Goal: Task Accomplishment & Management: Manage account settings

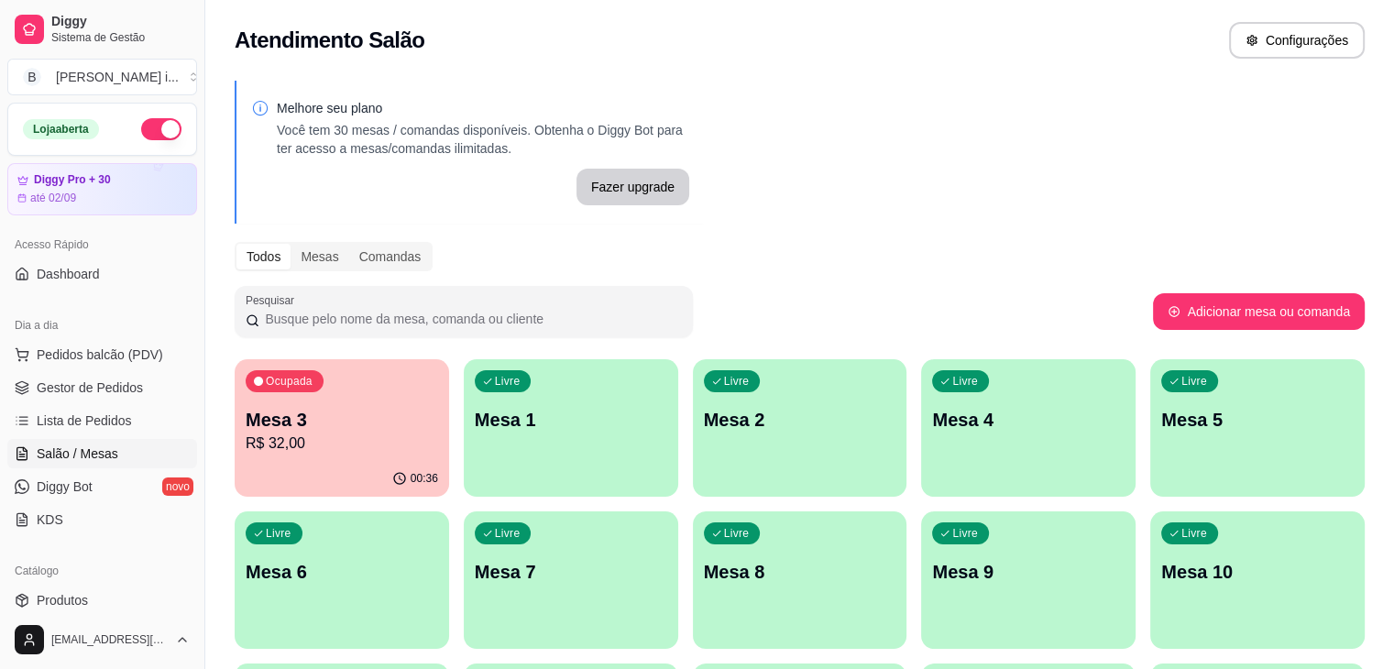
click at [321, 426] on p "Mesa 3" at bounding box center [342, 420] width 193 height 26
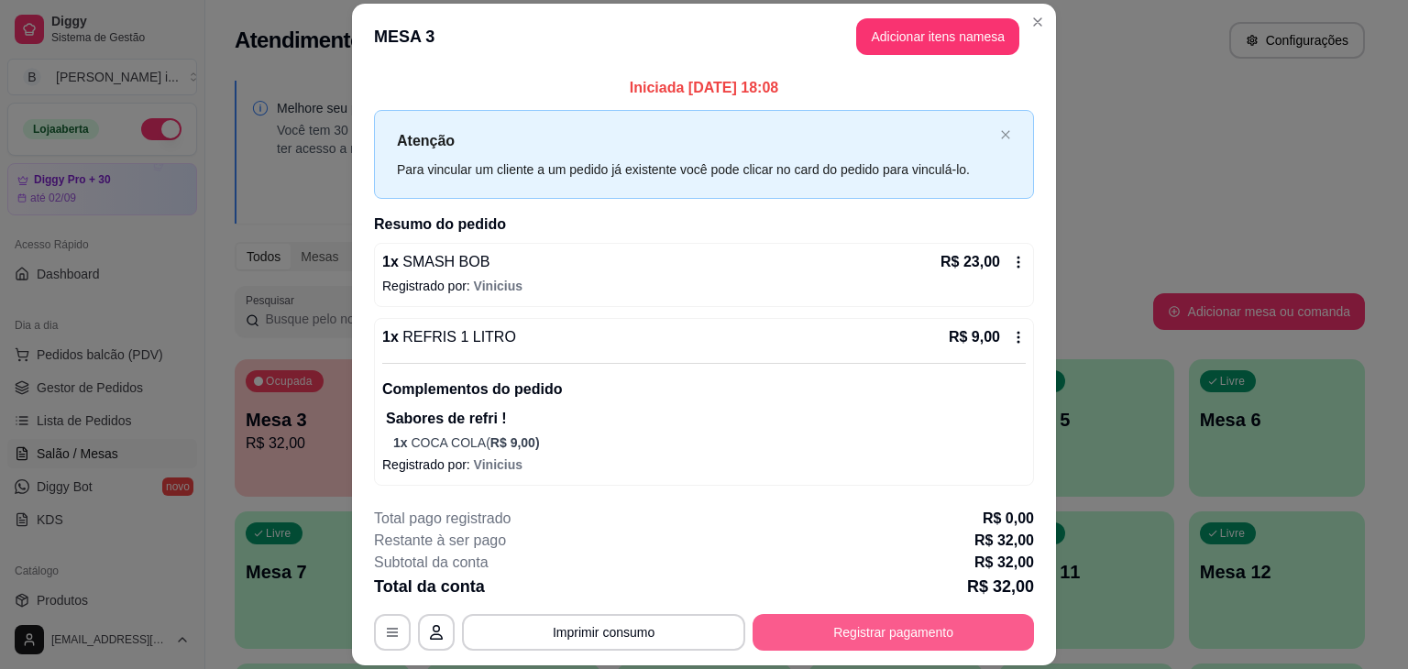
click at [876, 618] on button "Registrar pagamento" at bounding box center [893, 632] width 281 height 37
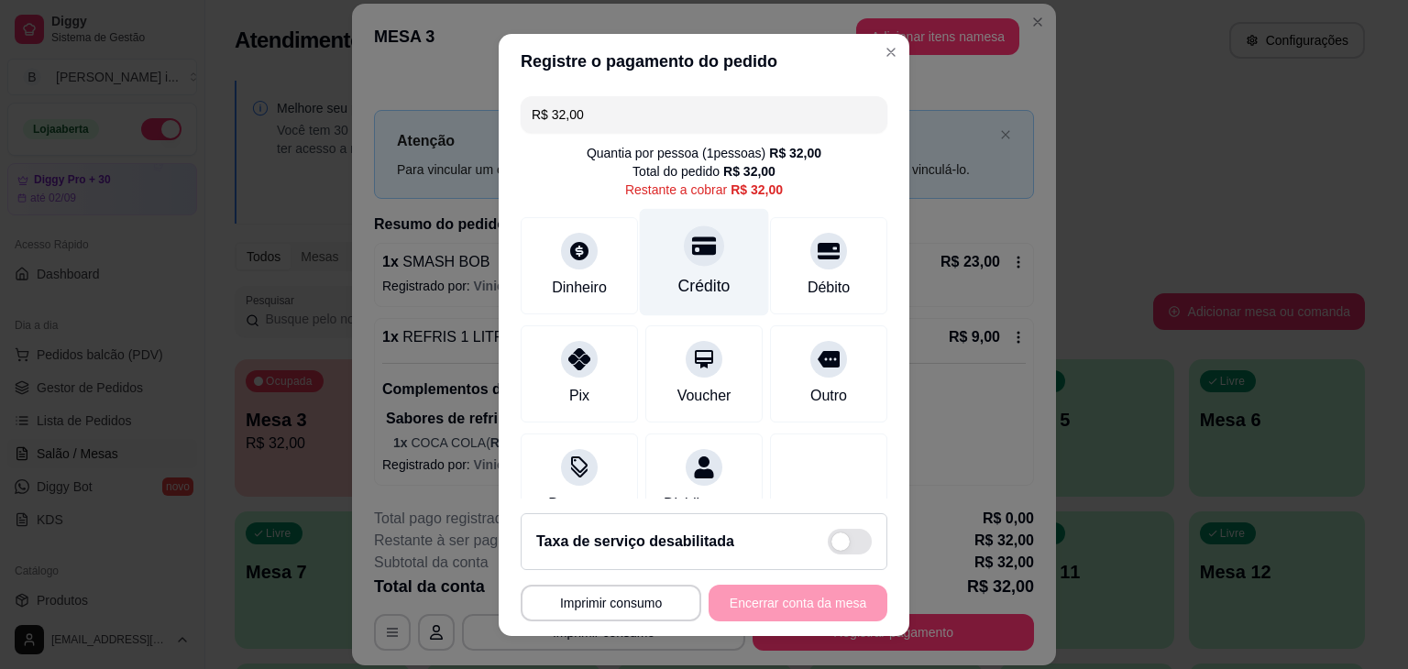
click at [682, 270] on div "Crédito" at bounding box center [704, 261] width 129 height 107
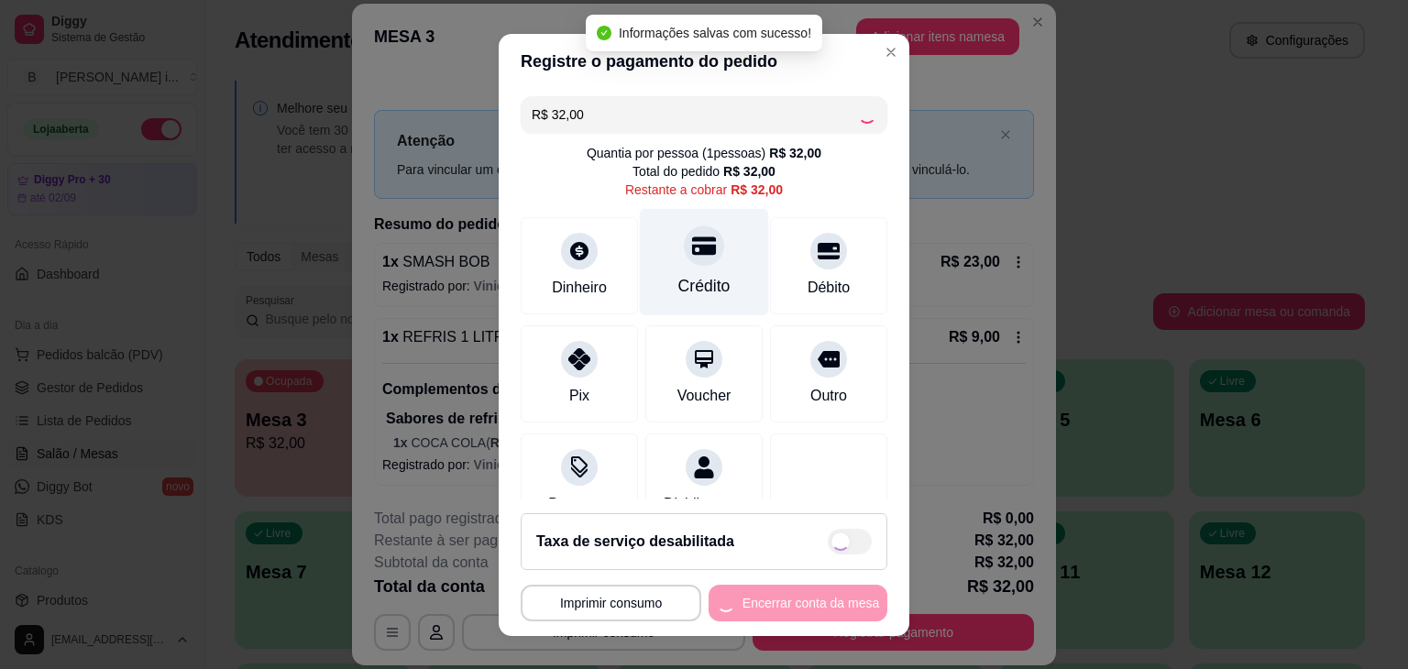
type input "R$ 0,00"
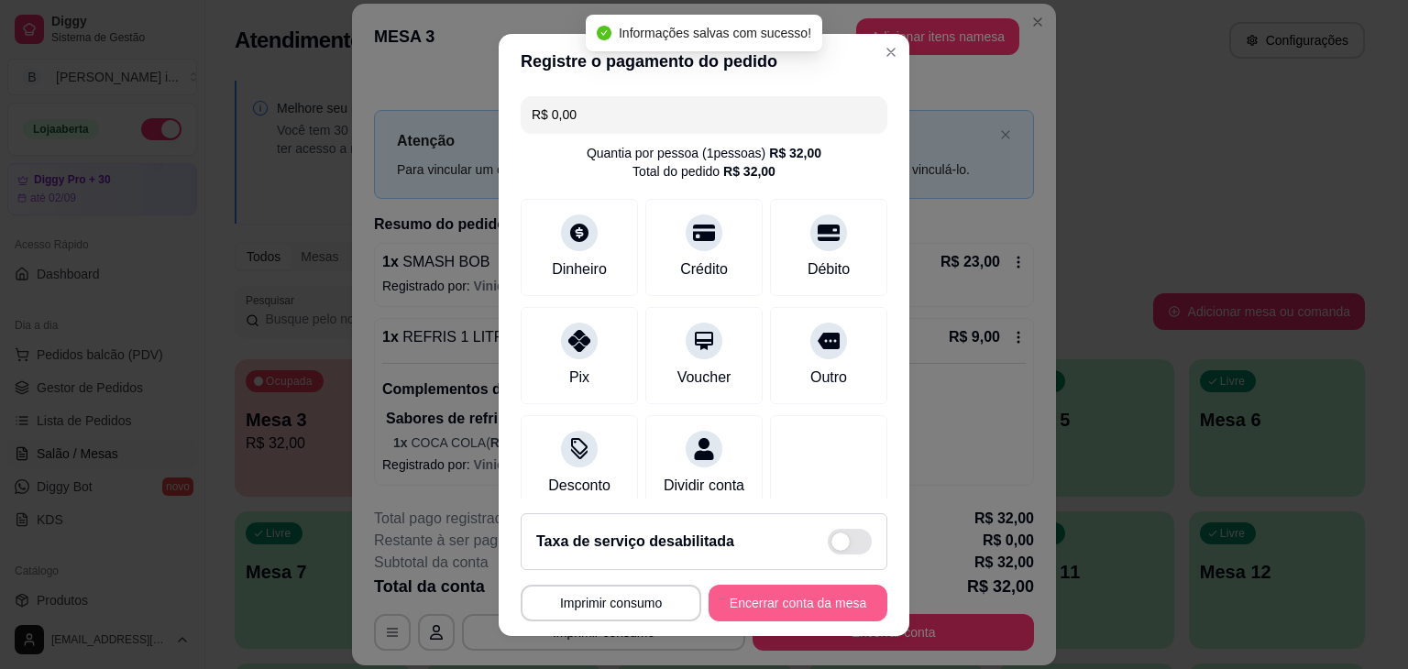
click at [768, 611] on button "Encerrar conta da mesa" at bounding box center [798, 603] width 179 height 37
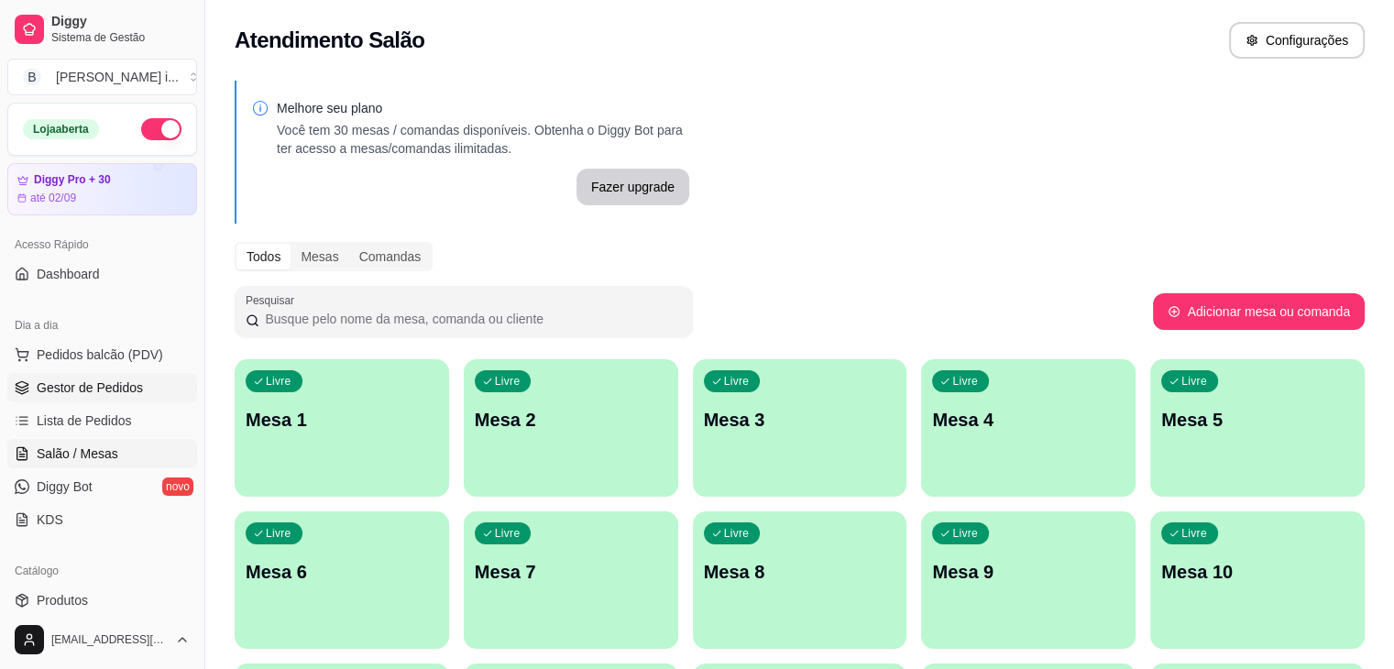
click at [151, 399] on link "Gestor de Pedidos" at bounding box center [102, 387] width 190 height 29
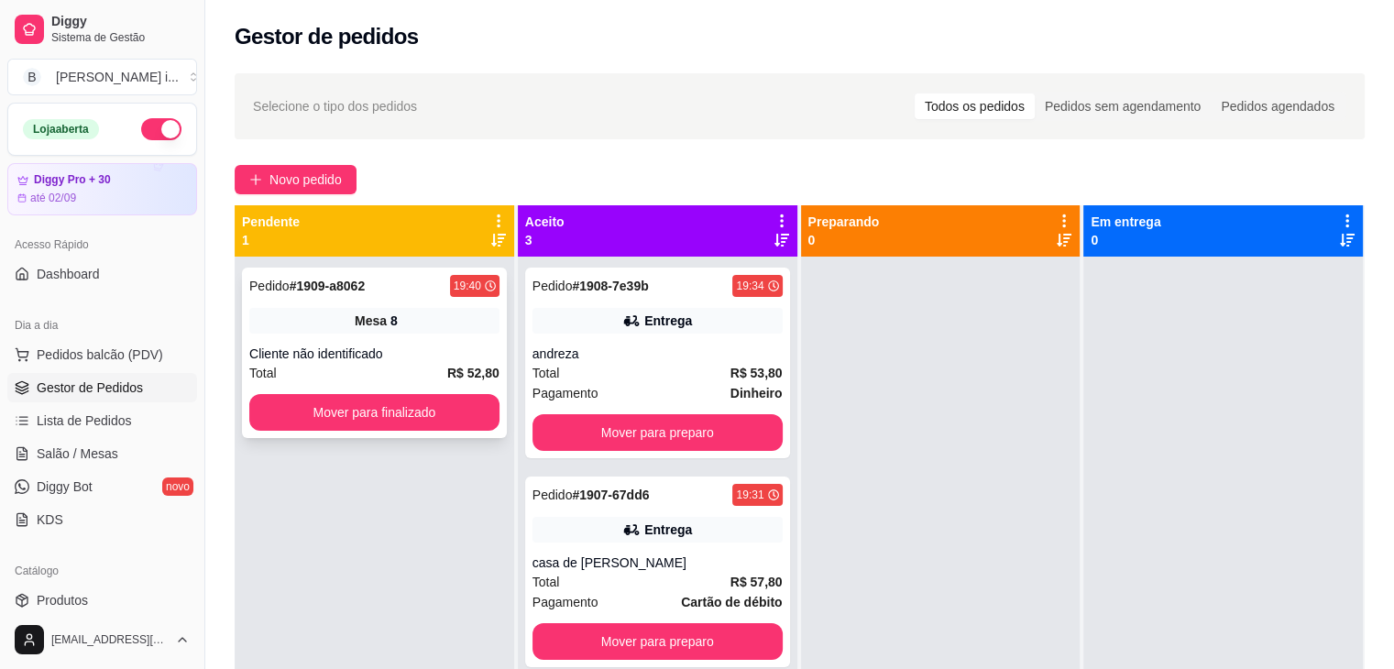
click at [449, 363] on span "R$ 52,80" at bounding box center [473, 373] width 52 height 20
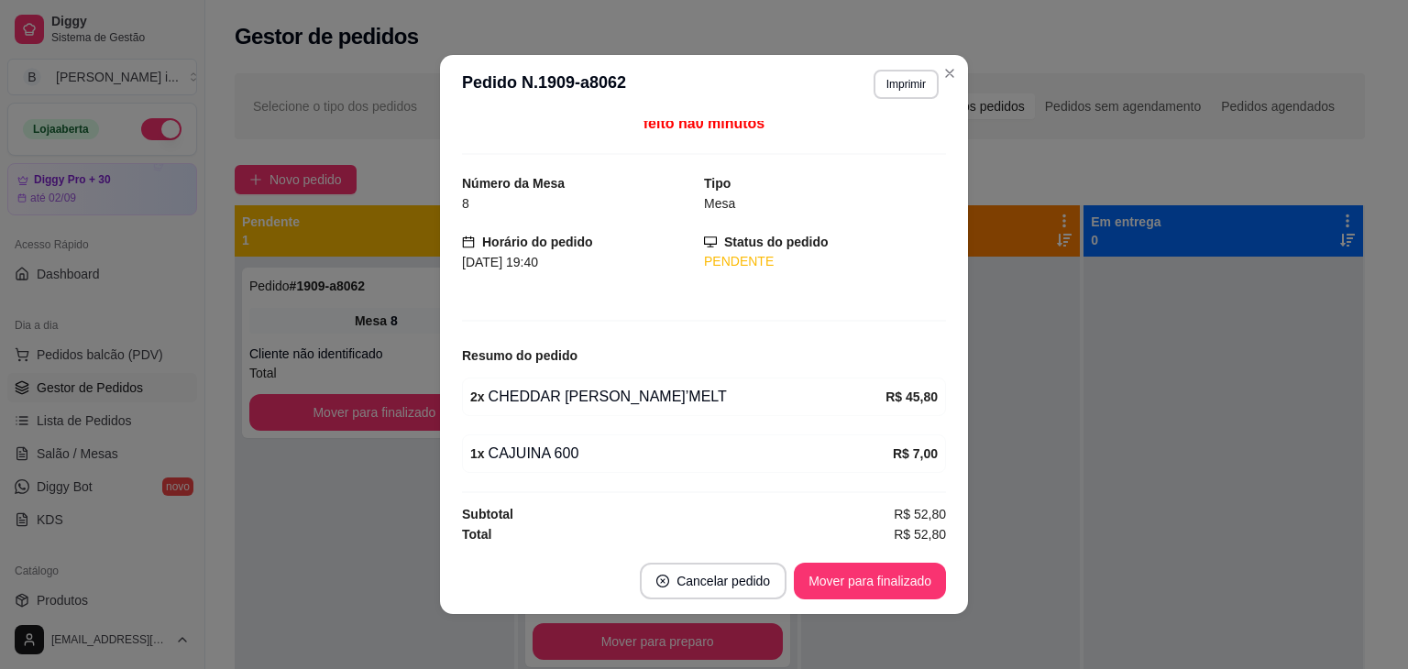
scroll to position [10, 0]
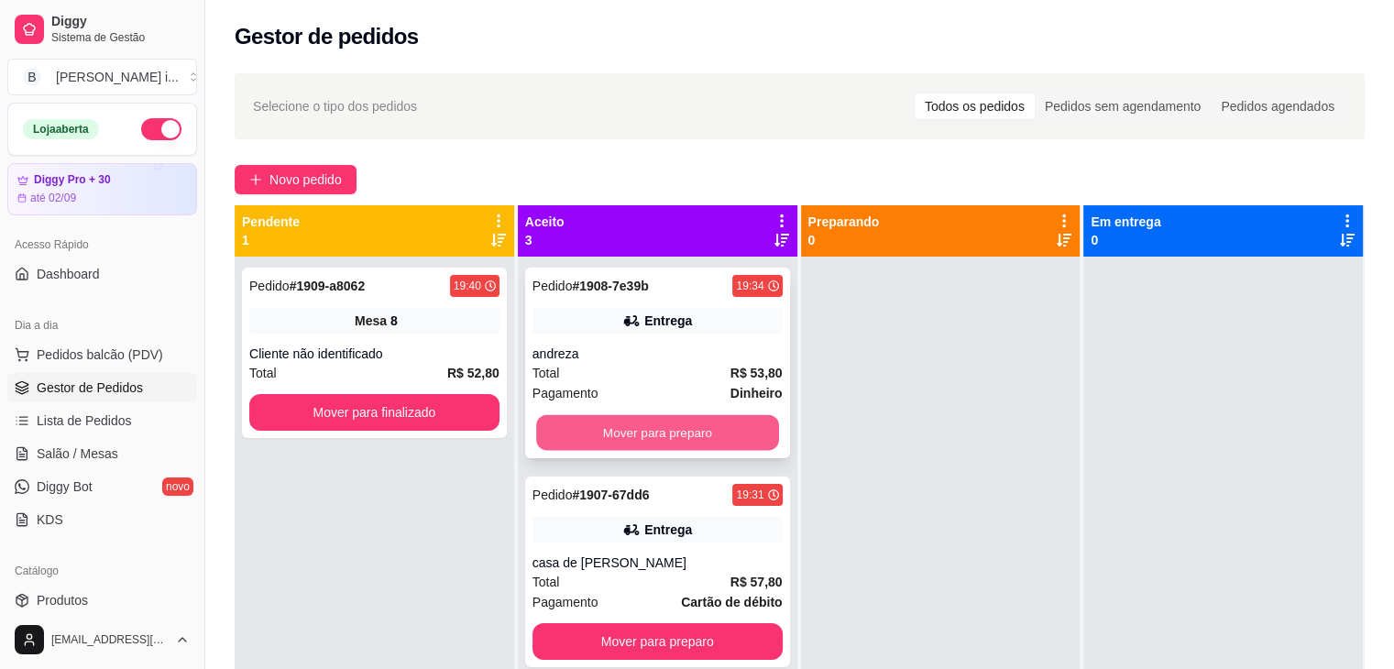
click at [754, 435] on button "Mover para preparo" at bounding box center [657, 433] width 243 height 36
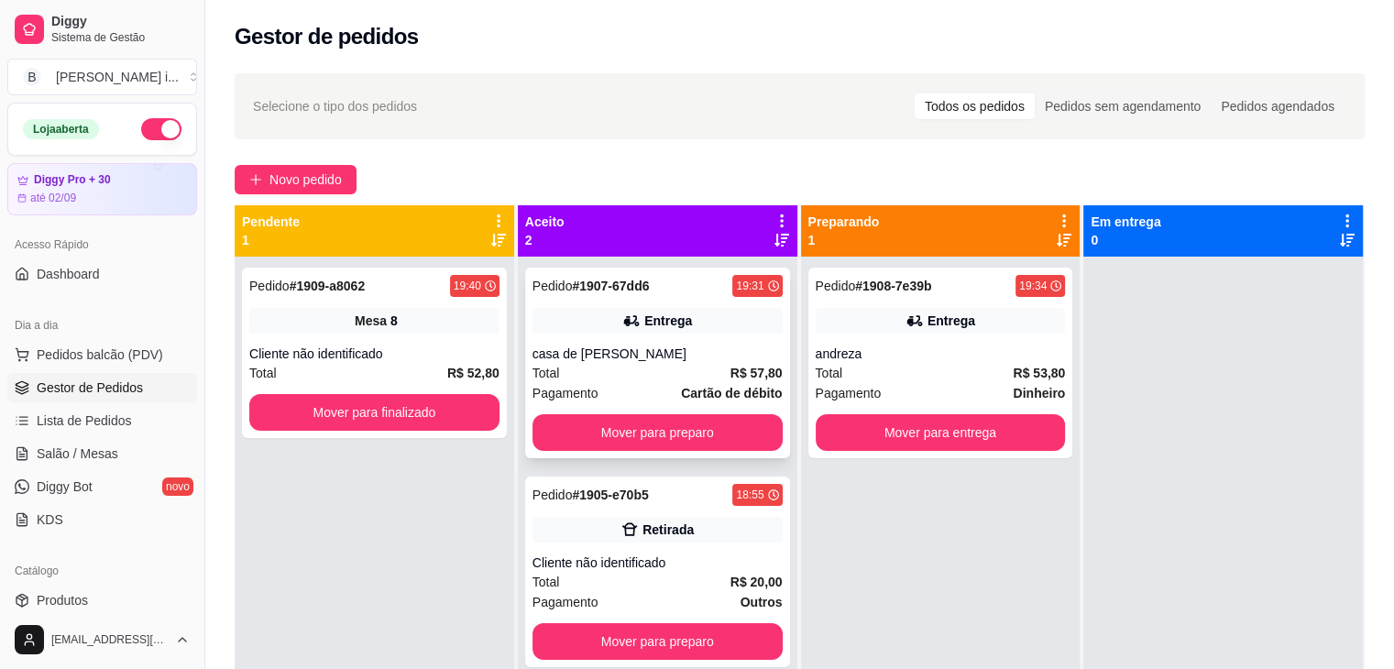
click at [718, 420] on button "Mover para preparo" at bounding box center [658, 432] width 250 height 37
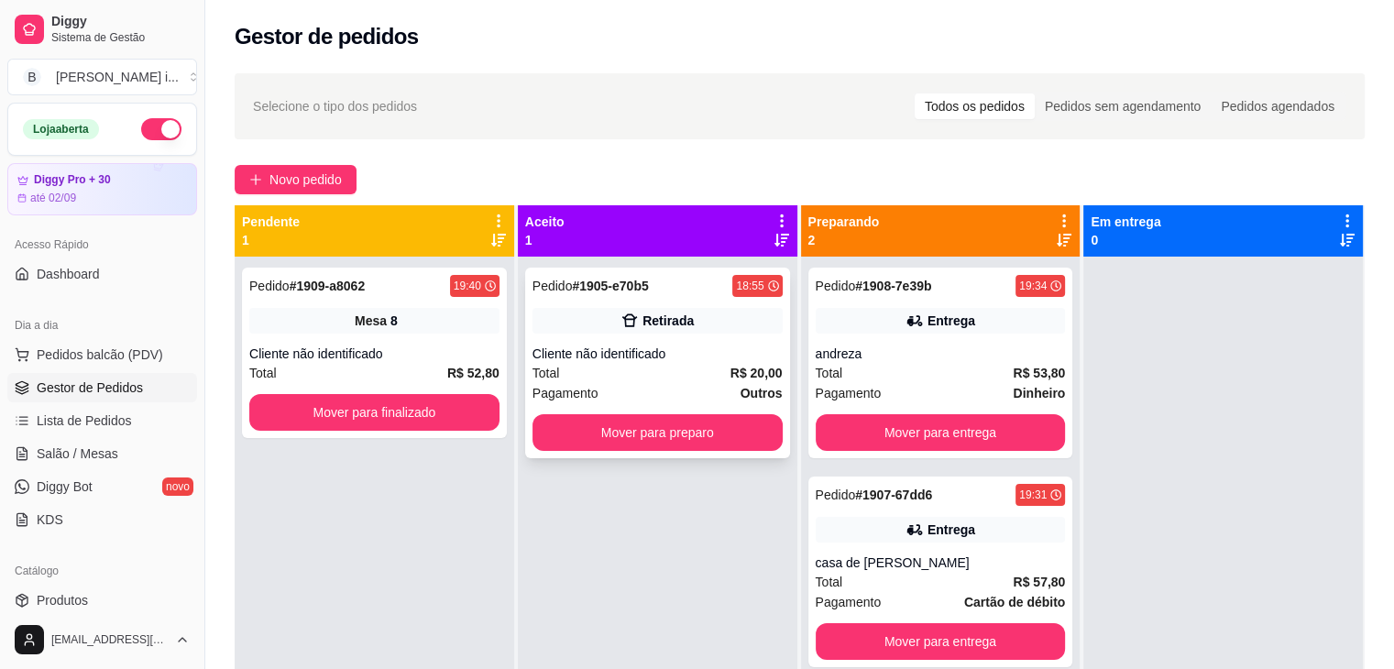
click at [704, 347] on div "Cliente não identificado" at bounding box center [658, 354] width 250 height 18
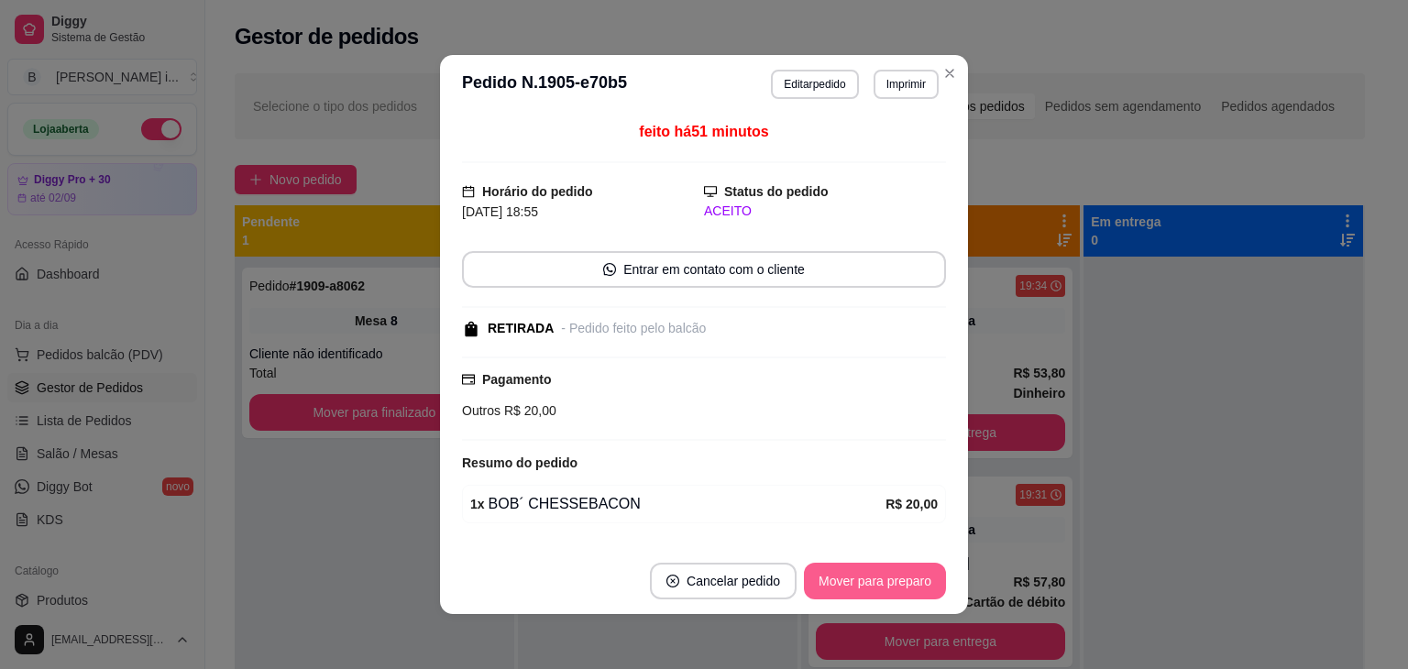
click at [901, 581] on button "Mover para preparo" at bounding box center [875, 581] width 142 height 37
click at [901, 581] on button "Mover para retirada disponível" at bounding box center [844, 581] width 203 height 37
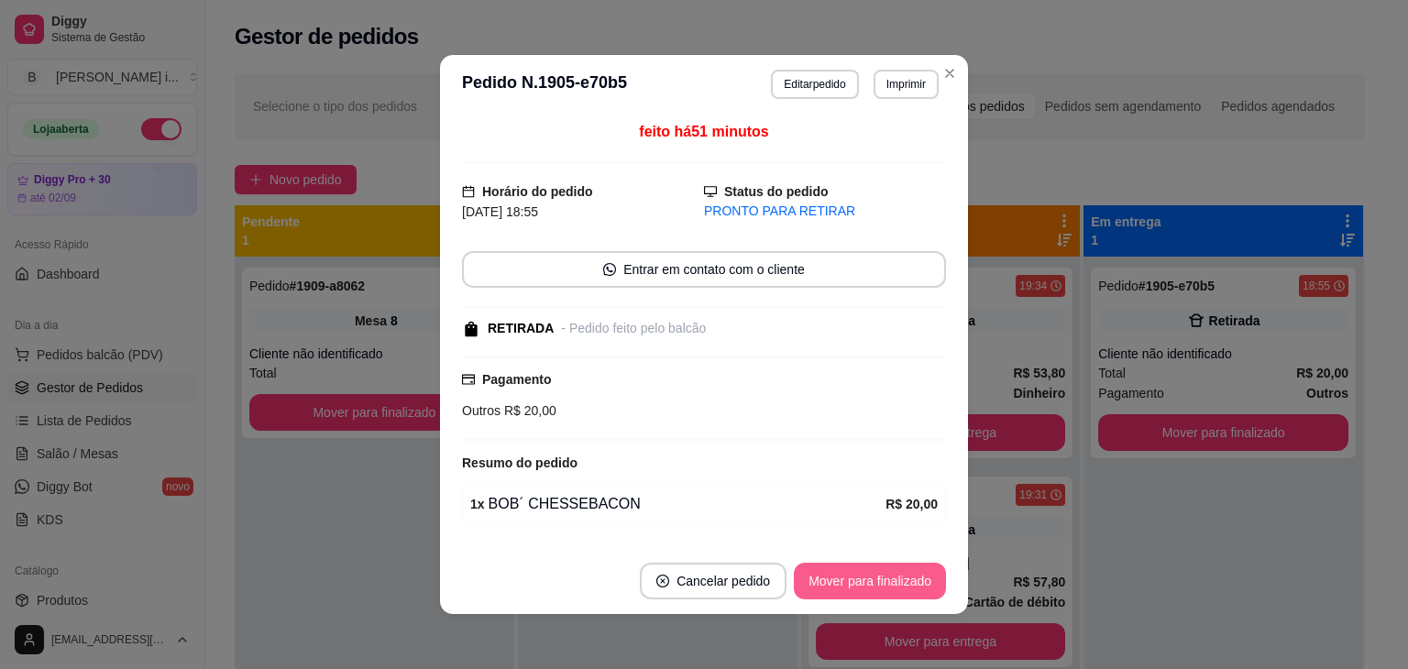
click at [901, 581] on button "Mover para finalizado" at bounding box center [870, 581] width 152 height 37
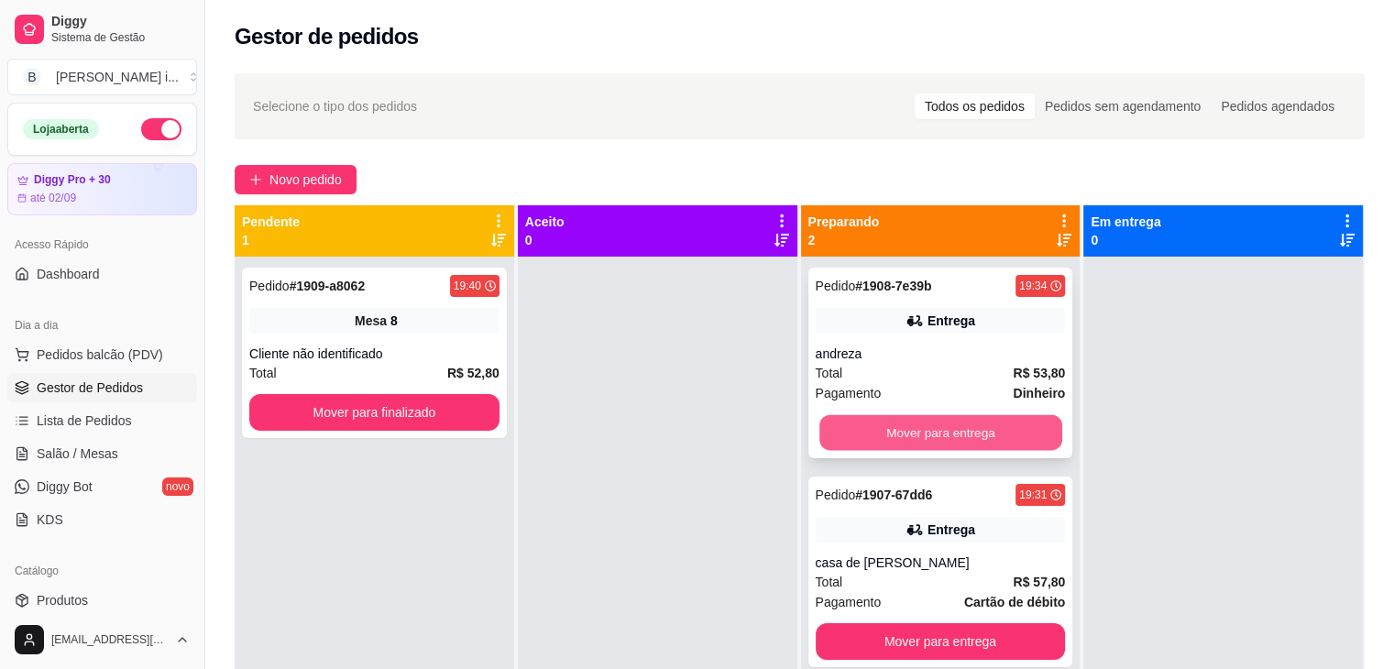
click at [970, 449] on button "Mover para entrega" at bounding box center [941, 433] width 243 height 36
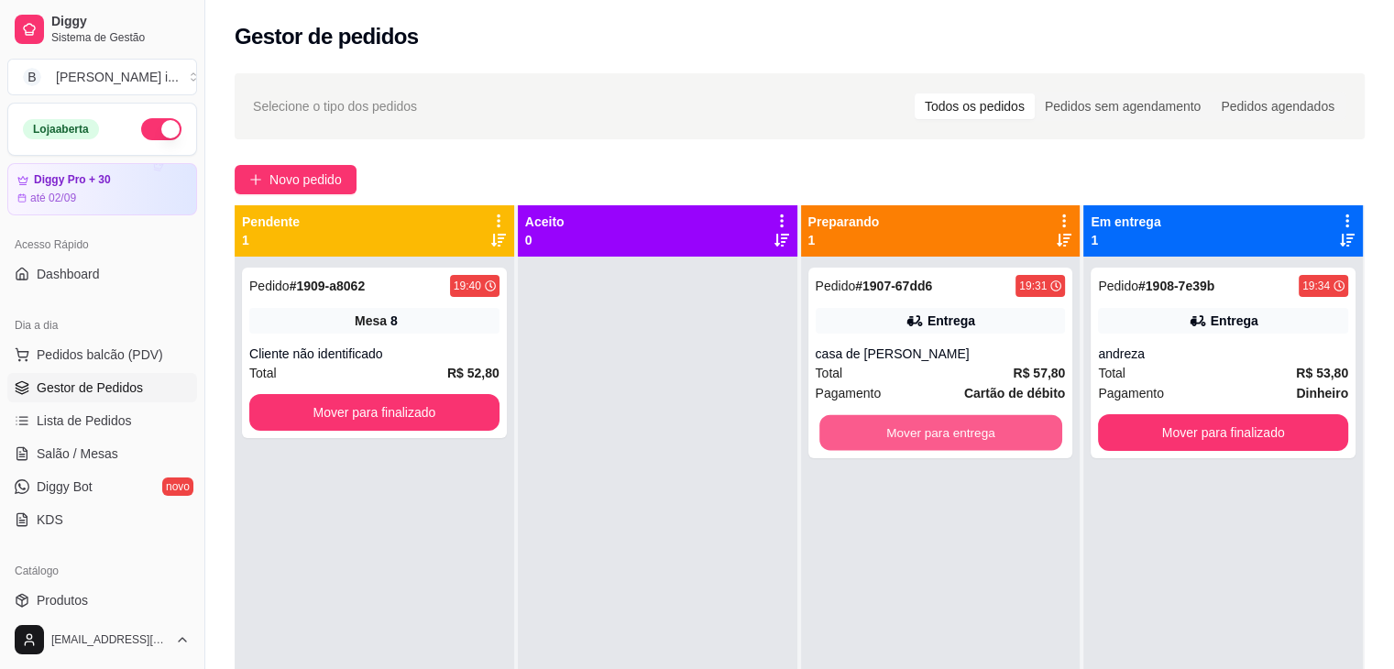
click at [970, 449] on button "Mover para entrega" at bounding box center [941, 433] width 243 height 36
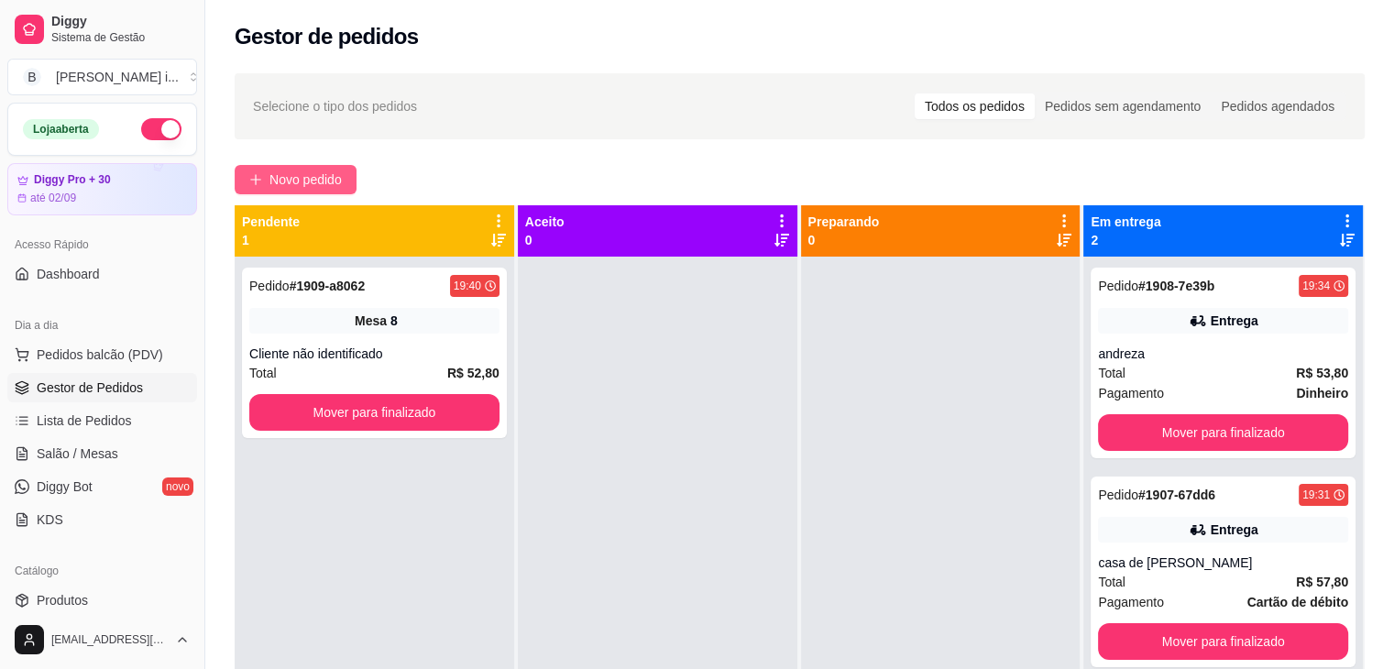
click at [289, 176] on span "Novo pedido" at bounding box center [306, 180] width 72 height 20
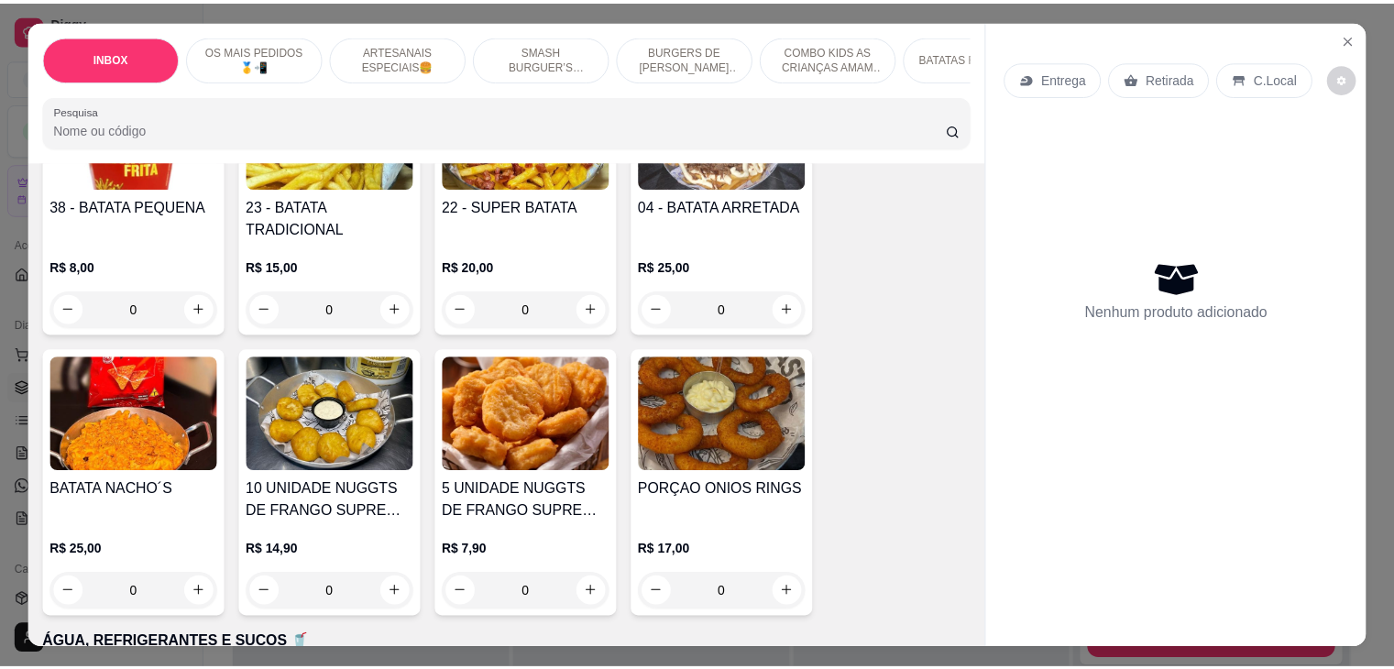
scroll to position [2934, 0]
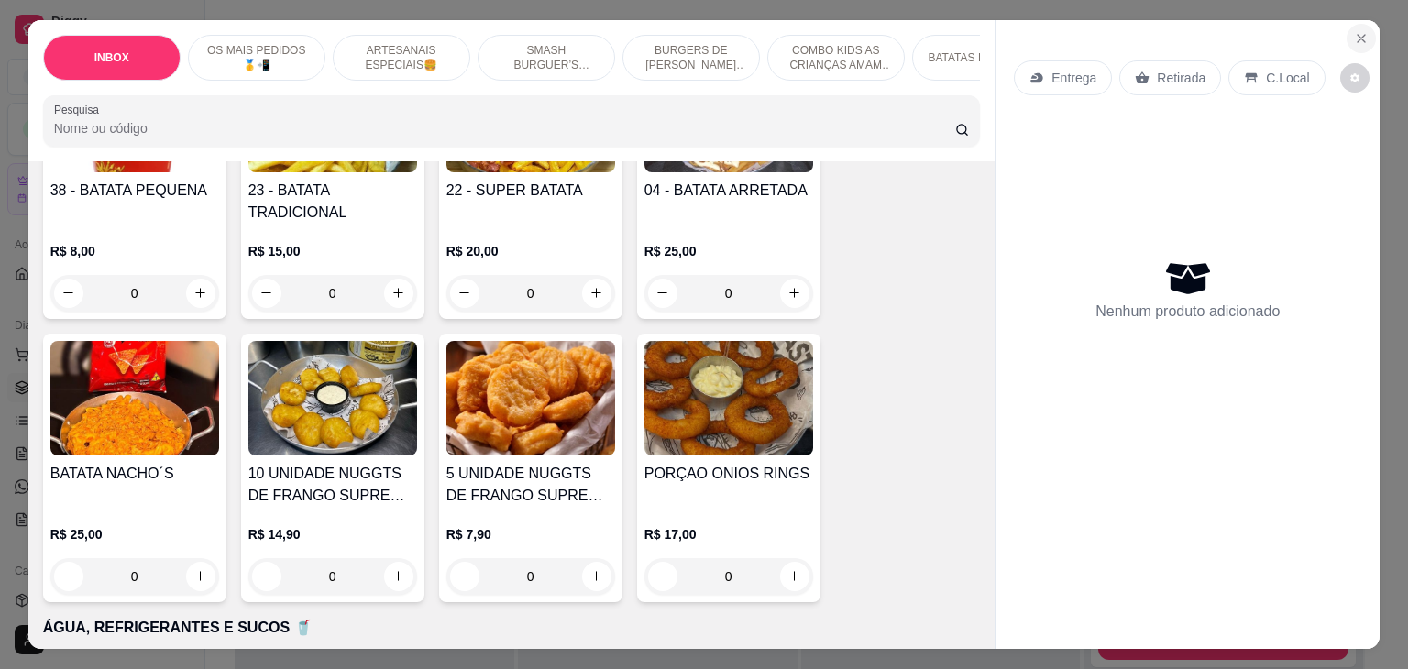
click at [1357, 31] on icon "Close" at bounding box center [1361, 38] width 15 height 15
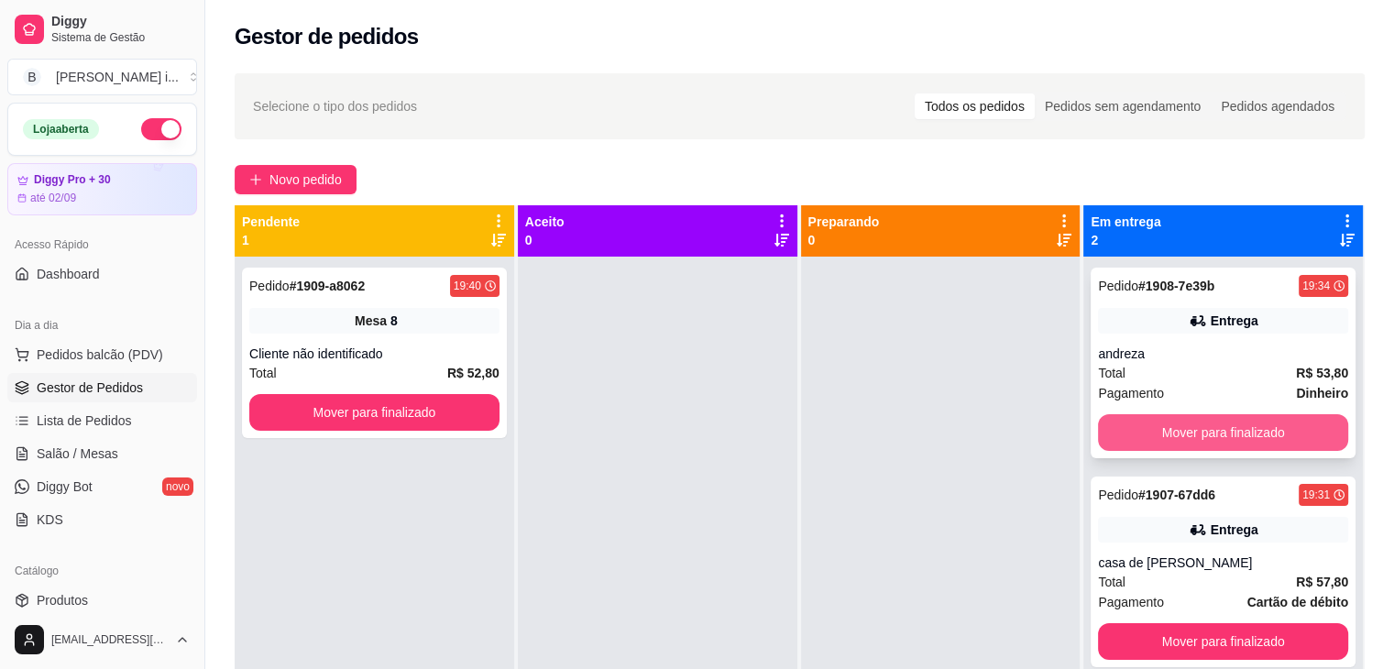
click at [1239, 440] on button "Mover para finalizado" at bounding box center [1223, 432] width 250 height 37
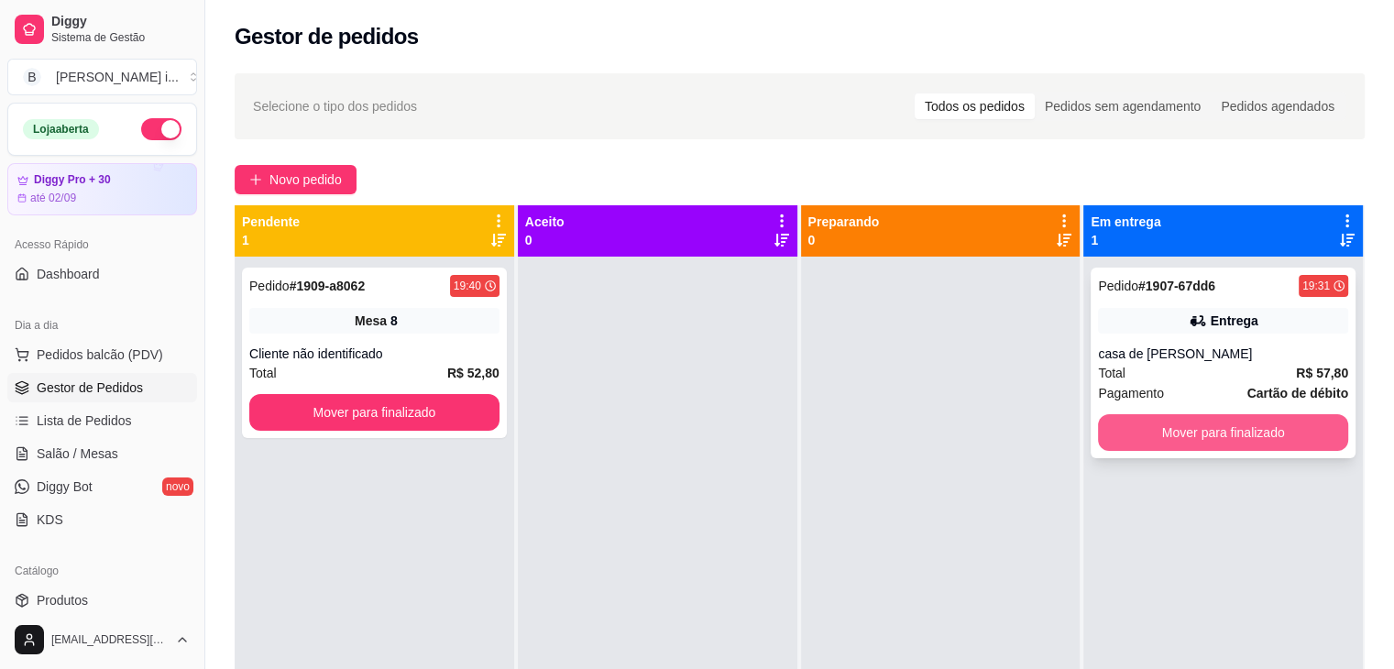
click at [1140, 434] on button "Mover para finalizado" at bounding box center [1223, 432] width 250 height 37
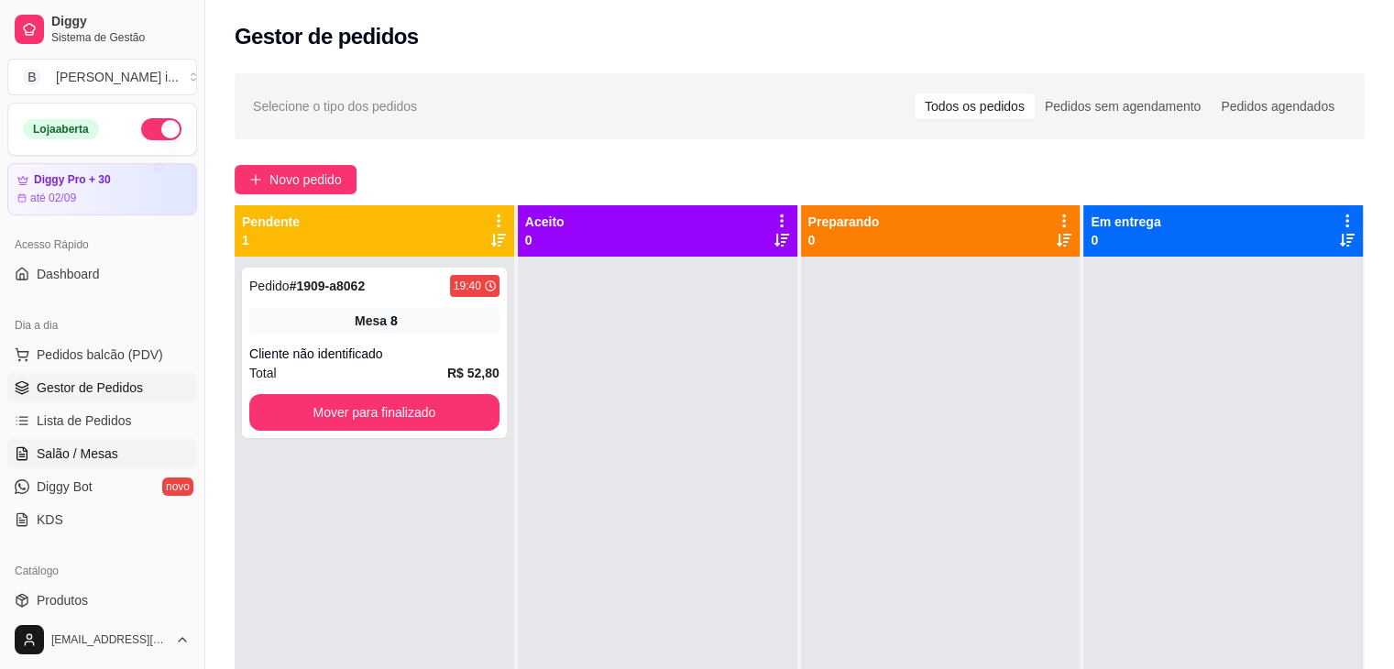
click at [65, 464] on link "Salão / Mesas" at bounding box center [102, 453] width 190 height 29
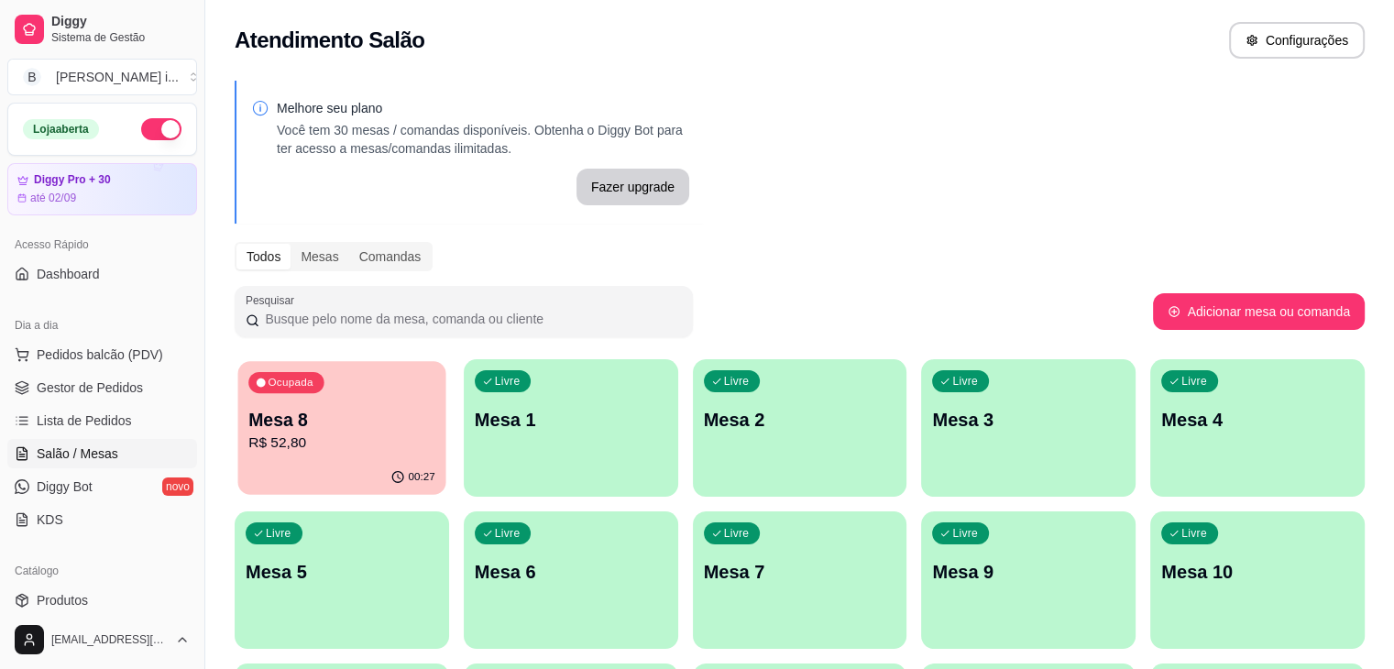
click at [286, 430] on p "Mesa 8" at bounding box center [341, 420] width 187 height 25
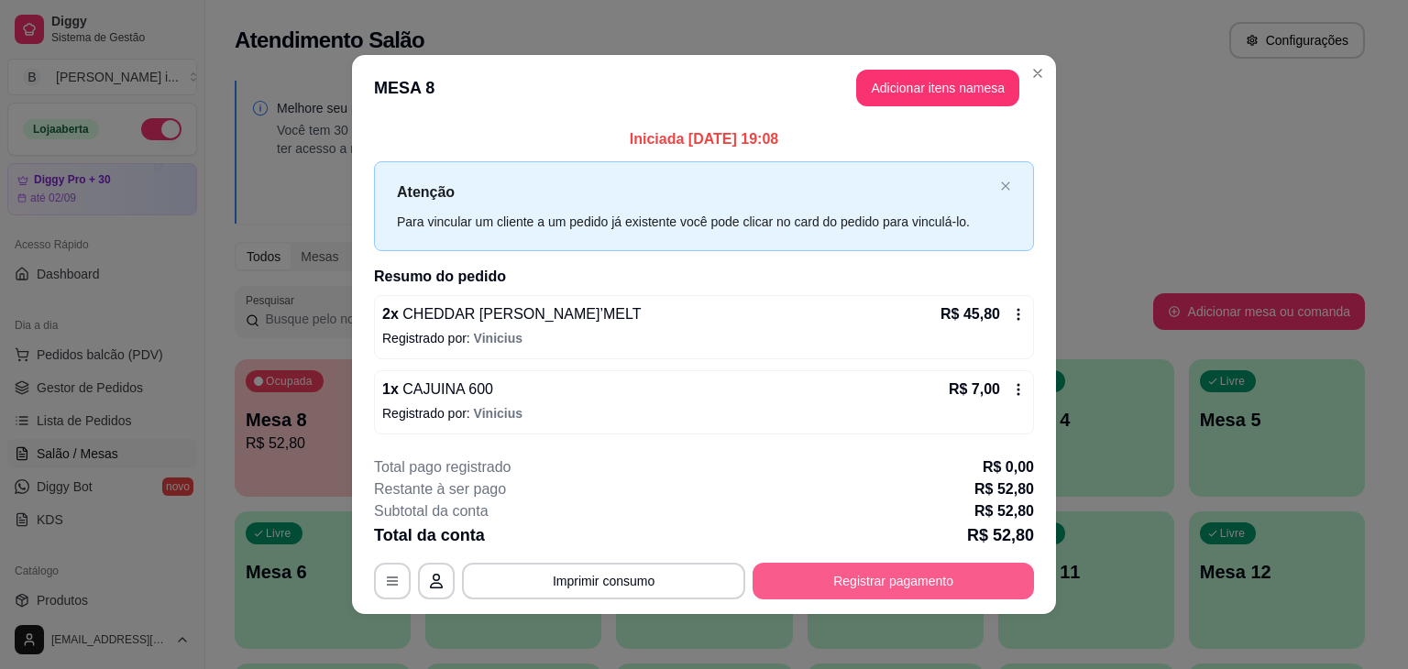
click at [836, 585] on button "Registrar pagamento" at bounding box center [893, 581] width 281 height 37
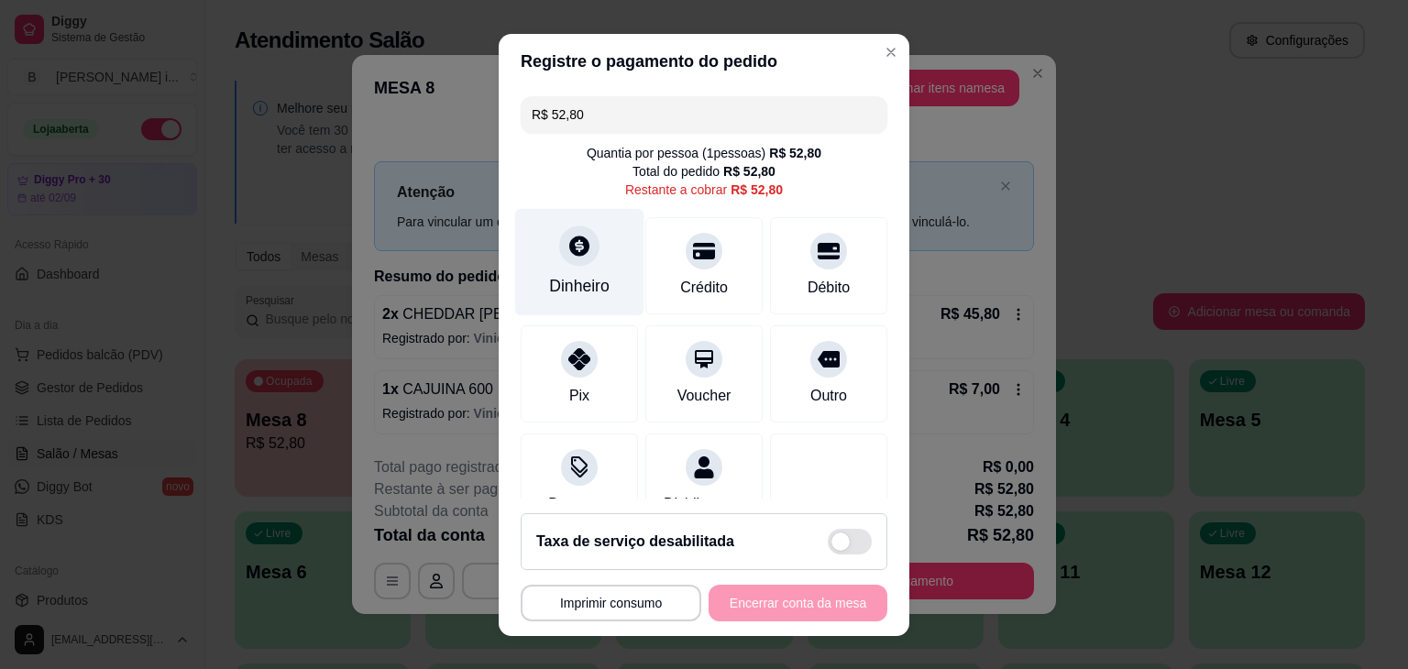
click at [569, 291] on div "Dinheiro" at bounding box center [579, 286] width 61 height 24
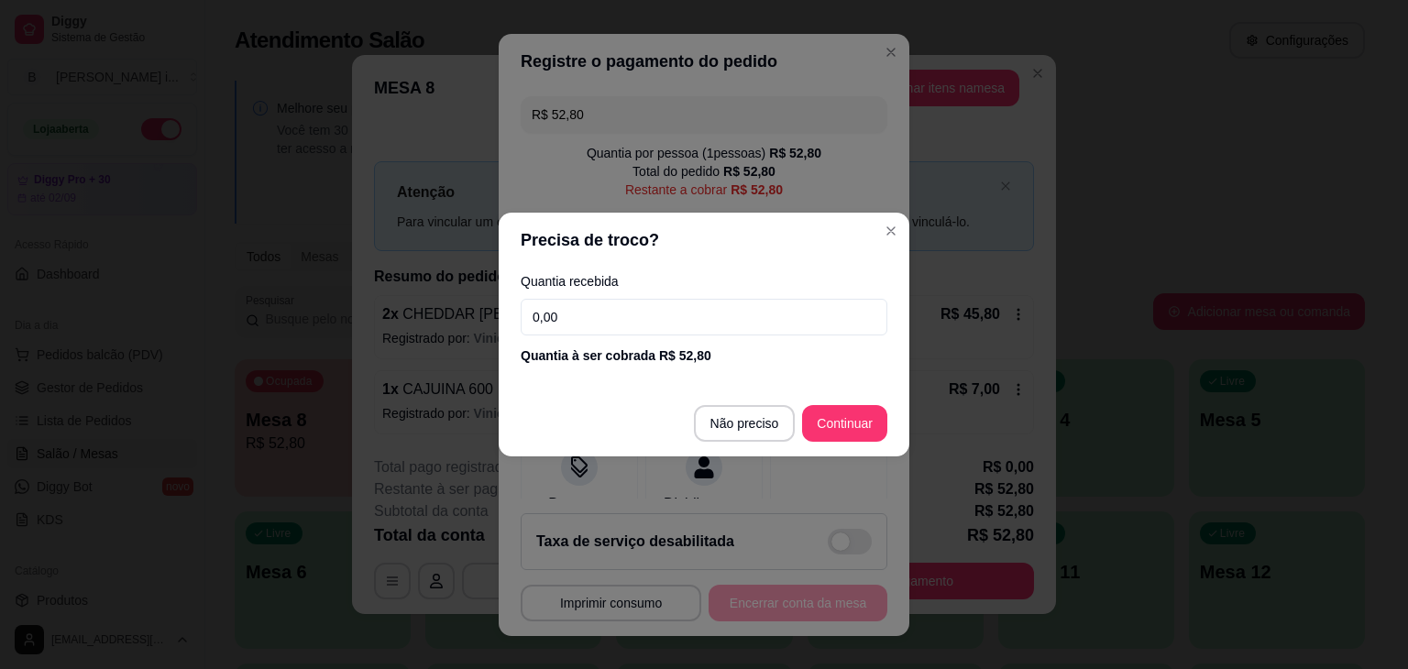
click at [640, 296] on div "Quantia recebida 0,00 Quantia à ser cobrada R$ 52,80" at bounding box center [704, 320] width 411 height 105
click at [641, 317] on input "0,00" at bounding box center [704, 317] width 367 height 37
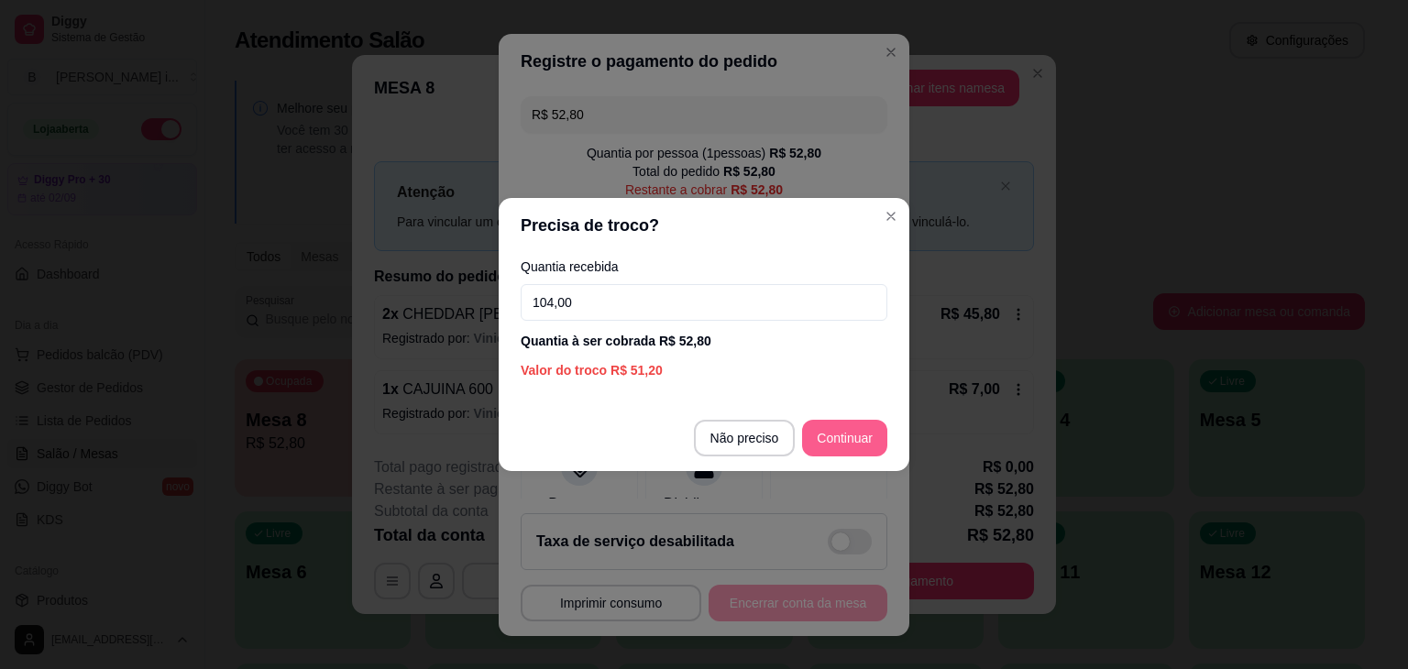
type input "104,00"
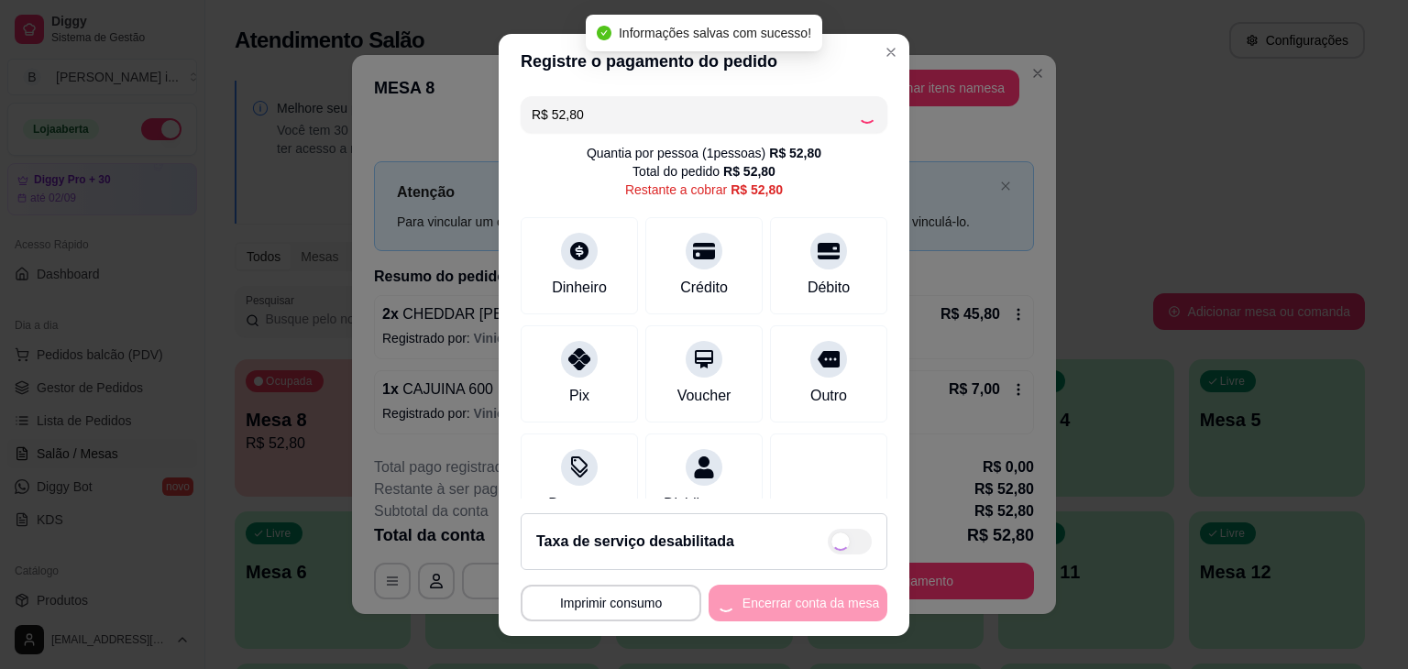
type input "R$ 0,00"
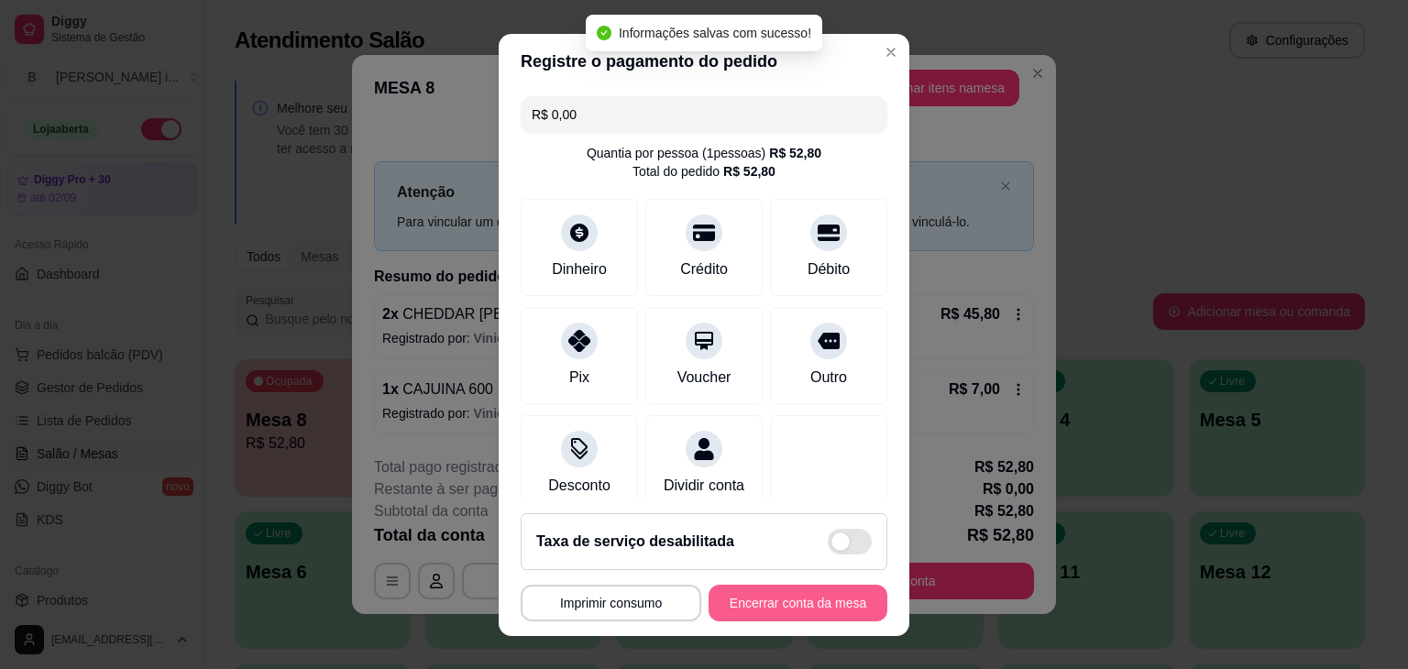
click at [771, 613] on button "Encerrar conta da mesa" at bounding box center [798, 603] width 179 height 37
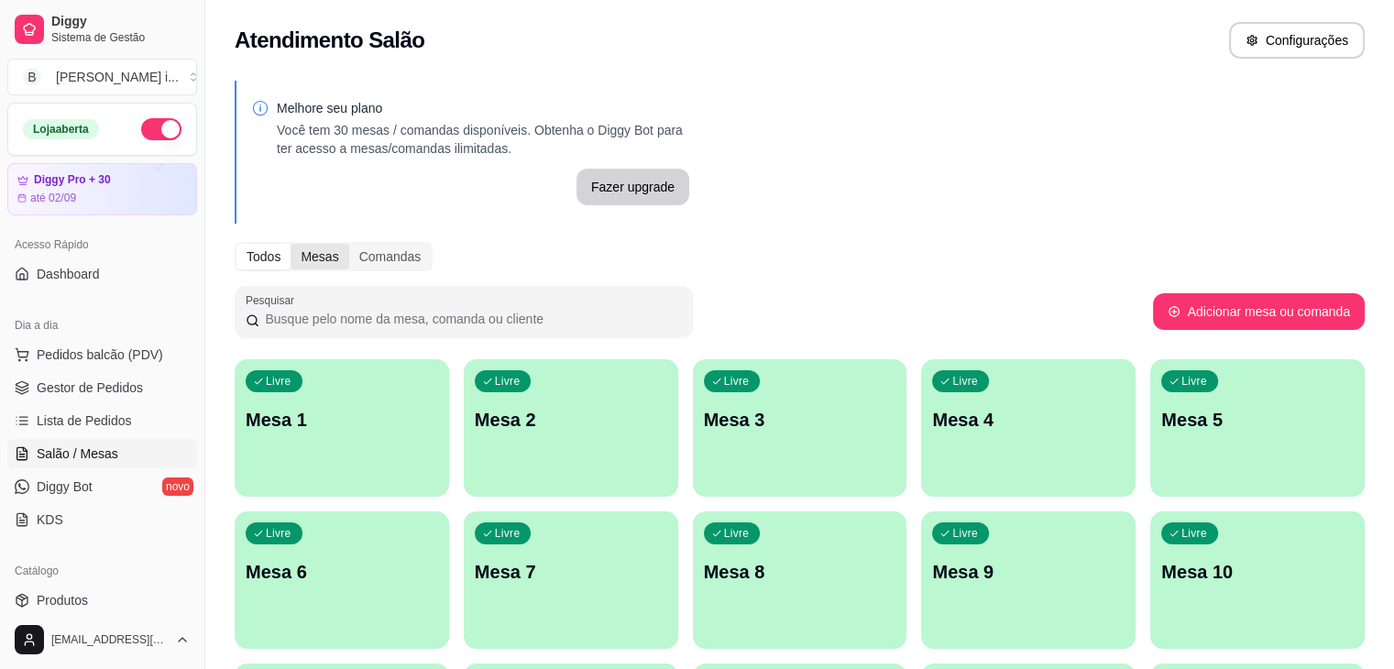
click at [304, 251] on div "Mesas" at bounding box center [320, 257] width 58 height 26
click at [291, 244] on input "Mesas" at bounding box center [291, 244] width 0 height 0
click at [367, 246] on div "Comandas" at bounding box center [390, 257] width 83 height 26
click at [349, 244] on input "Comandas" at bounding box center [349, 244] width 0 height 0
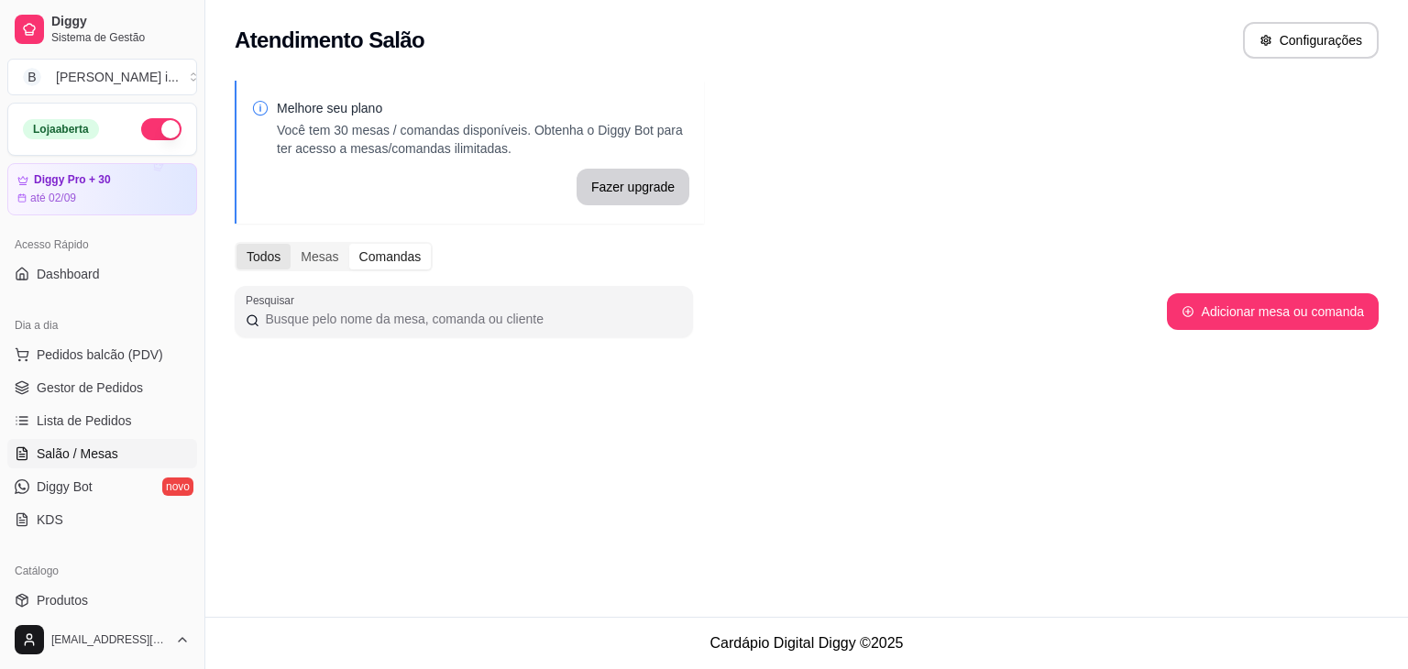
click at [281, 260] on div "Todos" at bounding box center [264, 257] width 54 height 26
click at [237, 244] on input "Todos" at bounding box center [237, 244] width 0 height 0
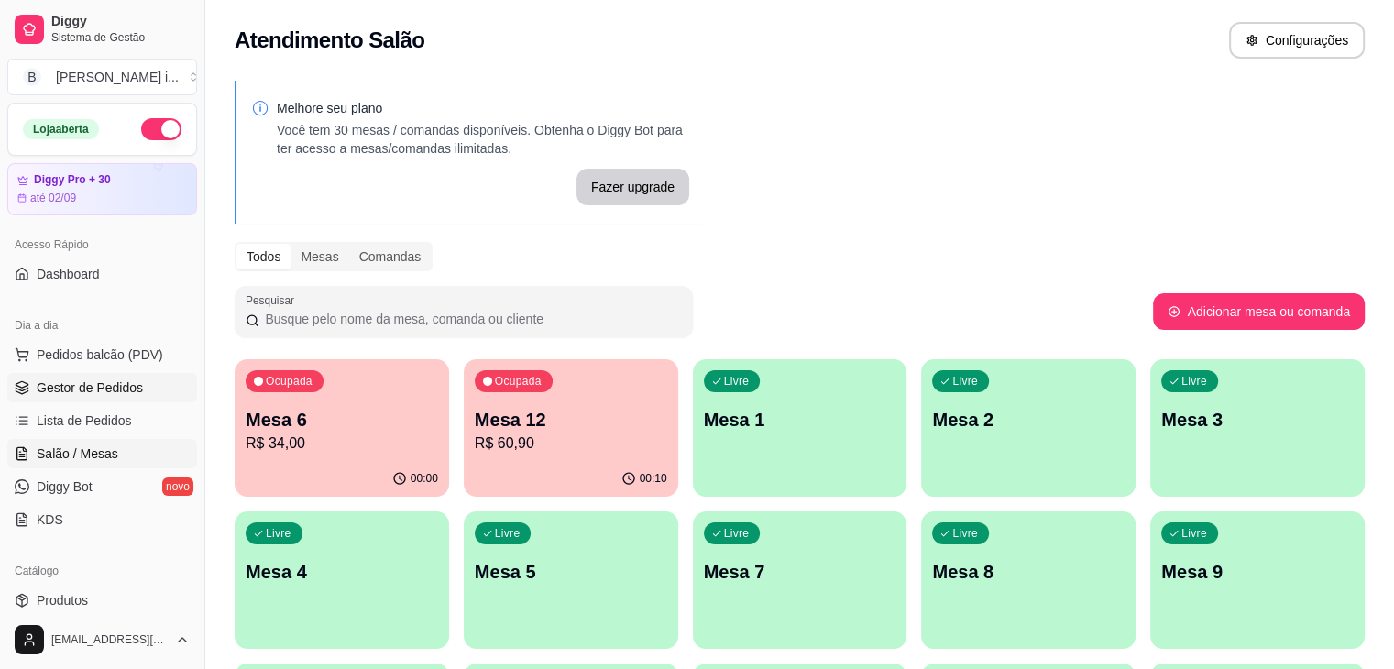
click at [106, 391] on span "Gestor de Pedidos" at bounding box center [90, 388] width 106 height 18
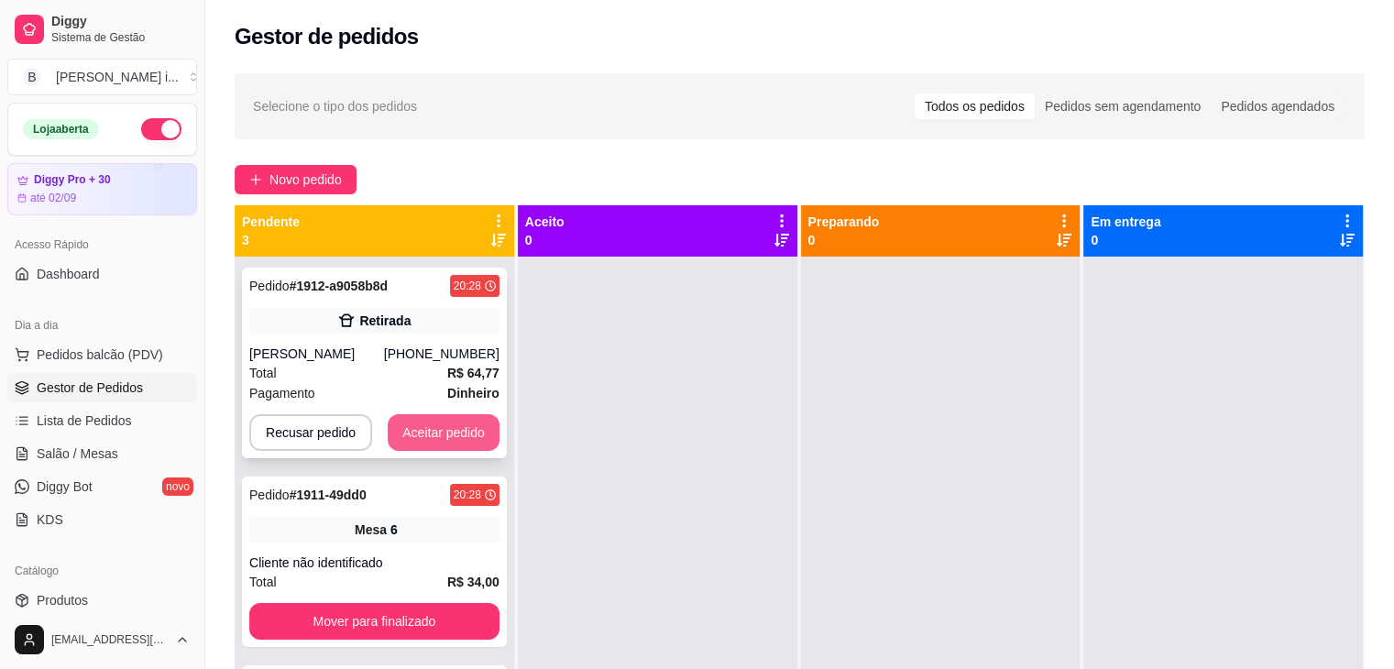
click at [471, 437] on button "Aceitar pedido" at bounding box center [444, 432] width 112 height 37
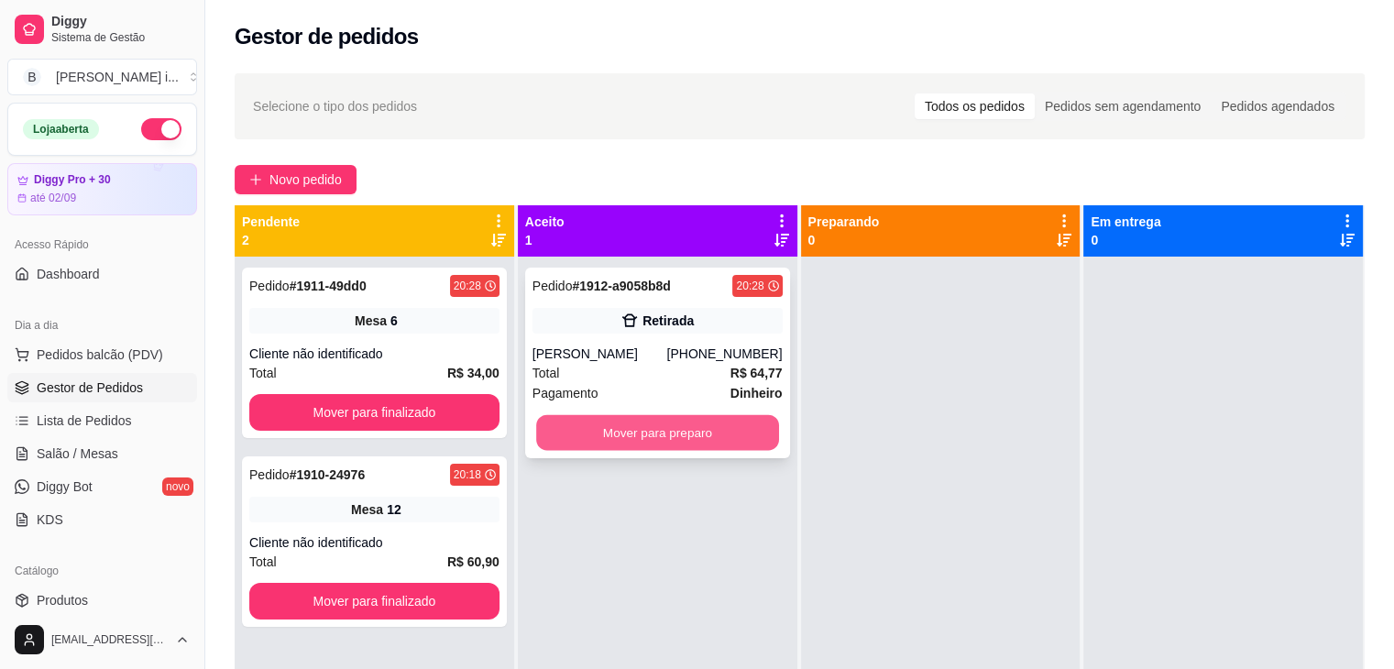
click at [634, 423] on button "Mover para preparo" at bounding box center [657, 433] width 243 height 36
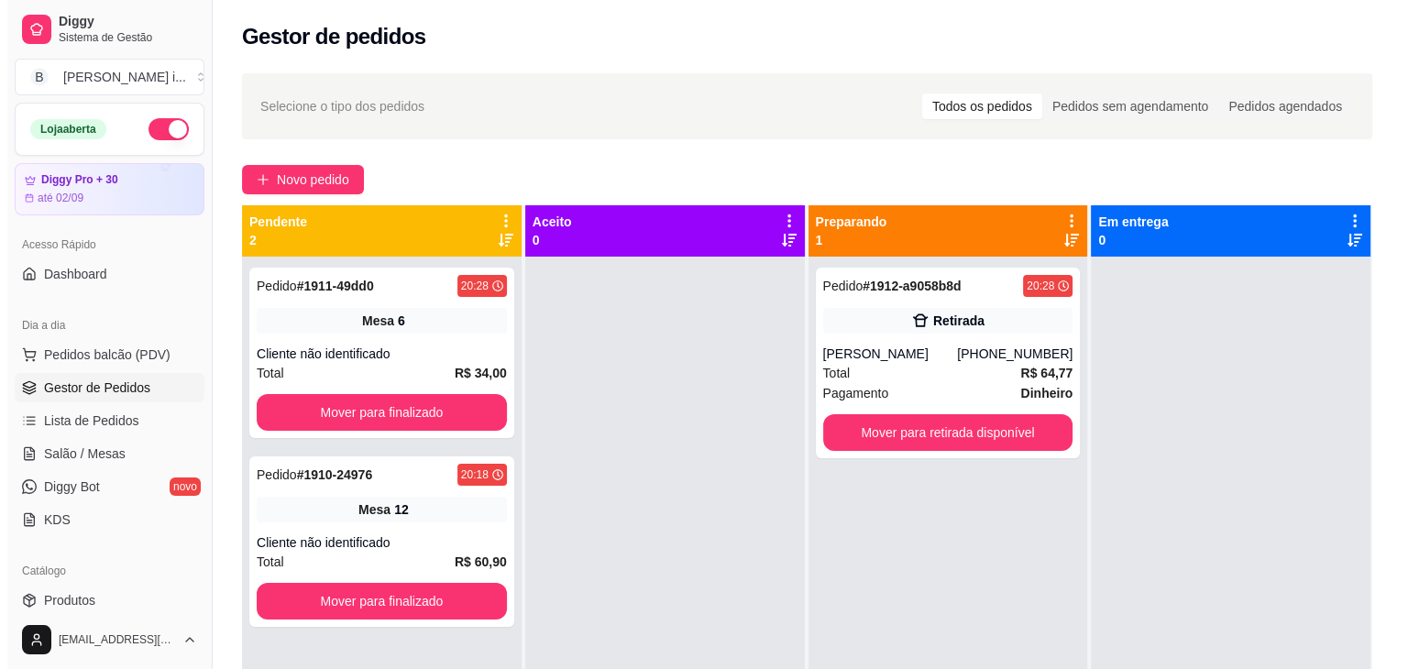
scroll to position [51, 0]
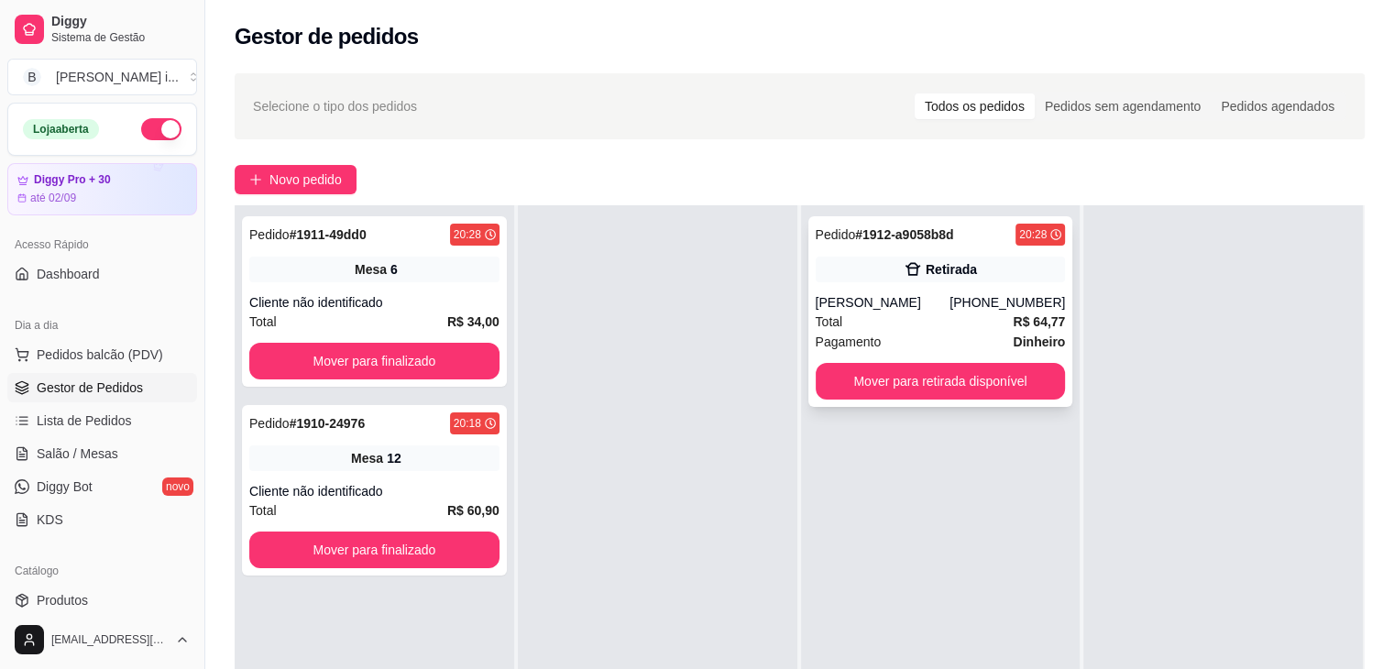
click at [937, 273] on div "Retirada" at bounding box center [951, 269] width 51 height 18
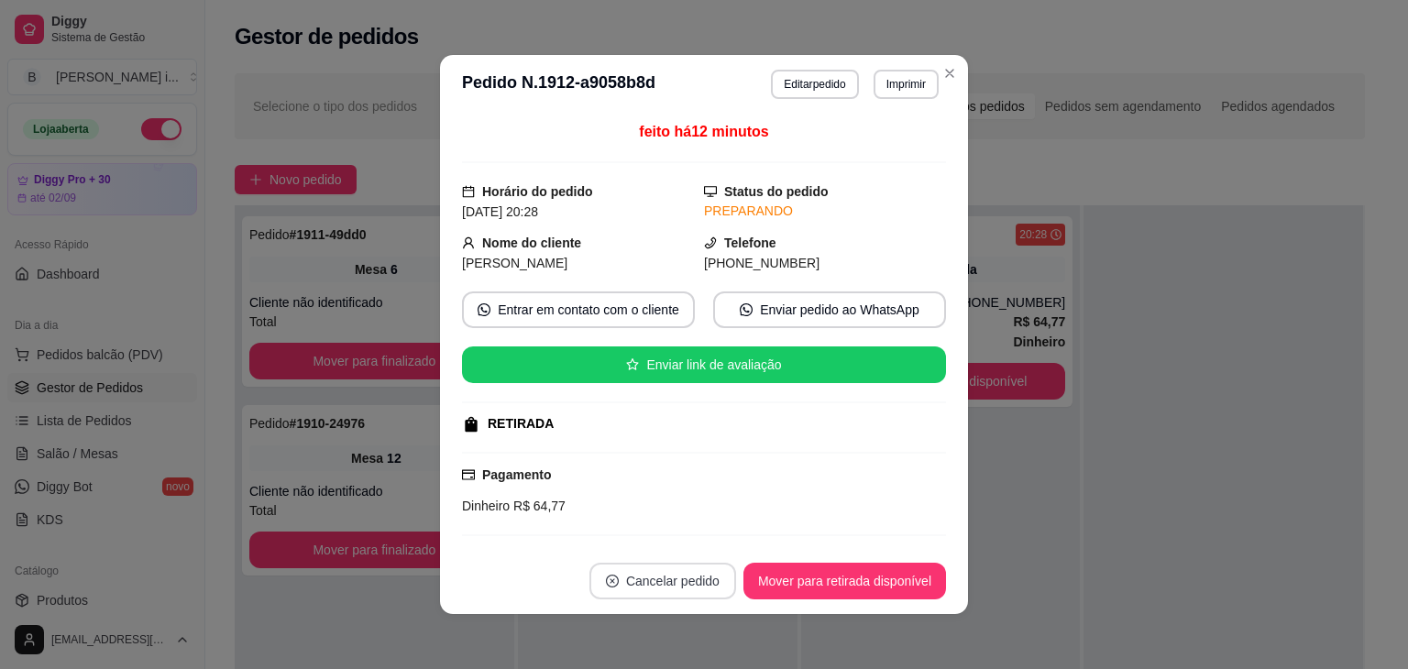
click at [619, 575] on button "Cancelar pedido" at bounding box center [662, 581] width 147 height 37
click at [721, 532] on button "Sim" at bounding box center [708, 535] width 72 height 36
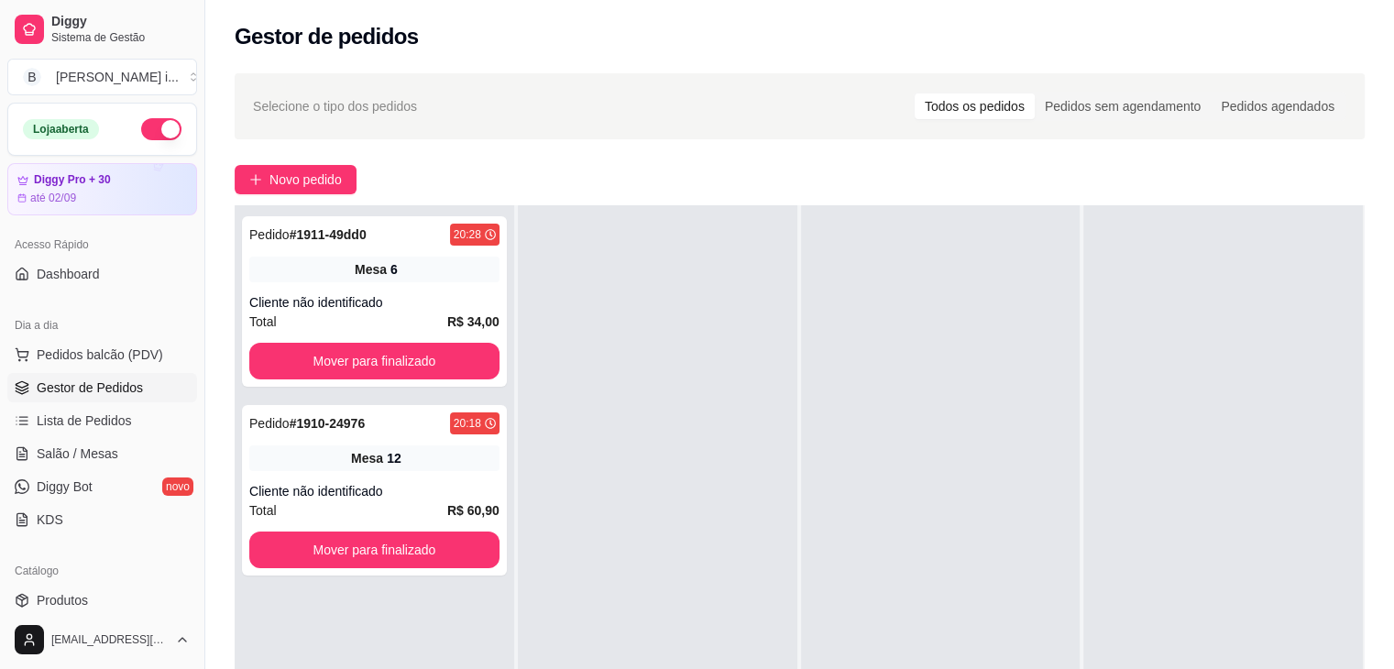
click at [1153, 512] on div at bounding box center [1224, 539] width 280 height 669
click at [355, 298] on div "Cliente não identificado" at bounding box center [374, 302] width 250 height 18
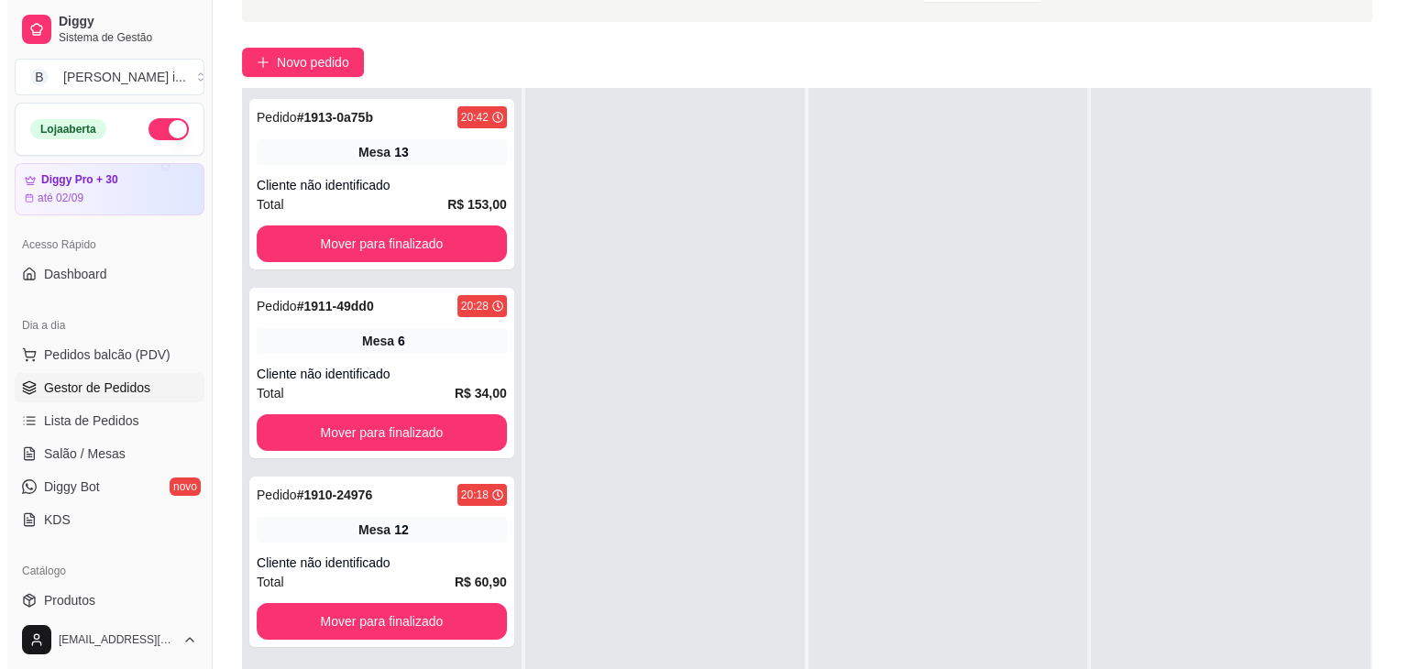
scroll to position [275, 0]
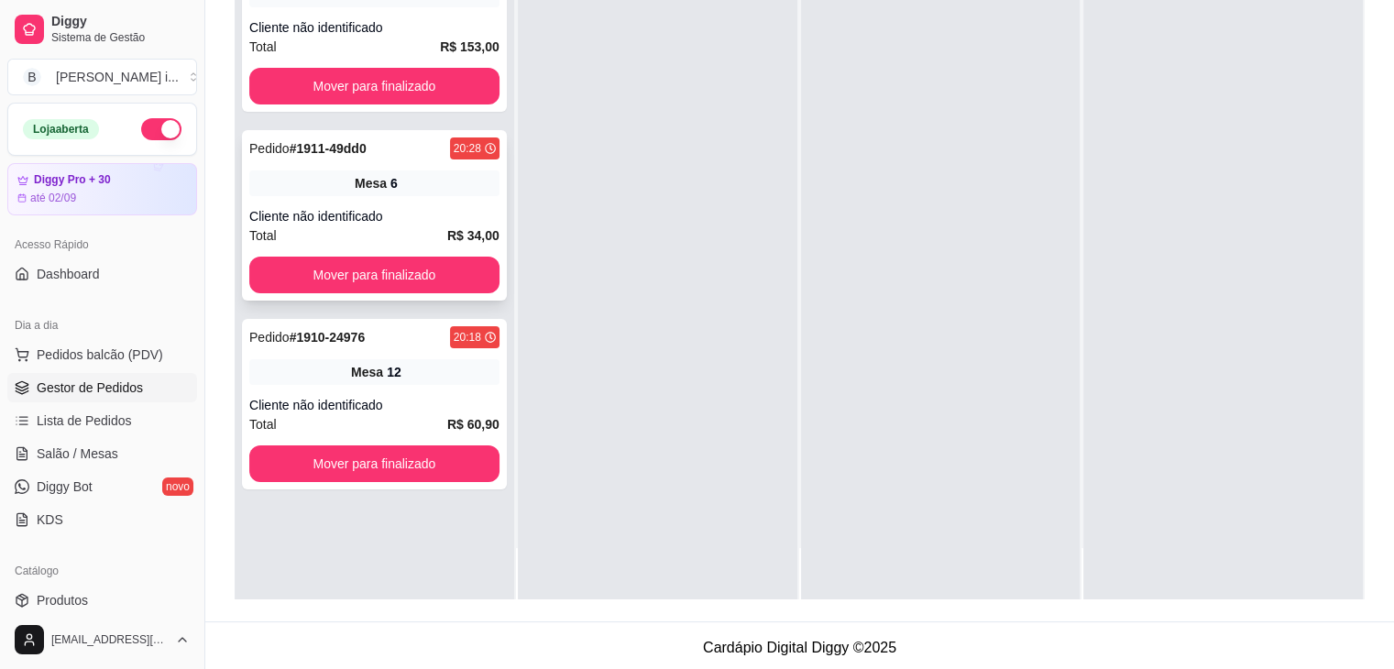
click at [460, 194] on div "Mesa 6" at bounding box center [374, 184] width 250 height 26
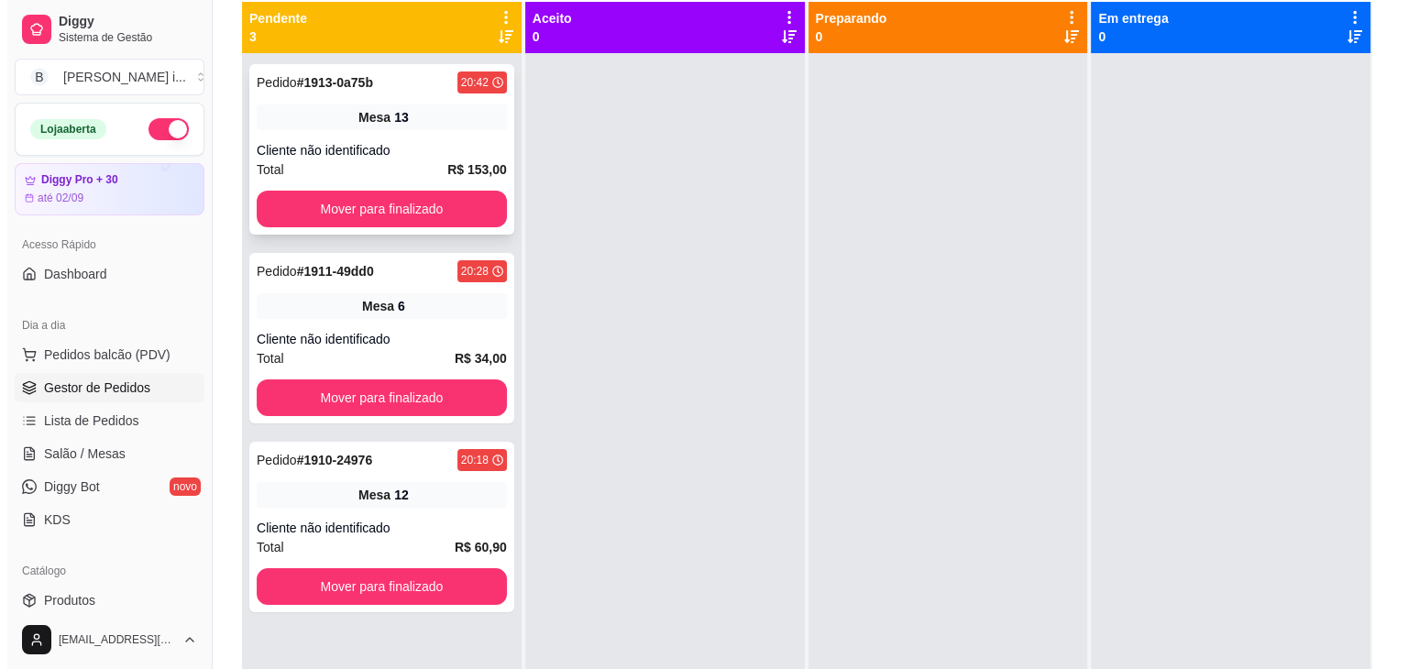
scroll to position [92, 0]
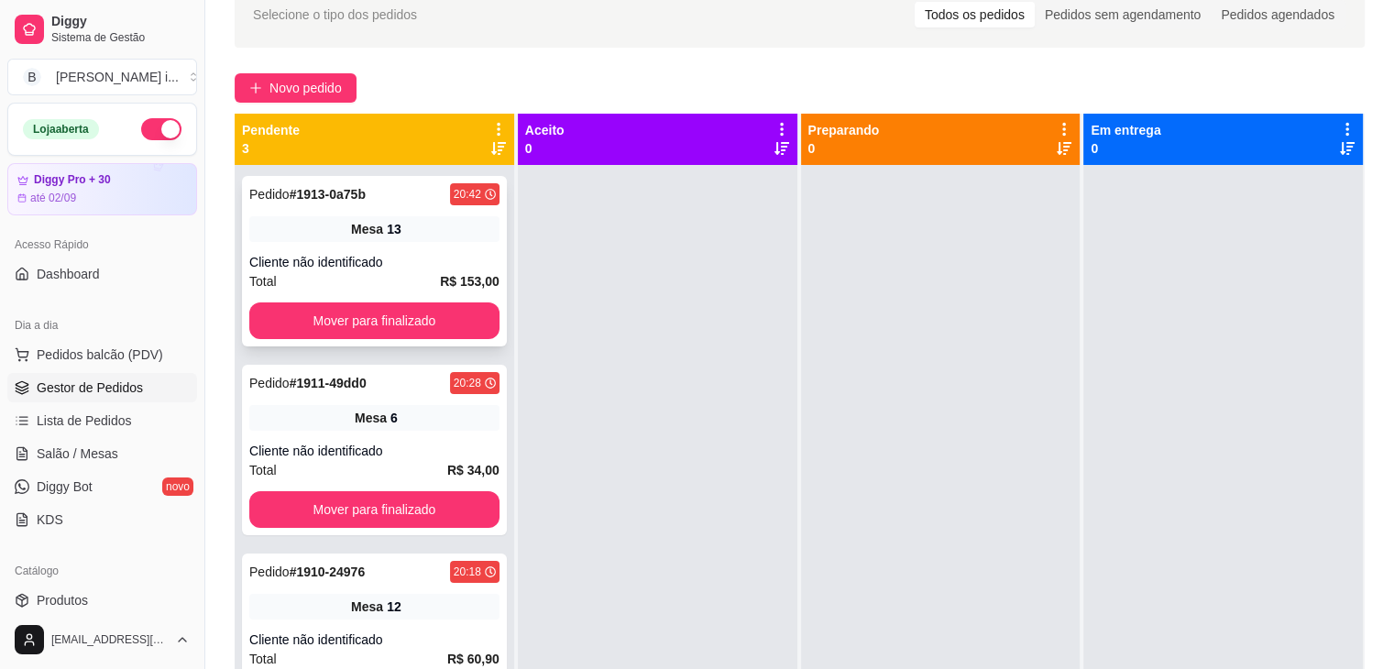
click at [427, 222] on div "Mesa 13" at bounding box center [374, 229] width 250 height 26
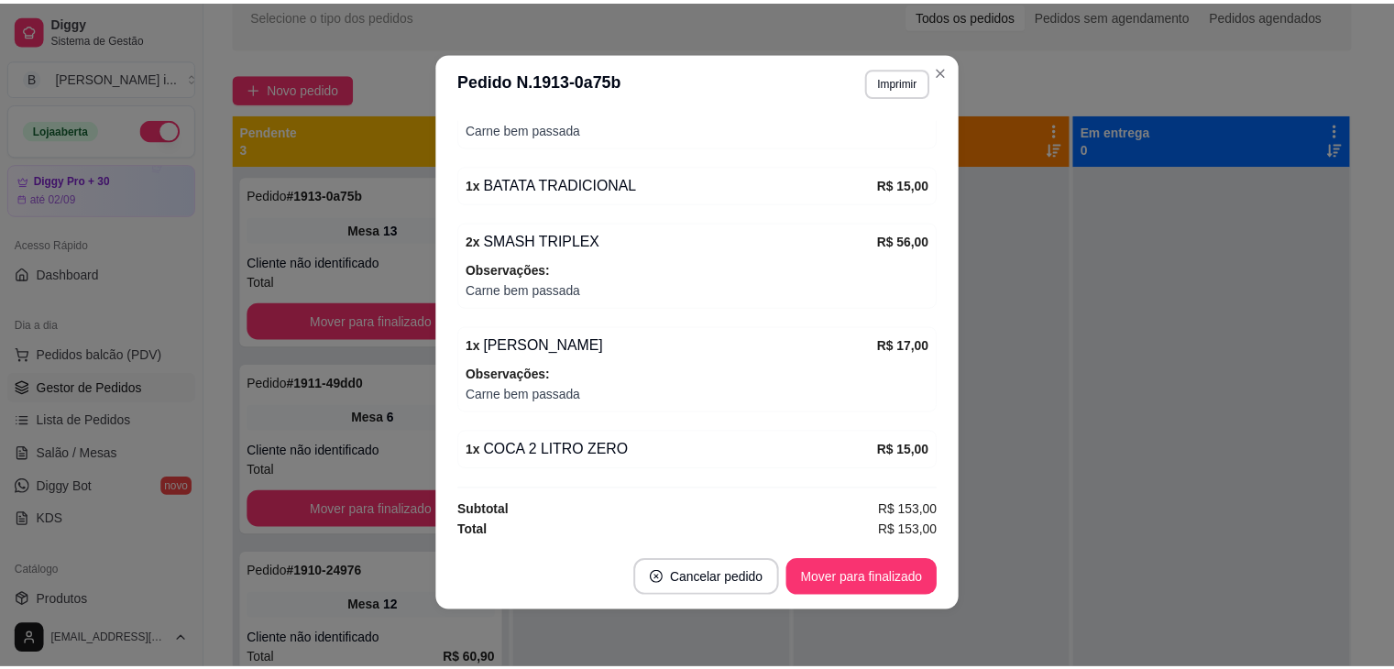
scroll to position [4, 0]
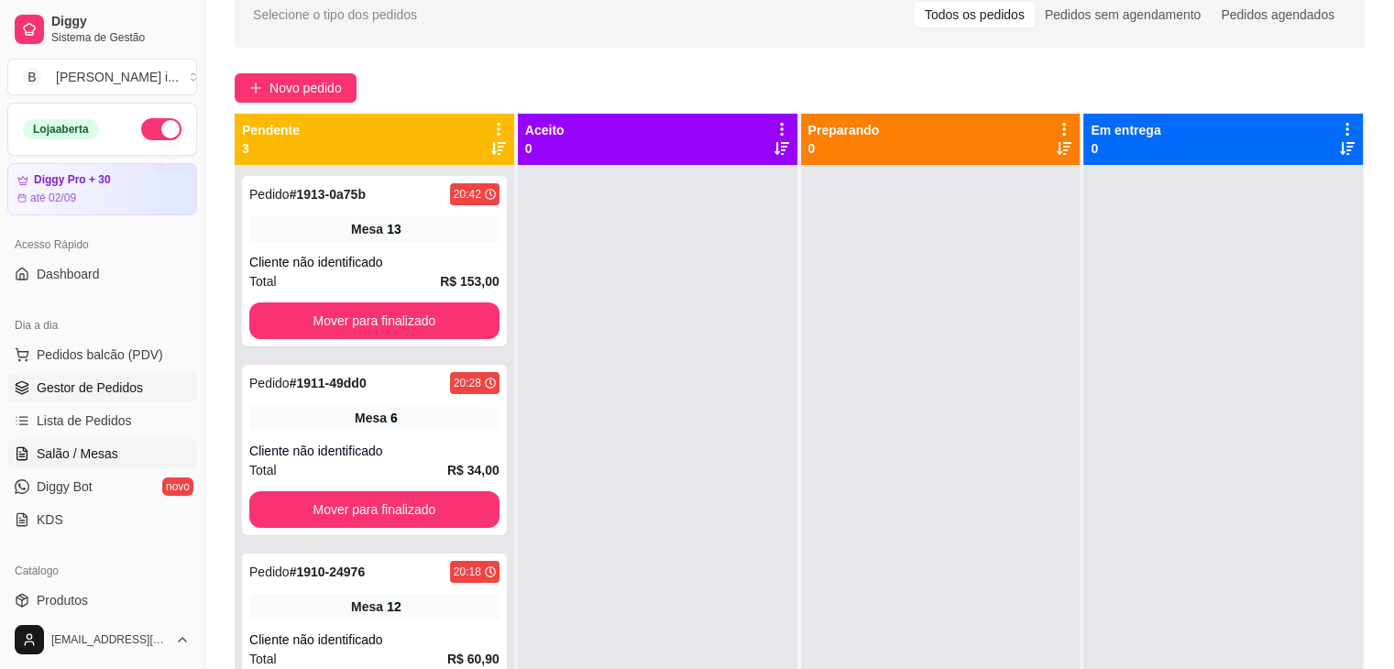
click at [127, 452] on link "Salão / Mesas" at bounding box center [102, 453] width 190 height 29
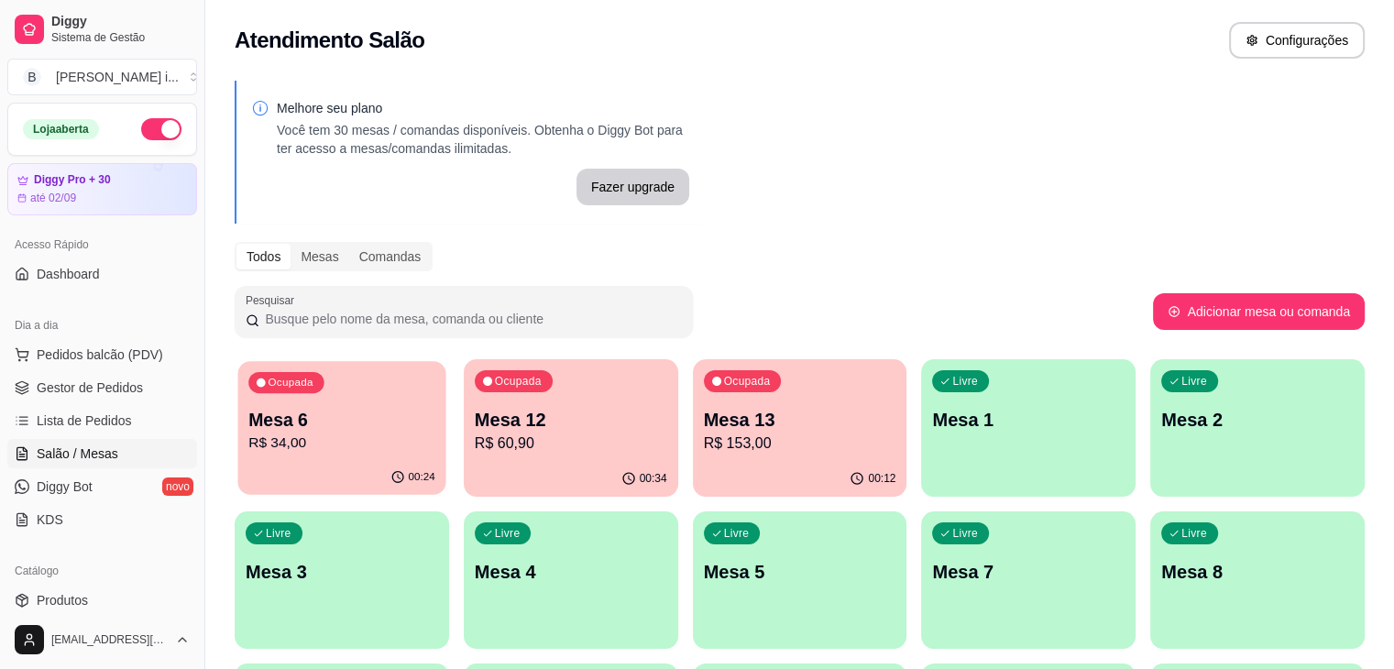
click at [298, 442] on p "R$ 34,00" at bounding box center [341, 443] width 187 height 21
click at [475, 424] on p "Mesa 12" at bounding box center [571, 420] width 193 height 26
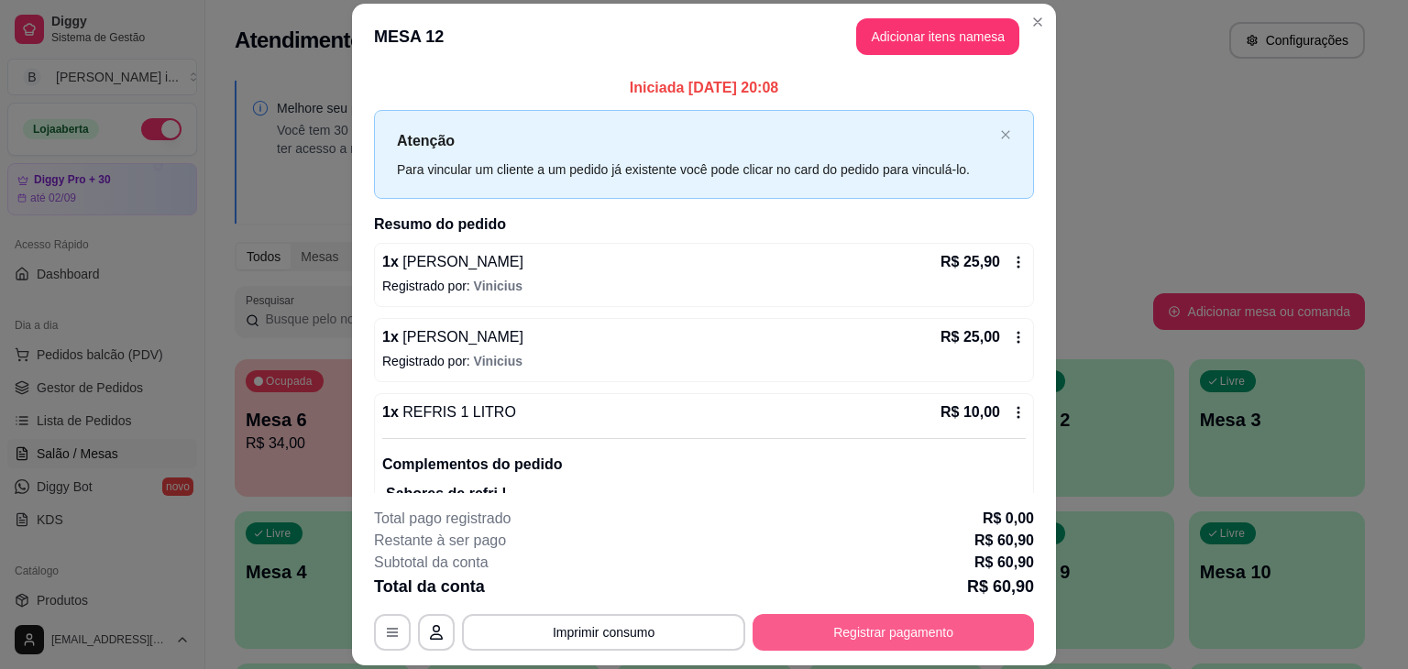
click at [851, 635] on button "Registrar pagamento" at bounding box center [893, 632] width 281 height 37
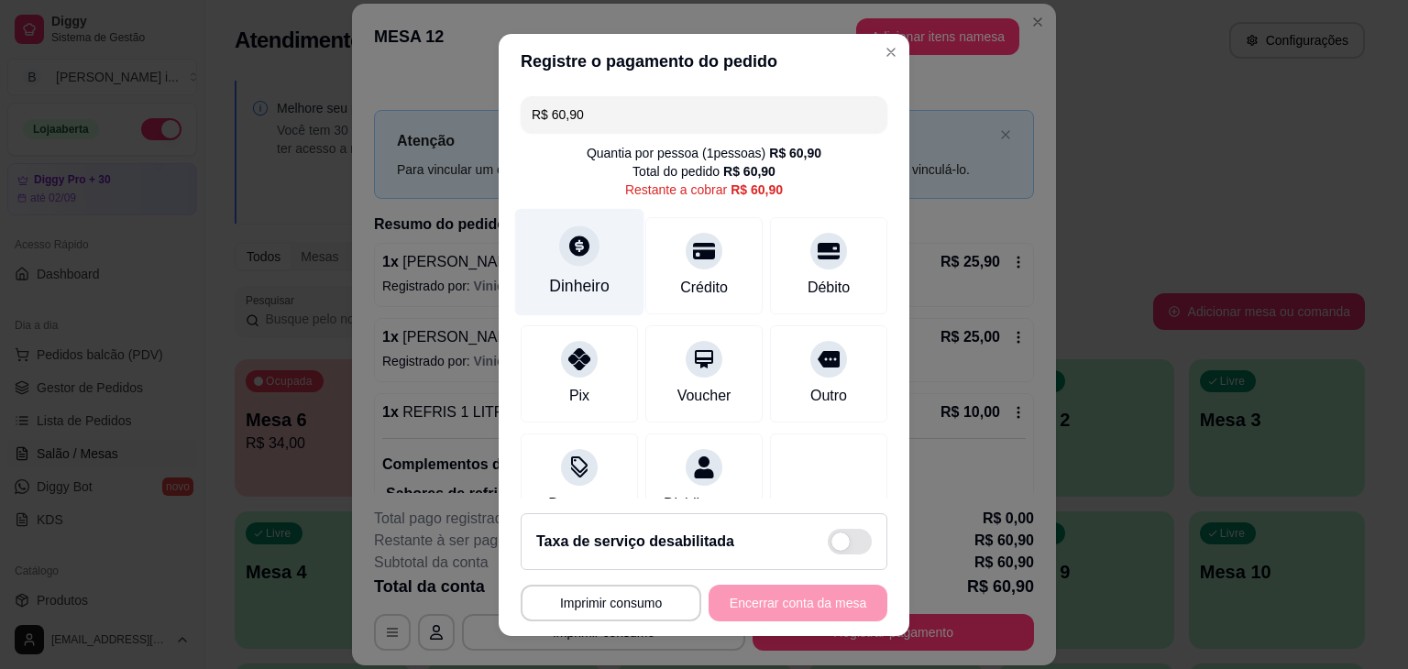
click at [578, 279] on div "Dinheiro" at bounding box center [579, 286] width 61 height 24
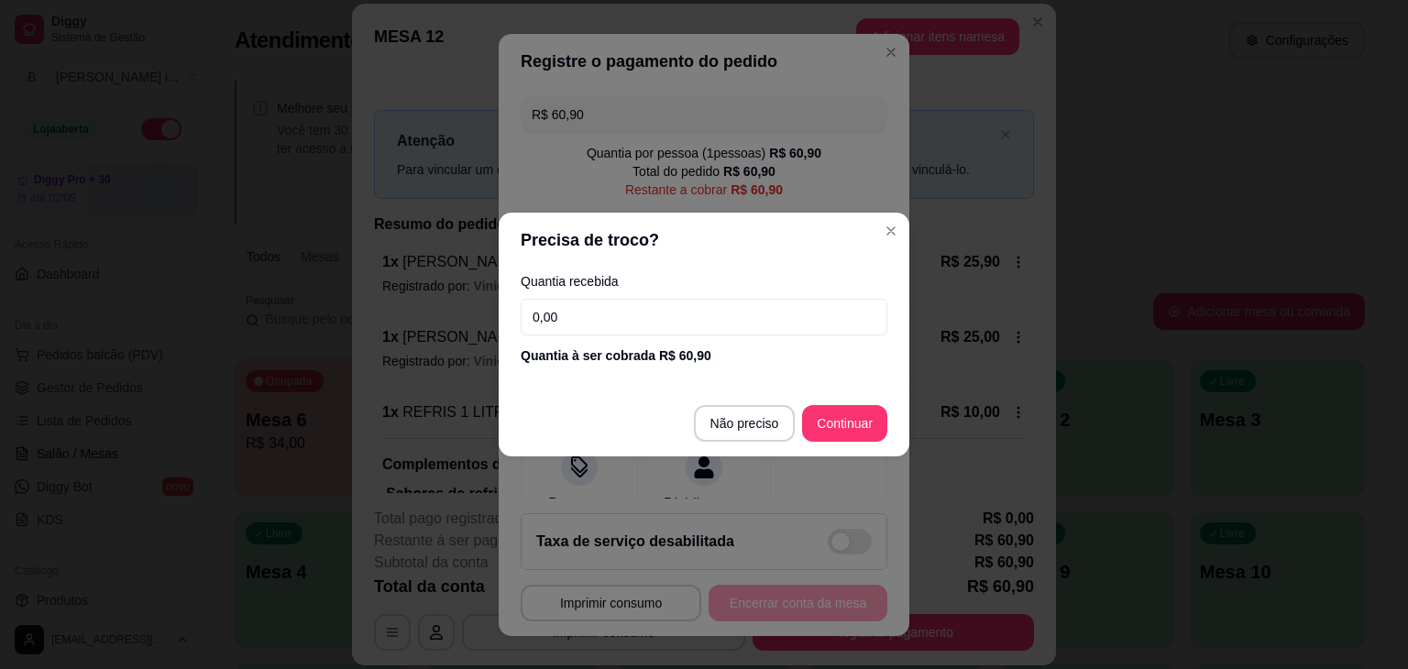
click at [565, 316] on input "0,00" at bounding box center [704, 317] width 367 height 37
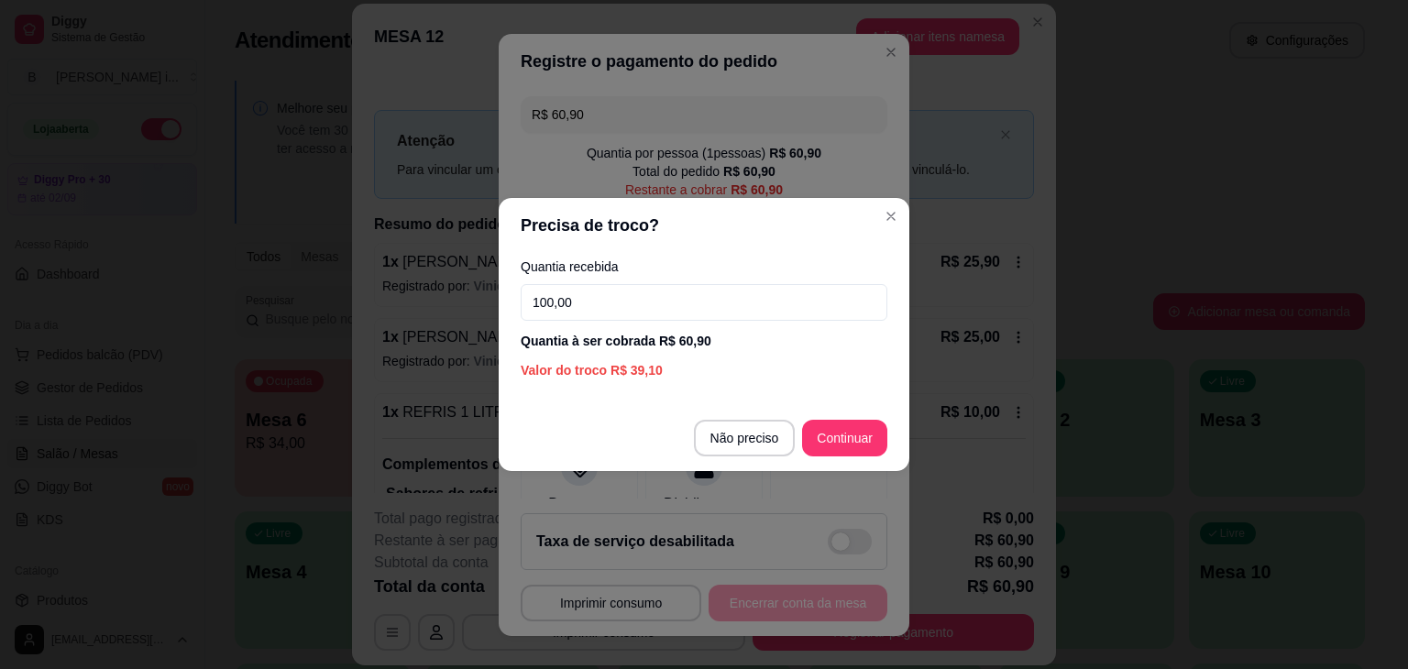
type input "100,00"
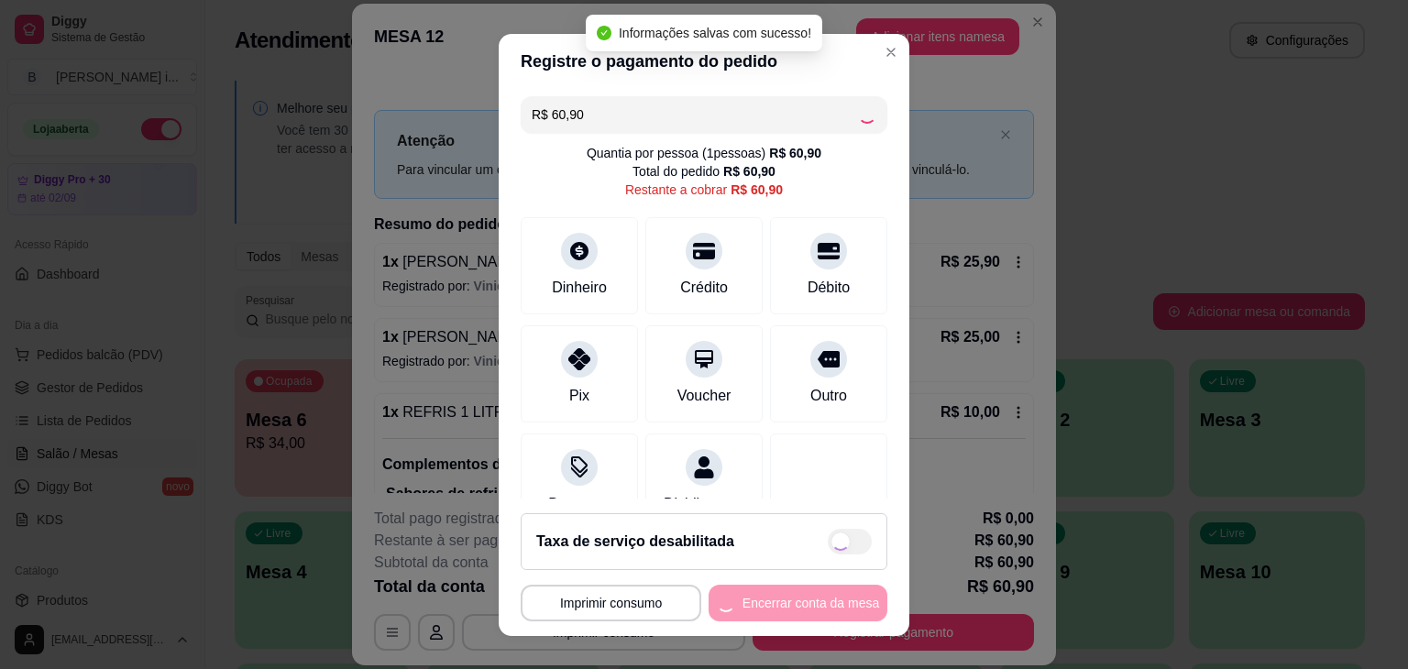
click at [800, 607] on div "**********" at bounding box center [704, 603] width 367 height 37
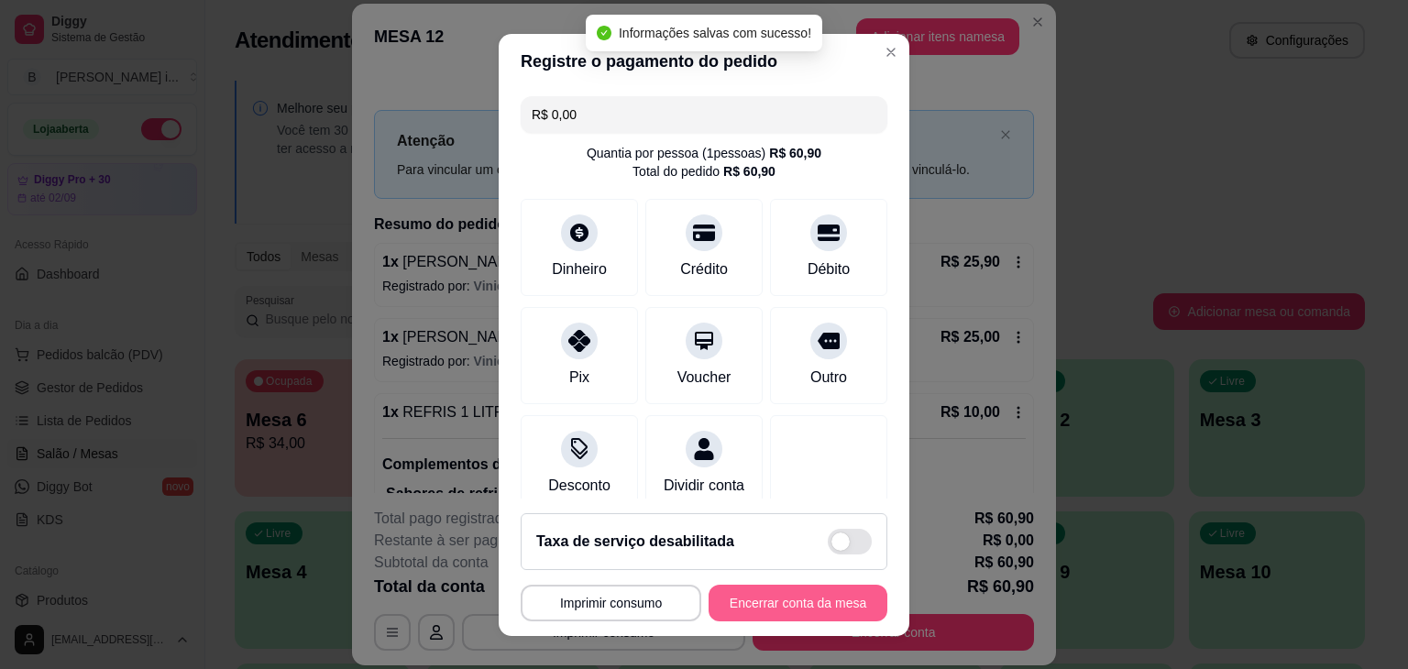
type input "R$ 0,00"
click at [800, 607] on button "Encerrar conta da mesa" at bounding box center [797, 603] width 173 height 36
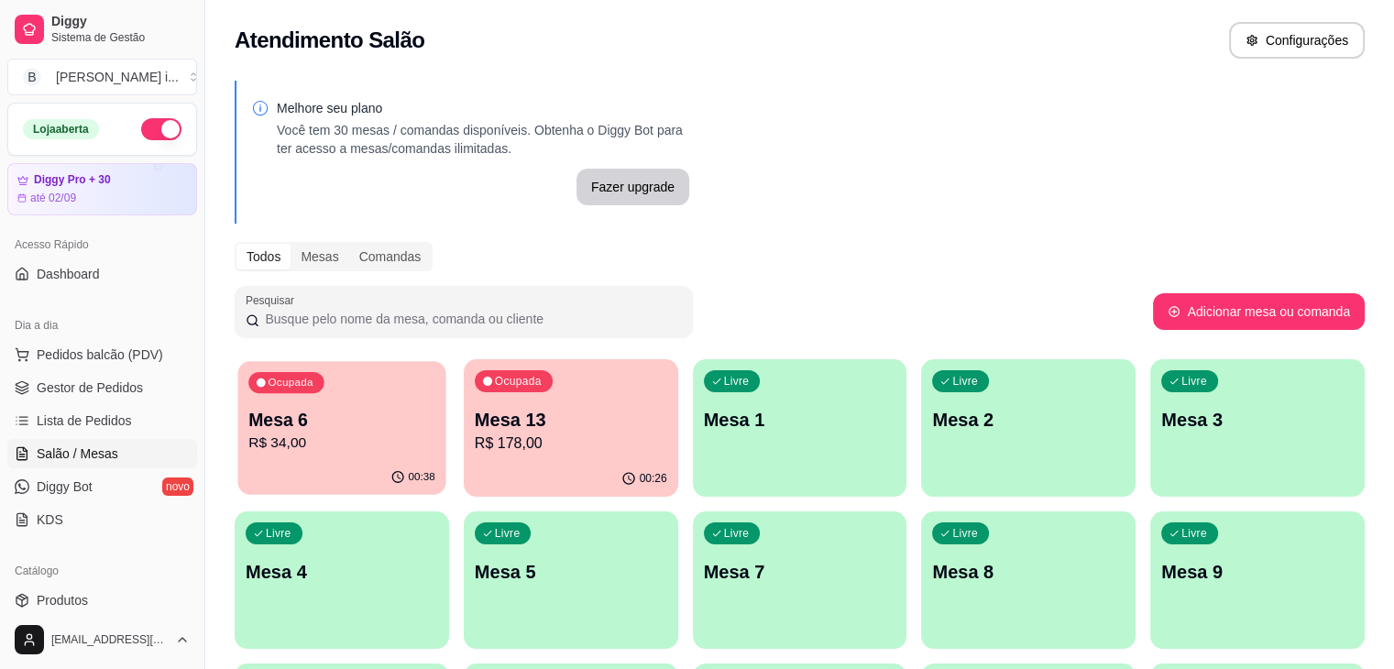
click at [257, 456] on div "Ocupada Mesa 6 R$ 34,00" at bounding box center [342, 410] width 208 height 99
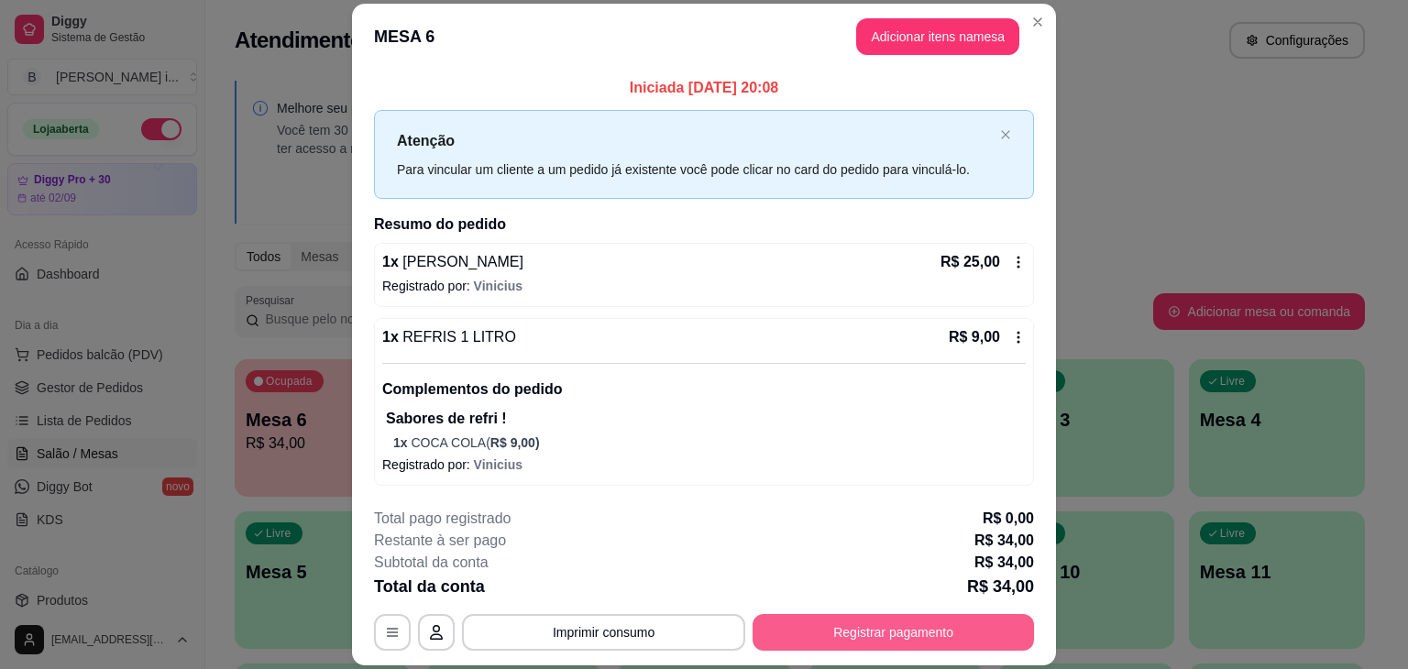
click at [882, 631] on button "Registrar pagamento" at bounding box center [893, 632] width 281 height 37
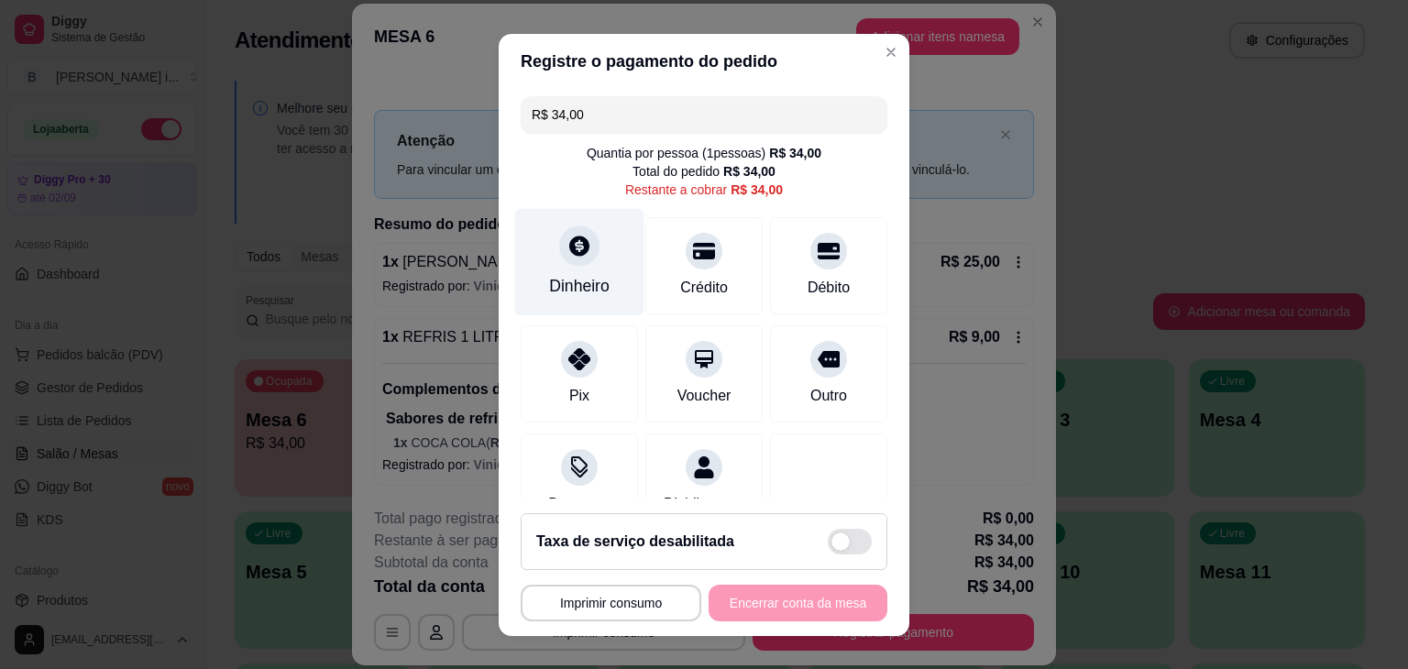
click at [589, 250] on div "Dinheiro" at bounding box center [579, 261] width 129 height 107
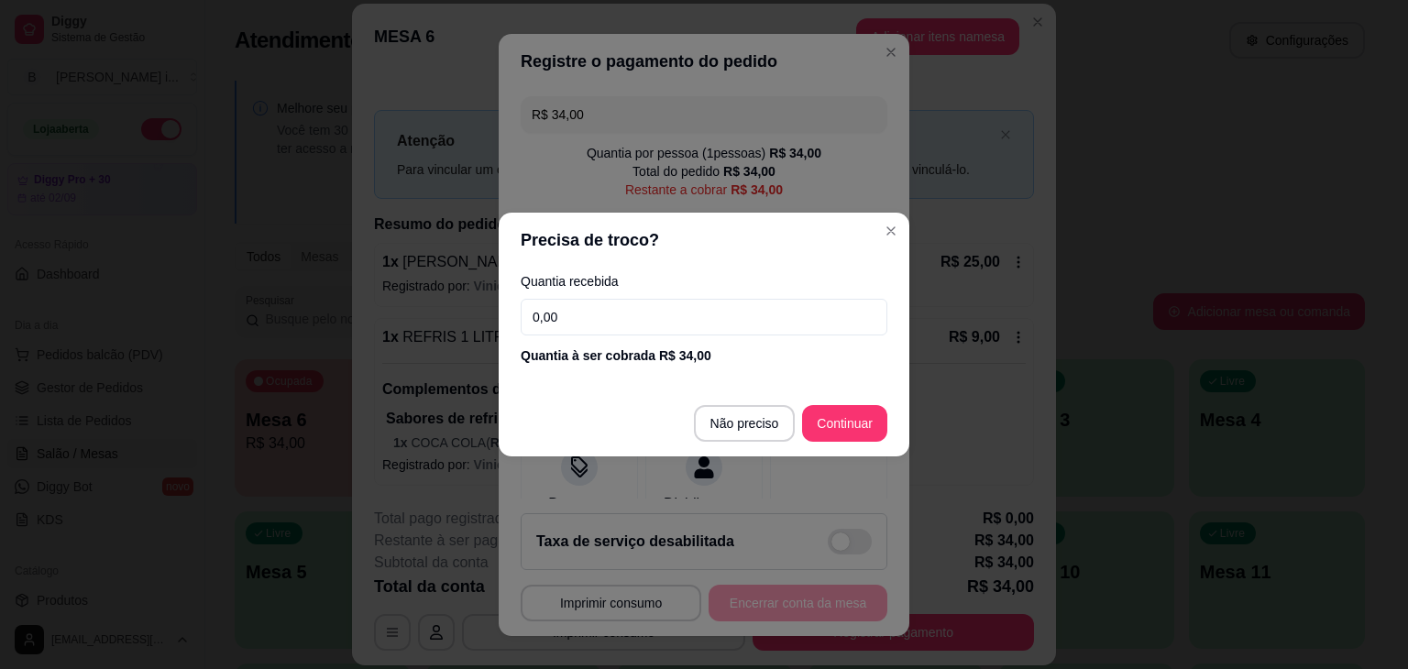
click at [594, 328] on input "0,00" at bounding box center [704, 317] width 367 height 37
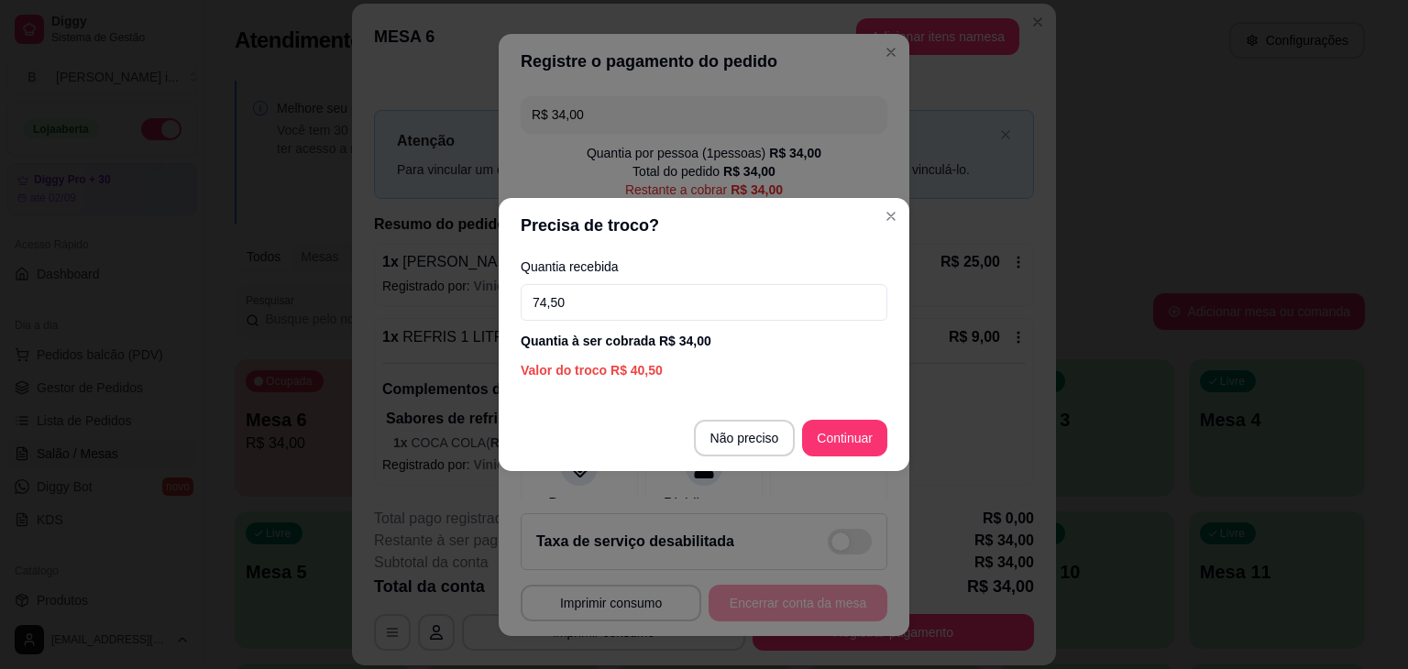
type input "74,50"
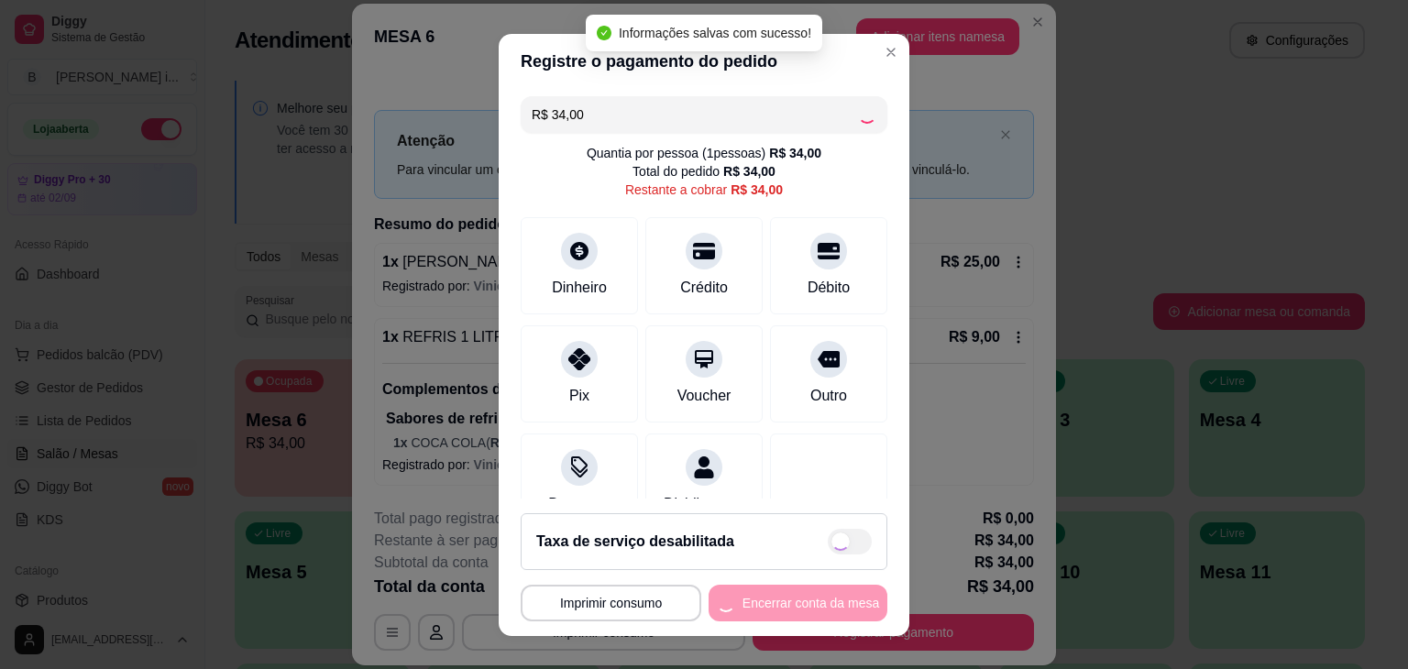
type input "R$ 0,00"
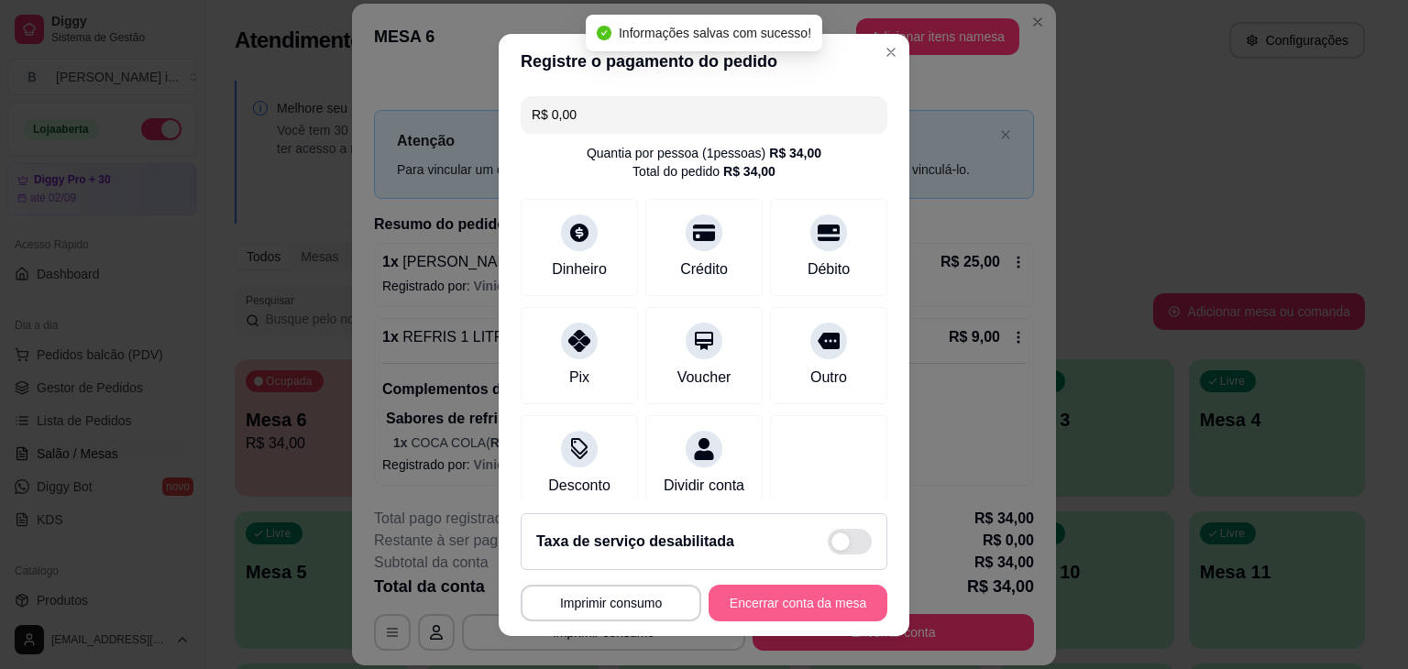
click at [786, 599] on button "Encerrar conta da mesa" at bounding box center [798, 603] width 179 height 37
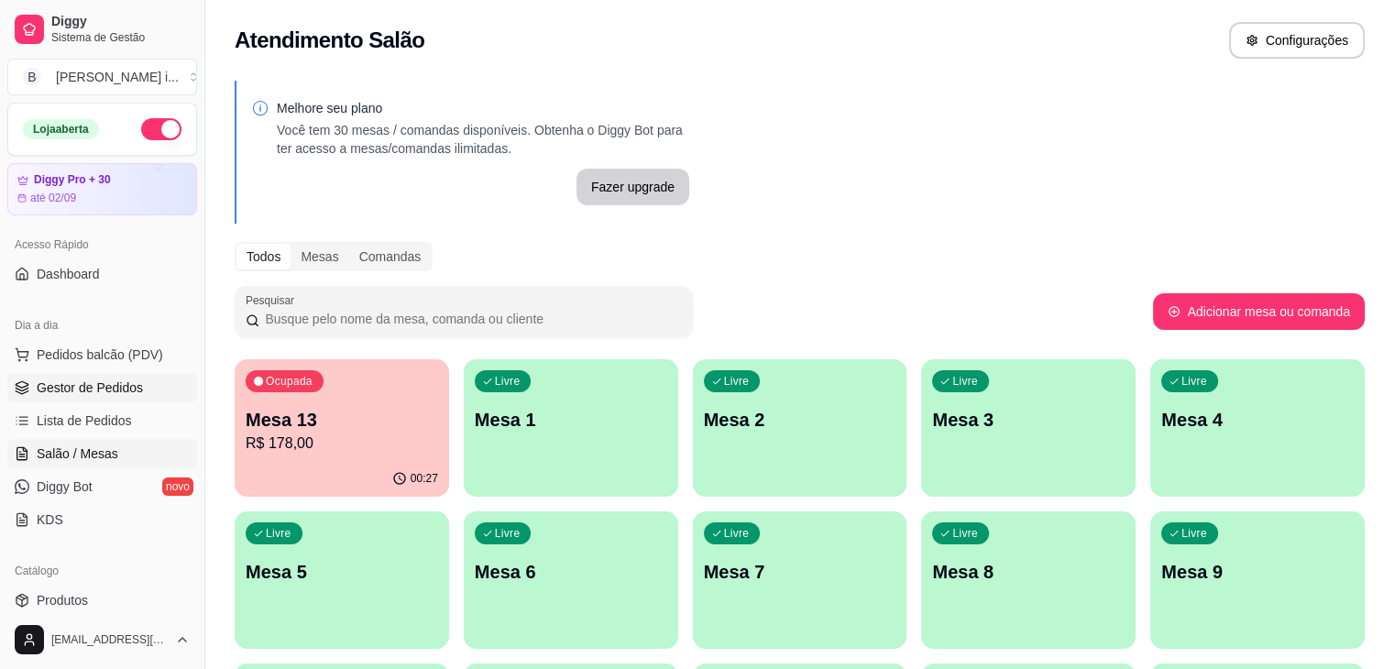
click at [59, 401] on link "Gestor de Pedidos" at bounding box center [102, 387] width 190 height 29
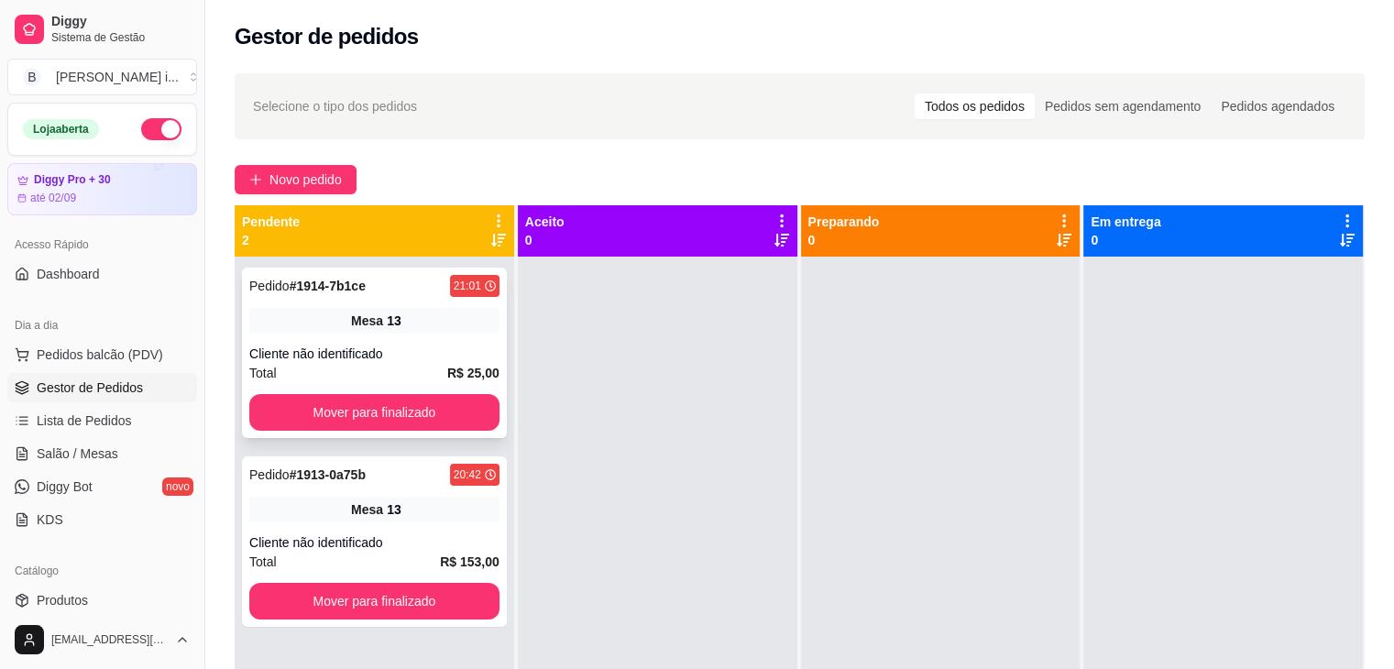
click at [375, 313] on span "Mesa" at bounding box center [367, 321] width 32 height 18
click at [729, 338] on div at bounding box center [658, 591] width 280 height 669
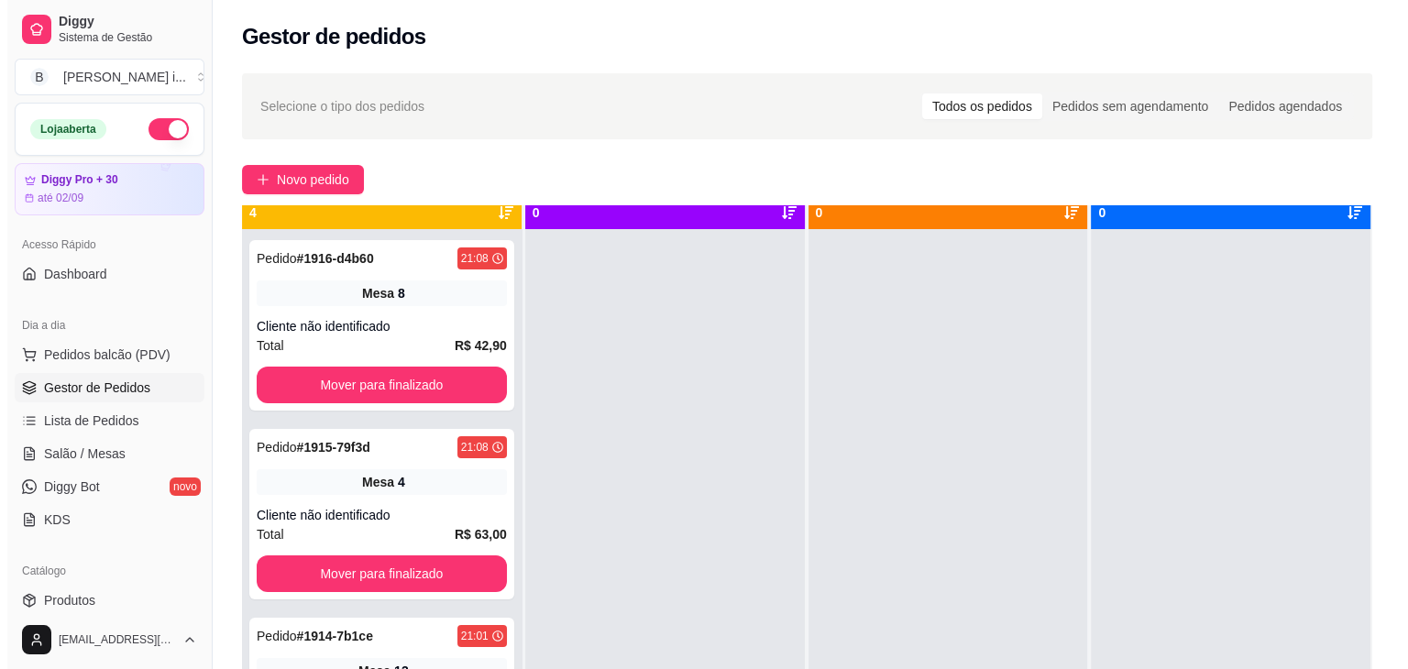
scroll to position [51, 0]
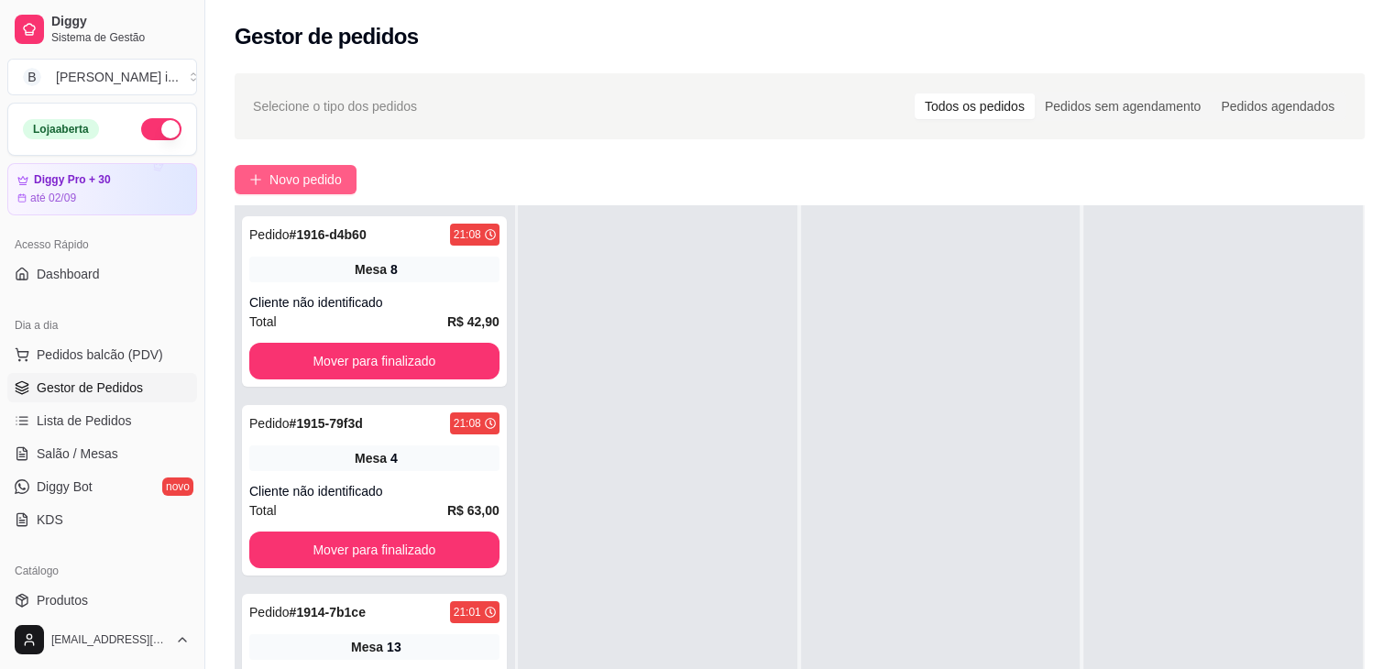
click at [305, 172] on span "Novo pedido" at bounding box center [306, 180] width 72 height 20
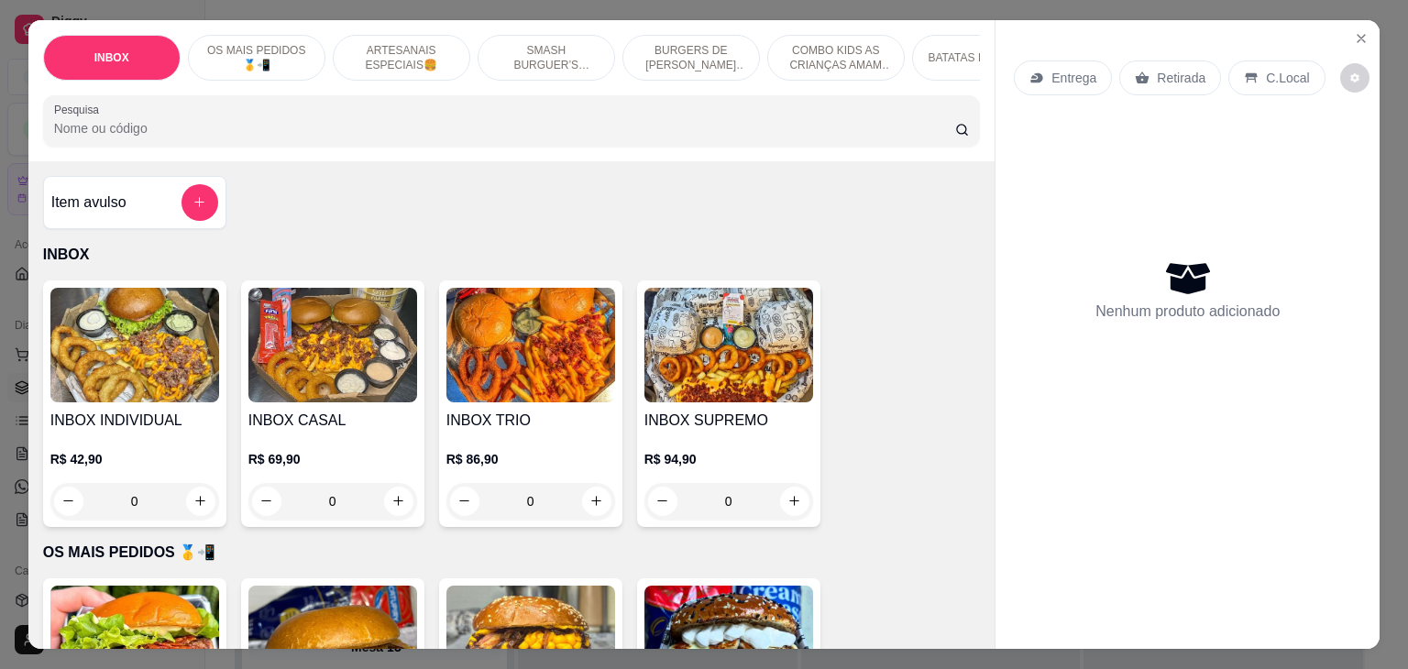
click at [283, 432] on h4 "INBOX CASAL" at bounding box center [332, 421] width 169 height 22
click at [1052, 78] on p "Entrega" at bounding box center [1074, 78] width 45 height 18
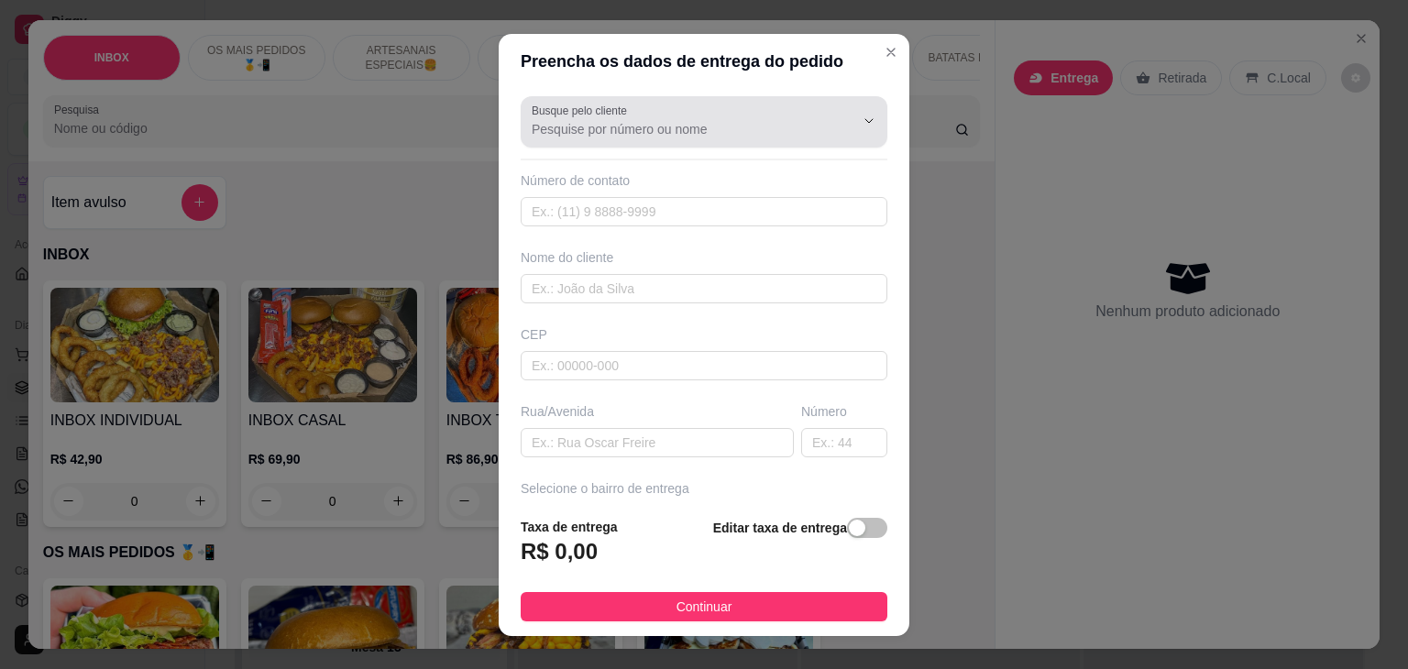
click at [721, 122] on input "Busque pelo cliente" at bounding box center [678, 129] width 293 height 18
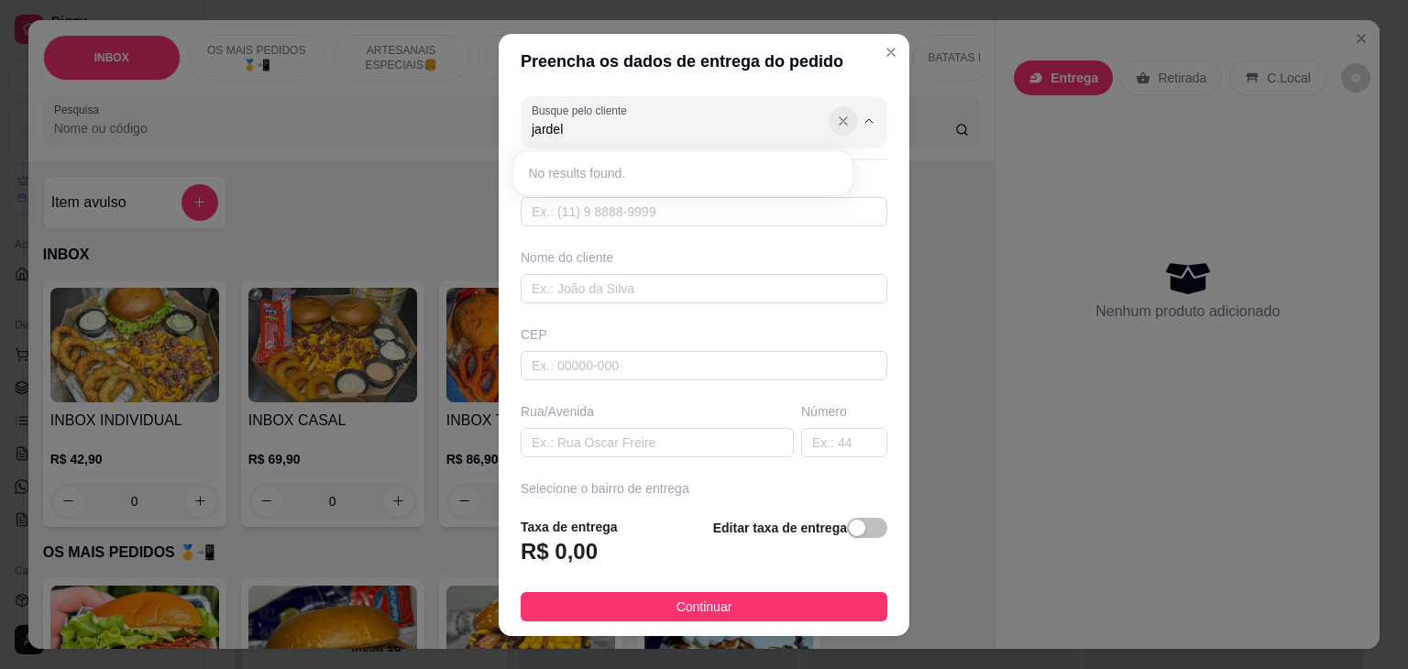
type input "jardel"
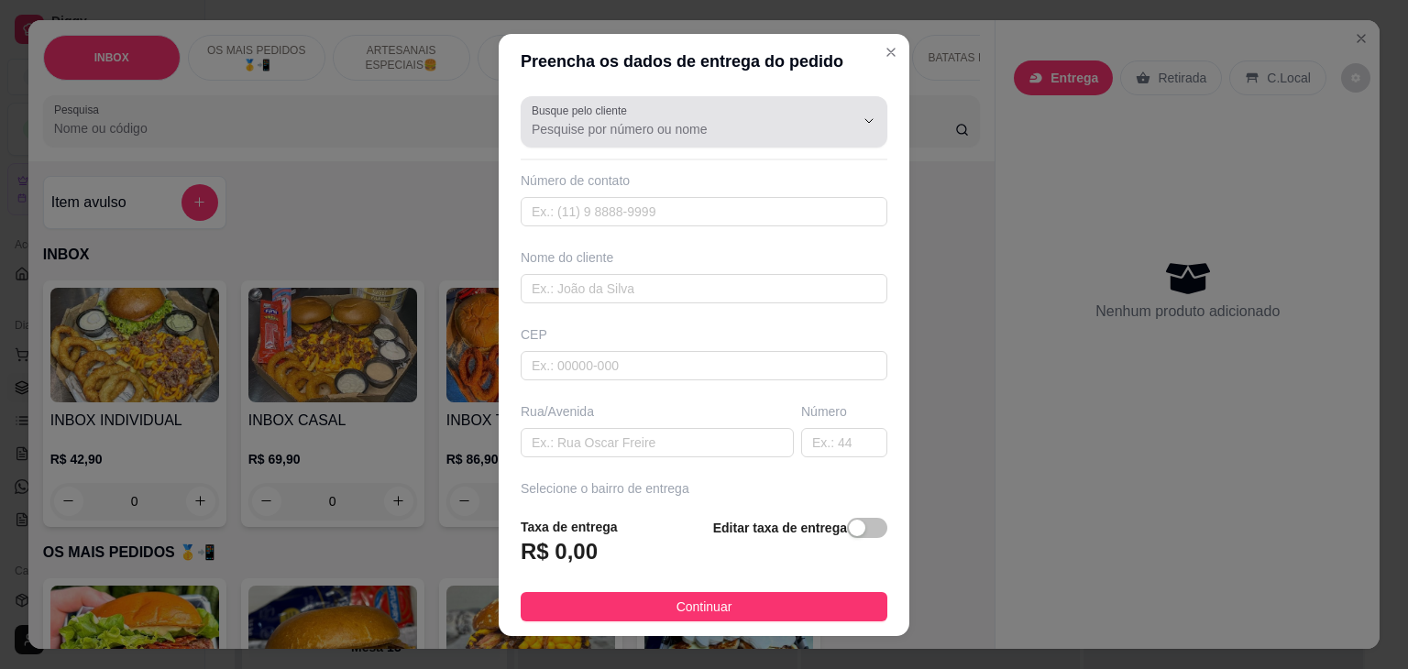
click at [840, 118] on icon "Show suggestions" at bounding box center [843, 120] width 7 height 7
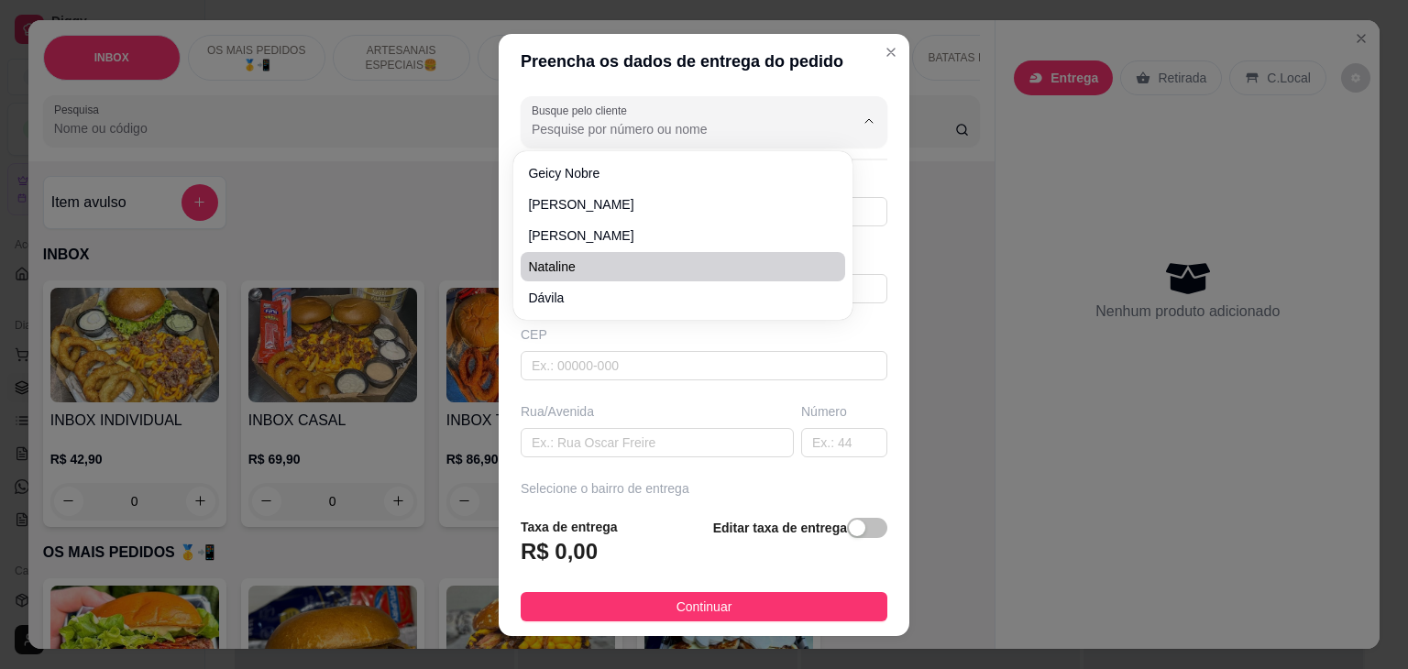
click at [419, 303] on div "Preencha os dados de entrega do pedido Busque pelo cliente Número de contato No…" at bounding box center [704, 334] width 1408 height 669
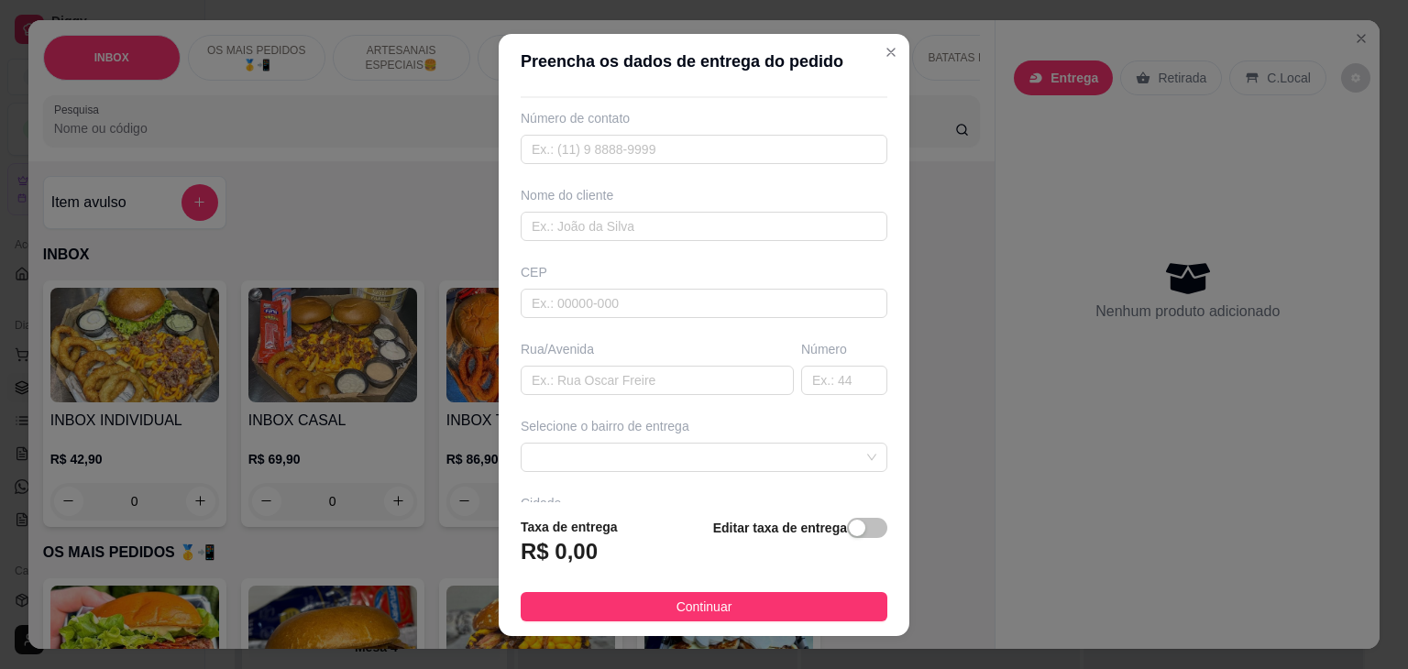
scroll to position [92, 0]
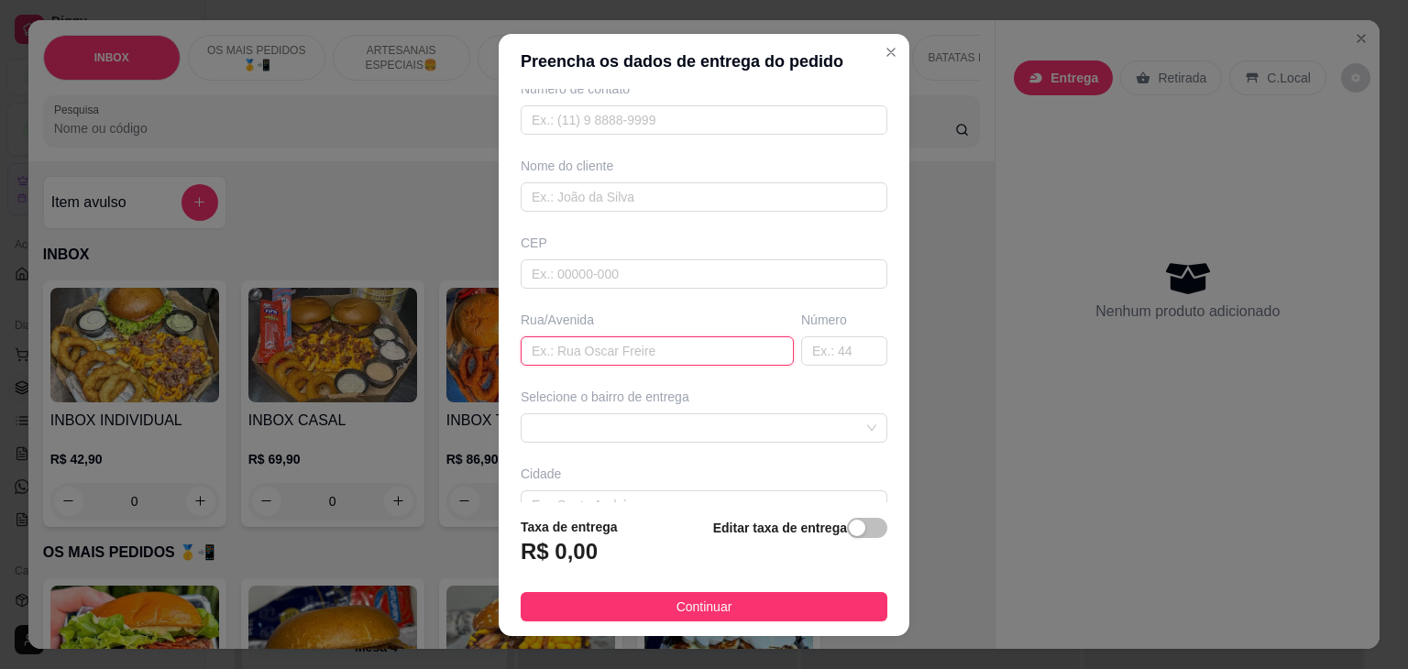
click at [621, 338] on input "text" at bounding box center [657, 350] width 273 height 29
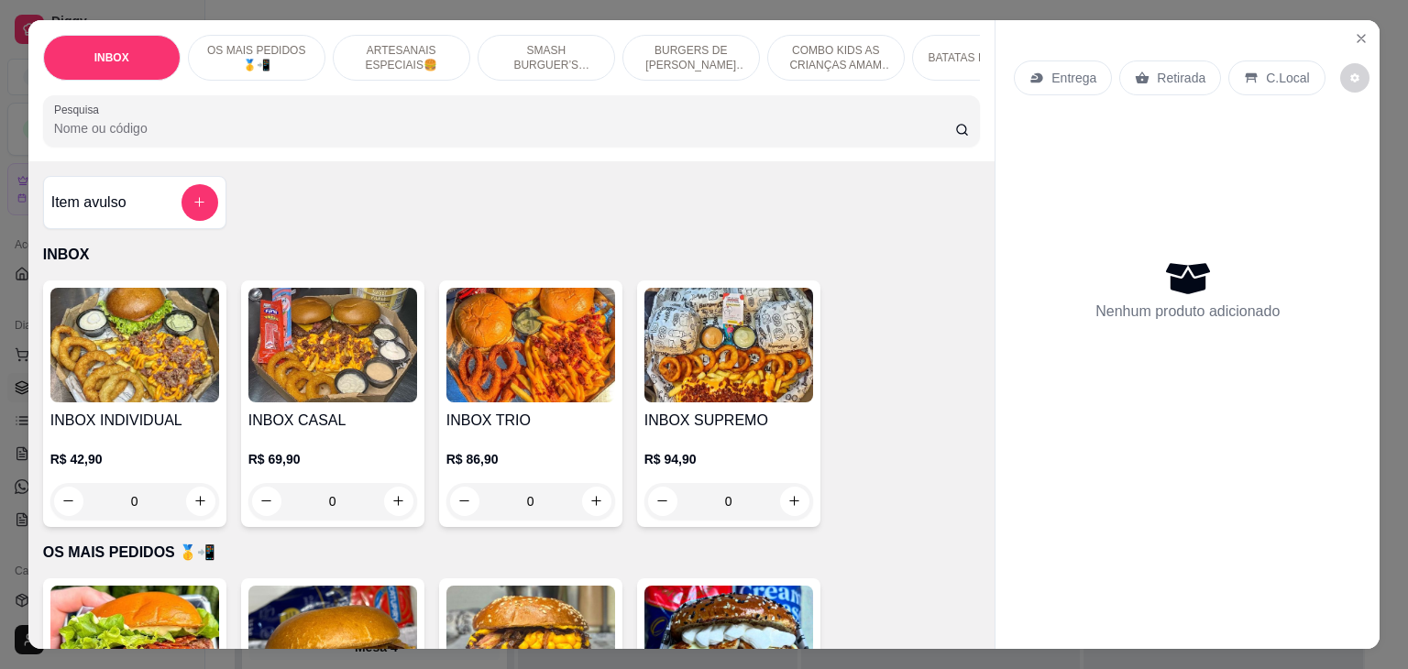
click at [322, 422] on h4 "INBOX CASAL" at bounding box center [332, 421] width 169 height 22
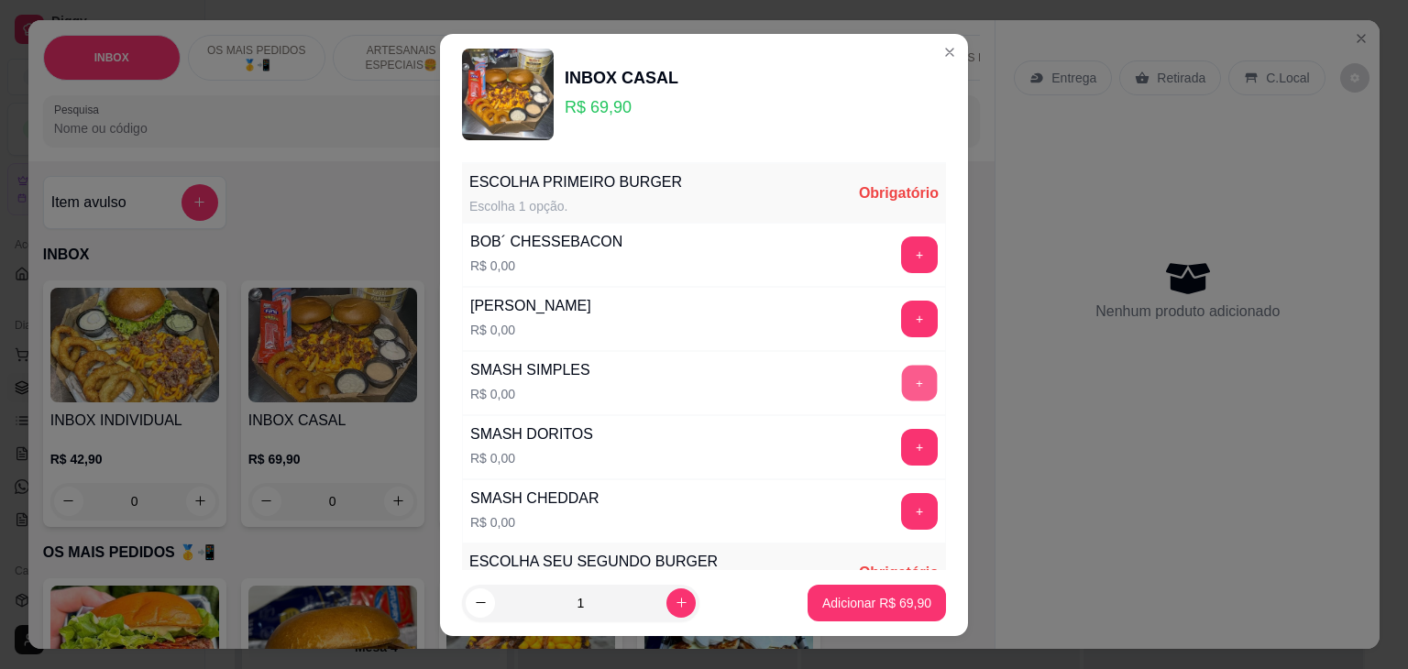
click at [902, 390] on button "+" at bounding box center [920, 383] width 36 height 36
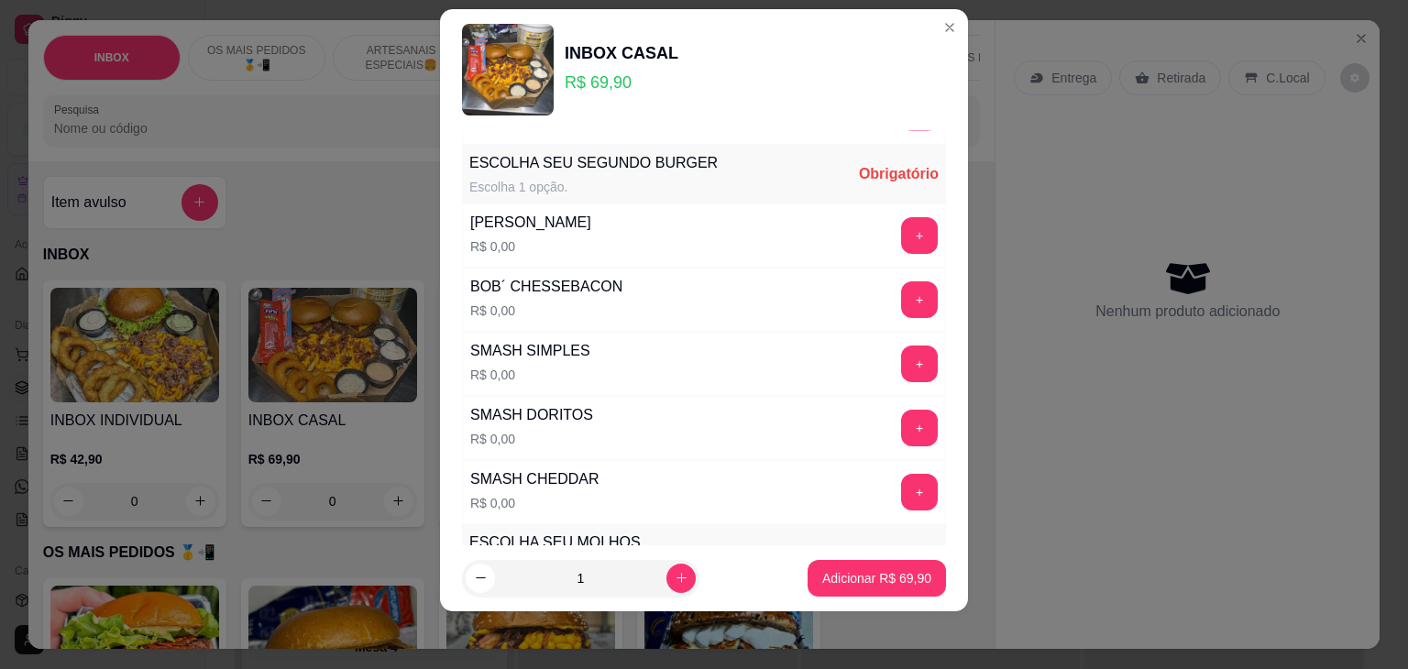
scroll to position [386, 0]
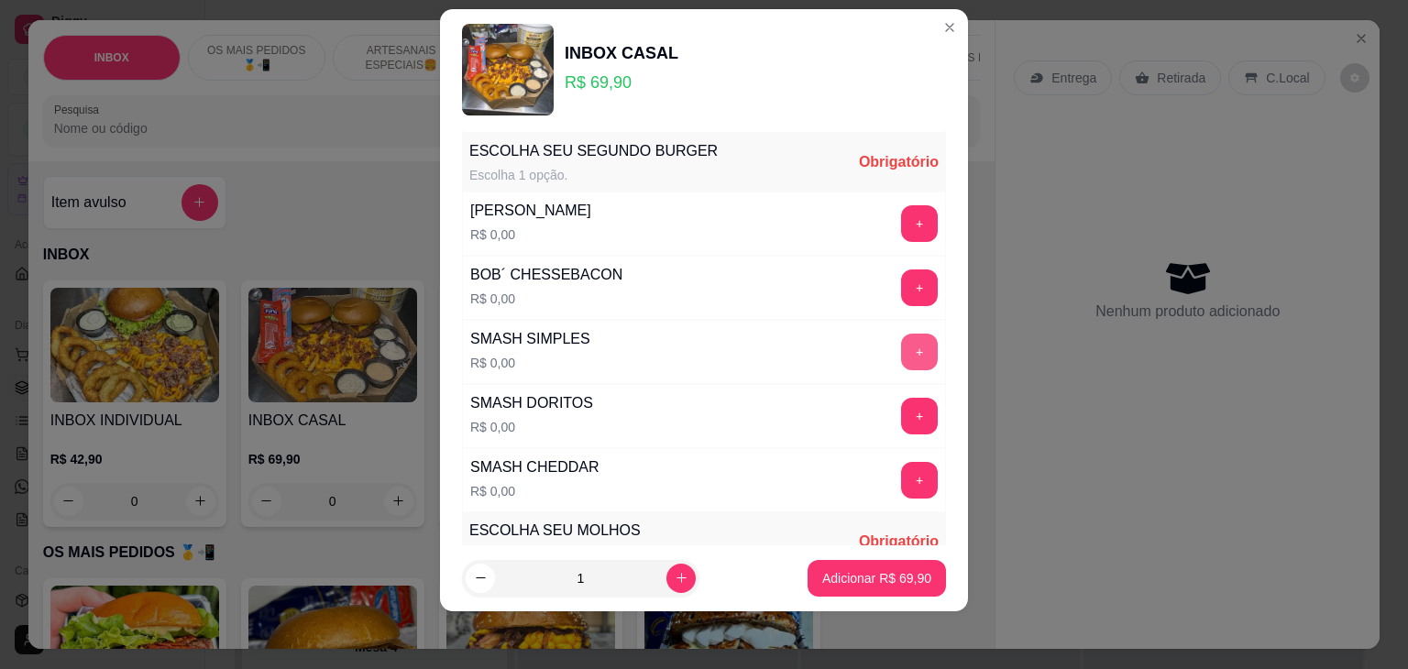
click at [901, 358] on button "+" at bounding box center [919, 352] width 37 height 37
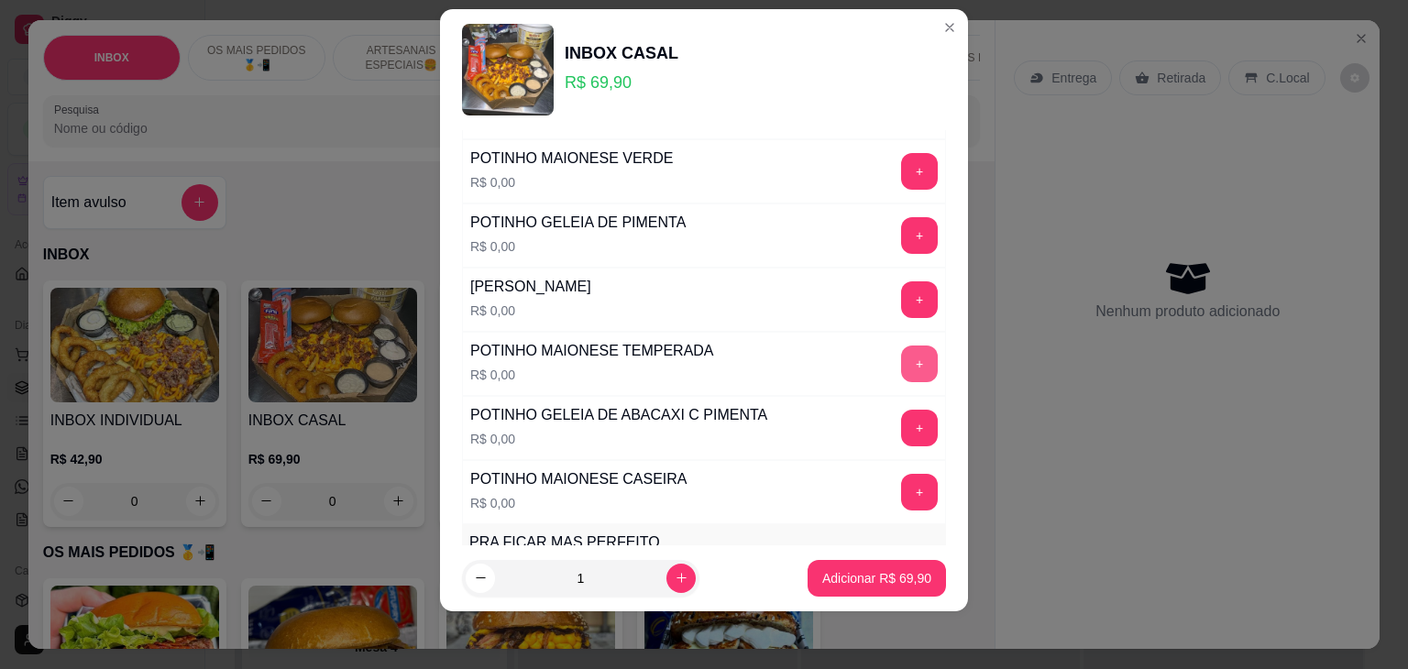
scroll to position [947, 0]
click at [901, 361] on button "+" at bounding box center [919, 363] width 37 height 37
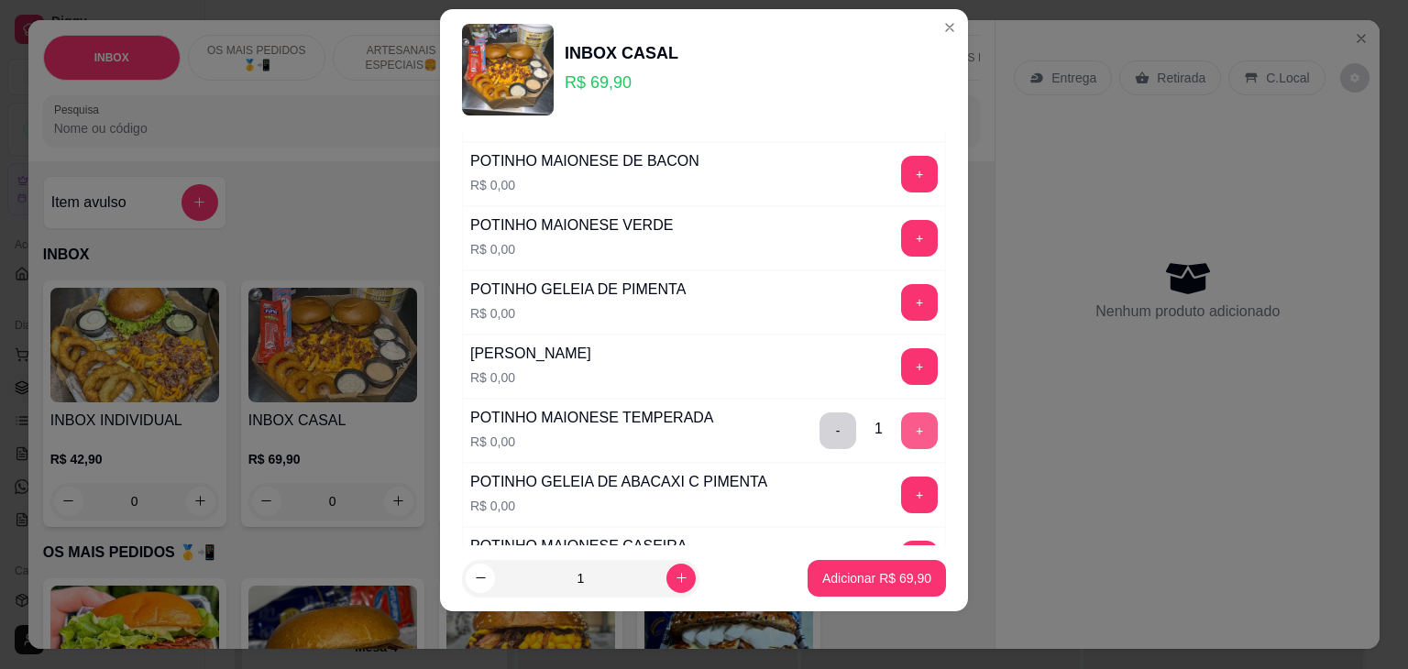
scroll to position [580, 0]
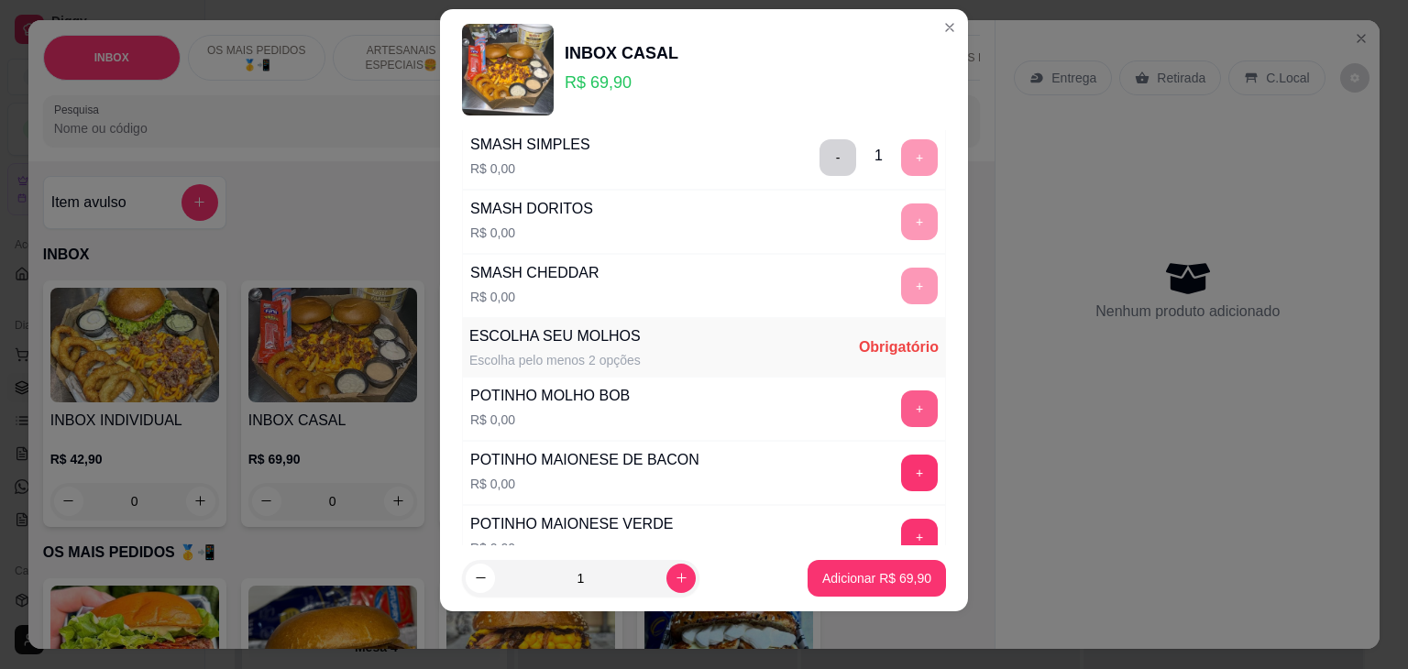
click at [901, 398] on button "+" at bounding box center [919, 409] width 37 height 37
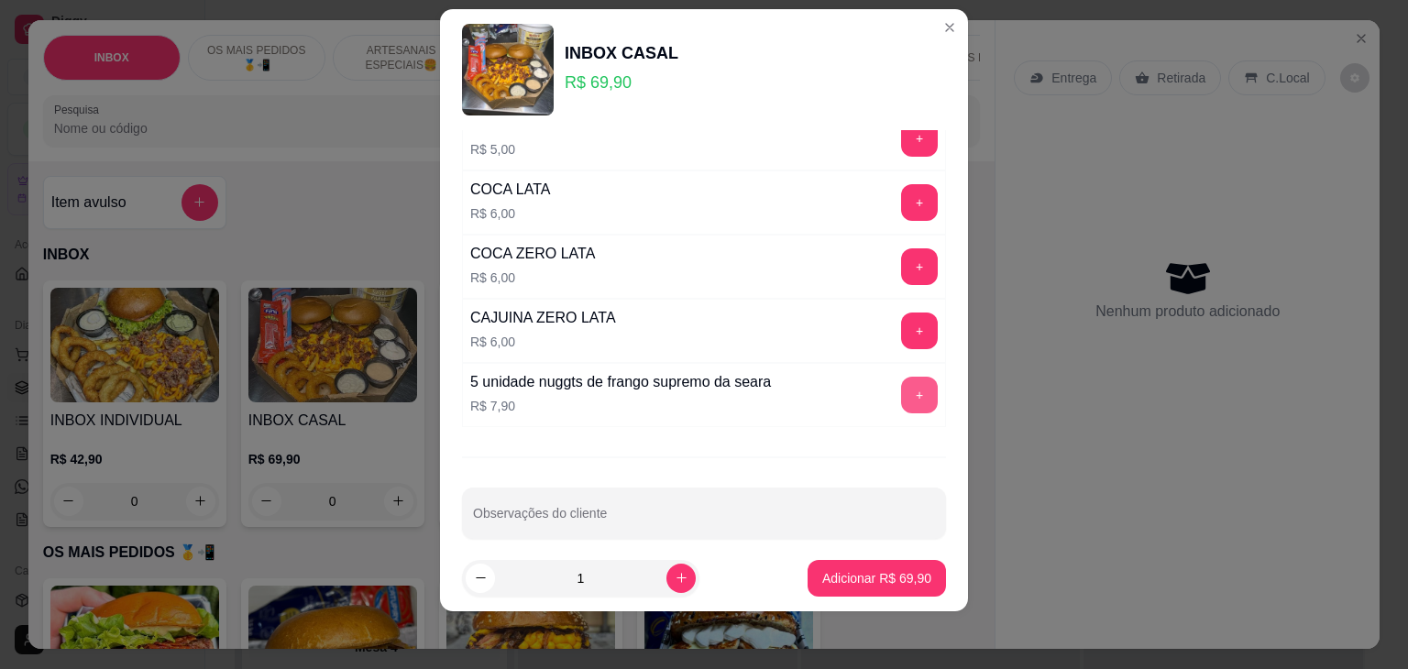
scroll to position [1433, 0]
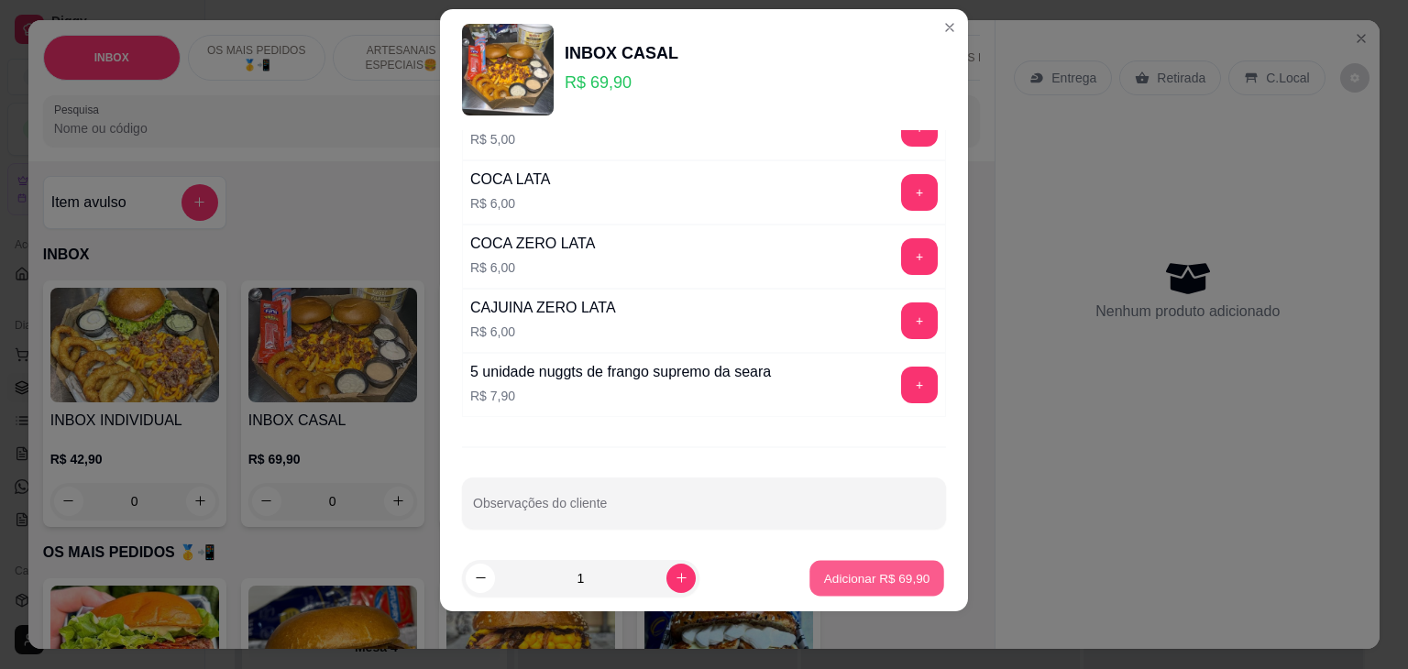
click at [849, 587] on button "Adicionar R$ 69,90" at bounding box center [876, 578] width 135 height 36
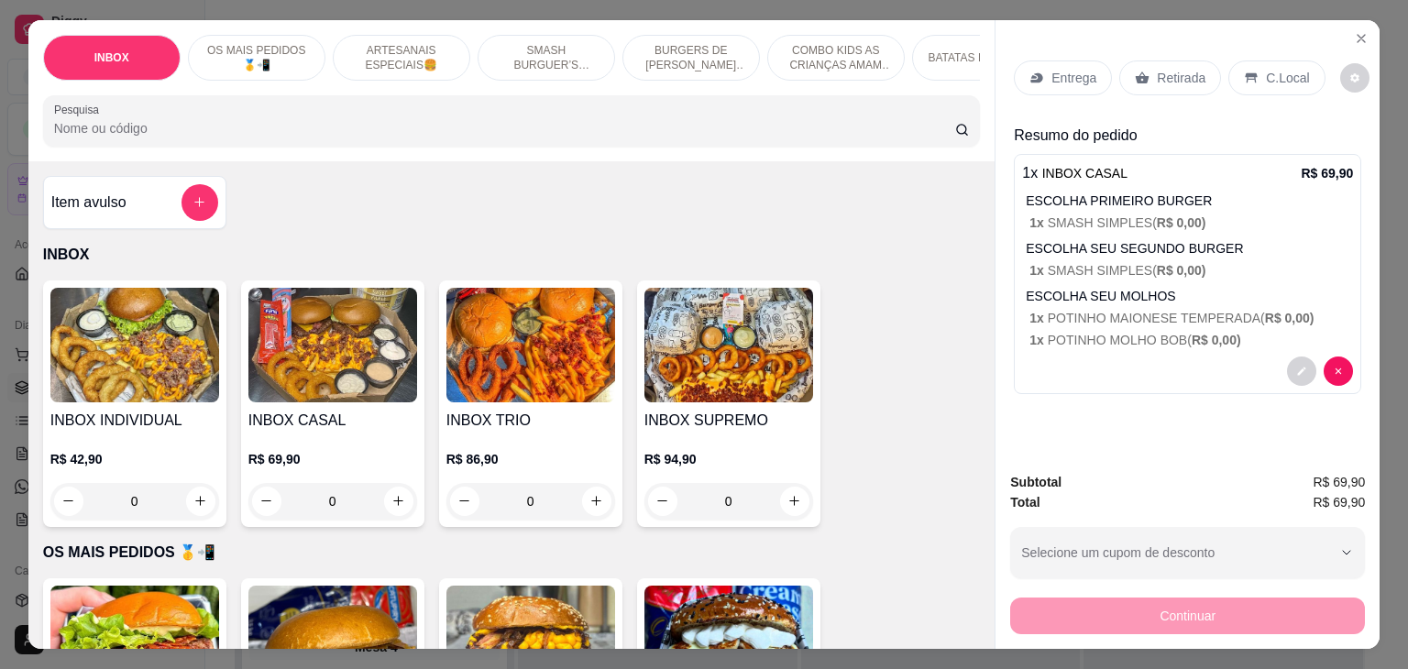
click at [1079, 61] on div "Entrega" at bounding box center [1063, 78] width 98 height 35
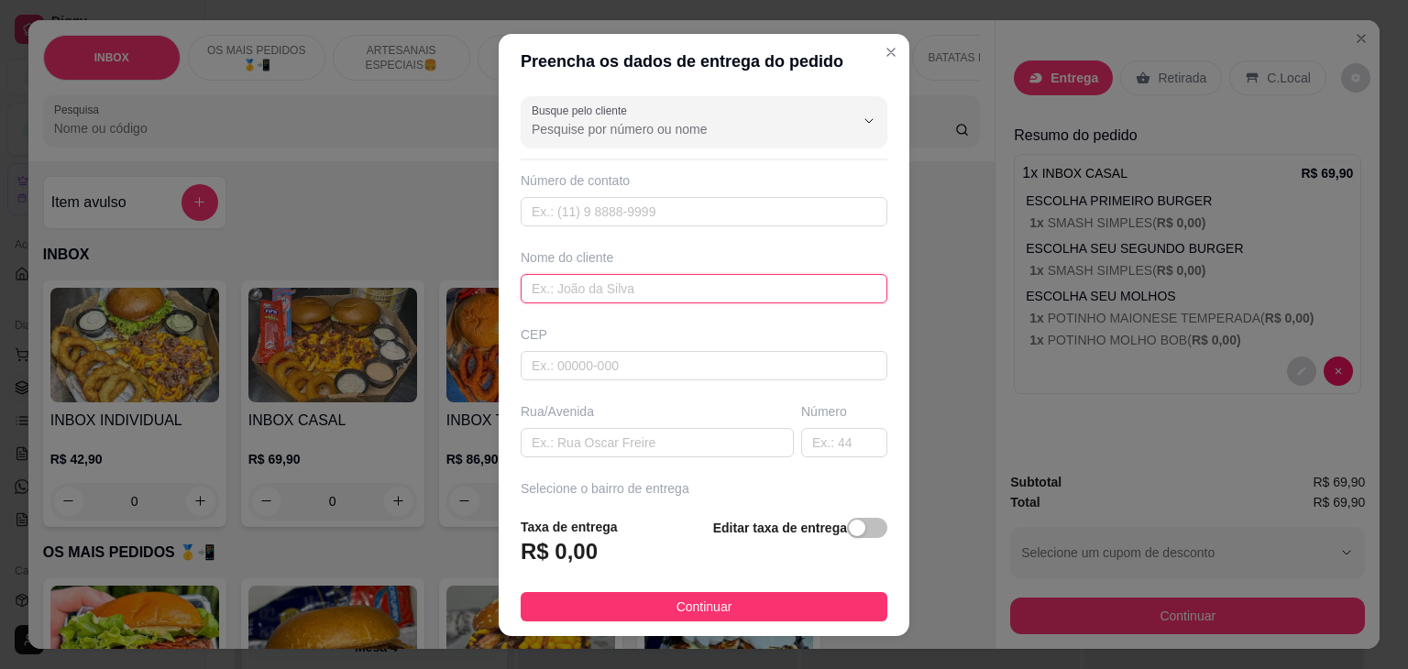
click at [704, 298] on input "text" at bounding box center [704, 288] width 367 height 29
type input "jardel"
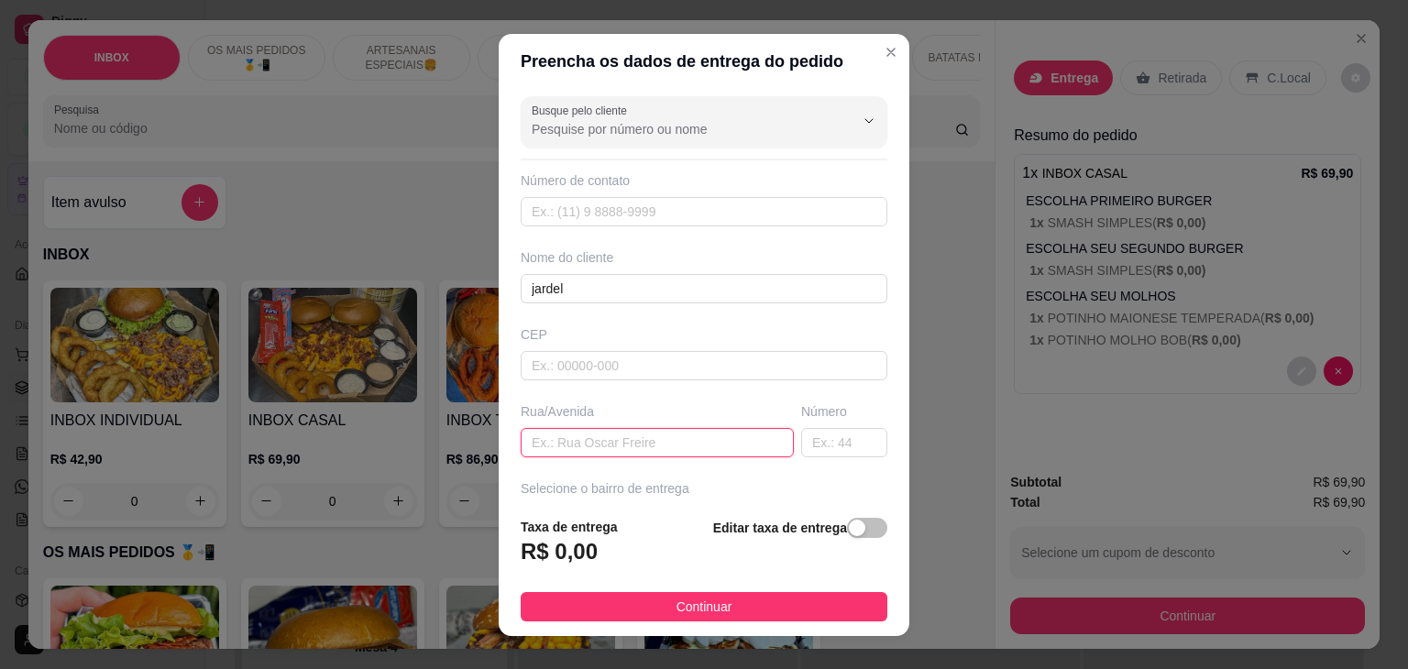
click at [605, 432] on input "text" at bounding box center [657, 442] width 273 height 29
type input "[PERSON_NAME]"
click at [798, 423] on div "Número" at bounding box center [845, 429] width 94 height 55
click at [805, 444] on input "text" at bounding box center [844, 442] width 86 height 29
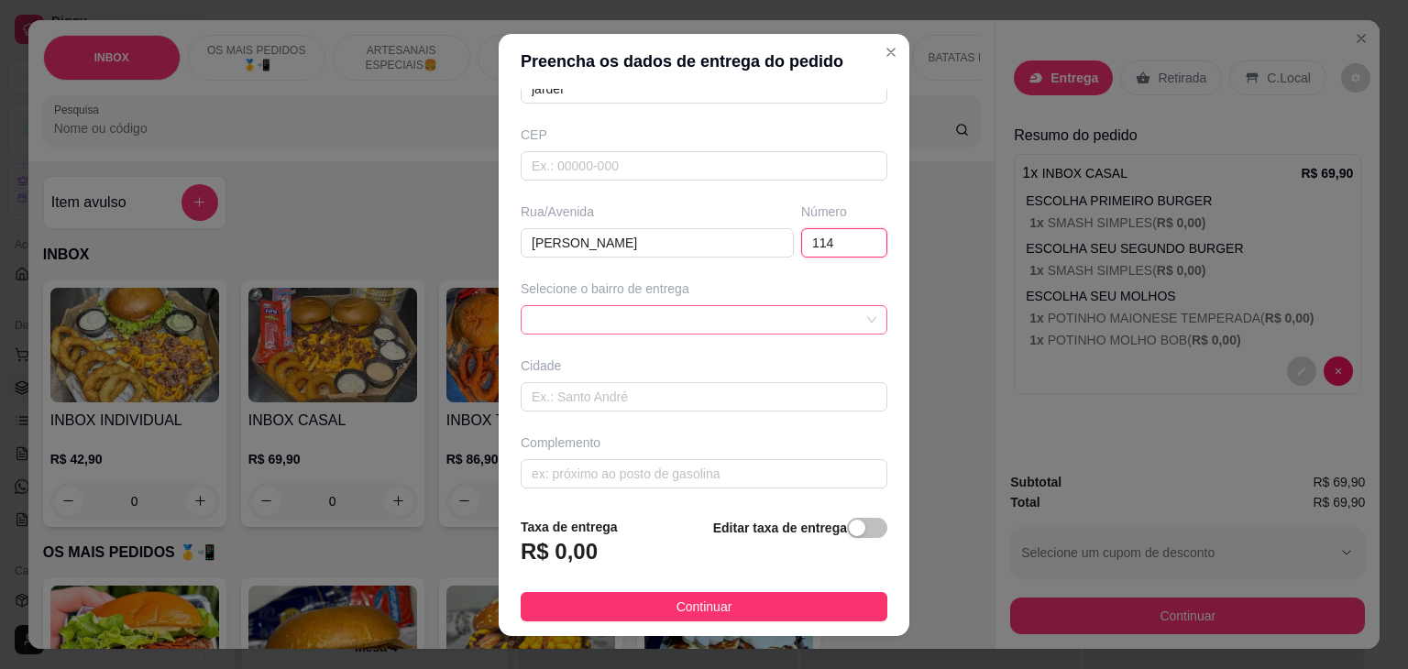
scroll to position [202, 0]
click at [642, 319] on div at bounding box center [704, 317] width 367 height 29
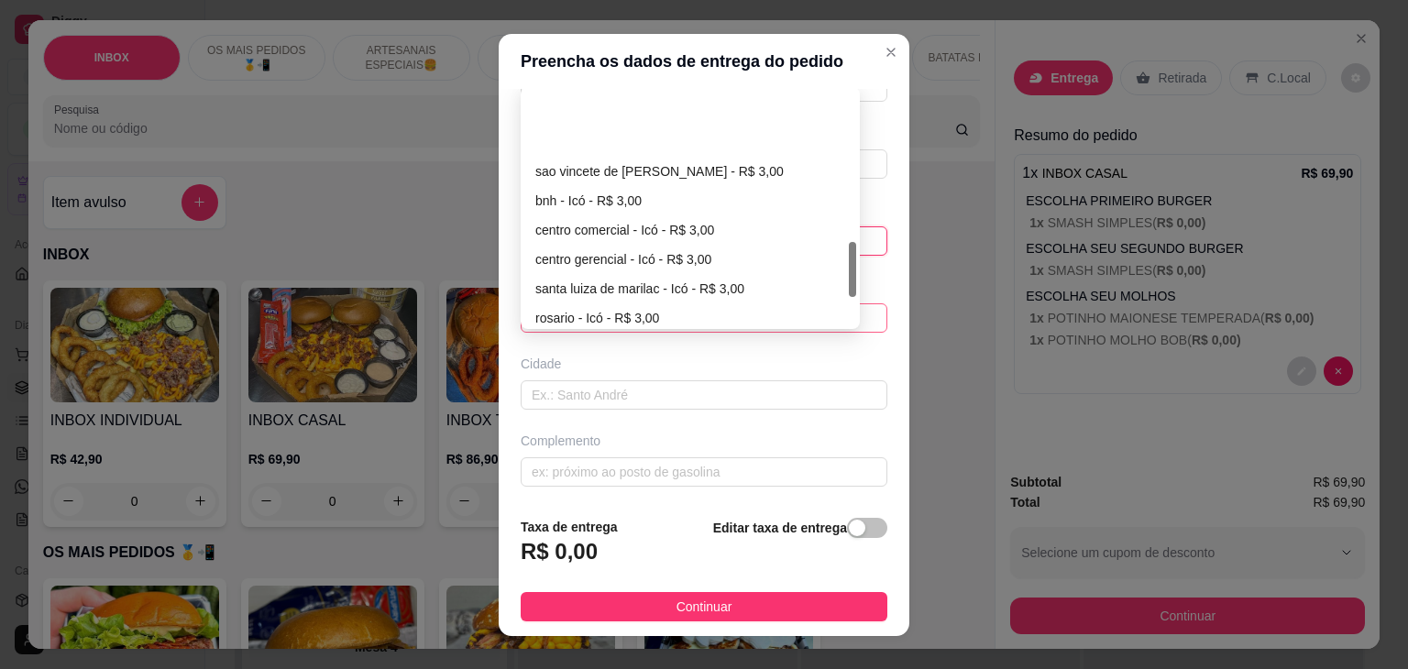
scroll to position [642, 0]
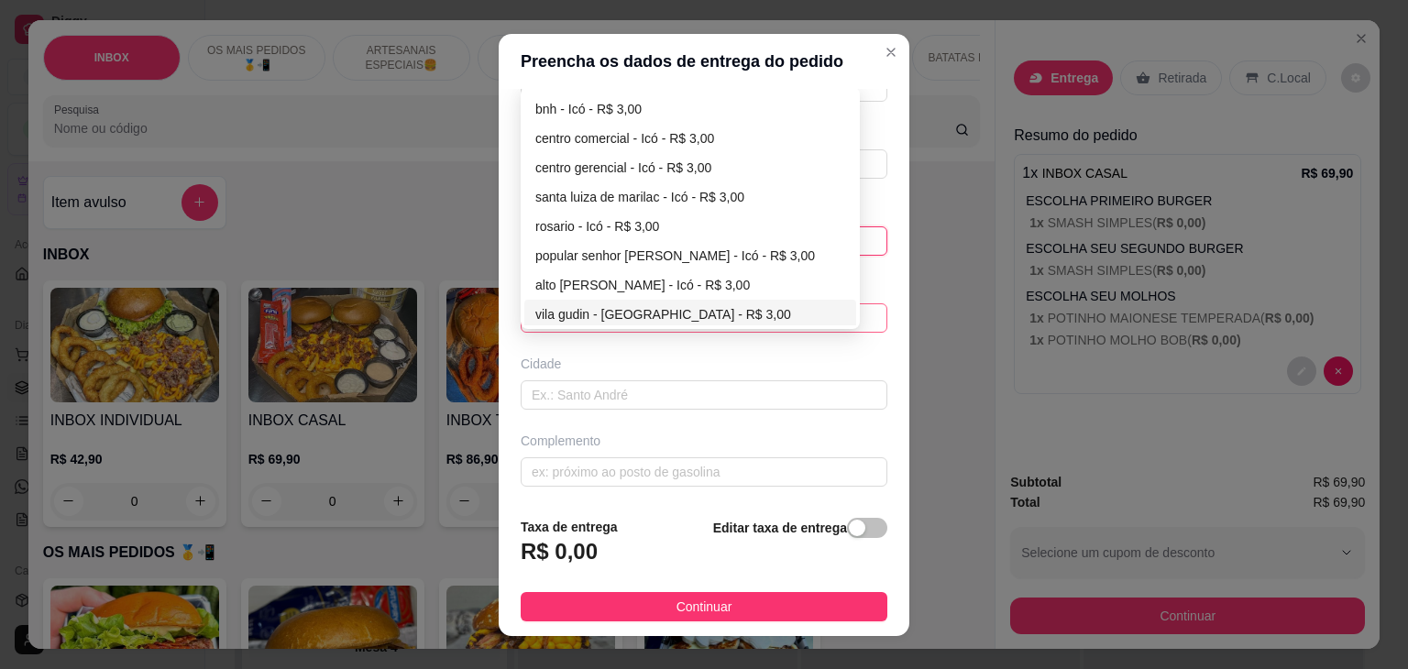
type input "114"
click at [585, 320] on div "vila gudin - [GEOGRAPHIC_DATA] - R$ 3,00" at bounding box center [690, 314] width 310 height 20
type input "Icó"
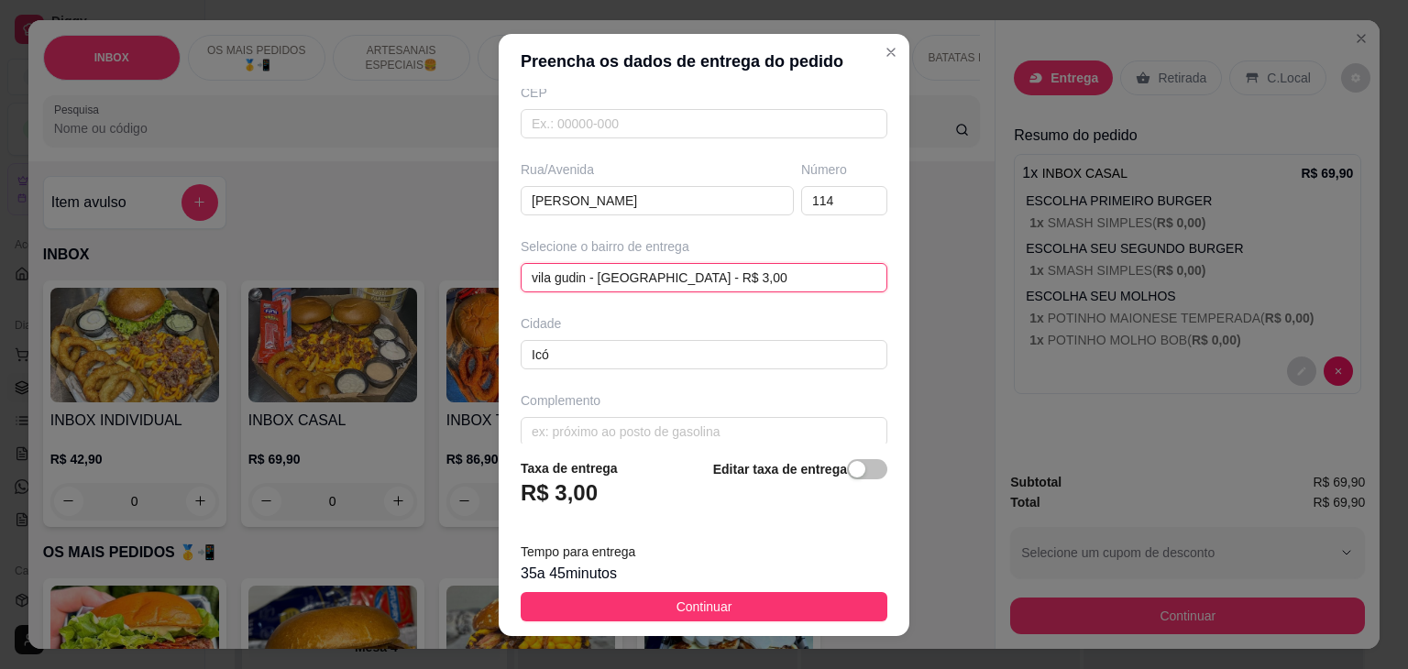
scroll to position [260, 0]
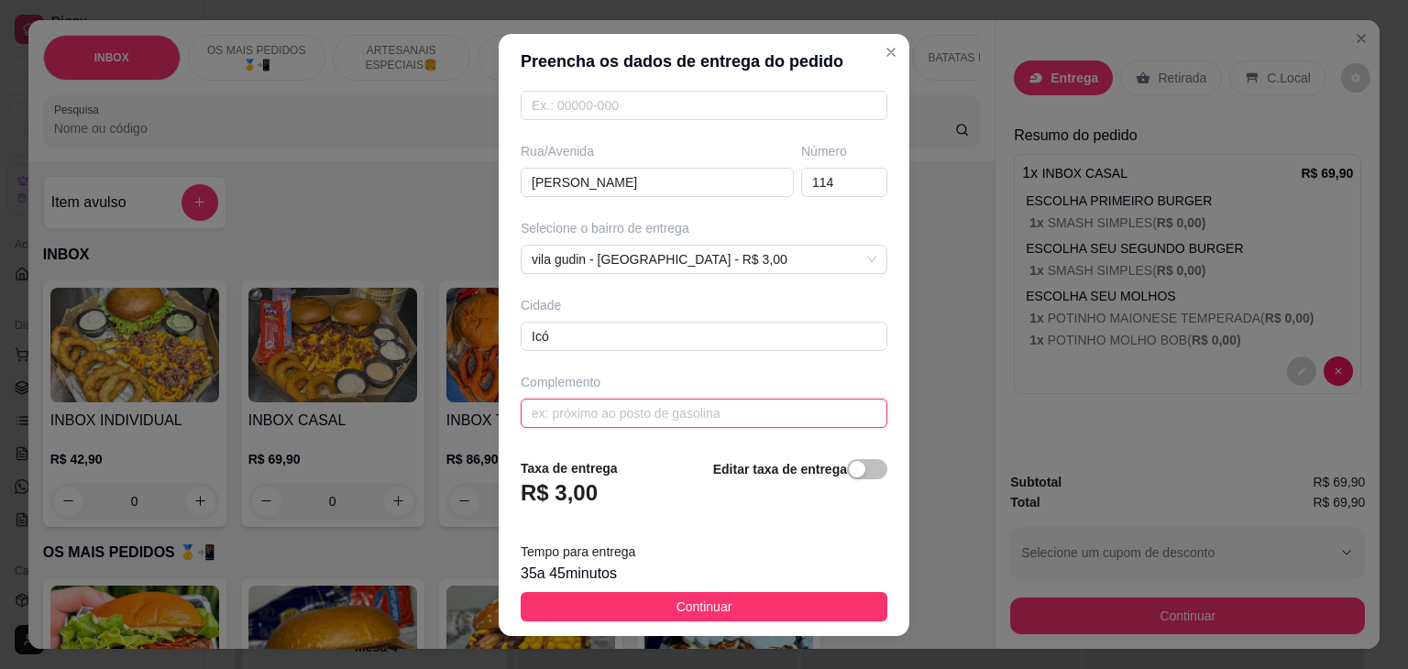
click at [644, 408] on input "text" at bounding box center [704, 413] width 367 height 29
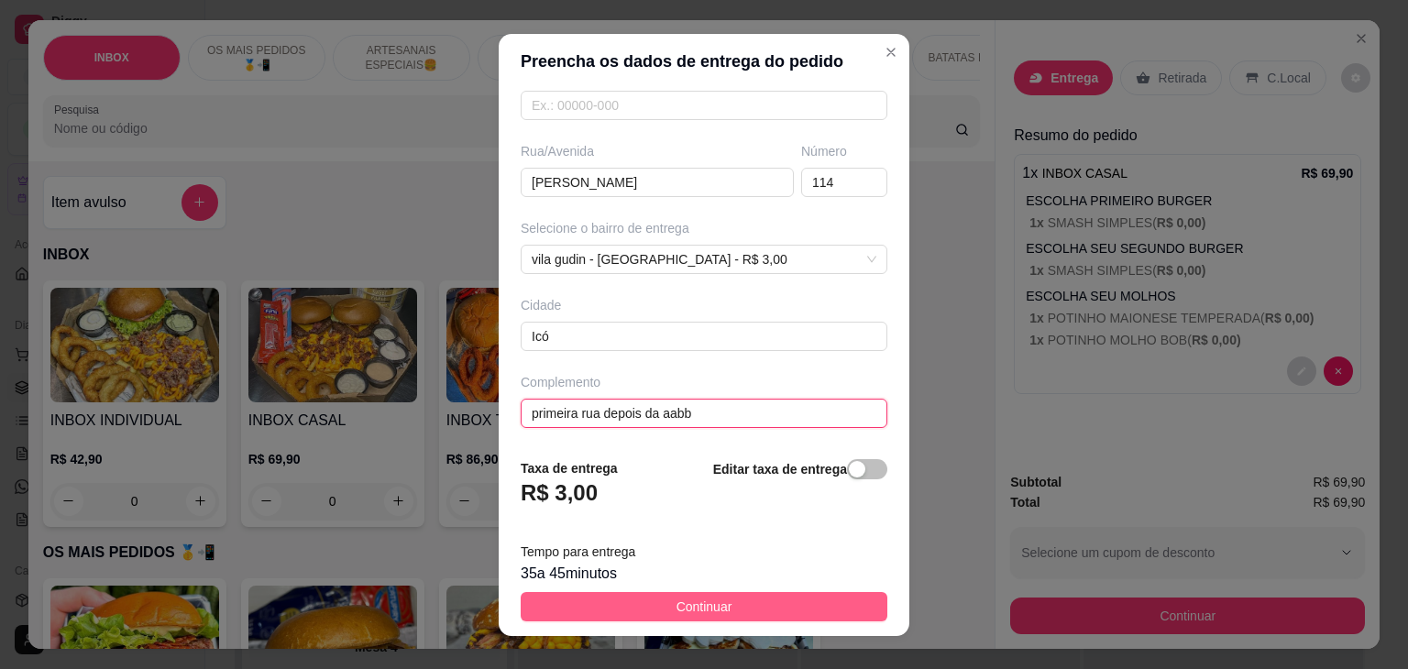
type input "primeira rua depois da aabb"
click at [652, 618] on button "Continuar" at bounding box center [704, 606] width 367 height 29
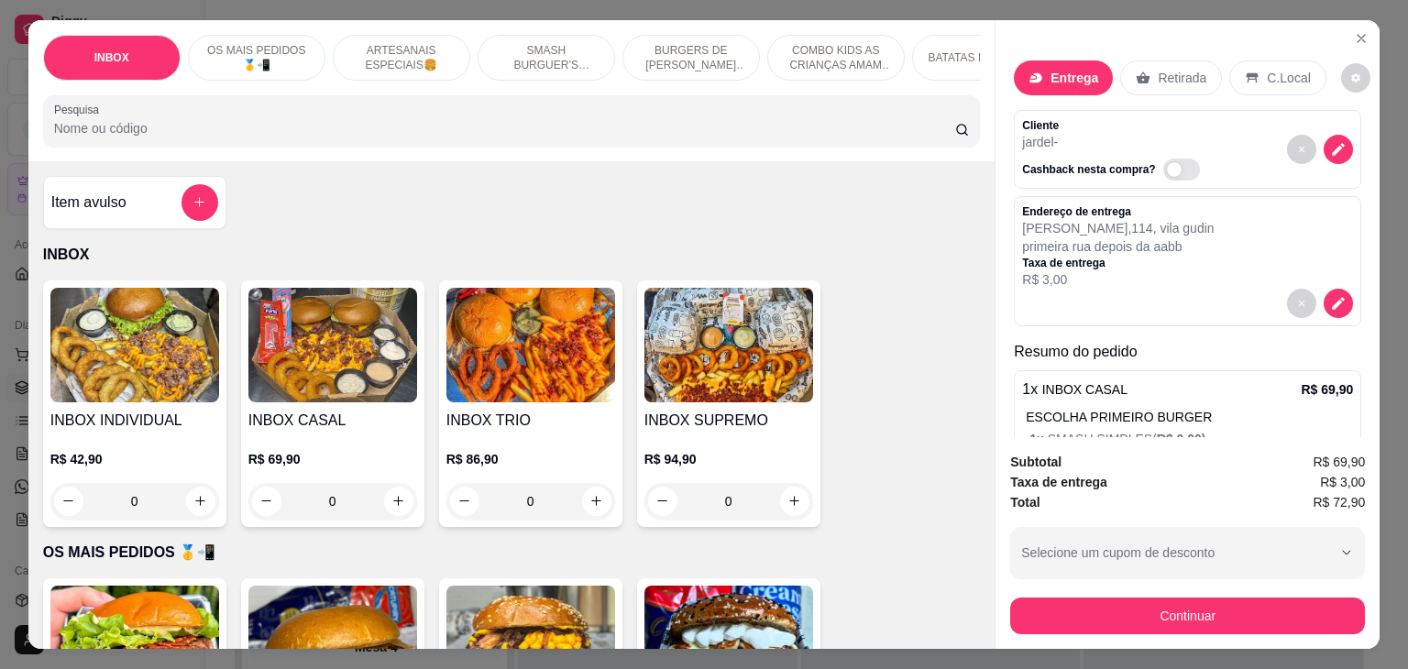
click at [1209, 638] on div "Subtotal R$ 69,90 Taxa de entrega R$ 3,00 Total R$ 72,90 Selecione um cupom de …" at bounding box center [1188, 543] width 384 height 212
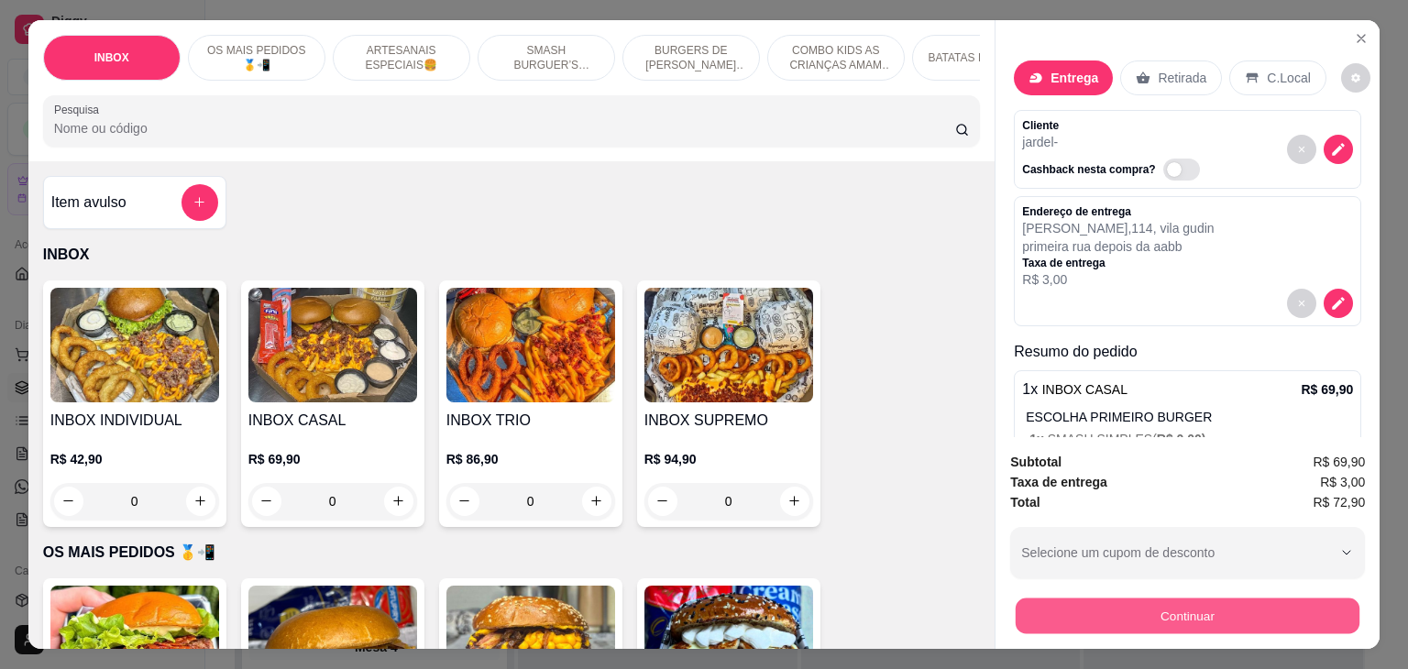
click at [1195, 613] on button "Continuar" at bounding box center [1188, 617] width 344 height 36
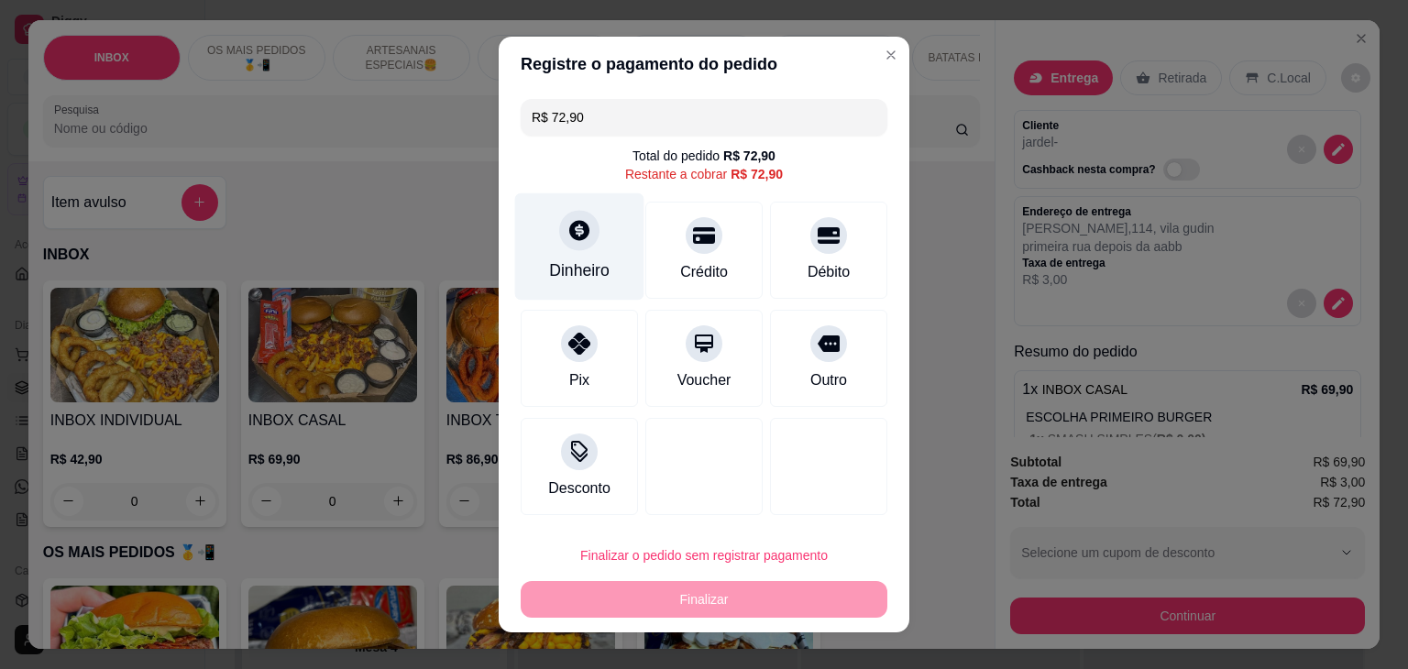
click at [596, 255] on div "Dinheiro" at bounding box center [579, 246] width 129 height 107
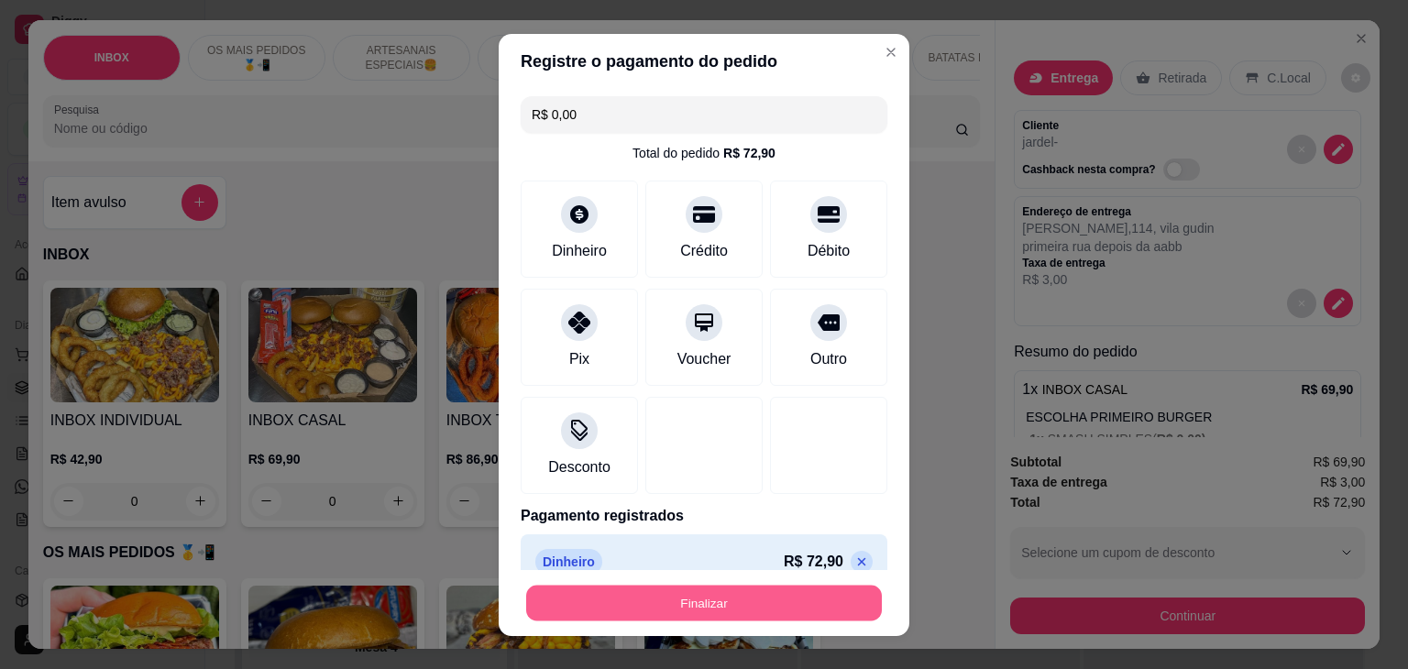
click at [754, 609] on button "Finalizar" at bounding box center [704, 603] width 356 height 36
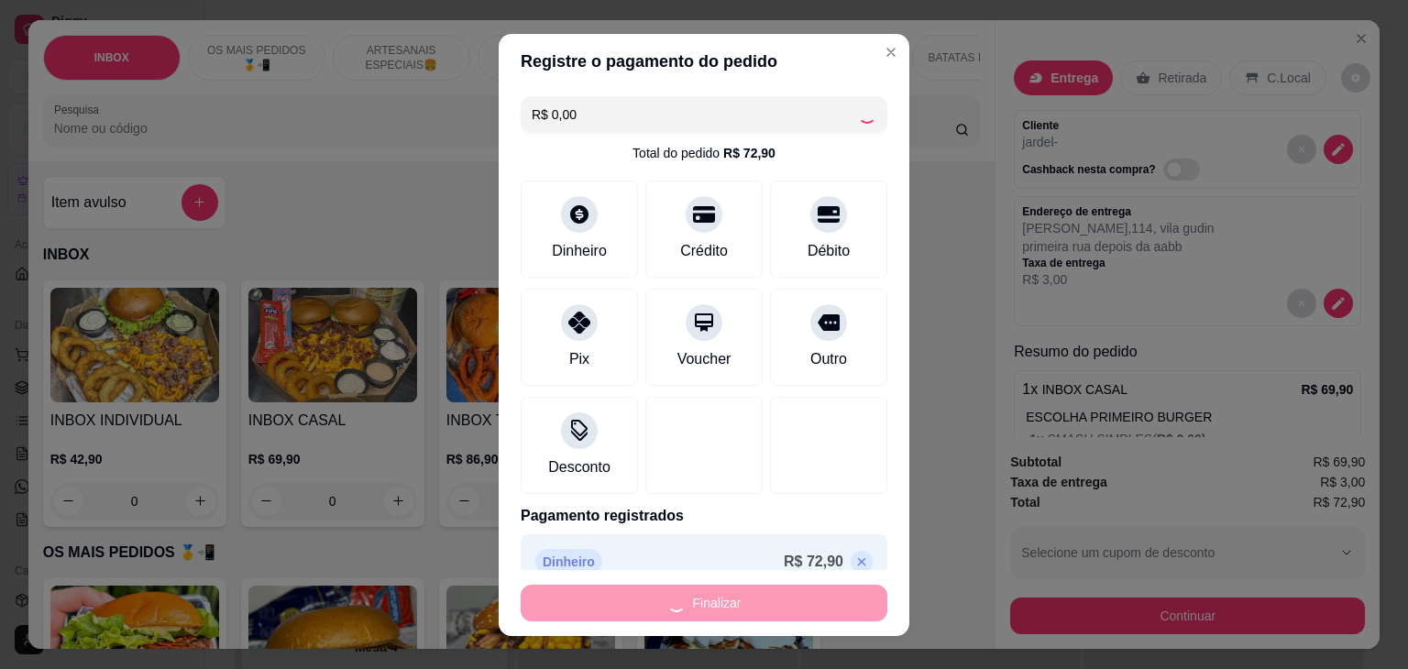
type input "-R$ 72,90"
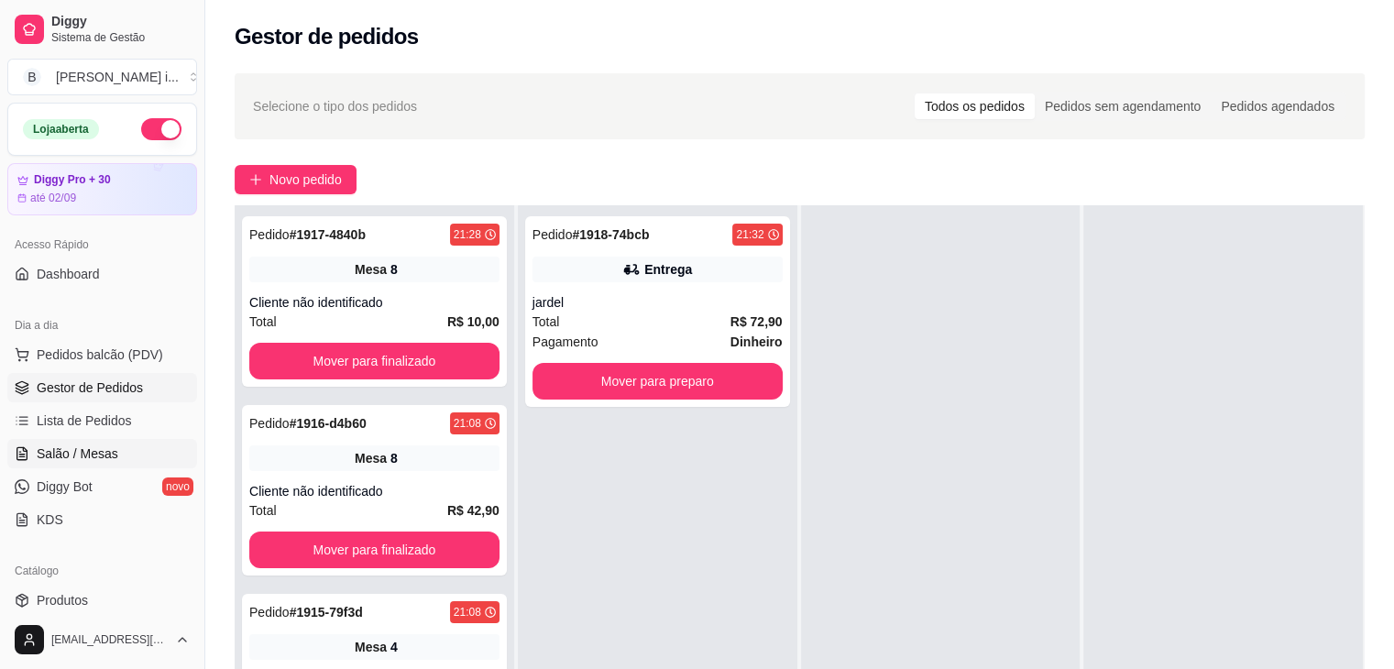
click at [98, 459] on span "Salão / Mesas" at bounding box center [78, 454] width 82 height 18
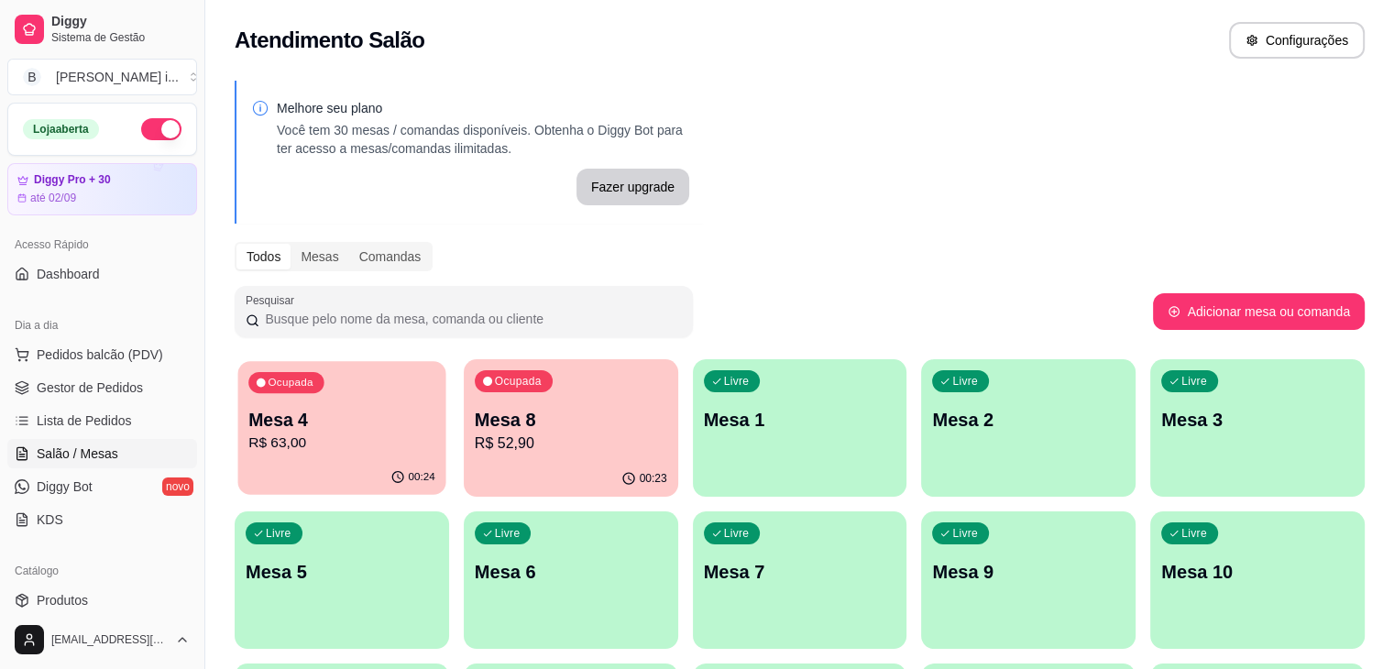
click at [323, 437] on p "R$ 63,00" at bounding box center [341, 443] width 187 height 21
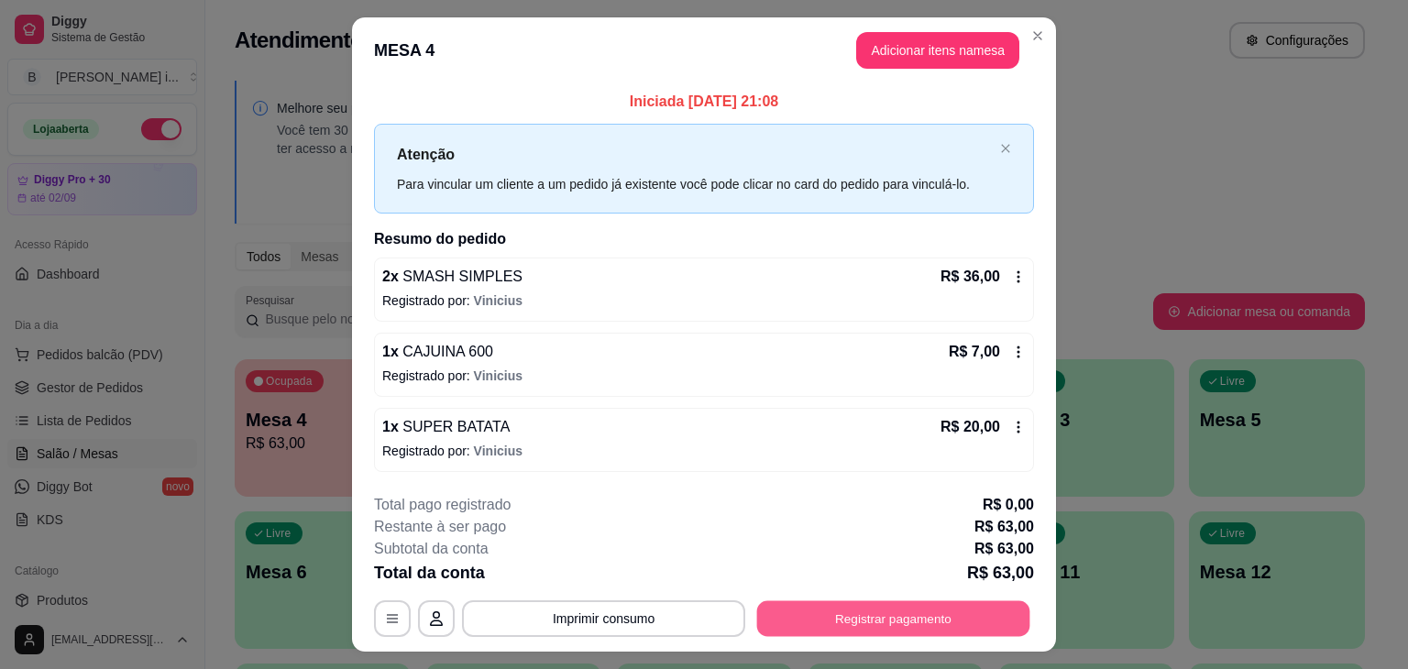
click at [849, 626] on button "Registrar pagamento" at bounding box center [893, 618] width 273 height 36
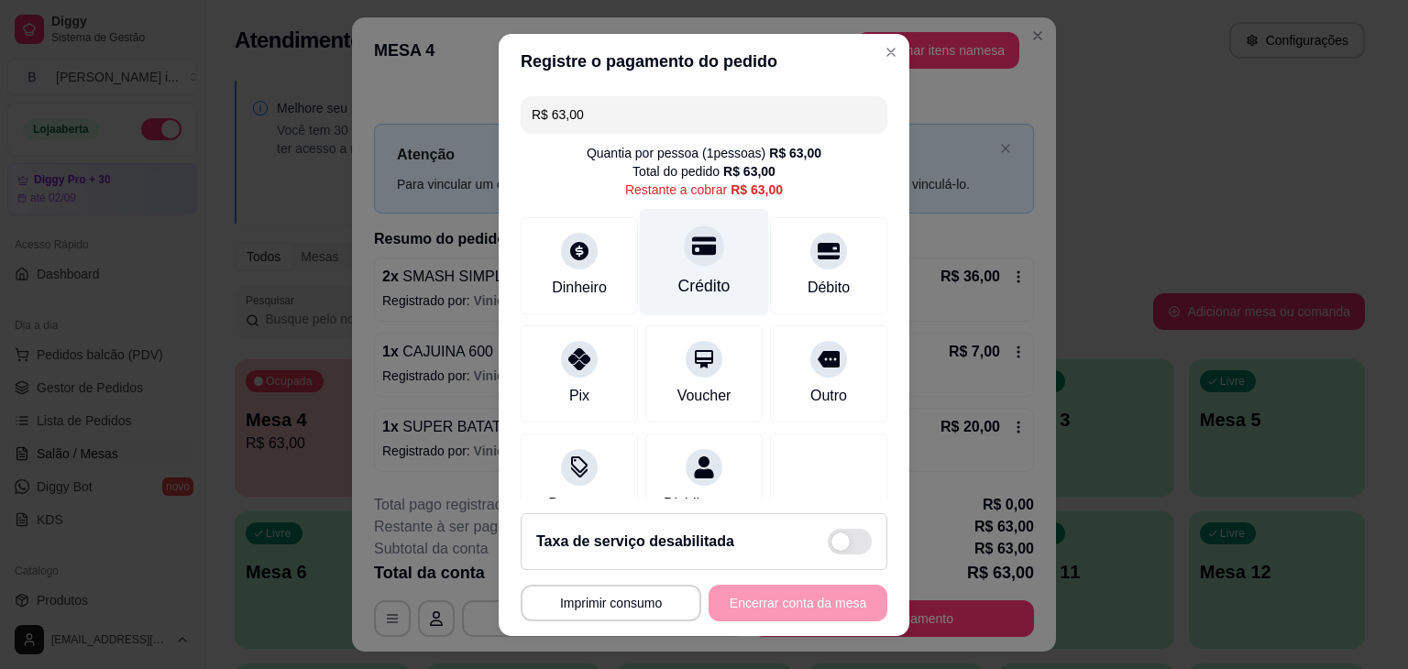
click at [679, 287] on div "Crédito" at bounding box center [704, 286] width 52 height 24
type input "R$ 0,00"
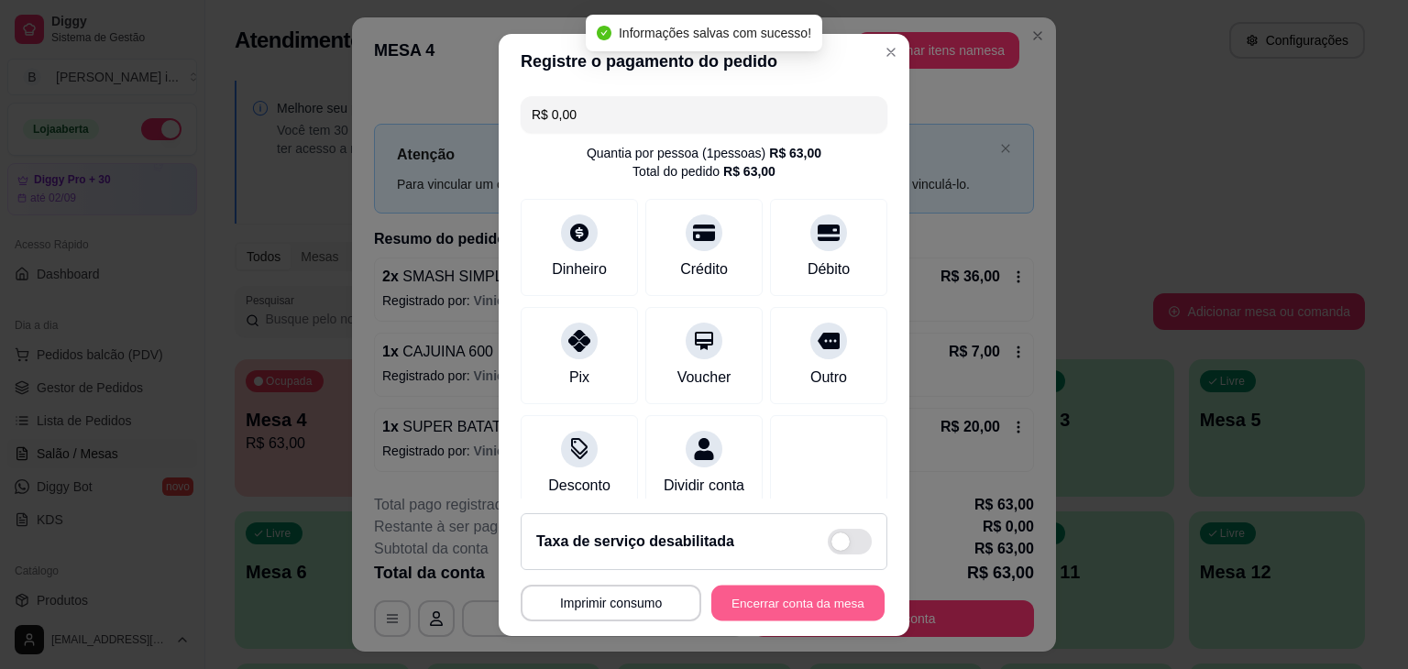
click at [818, 599] on button "Encerrar conta da mesa" at bounding box center [797, 603] width 173 height 36
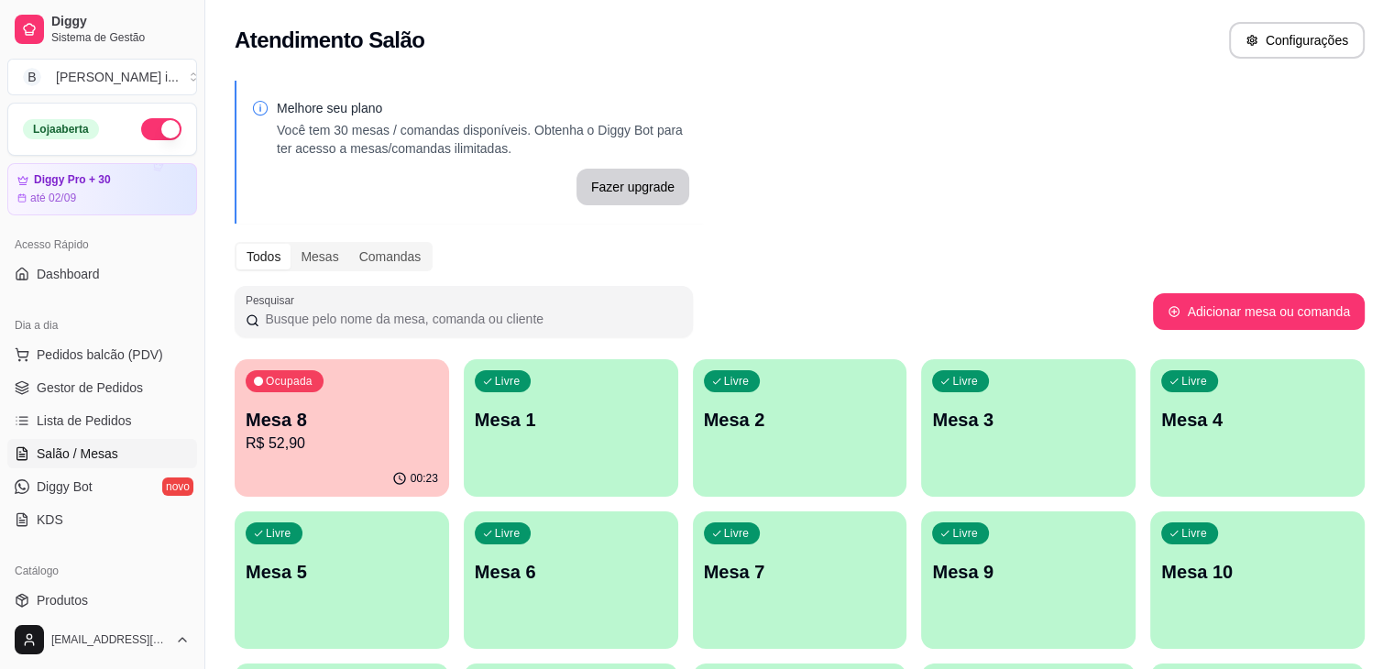
click at [336, 450] on p "R$ 52,90" at bounding box center [342, 444] width 193 height 22
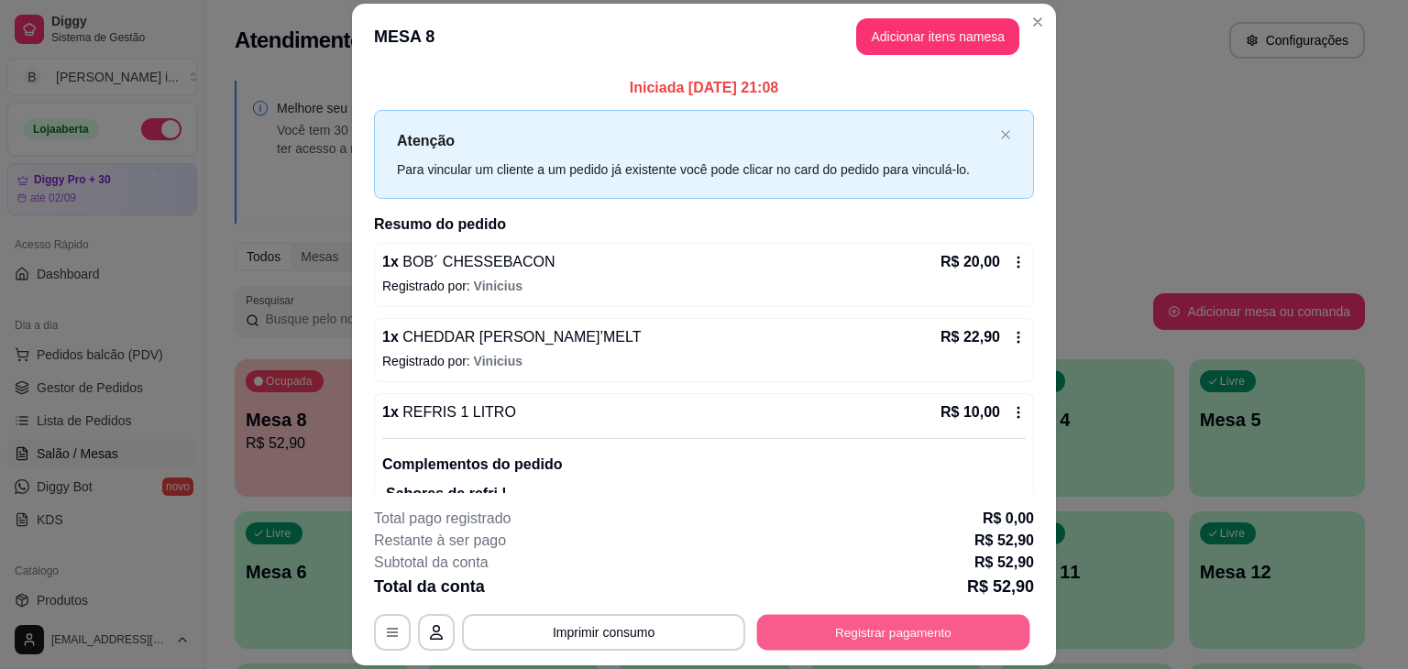
click at [802, 639] on button "Registrar pagamento" at bounding box center [893, 633] width 273 height 36
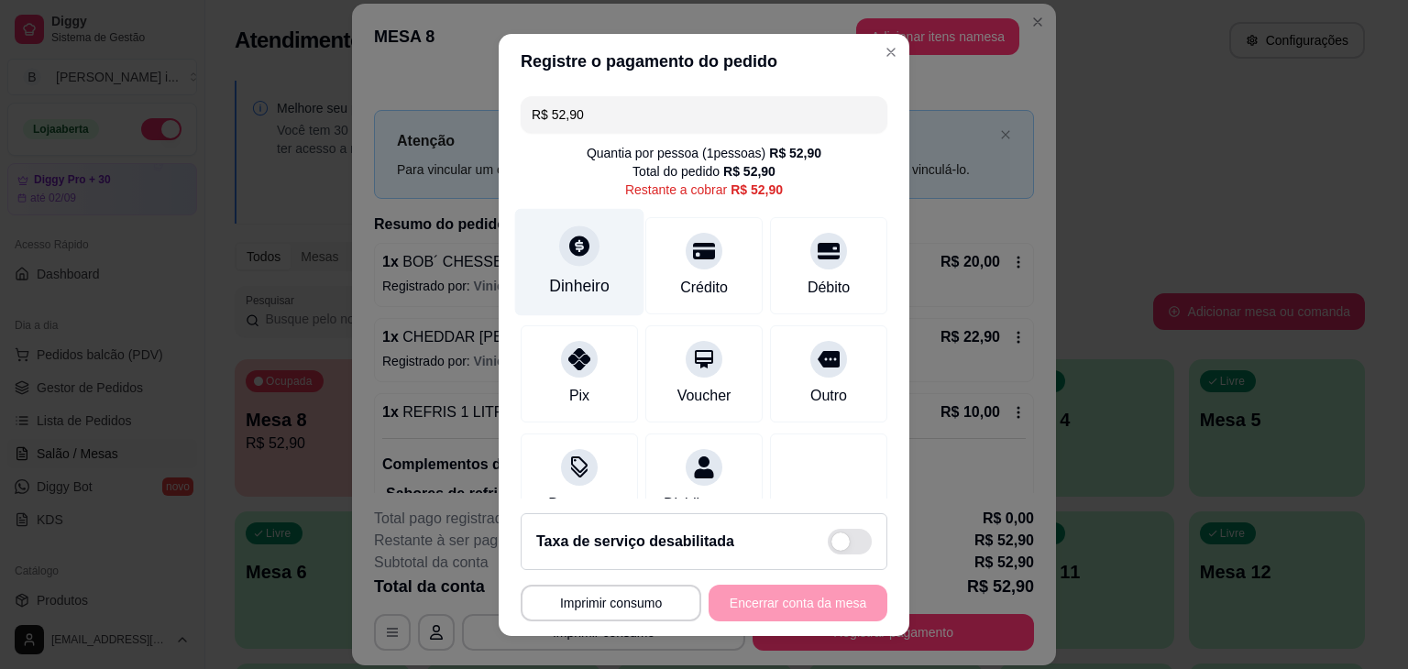
click at [593, 298] on div "Dinheiro" at bounding box center [579, 261] width 129 height 107
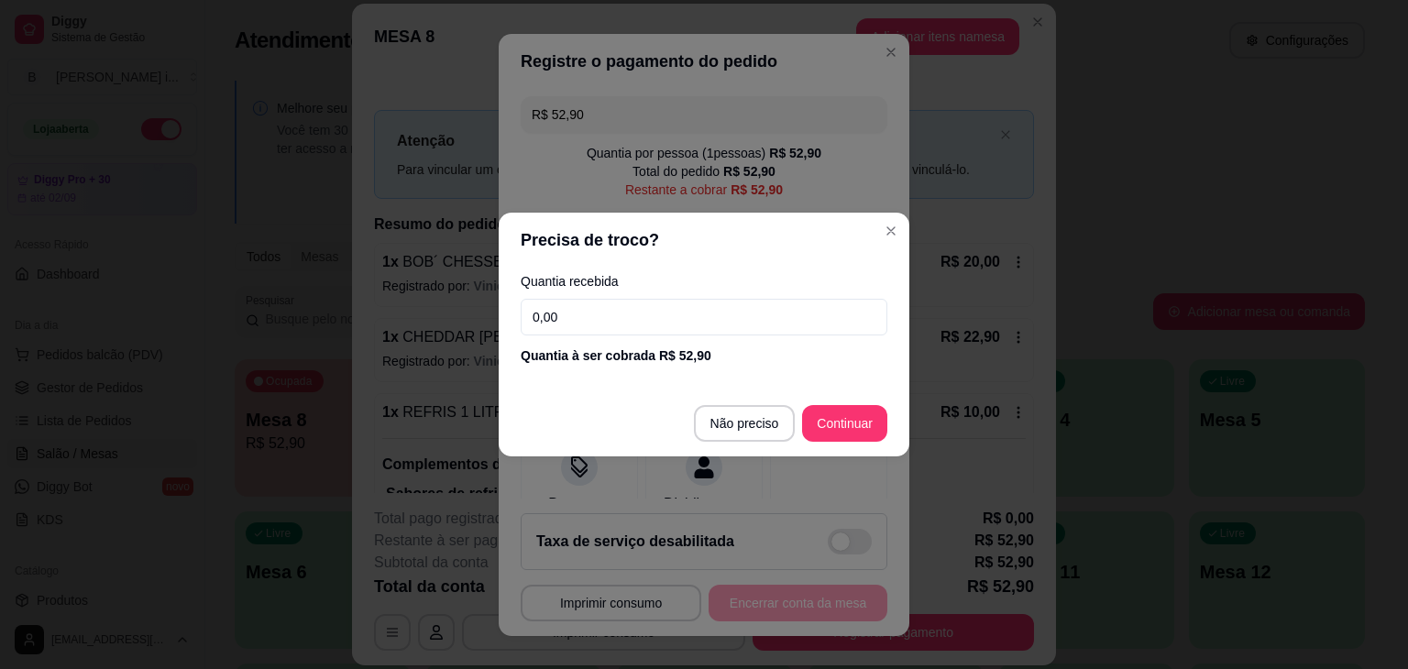
click at [603, 309] on input "0,00" at bounding box center [704, 317] width 367 height 37
type input "24,00"
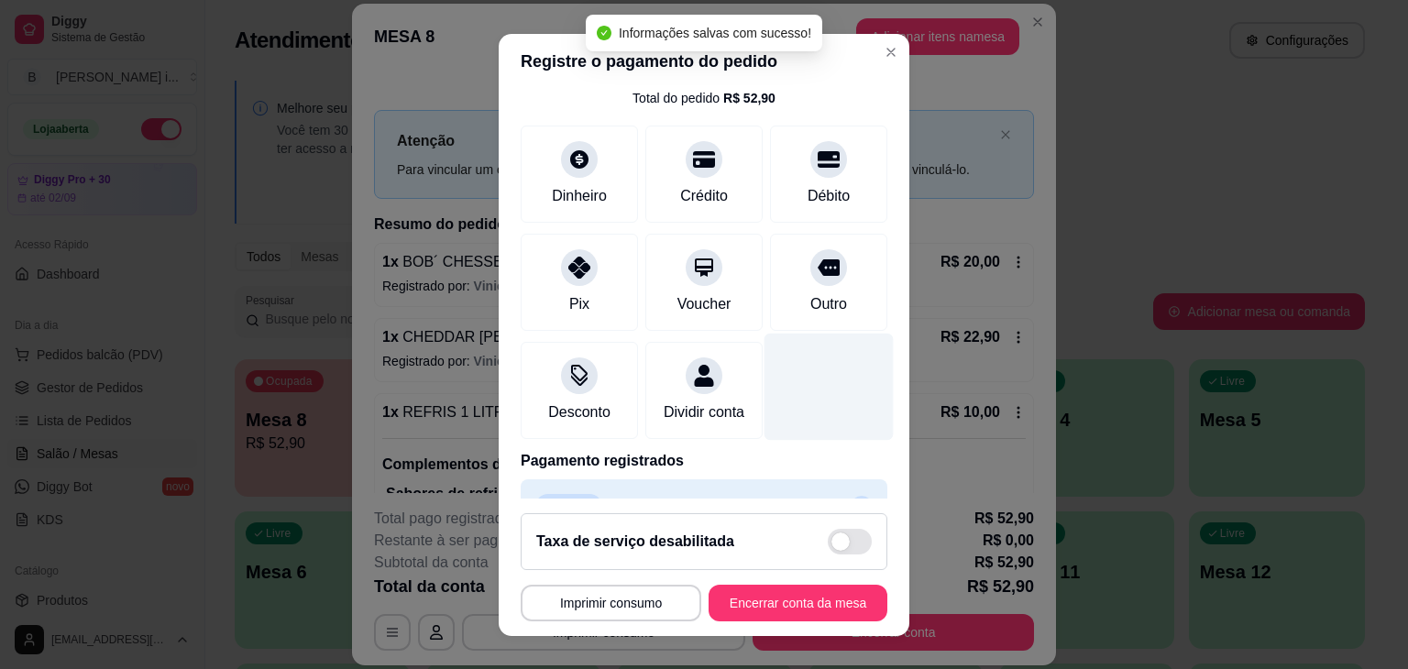
scroll to position [137, 0]
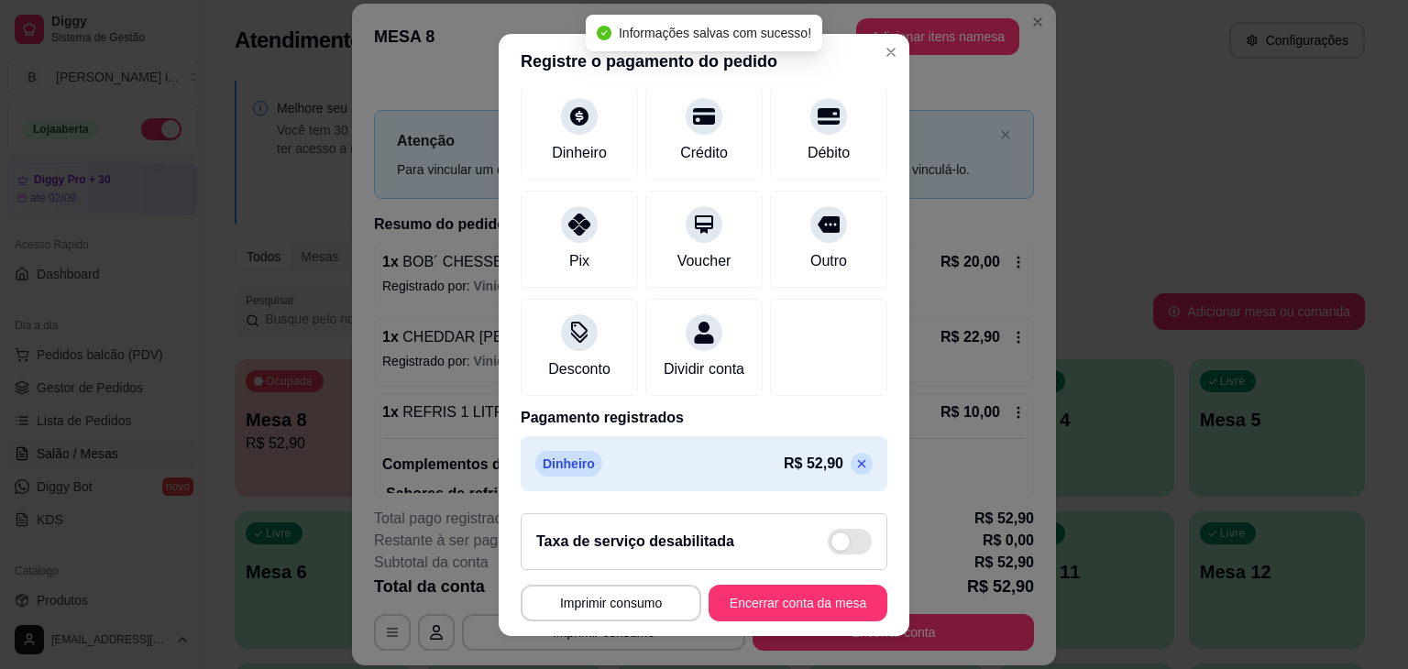
drag, startPoint x: 833, startPoint y: 456, endPoint x: 827, endPoint y: 465, distance: 11.2
click at [854, 459] on icon at bounding box center [861, 464] width 15 height 15
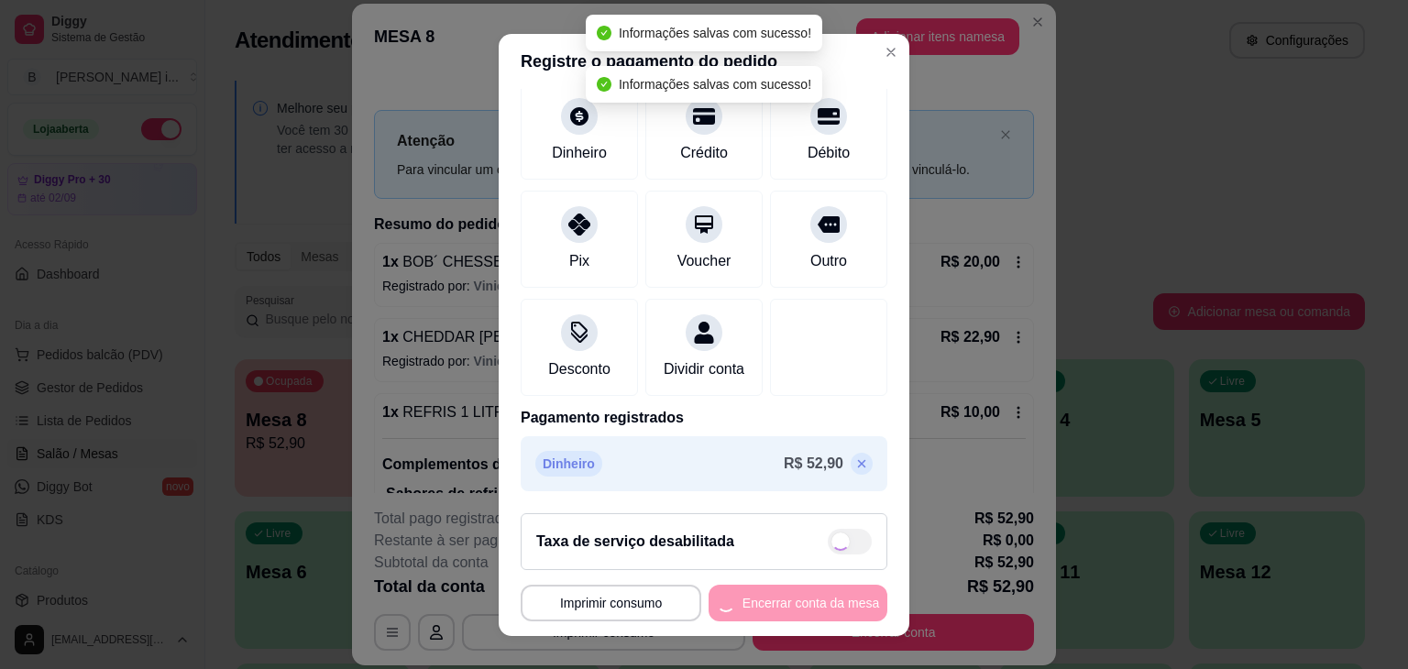
click at [854, 465] on icon at bounding box center [861, 464] width 15 height 15
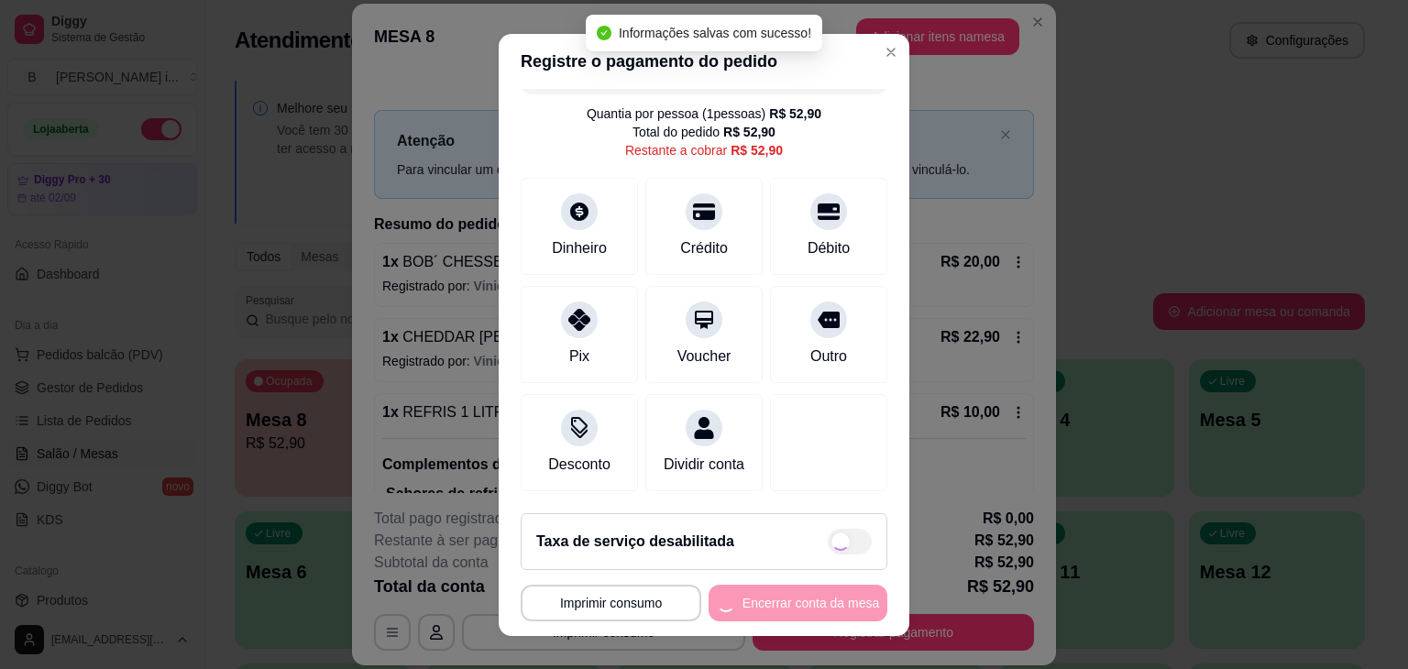
scroll to position [0, 0]
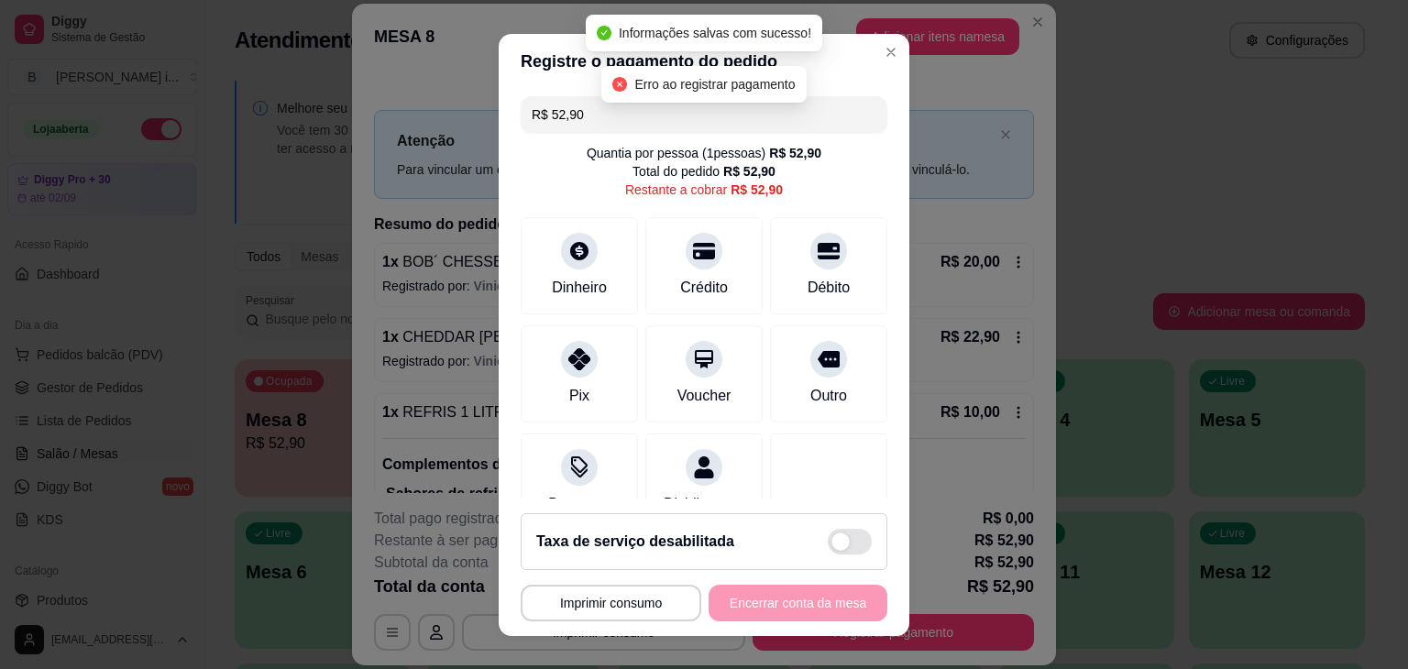
click at [608, 121] on input "R$ 52,90" at bounding box center [704, 114] width 345 height 37
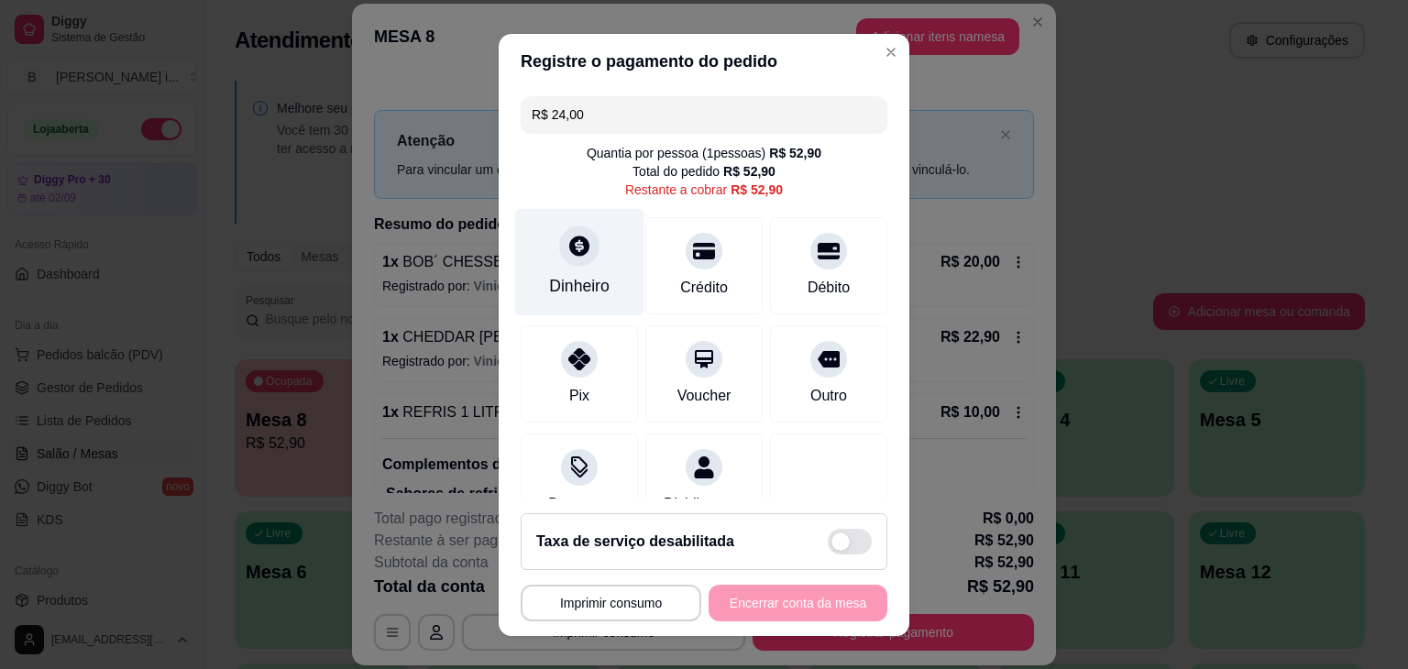
click at [590, 229] on div "Dinheiro" at bounding box center [579, 261] width 129 height 107
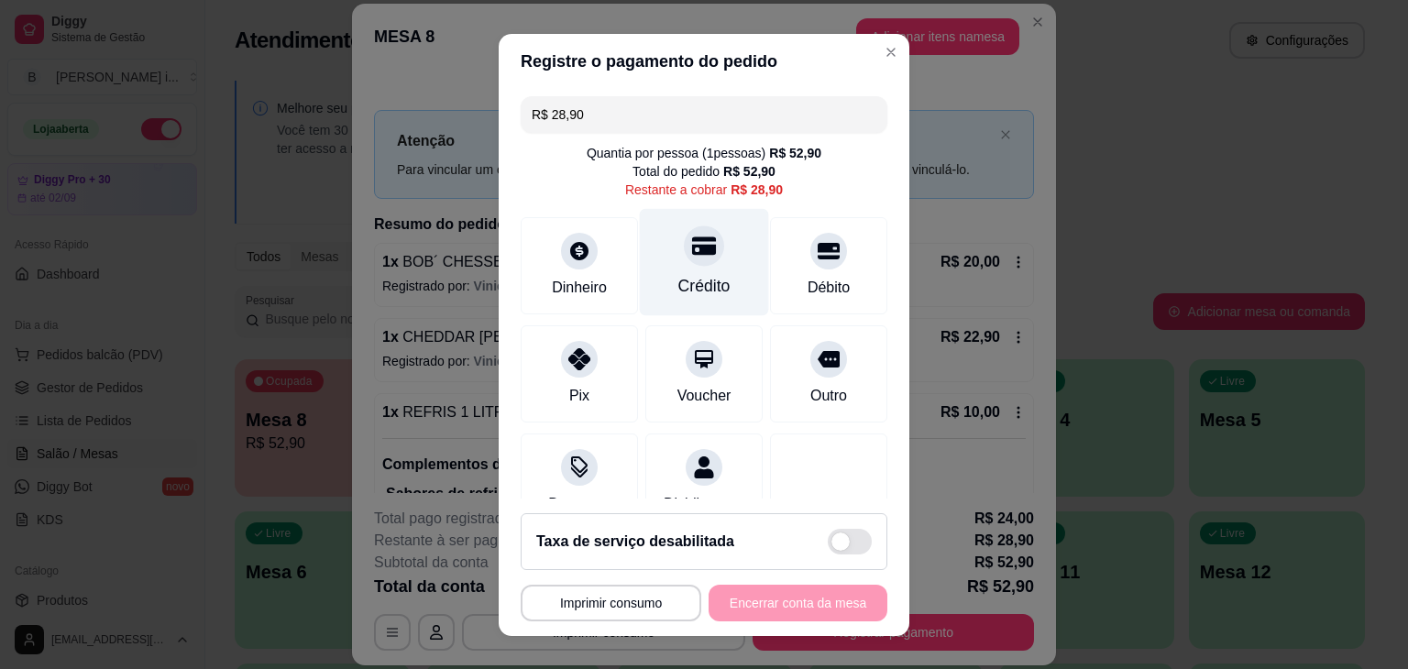
click at [681, 272] on div "Crédito" at bounding box center [704, 261] width 129 height 107
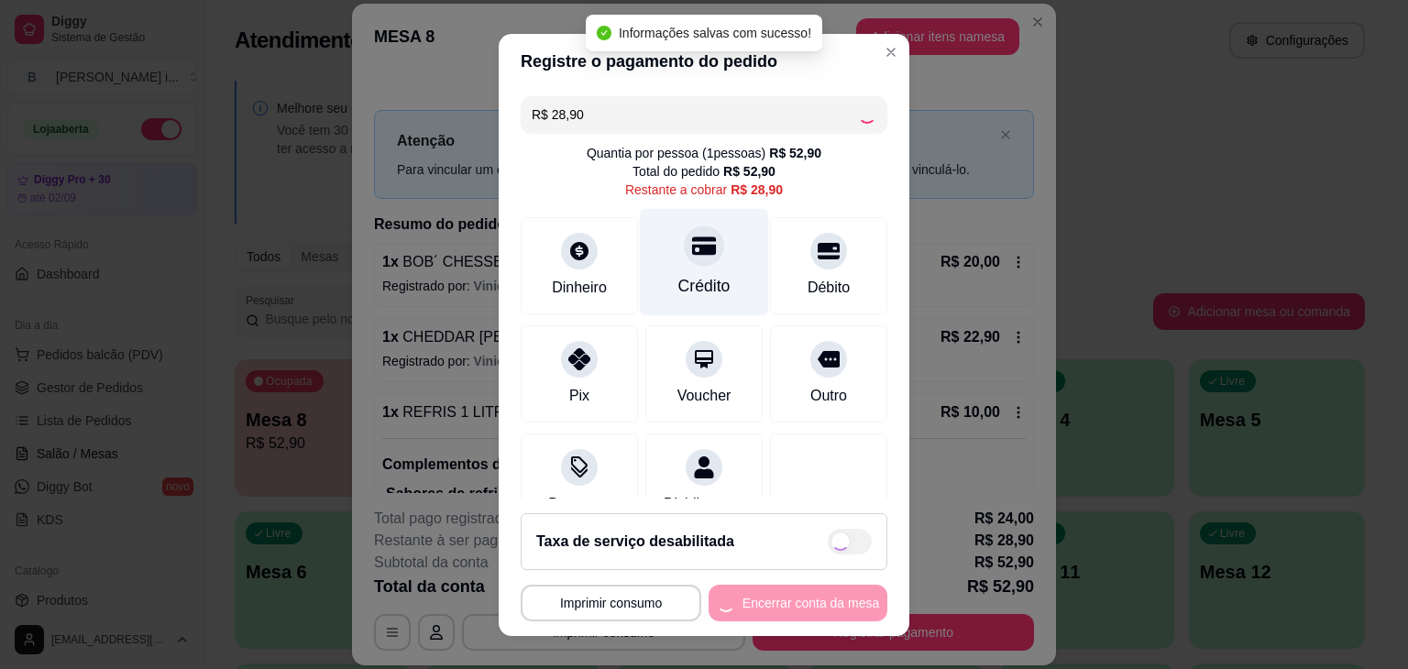
type input "R$ 0,00"
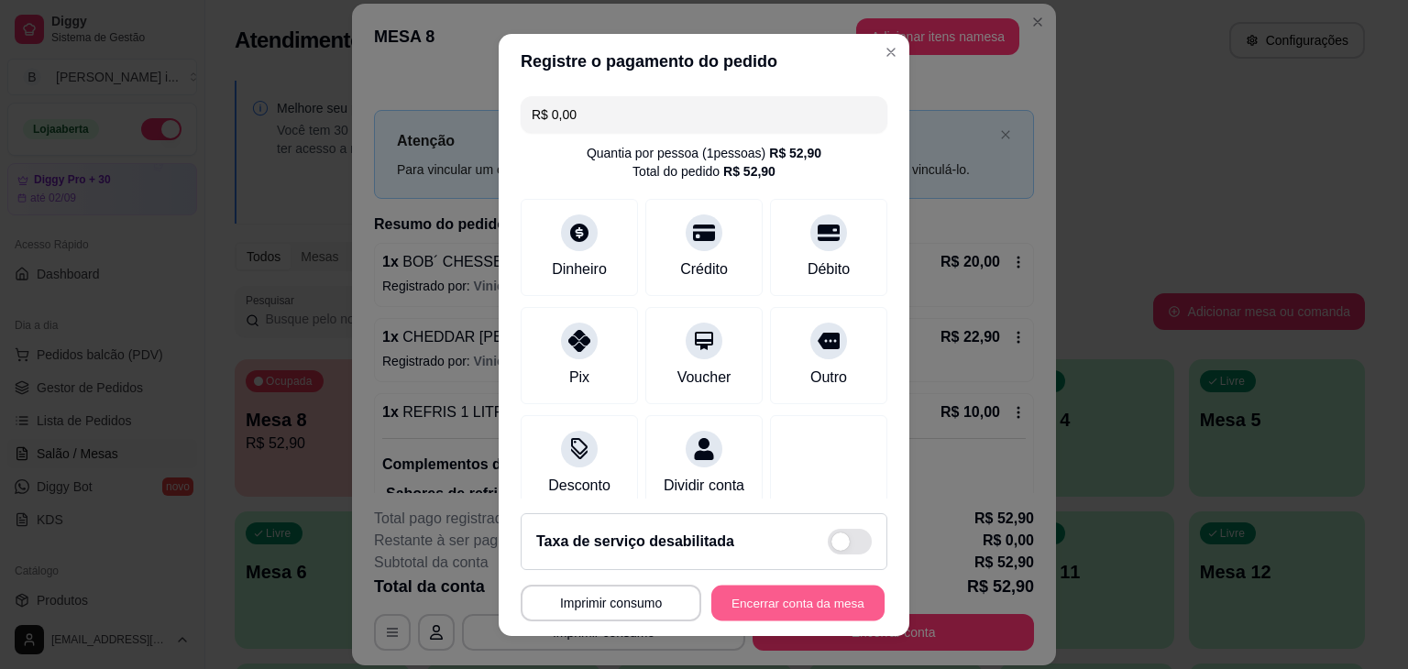
click at [798, 601] on button "Encerrar conta da mesa" at bounding box center [797, 603] width 173 height 36
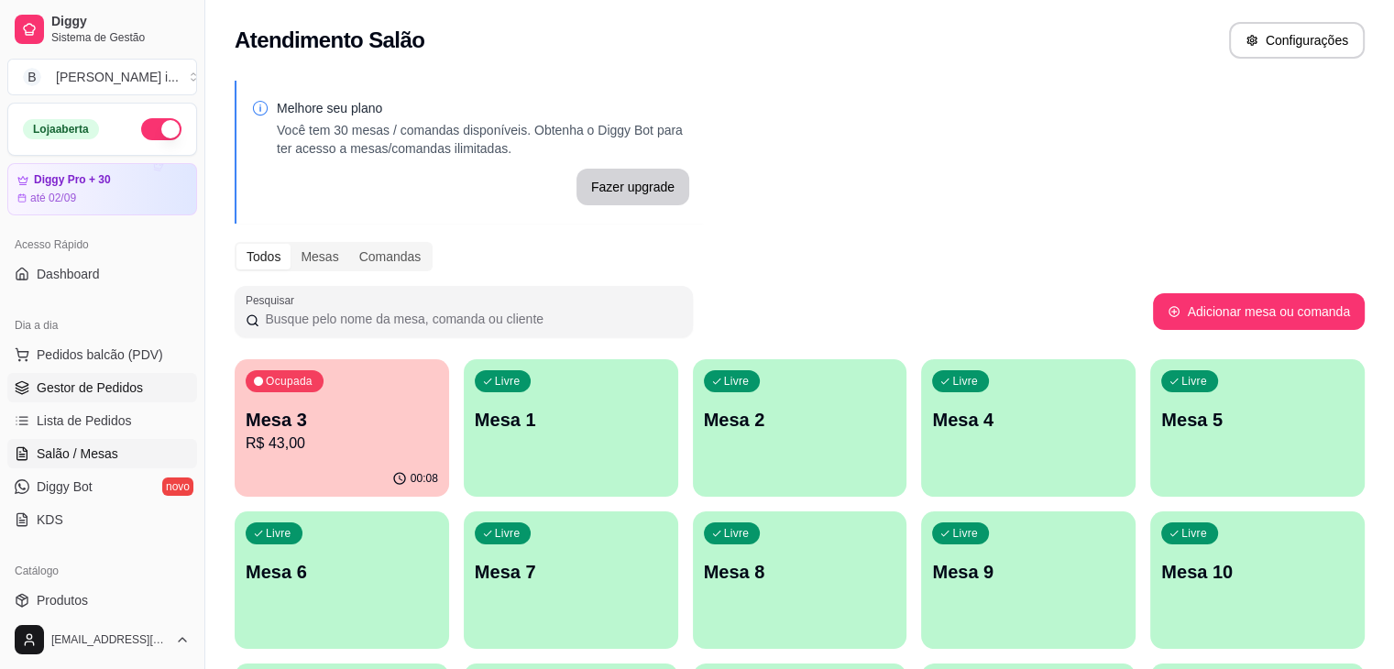
click at [65, 393] on span "Gestor de Pedidos" at bounding box center [90, 388] width 106 height 18
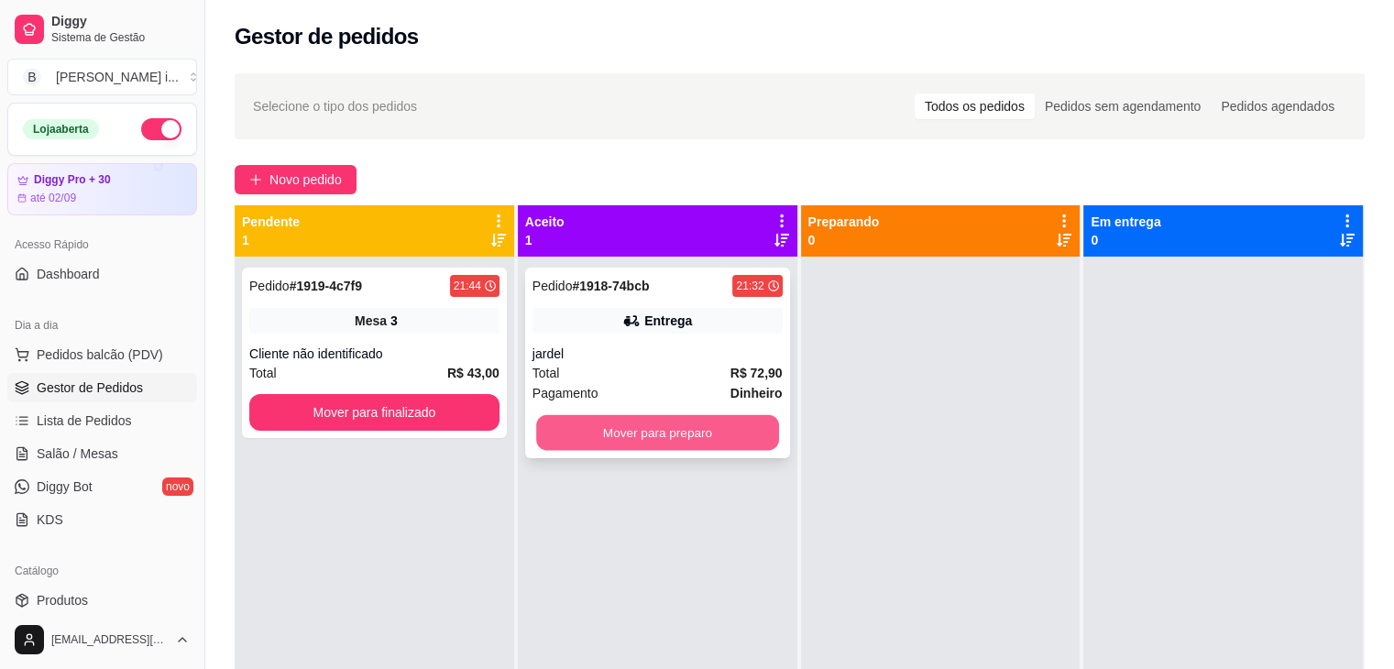
click at [713, 444] on button "Mover para preparo" at bounding box center [657, 433] width 243 height 36
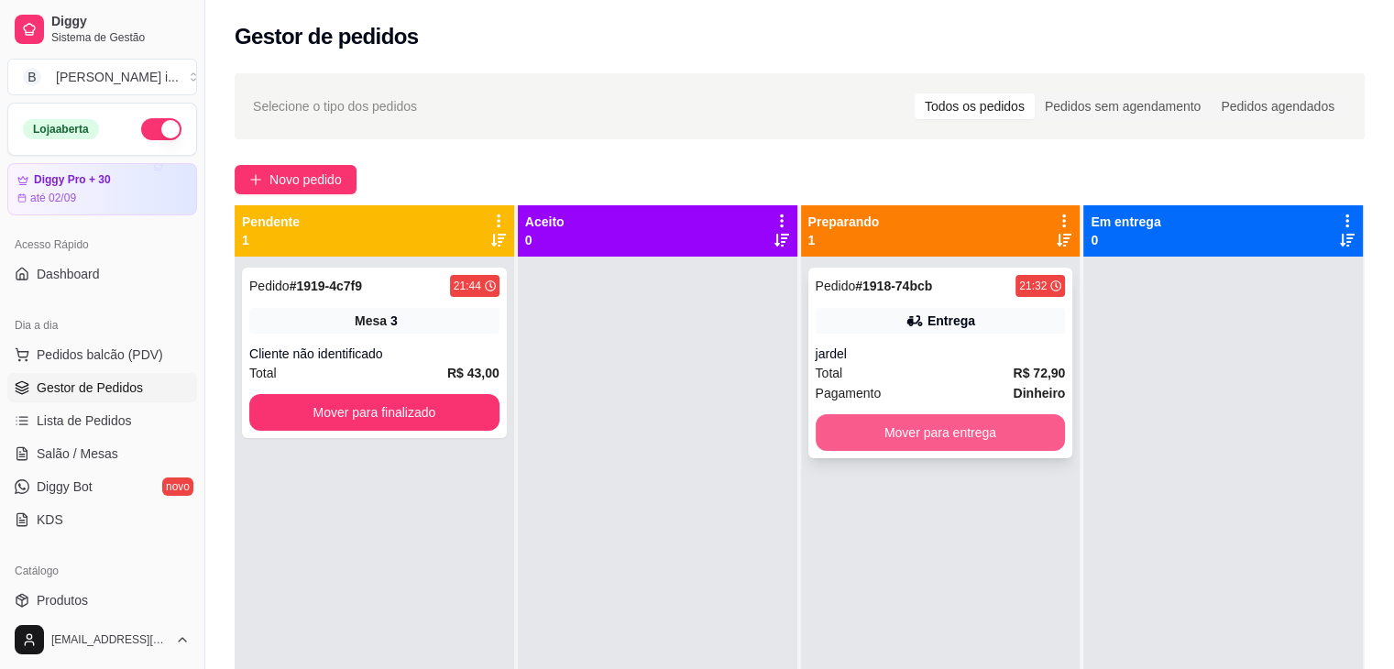
click at [906, 427] on button "Mover para entrega" at bounding box center [941, 432] width 250 height 37
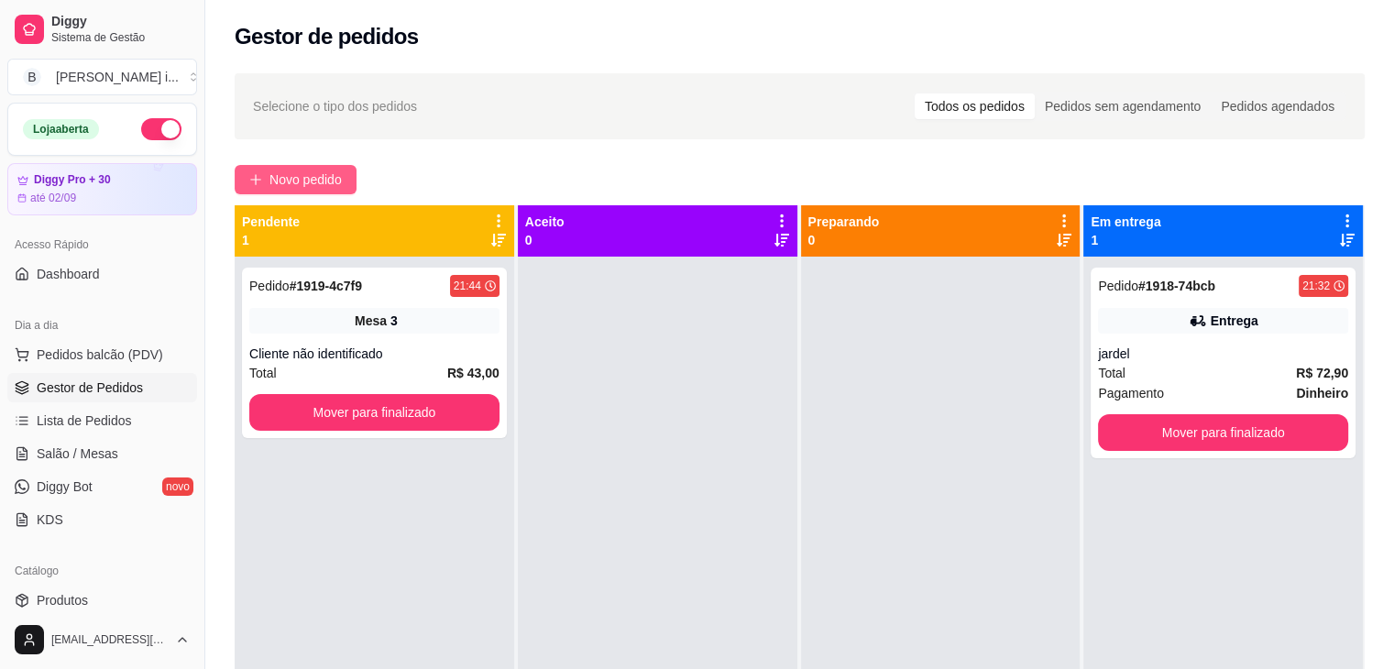
click at [286, 180] on span "Novo pedido" at bounding box center [306, 180] width 72 height 20
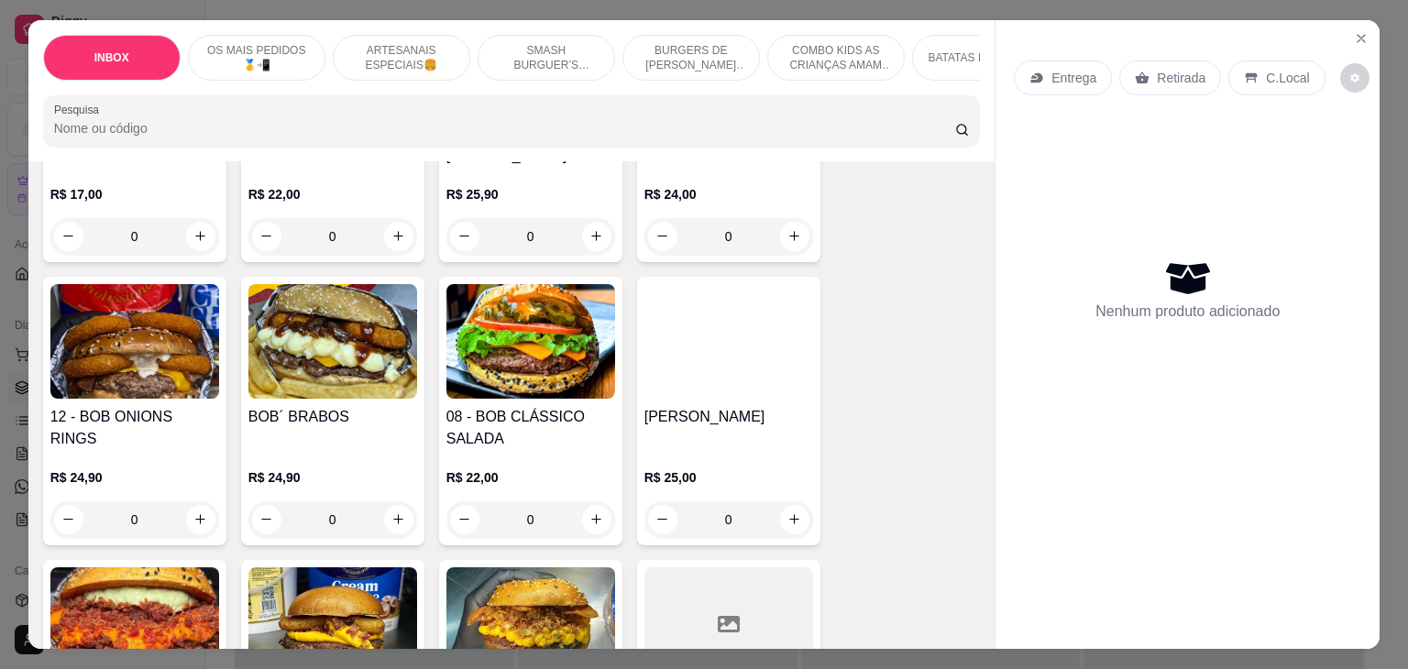
scroll to position [1192, 0]
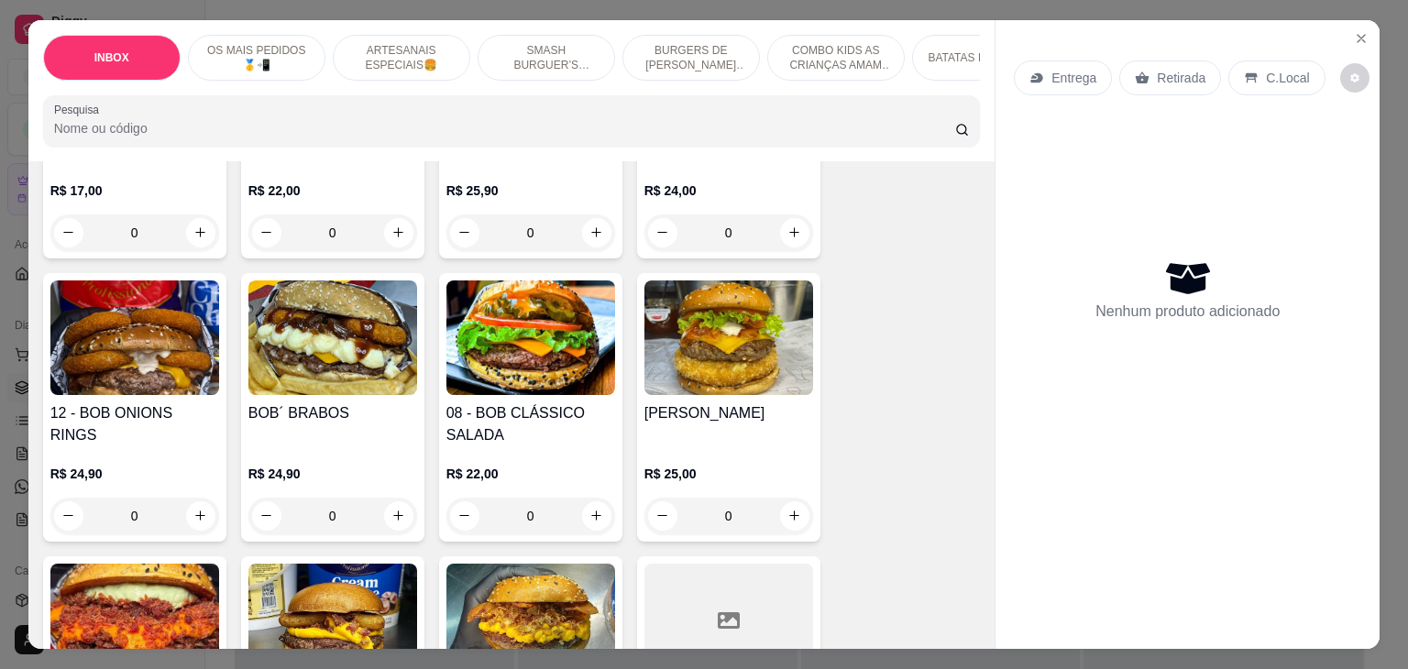
click at [537, 359] on div "08 - BOB CLÁSSICO SALADA R$ 22,00 0" at bounding box center [530, 407] width 183 height 269
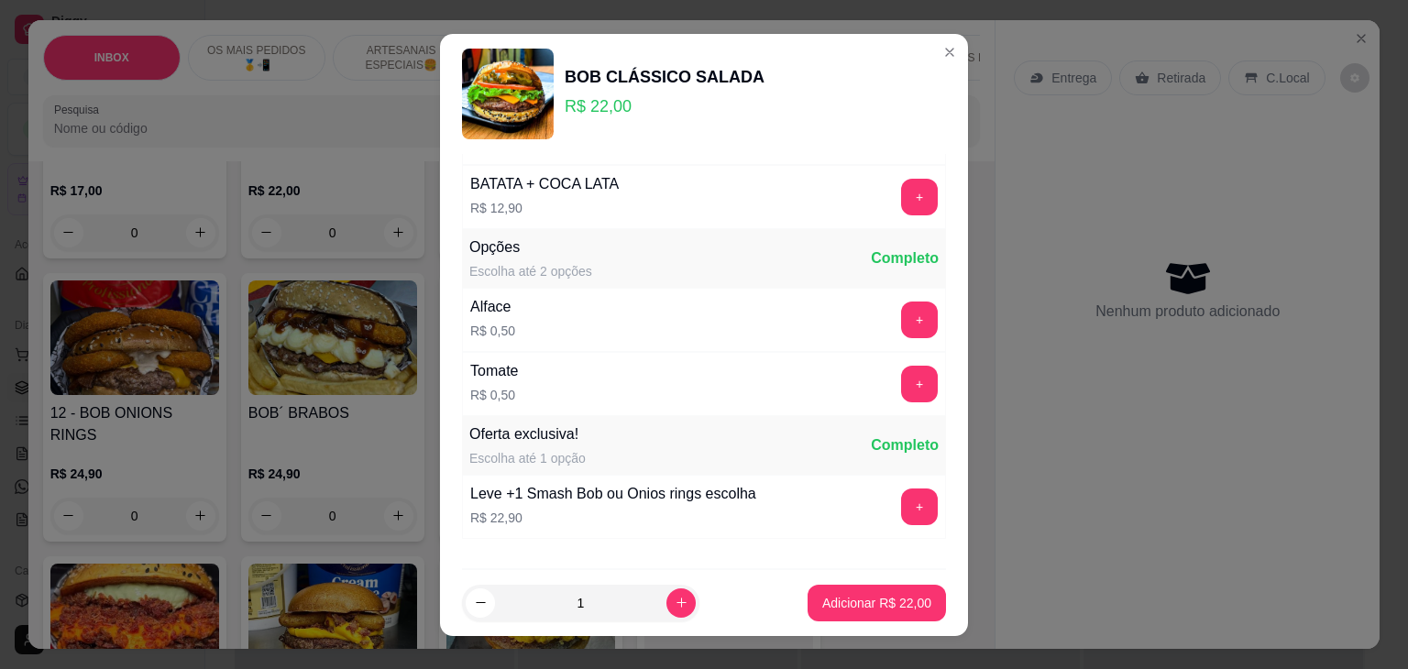
scroll to position [736, 0]
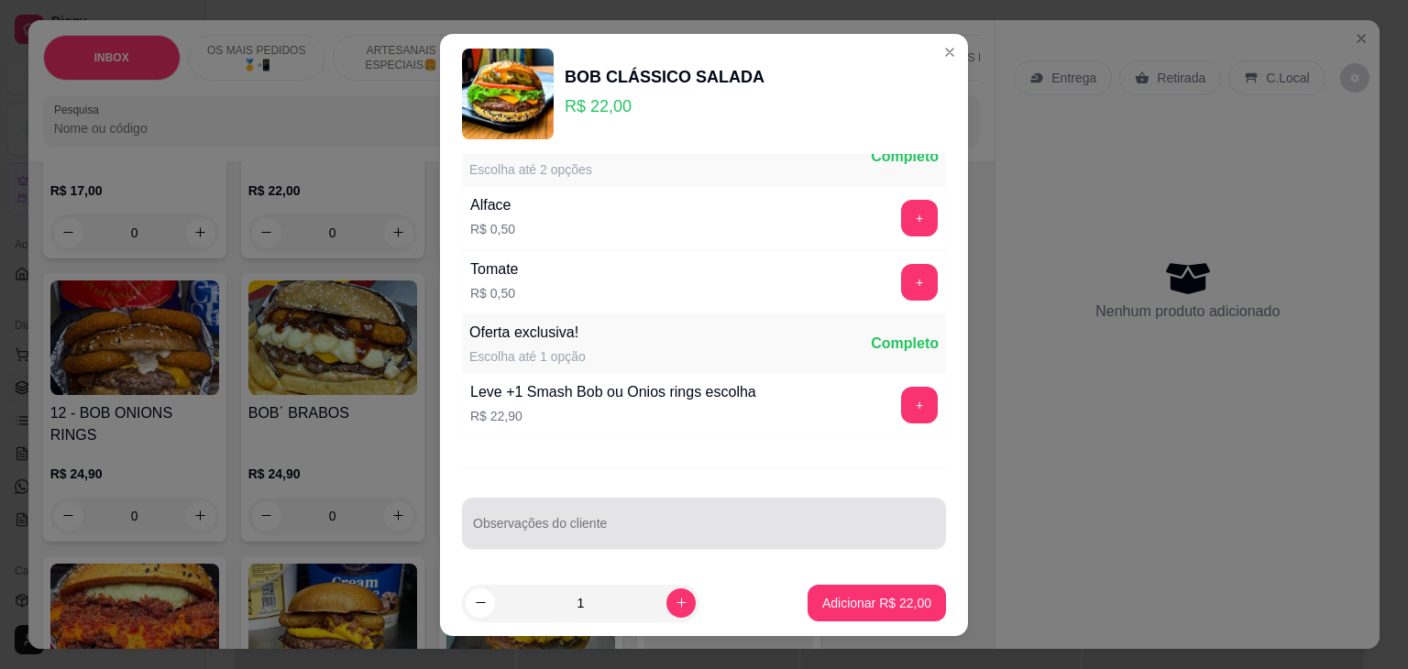
click at [630, 498] on div "Observações do cliente" at bounding box center [704, 523] width 484 height 51
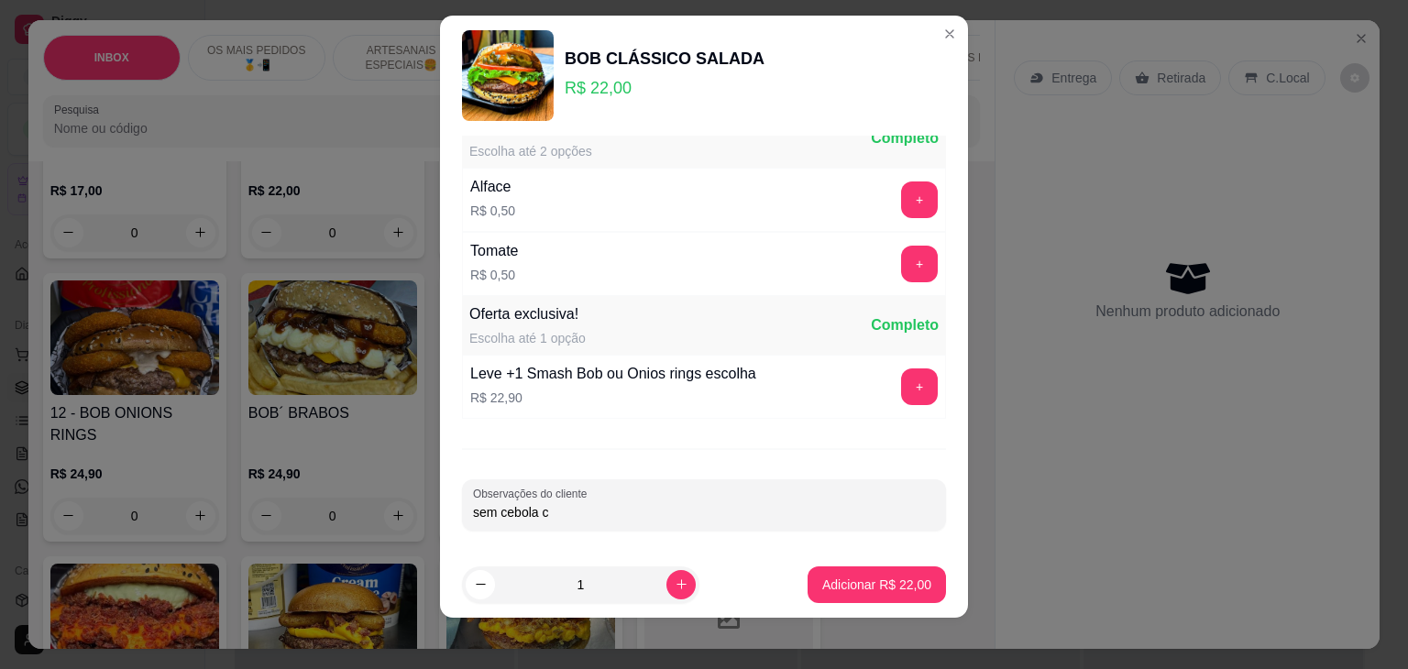
scroll to position [25, 0]
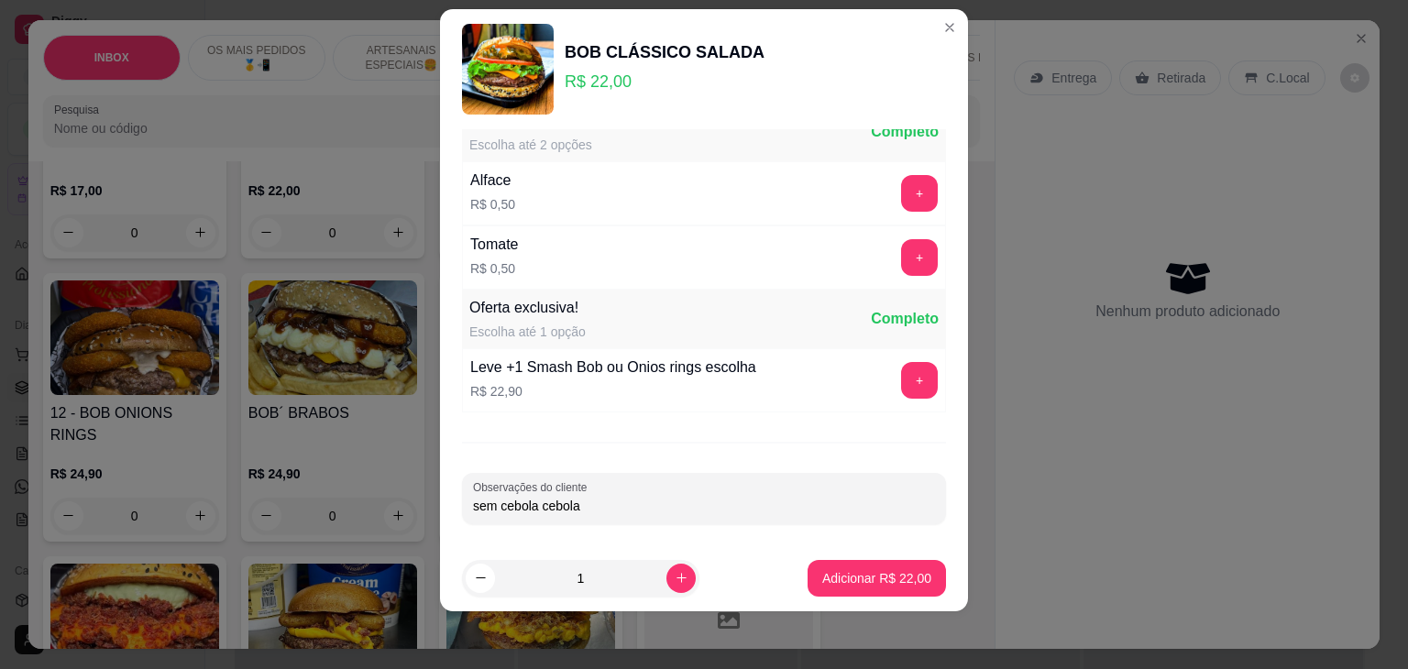
type input "sem cebola cebola"
click at [831, 569] on p "Adicionar R$ 22,00" at bounding box center [877, 577] width 106 height 17
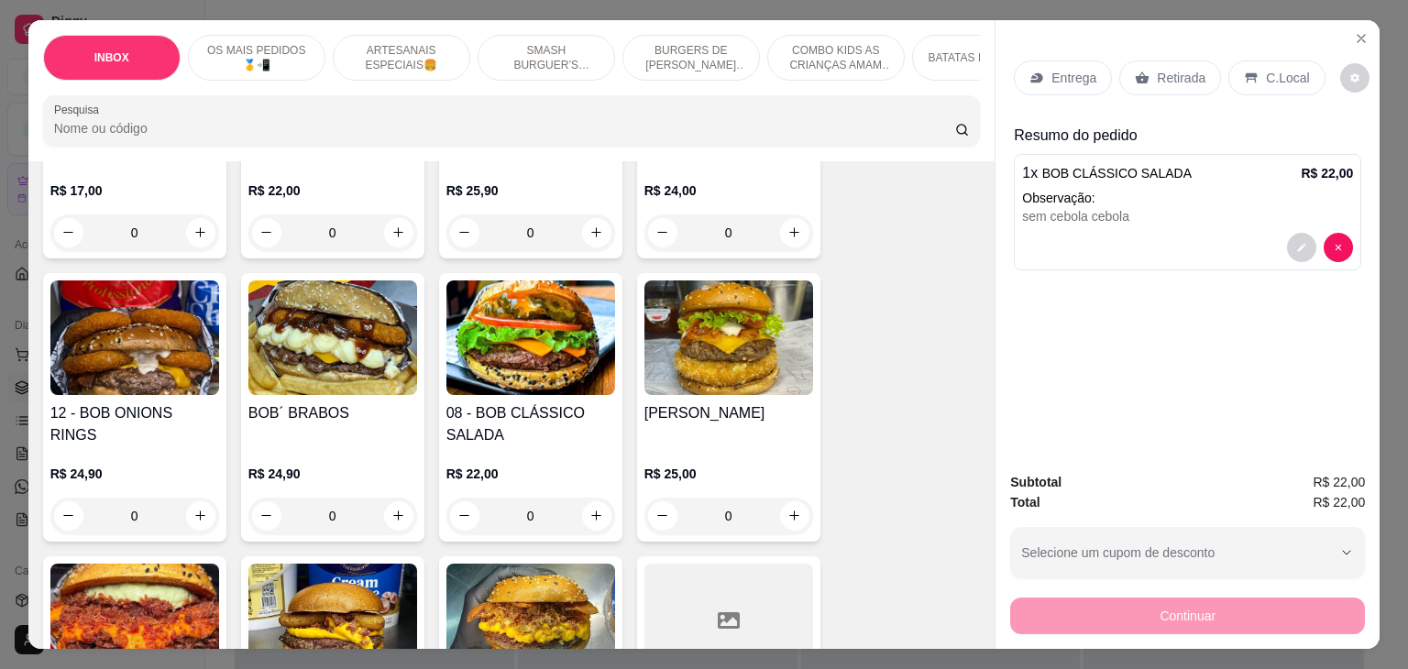
click at [1191, 74] on p "Retirada" at bounding box center [1181, 78] width 49 height 18
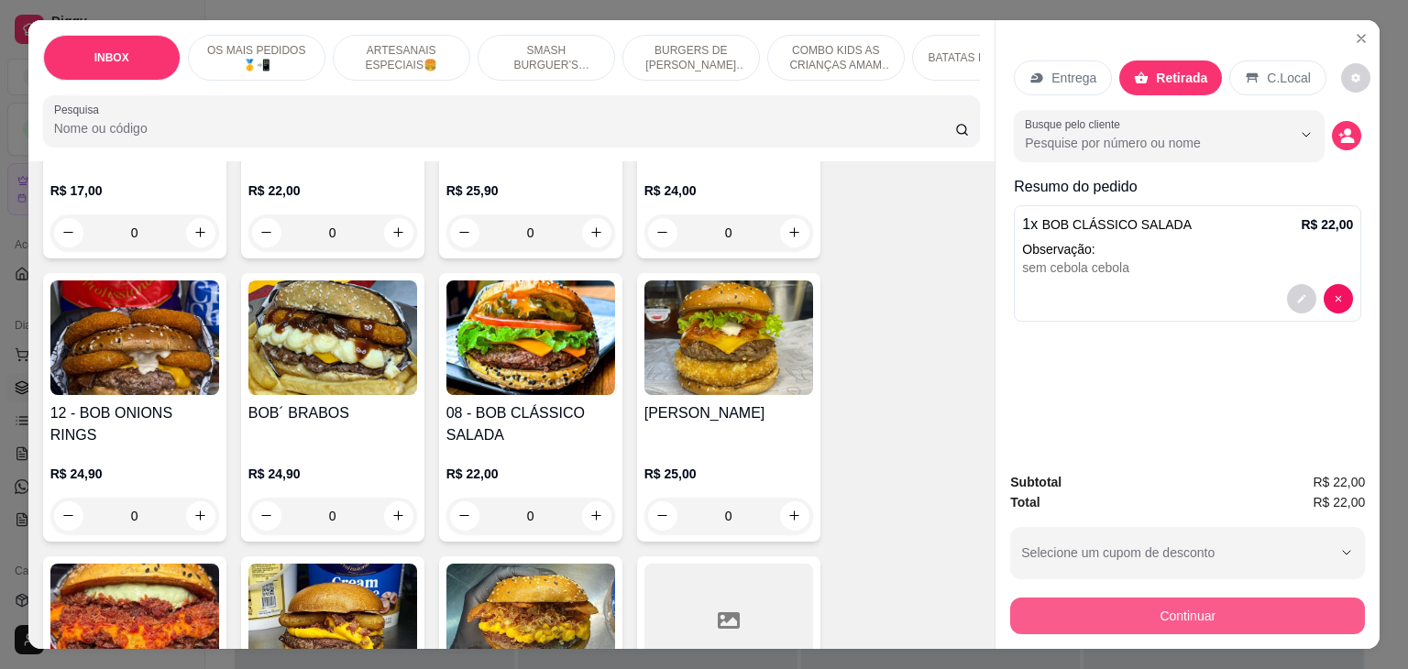
click at [1234, 603] on button "Continuar" at bounding box center [1187, 616] width 355 height 37
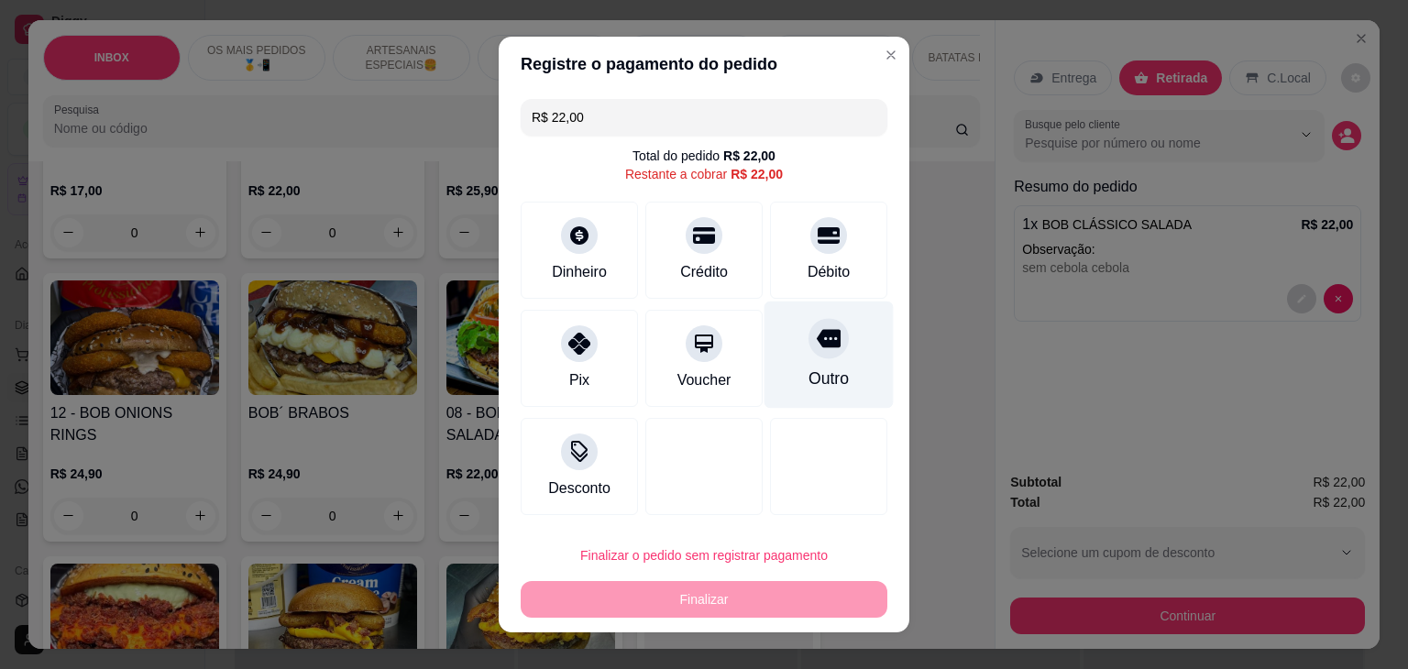
click at [825, 368] on div "Outro" at bounding box center [829, 379] width 40 height 24
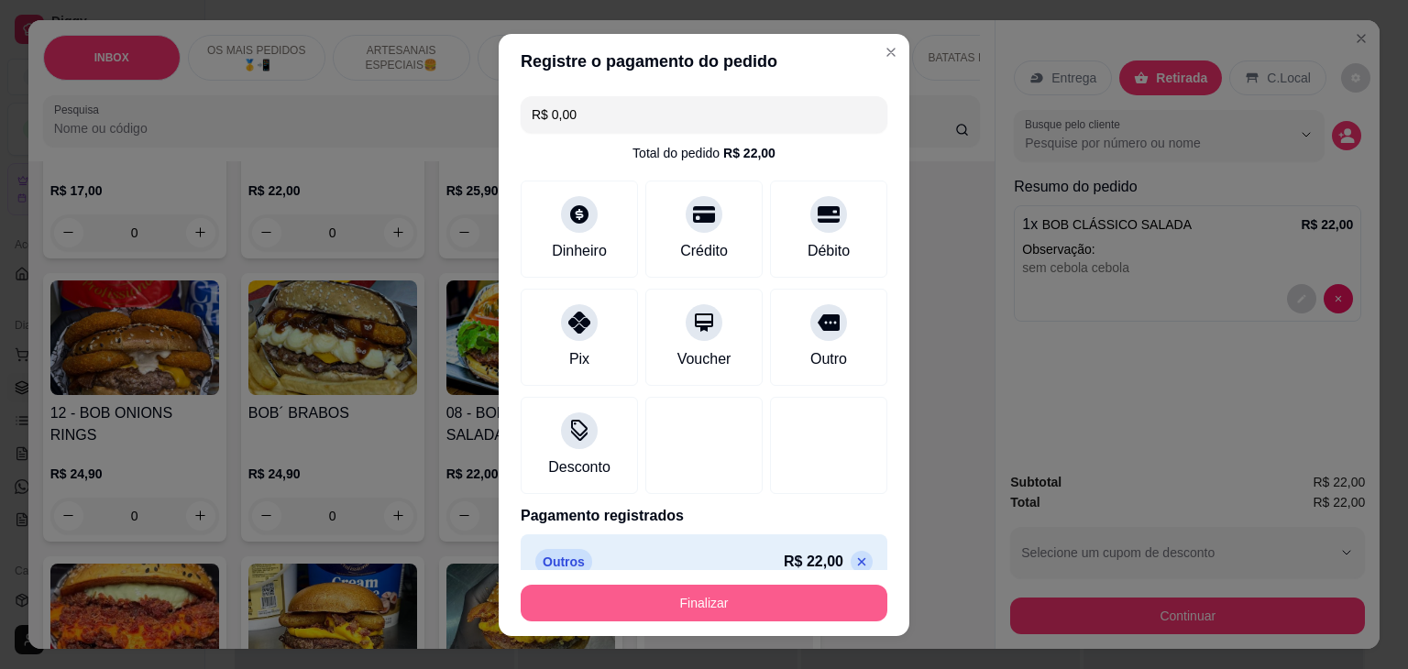
click at [721, 589] on button "Finalizar" at bounding box center [704, 603] width 367 height 37
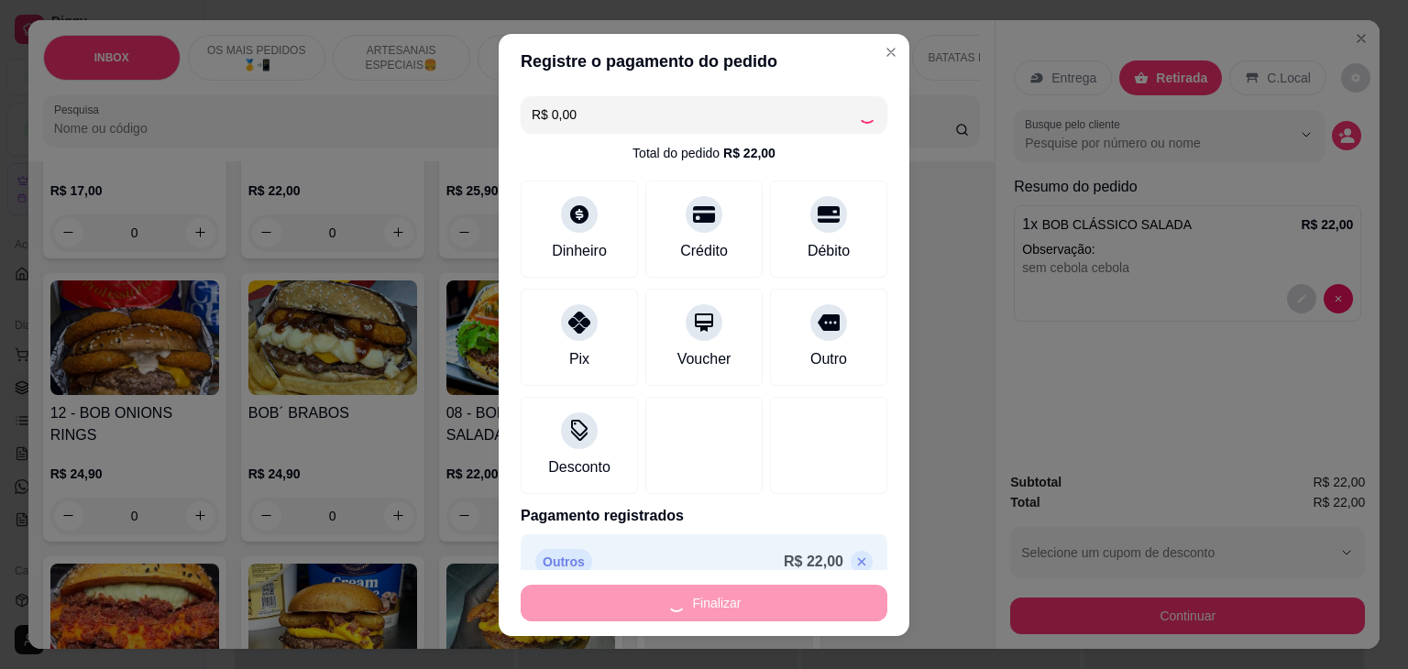
type input "-R$ 22,00"
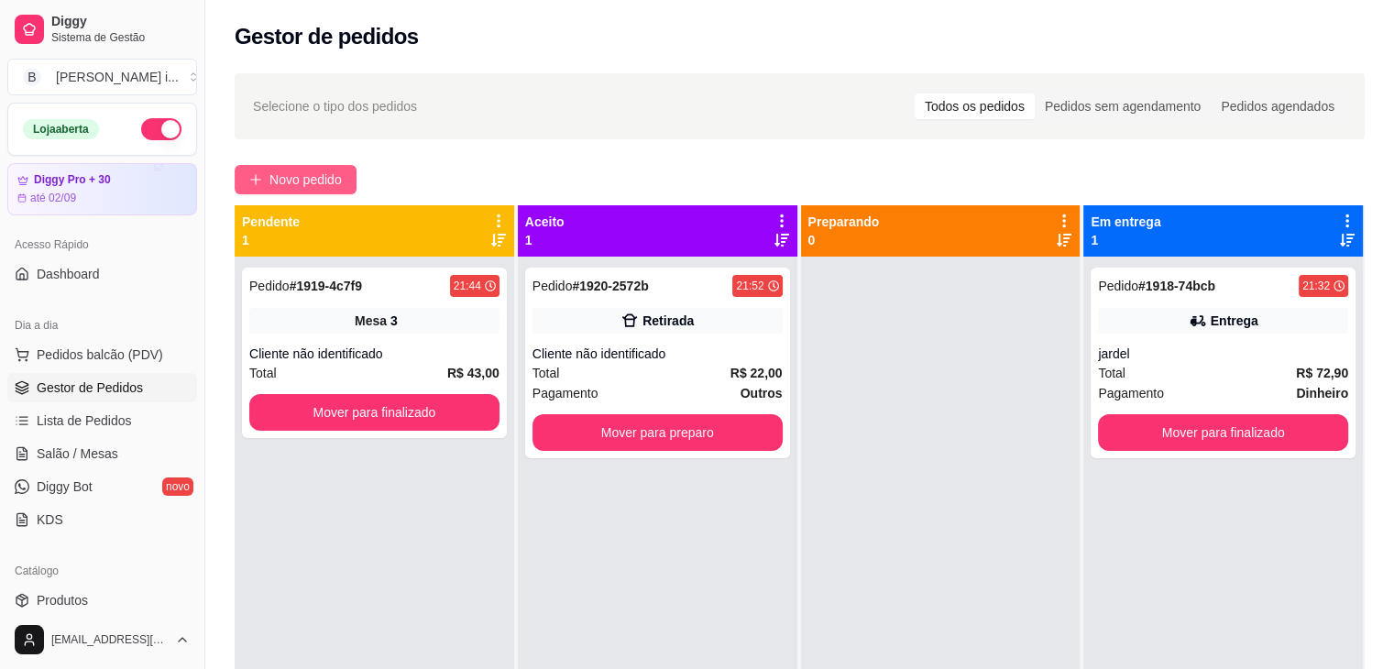
click at [292, 177] on span "Novo pedido" at bounding box center [306, 180] width 72 height 20
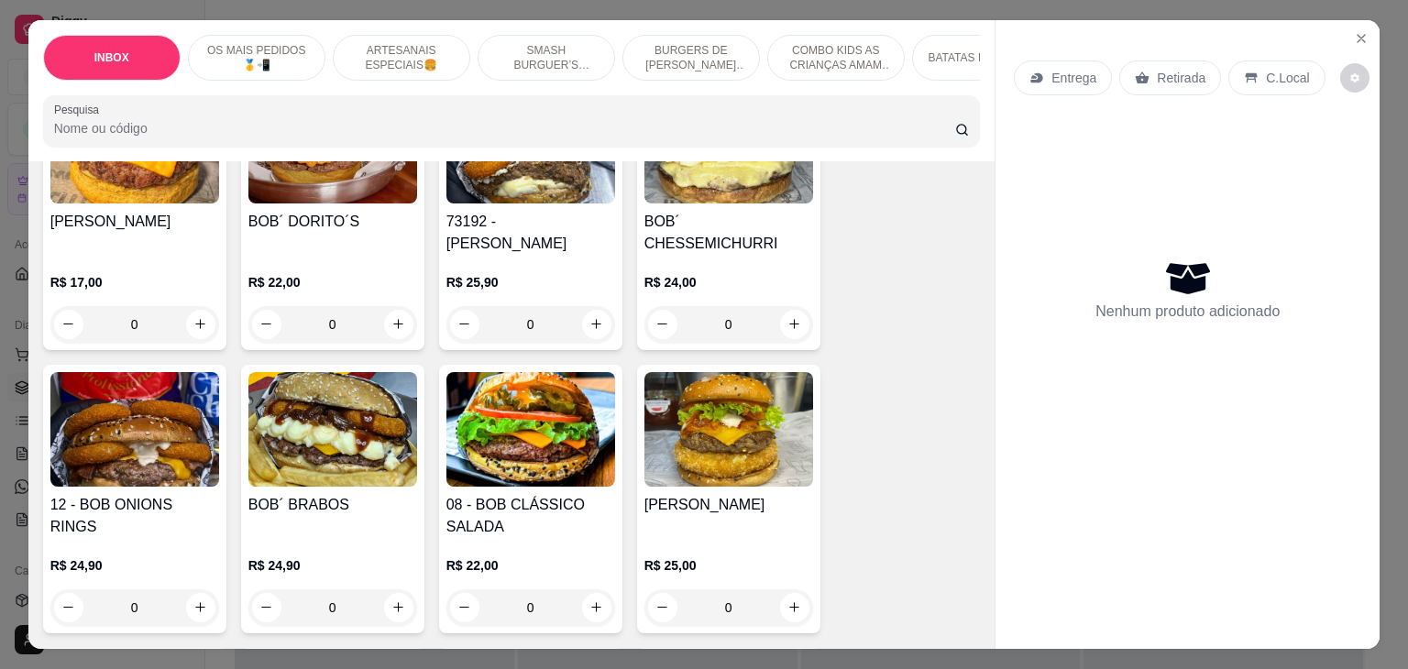
scroll to position [917, 0]
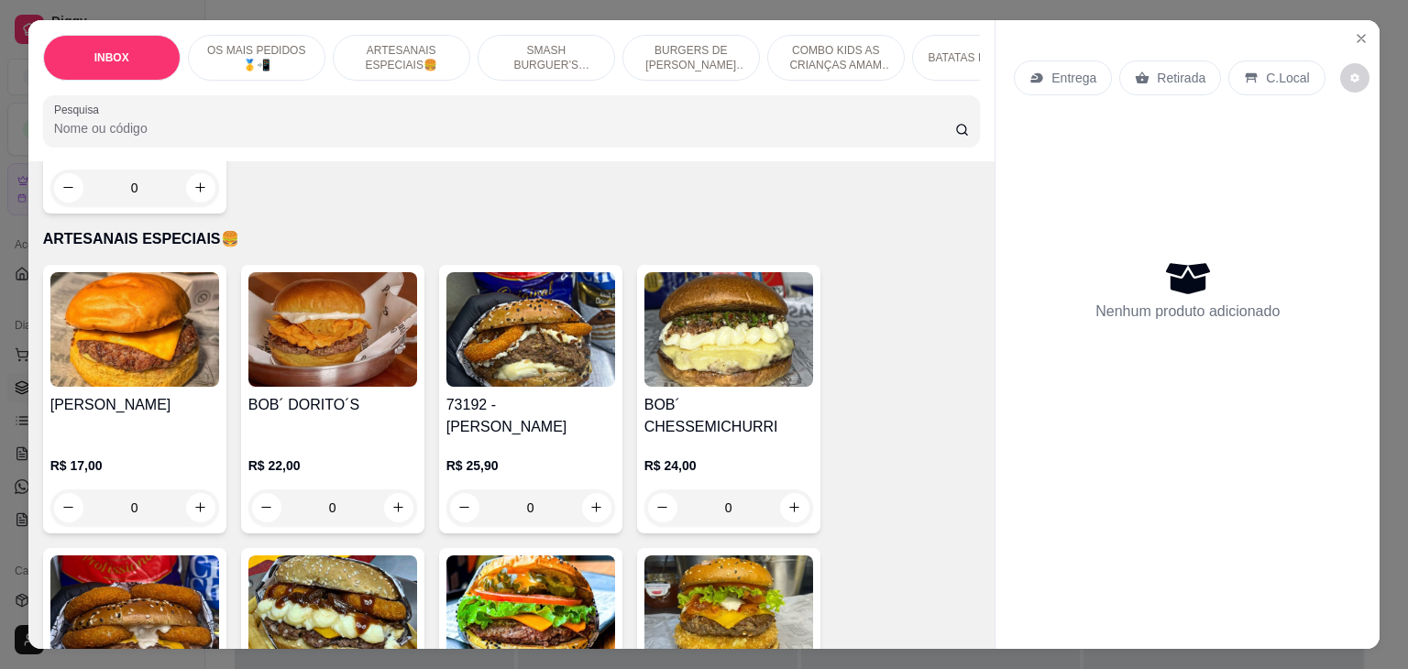
click at [508, 394] on h4 "73192 - [PERSON_NAME]" at bounding box center [530, 416] width 169 height 44
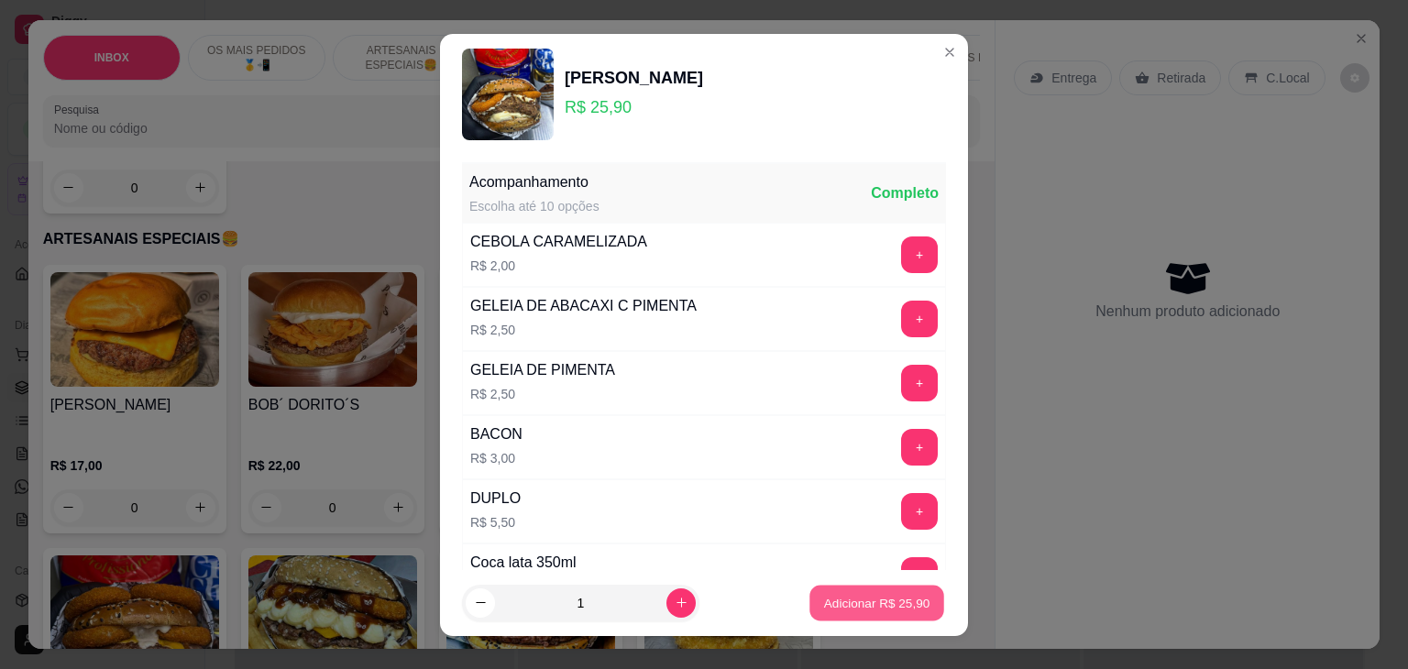
click at [861, 600] on p "Adicionar R$ 25,90" at bounding box center [877, 602] width 106 height 17
type input "1"
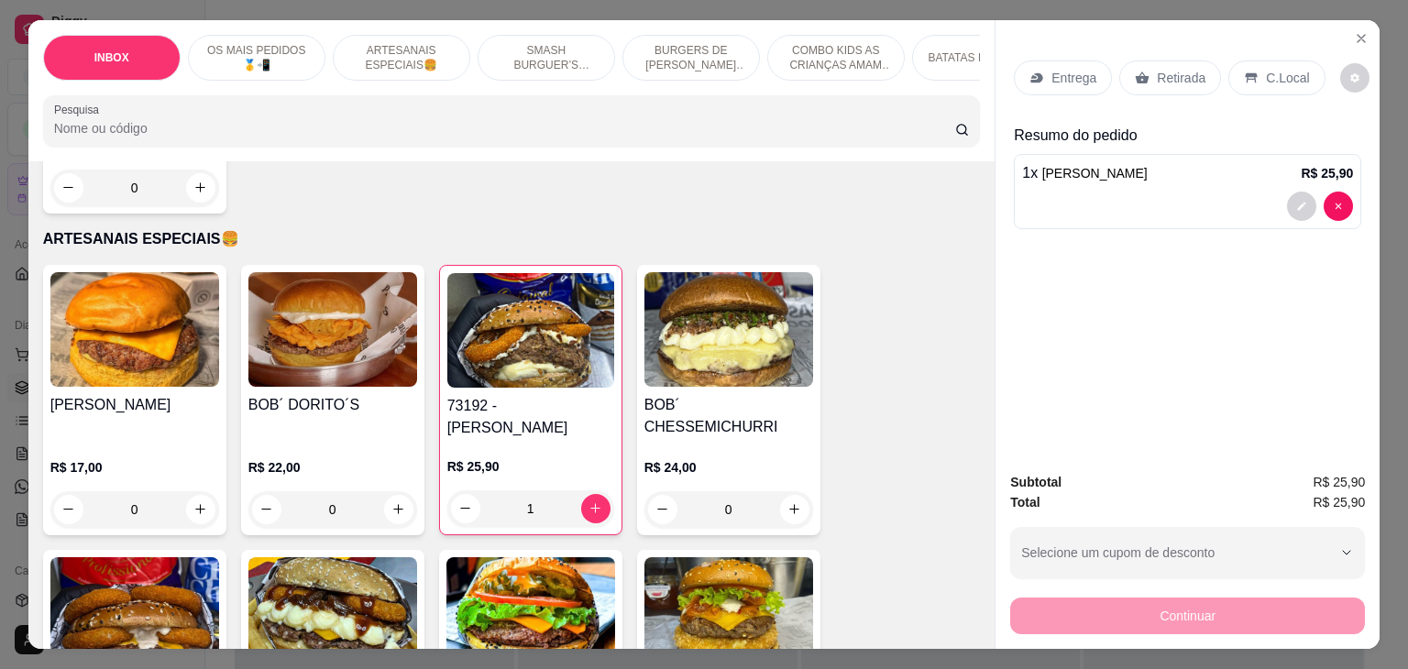
click at [1046, 61] on div "Entrega" at bounding box center [1063, 78] width 98 height 35
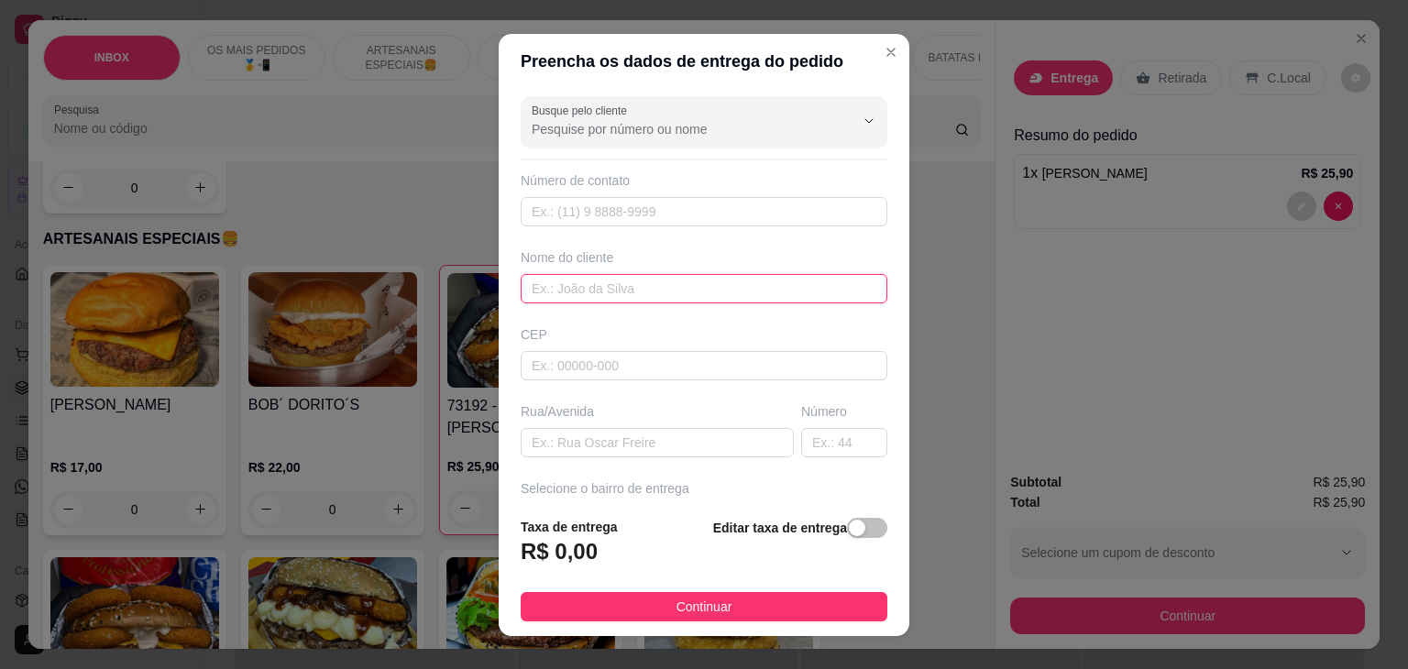
click at [591, 284] on input "text" at bounding box center [704, 288] width 367 height 29
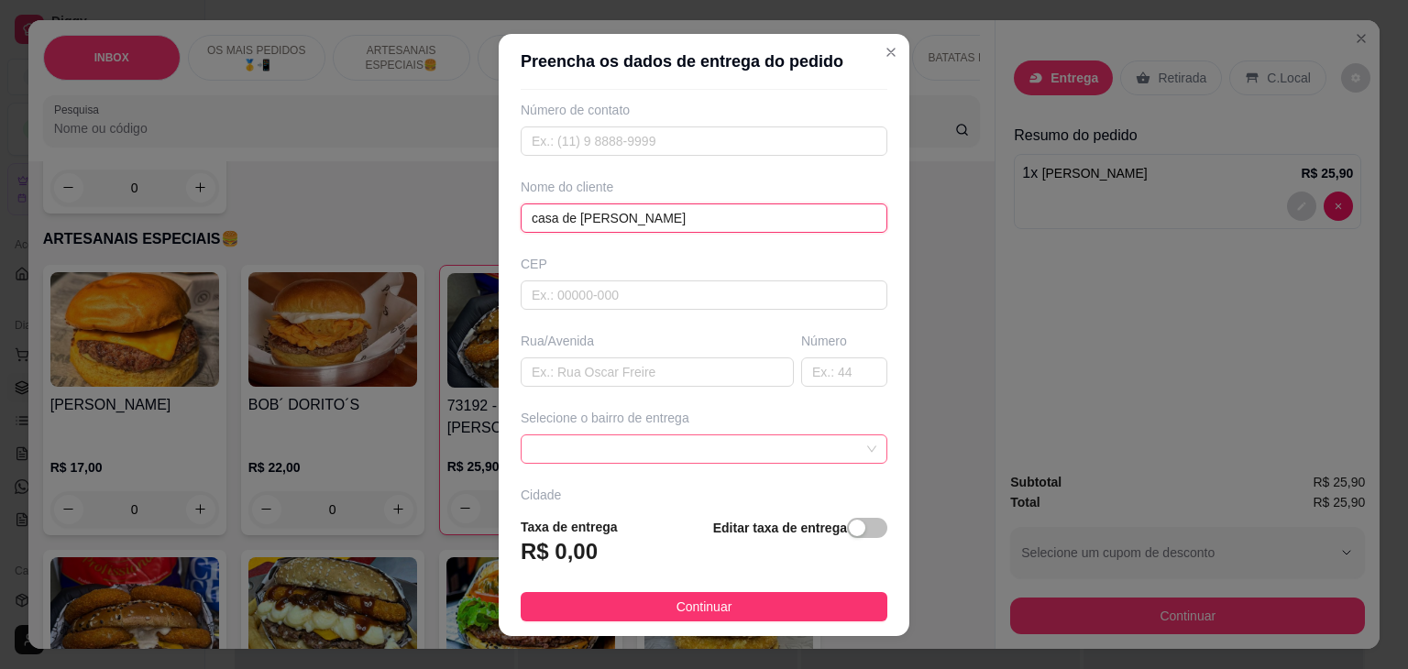
scroll to position [183, 0]
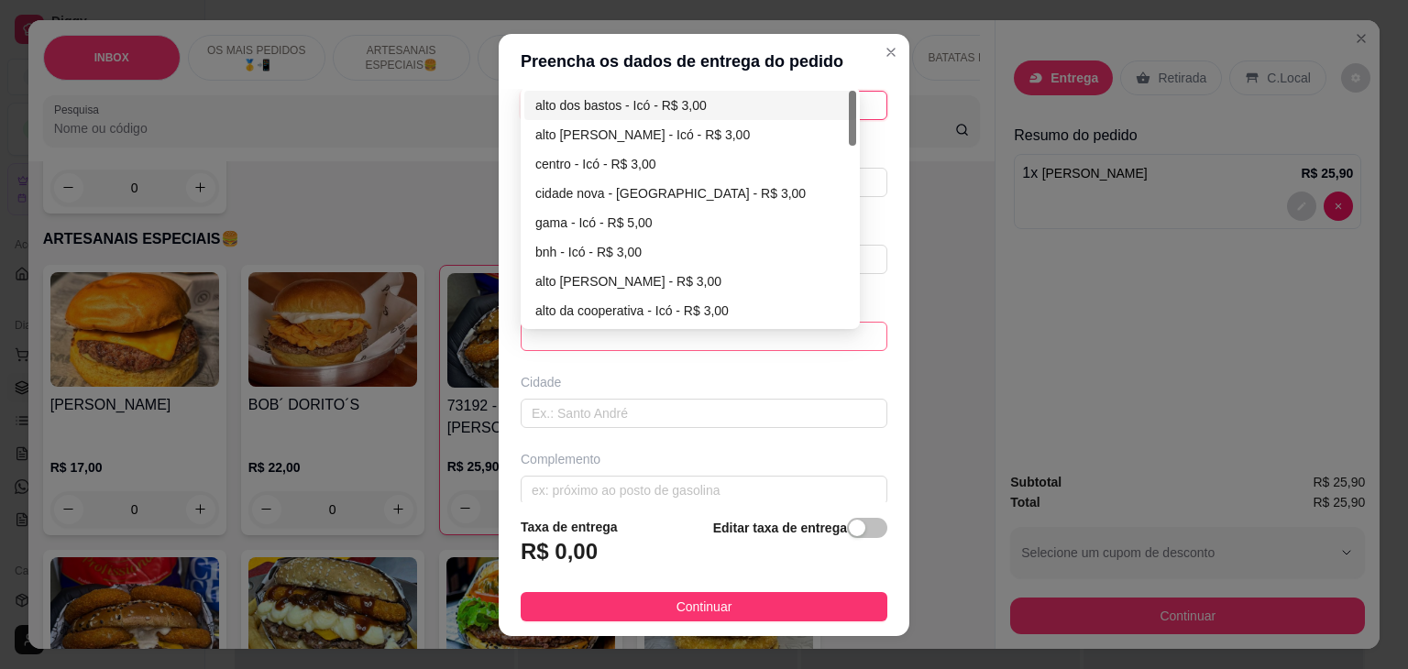
click at [814, 326] on div "6508c09785aa93f9c45a8207 6508c0b285aa93f9c45a820a alto dos bastos - Icó - R$ 3,…" at bounding box center [704, 336] width 367 height 29
type input "casa de [PERSON_NAME]"
click at [604, 229] on div "gama - Icó - R$ 5,00" at bounding box center [690, 223] width 310 height 20
type input "Icó"
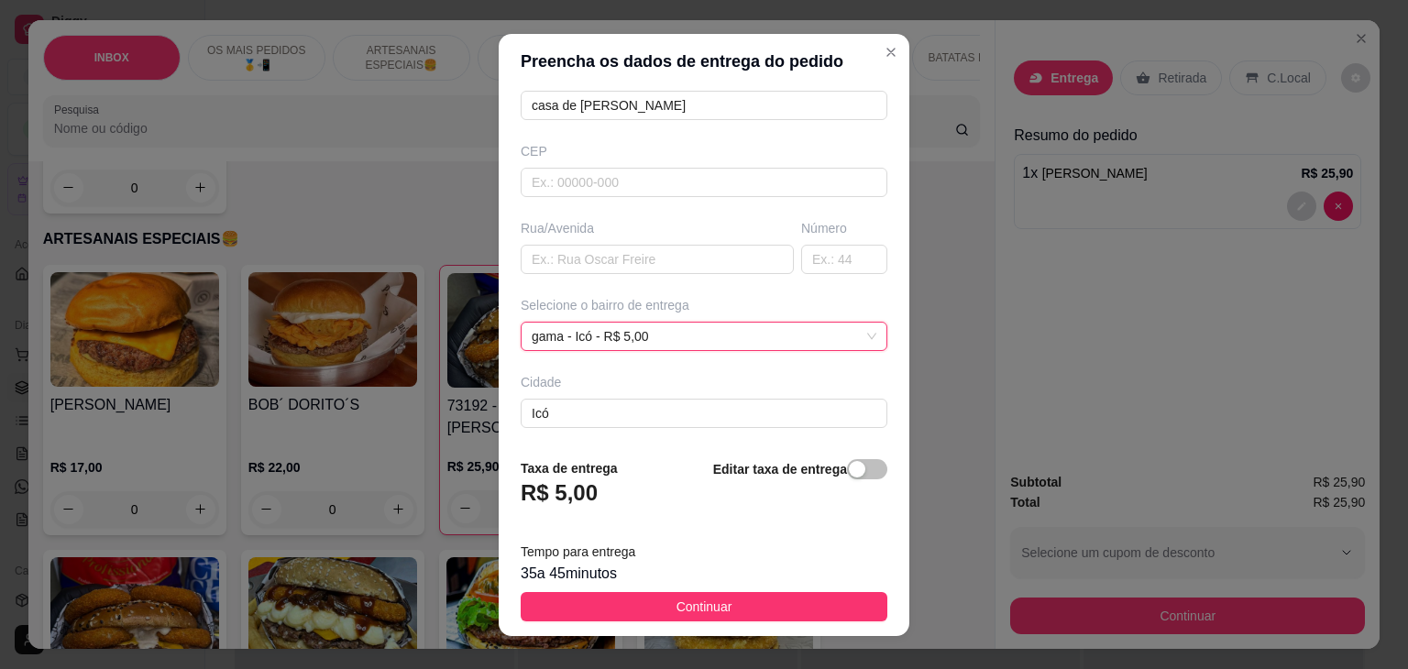
click at [854, 481] on div "Editar taxa de entrega" at bounding box center [800, 488] width 174 height 61
click at [851, 475] on span "button" at bounding box center [867, 469] width 40 height 20
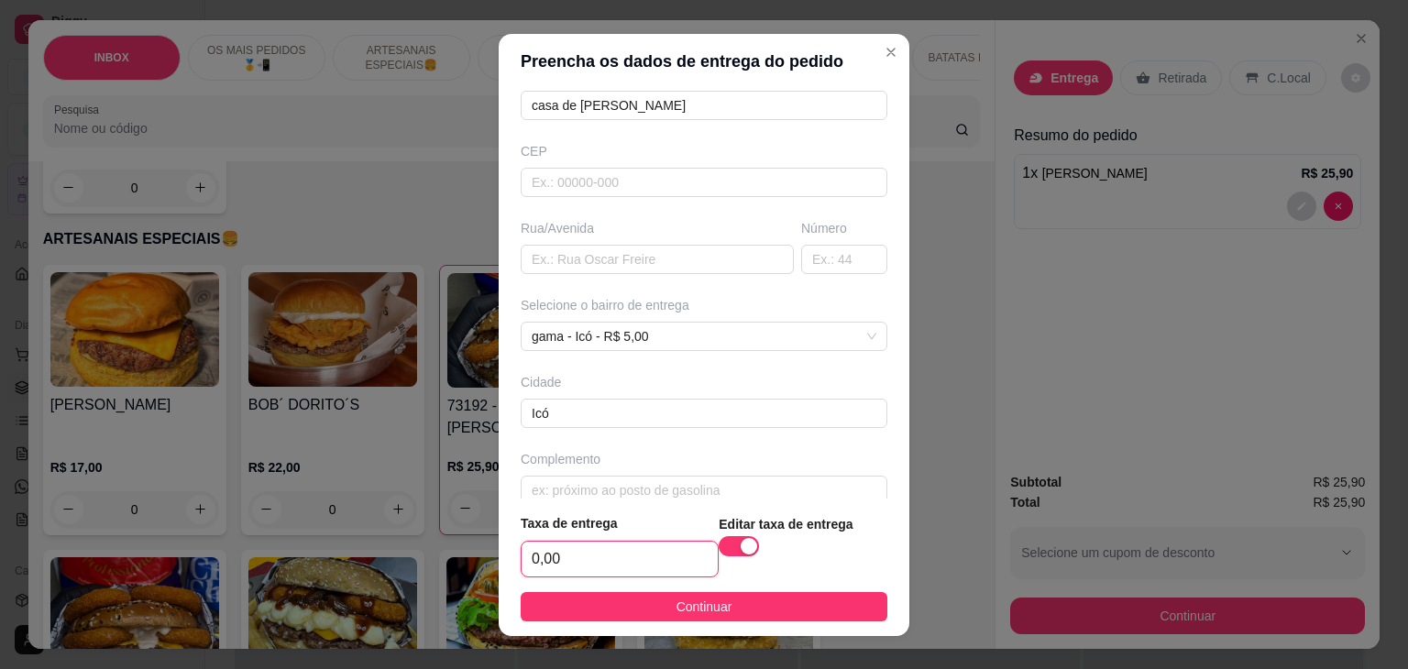
click at [593, 556] on input "0,00" at bounding box center [620, 559] width 196 height 35
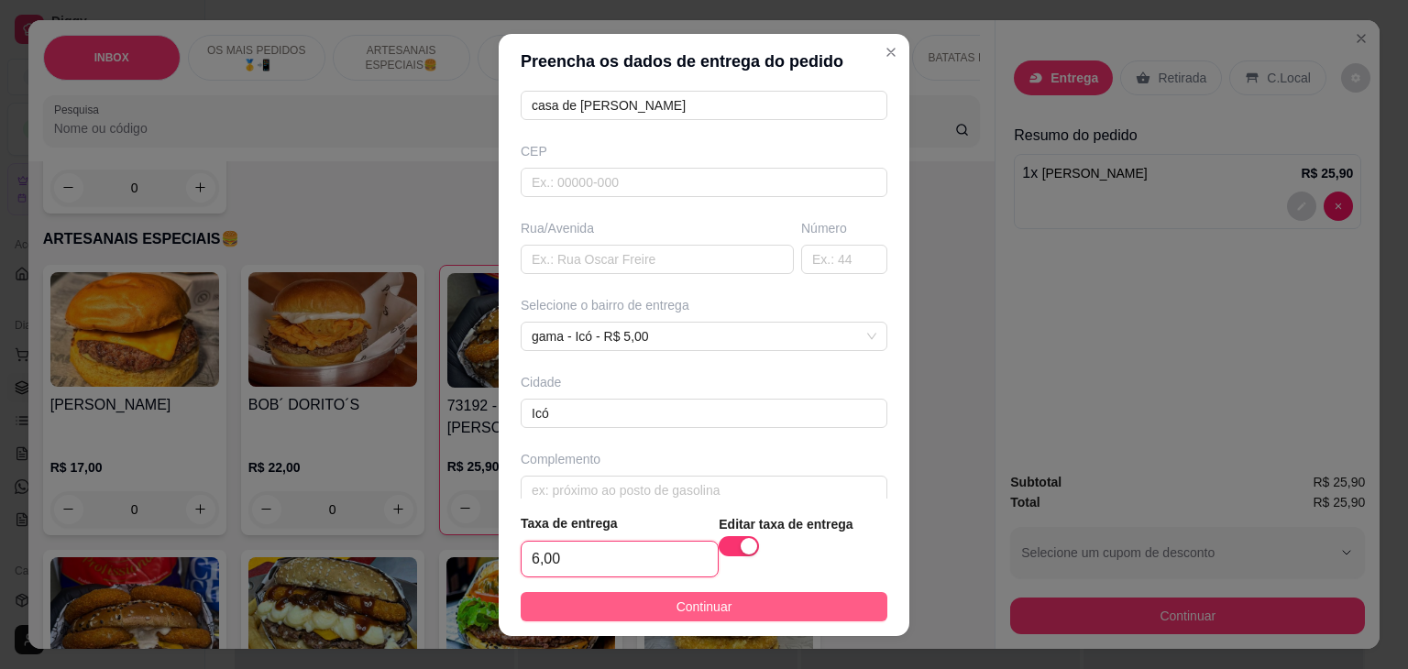
type input "6,00"
click at [581, 614] on button "Continuar" at bounding box center [704, 606] width 367 height 29
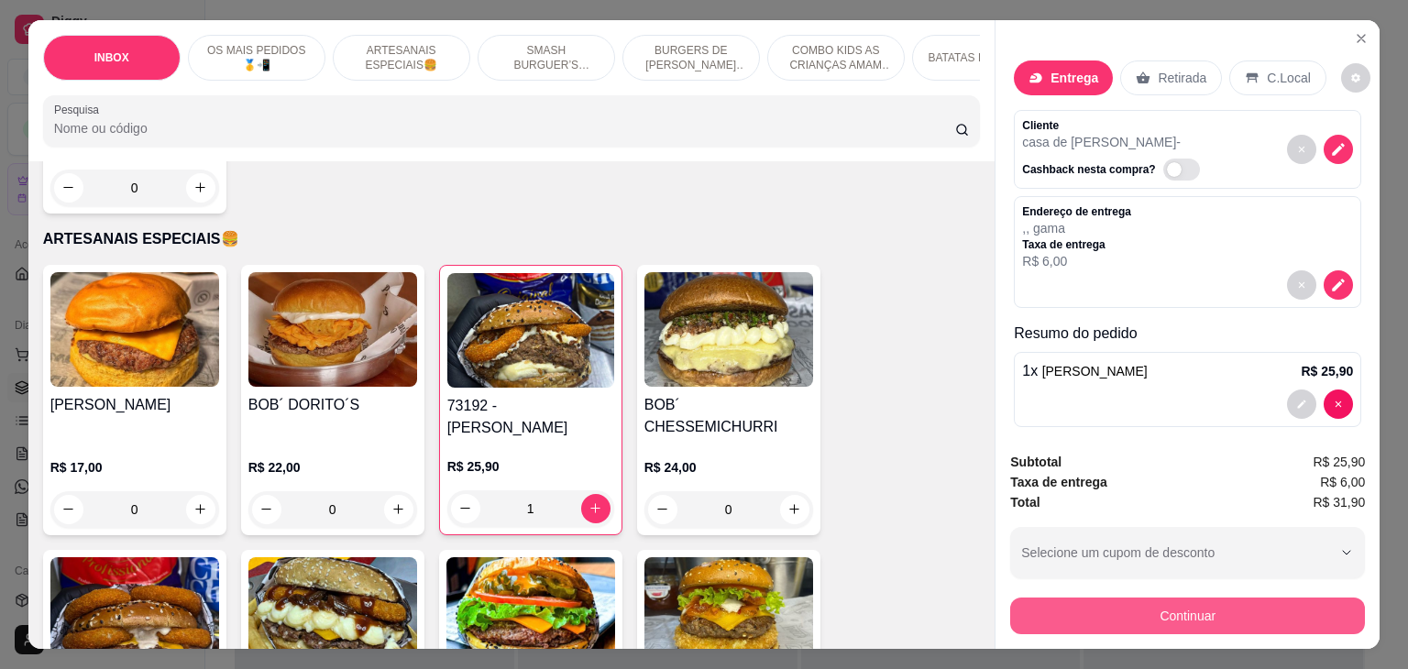
click at [1199, 610] on button "Continuar" at bounding box center [1187, 616] width 355 height 37
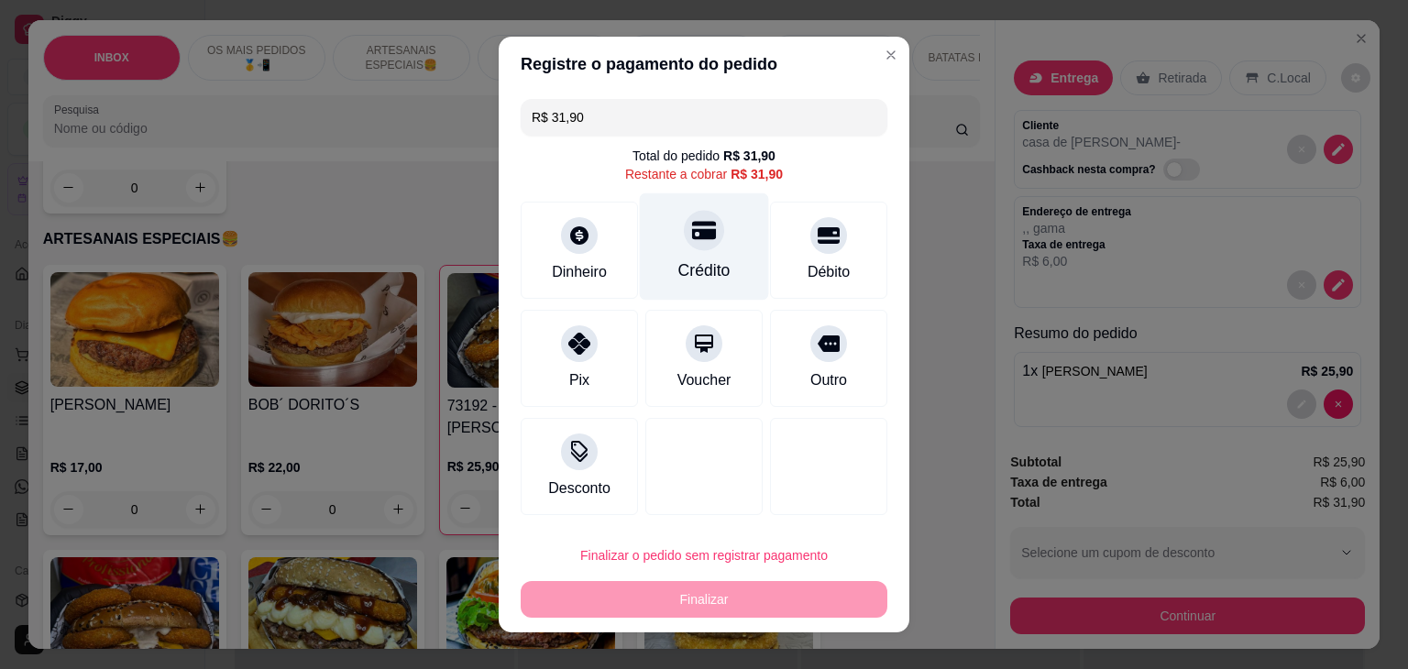
click at [653, 265] on div "Crédito" at bounding box center [704, 246] width 129 height 107
type input "R$ 0,00"
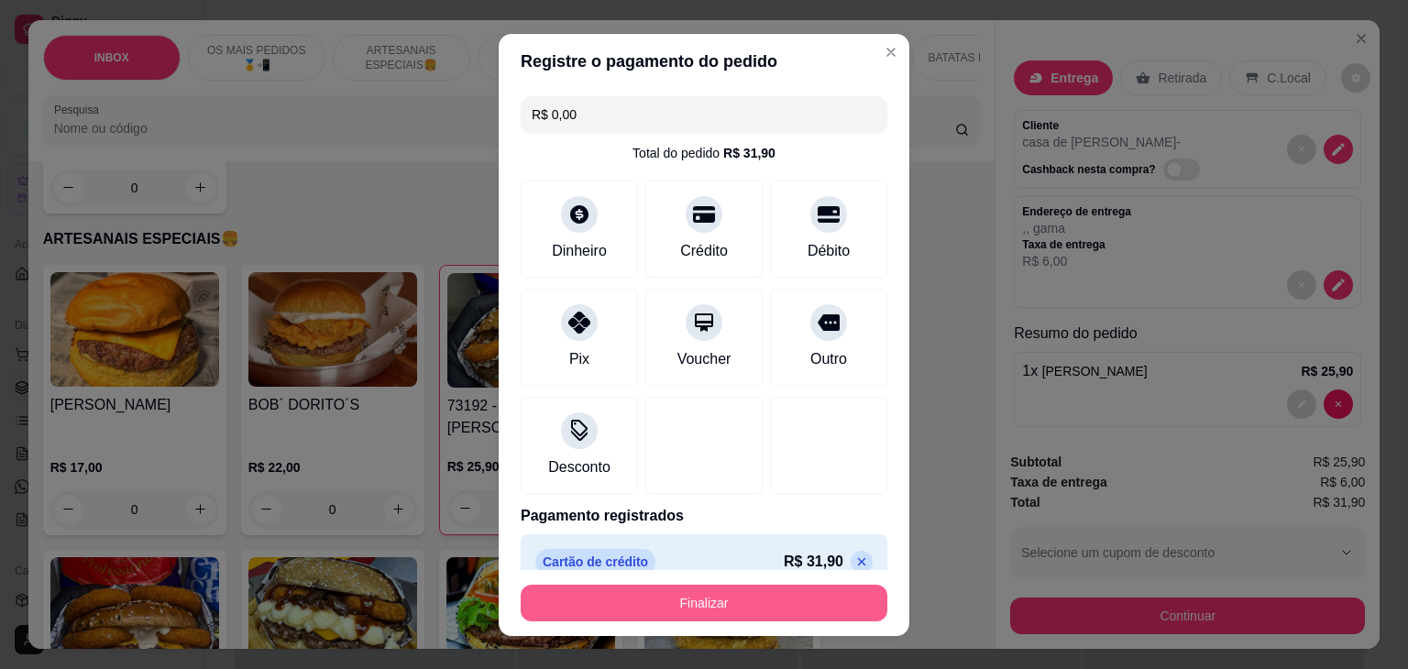
click at [729, 593] on button "Finalizar" at bounding box center [704, 603] width 367 height 37
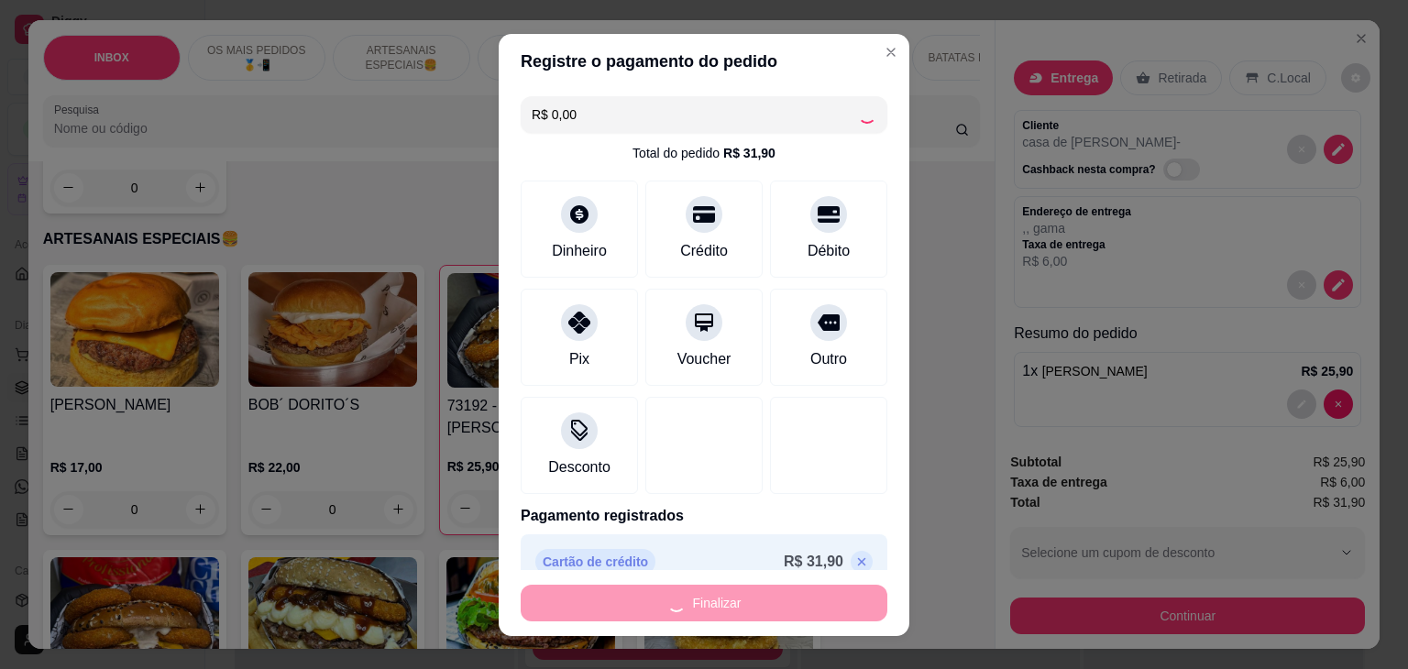
type input "0"
type input "-R$ 31,90"
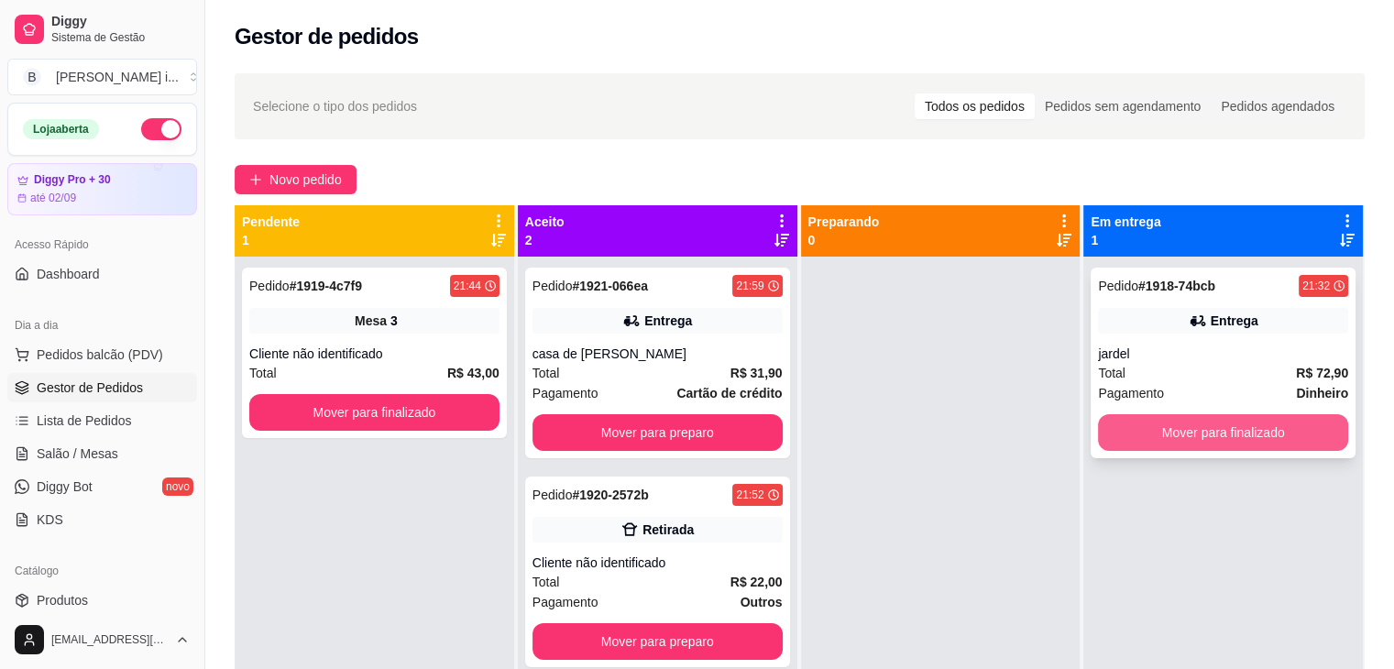
click at [1272, 434] on button "Mover para finalizado" at bounding box center [1223, 432] width 250 height 37
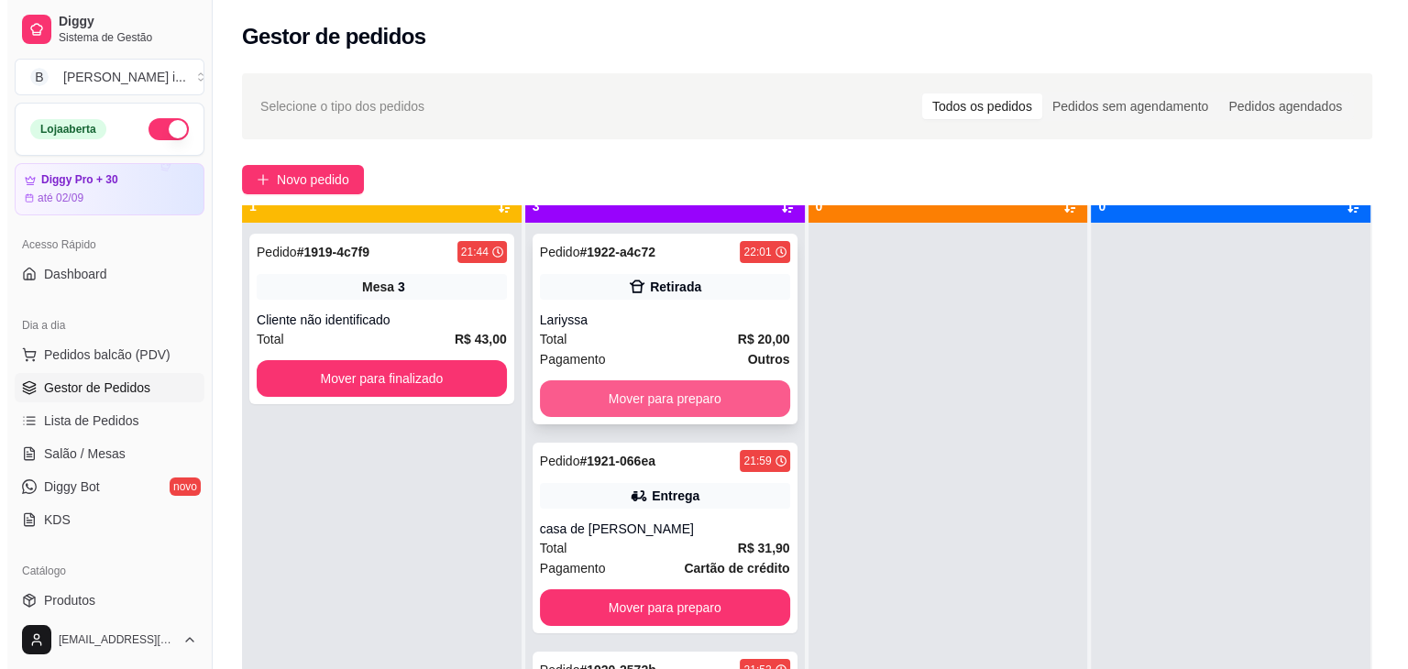
scroll to position [51, 0]
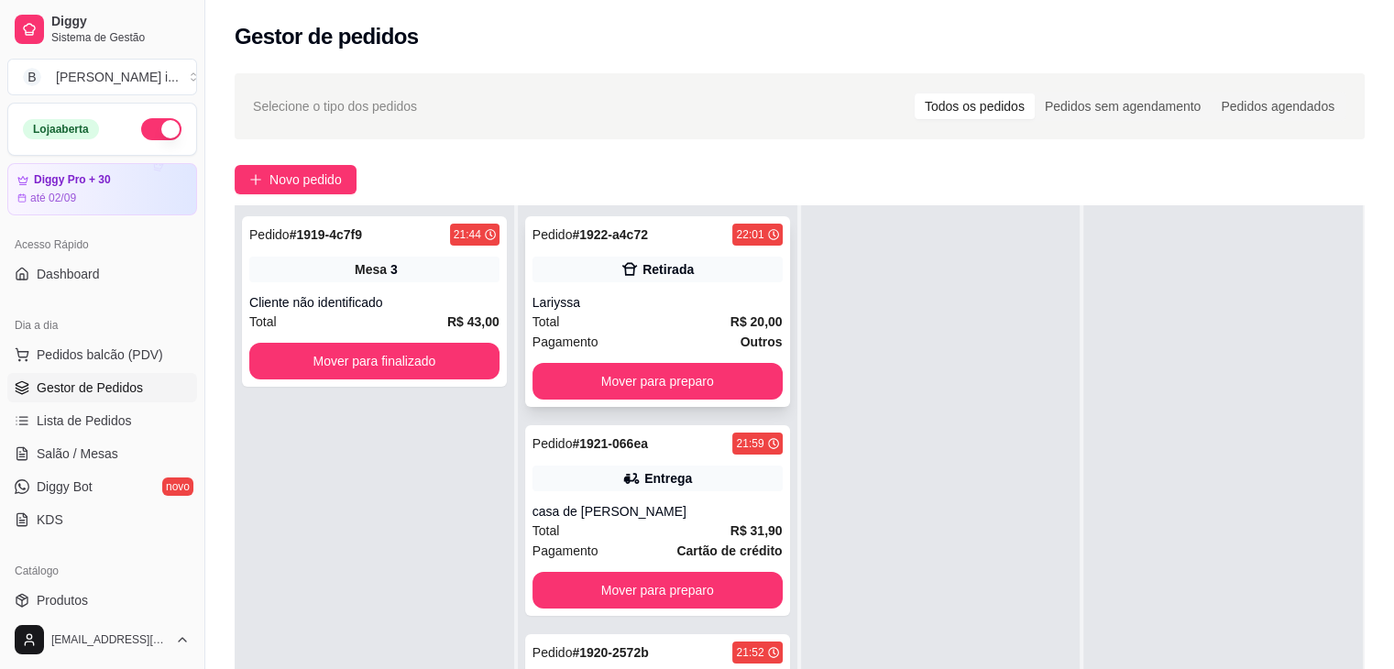
click at [677, 298] on div "Lariyssa" at bounding box center [658, 302] width 250 height 18
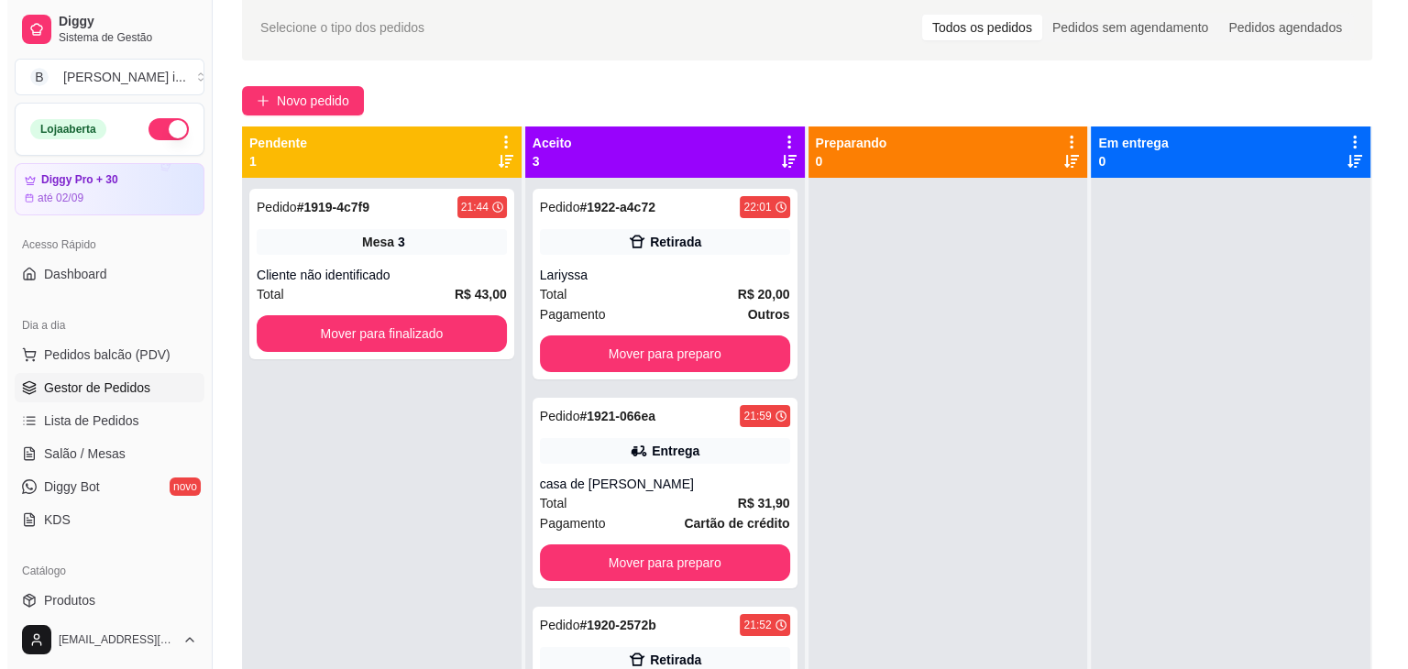
scroll to position [0, 0]
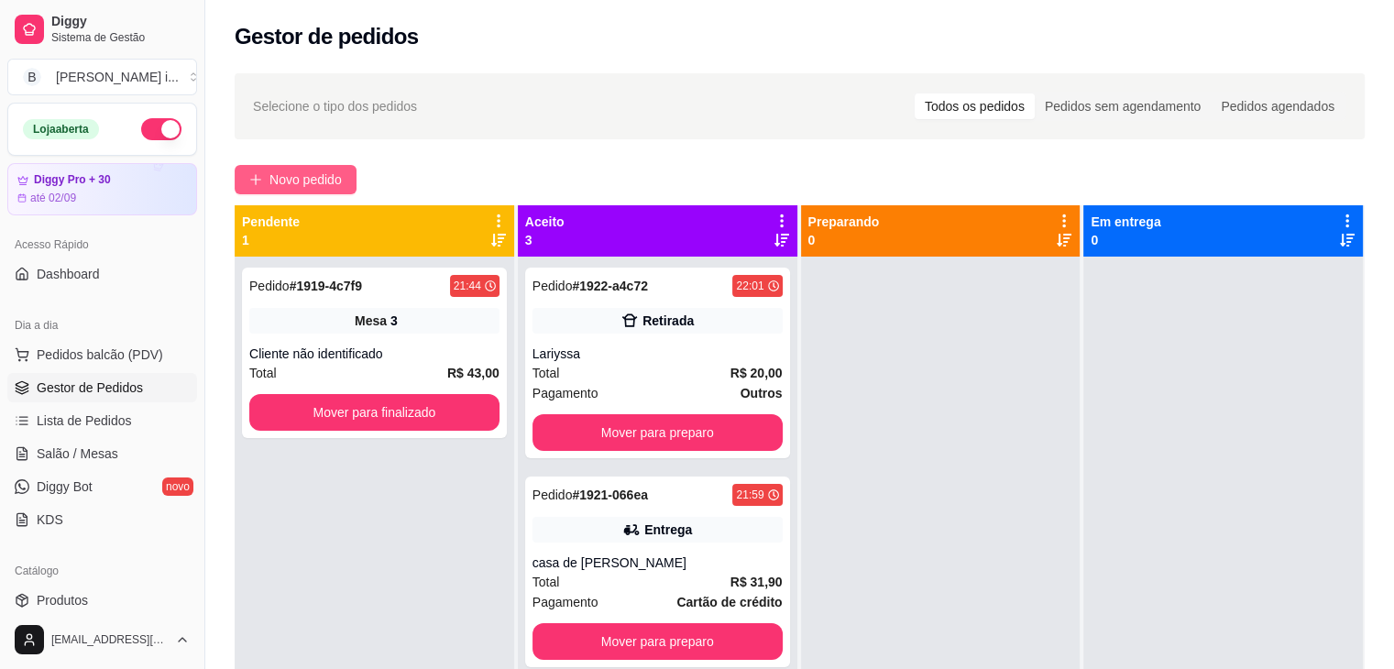
click at [307, 166] on button "Novo pedido" at bounding box center [296, 179] width 122 height 29
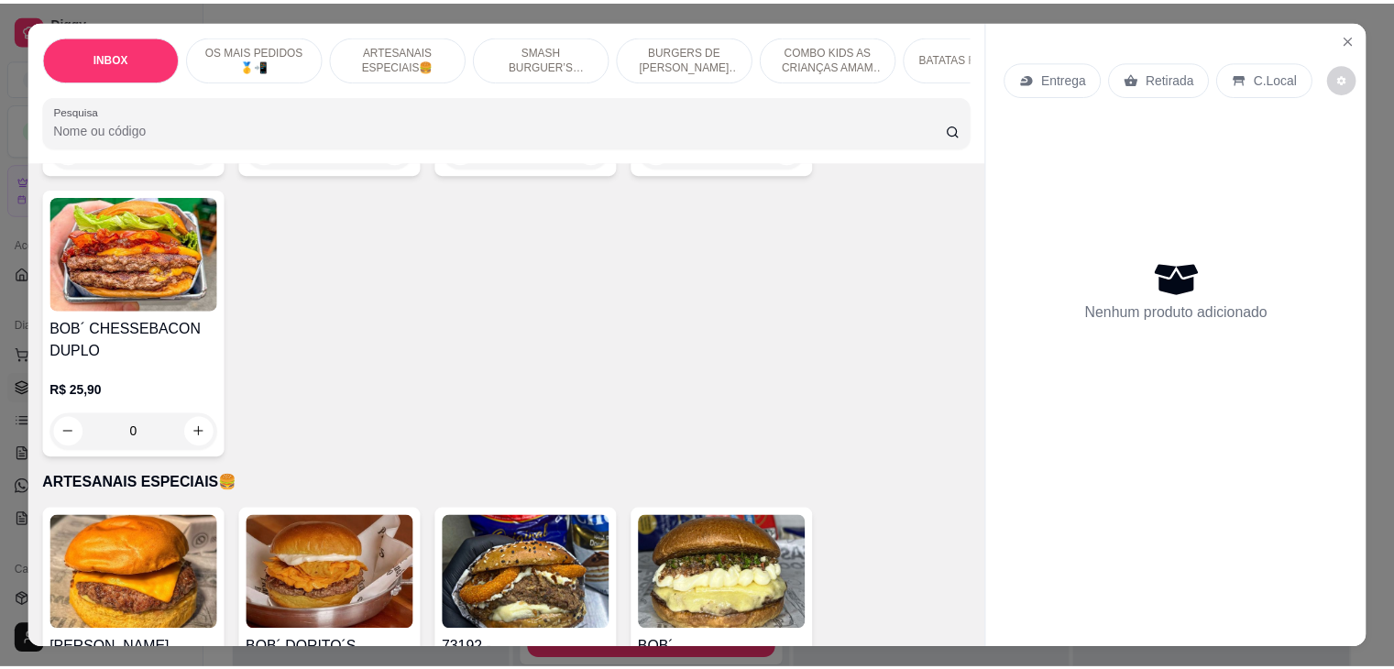
scroll to position [733, 0]
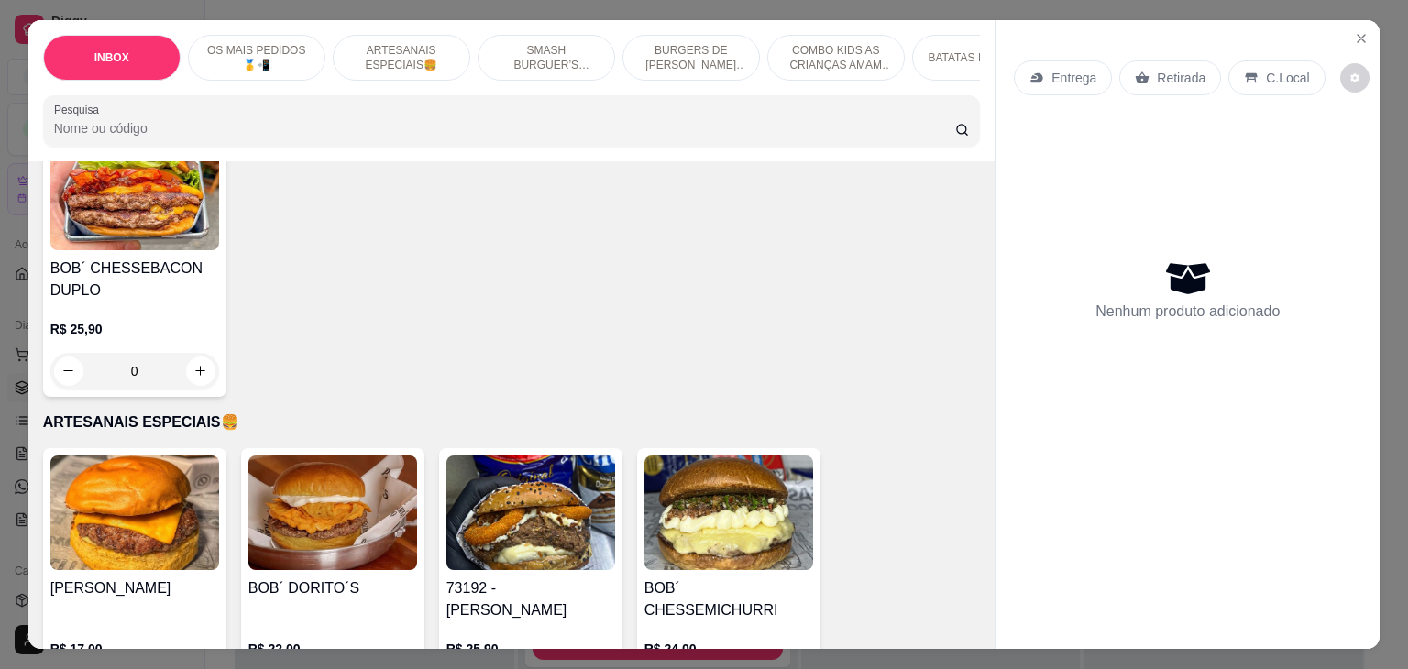
click at [575, 545] on img at bounding box center [530, 513] width 169 height 115
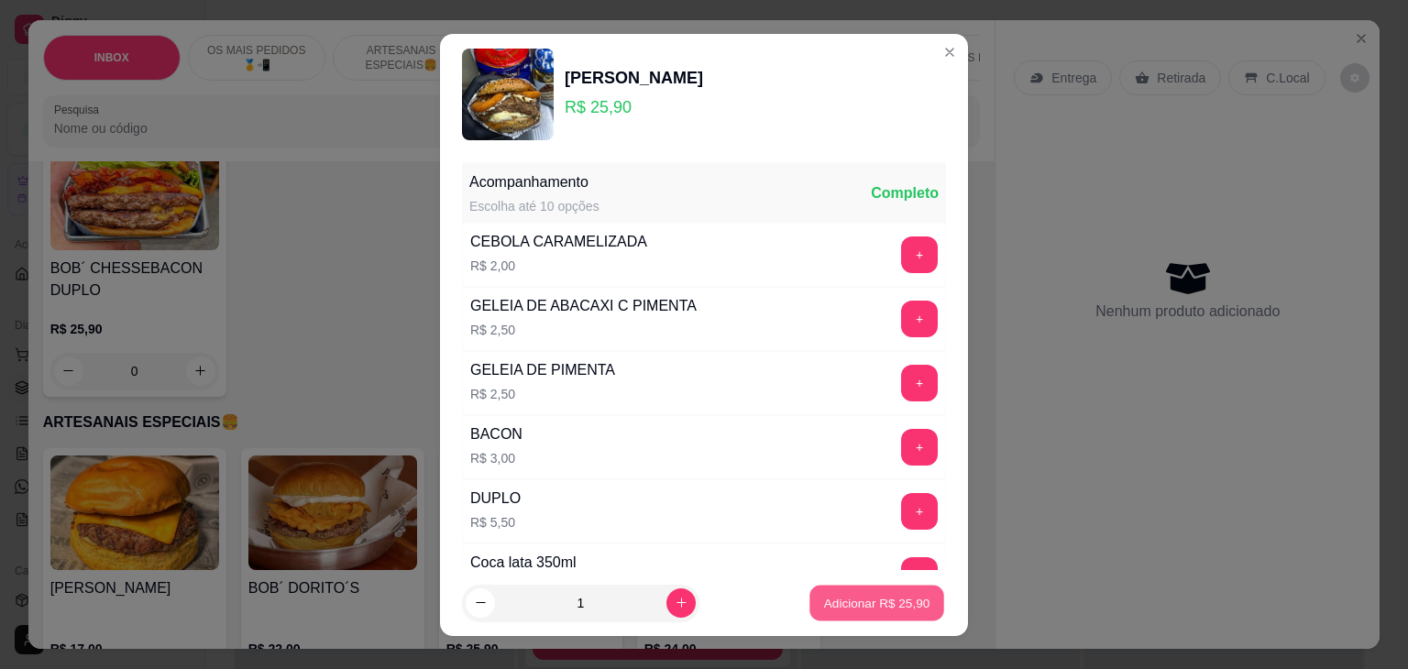
click at [854, 599] on p "Adicionar R$ 25,90" at bounding box center [877, 602] width 106 height 17
type input "1"
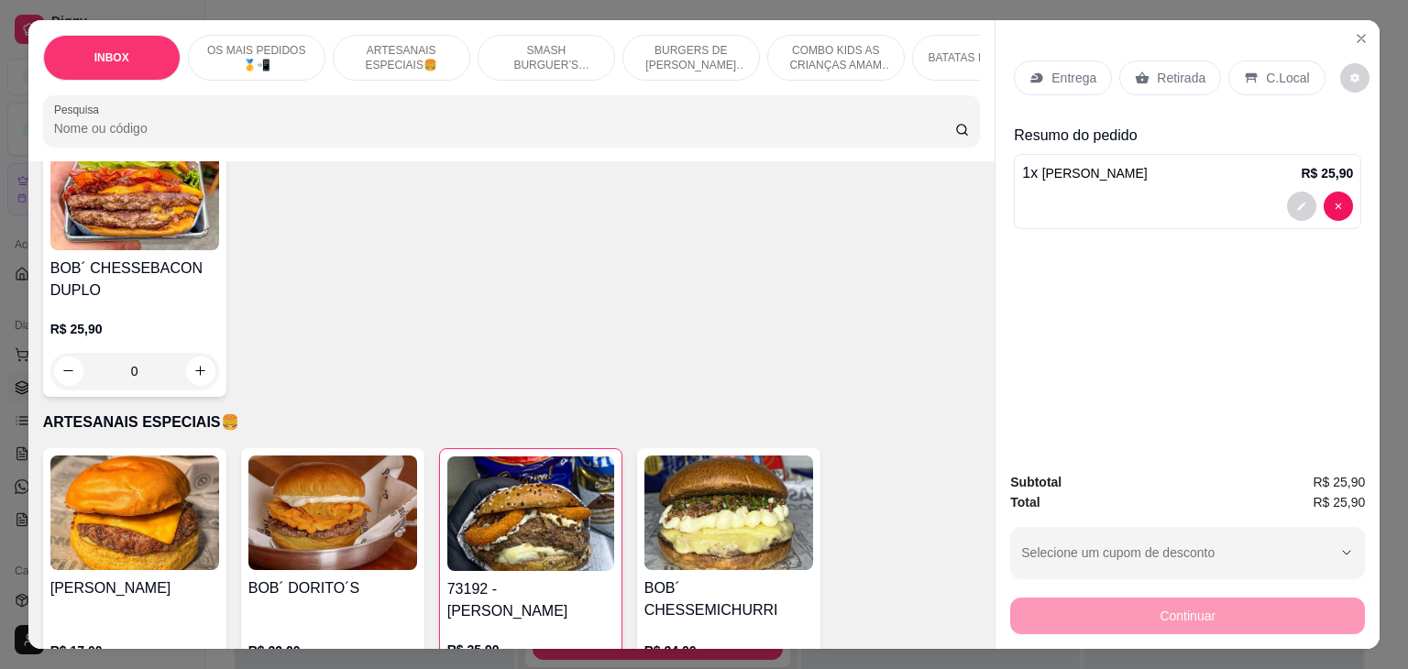
click at [1140, 74] on icon at bounding box center [1142, 78] width 15 height 15
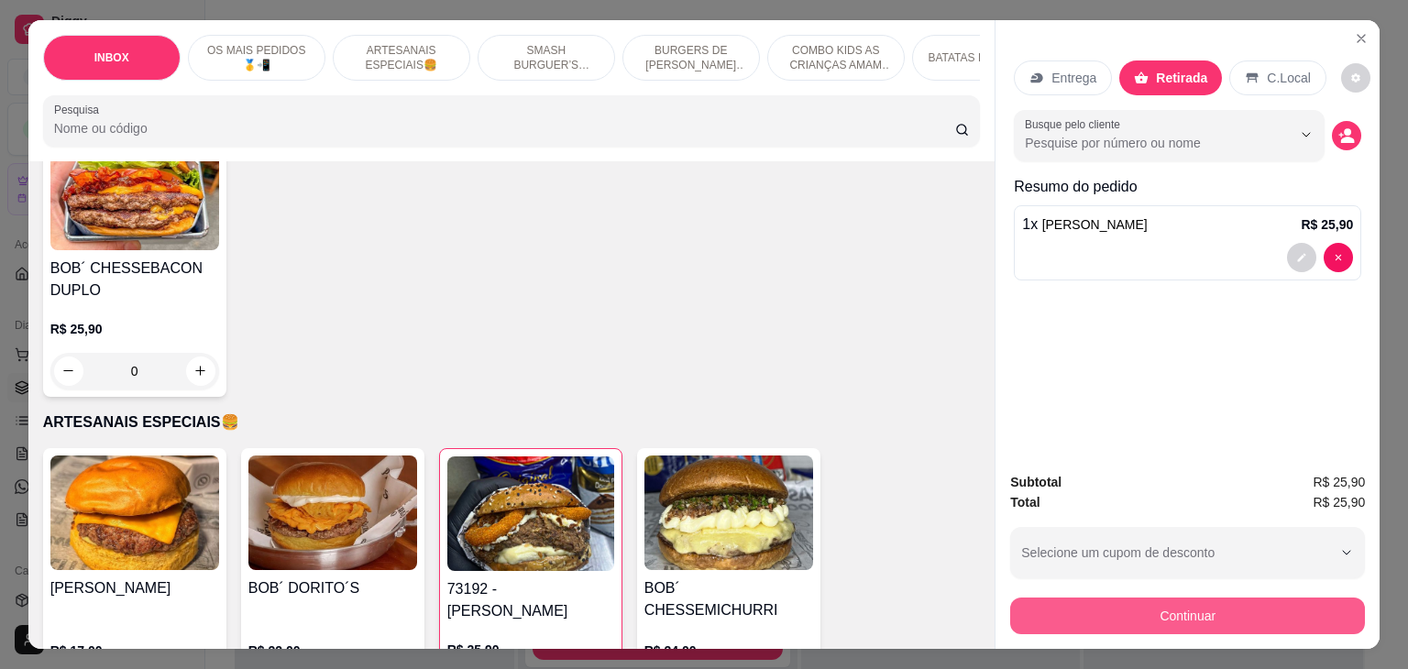
click at [1166, 622] on button "Continuar" at bounding box center [1187, 616] width 355 height 37
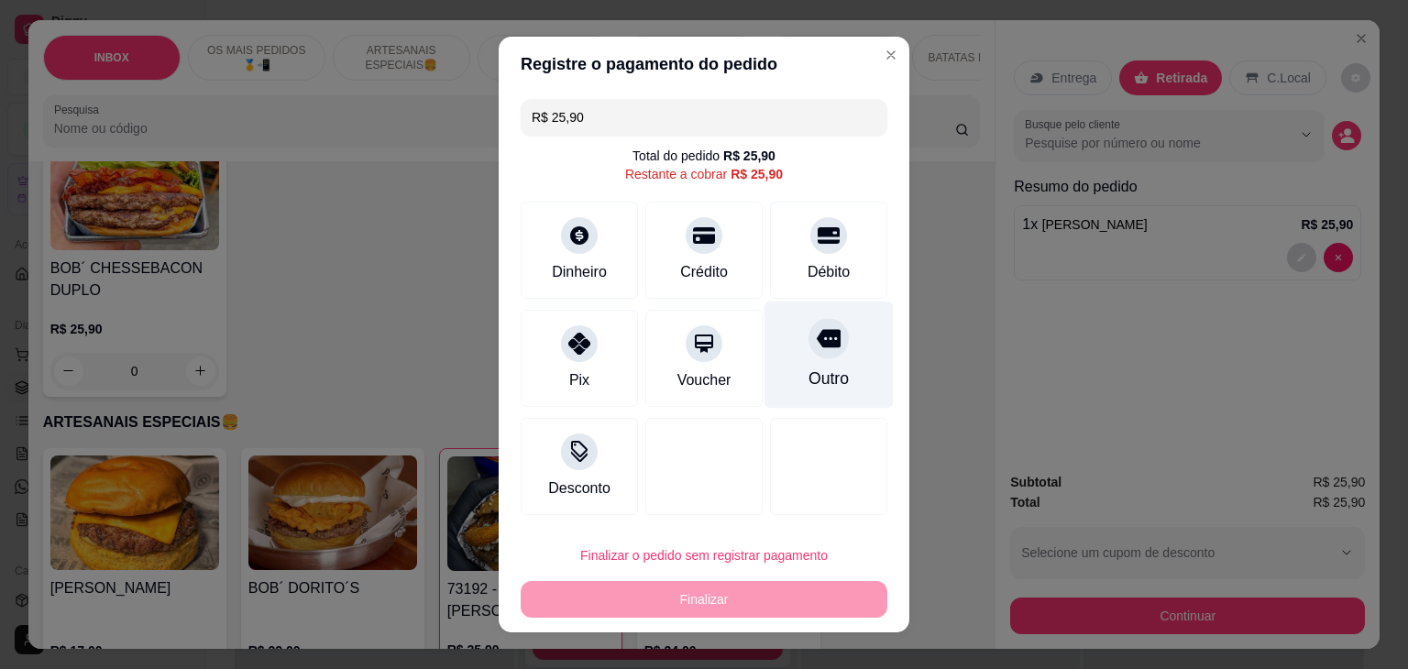
click at [798, 360] on div "Outro" at bounding box center [829, 355] width 129 height 107
type input "R$ 0,00"
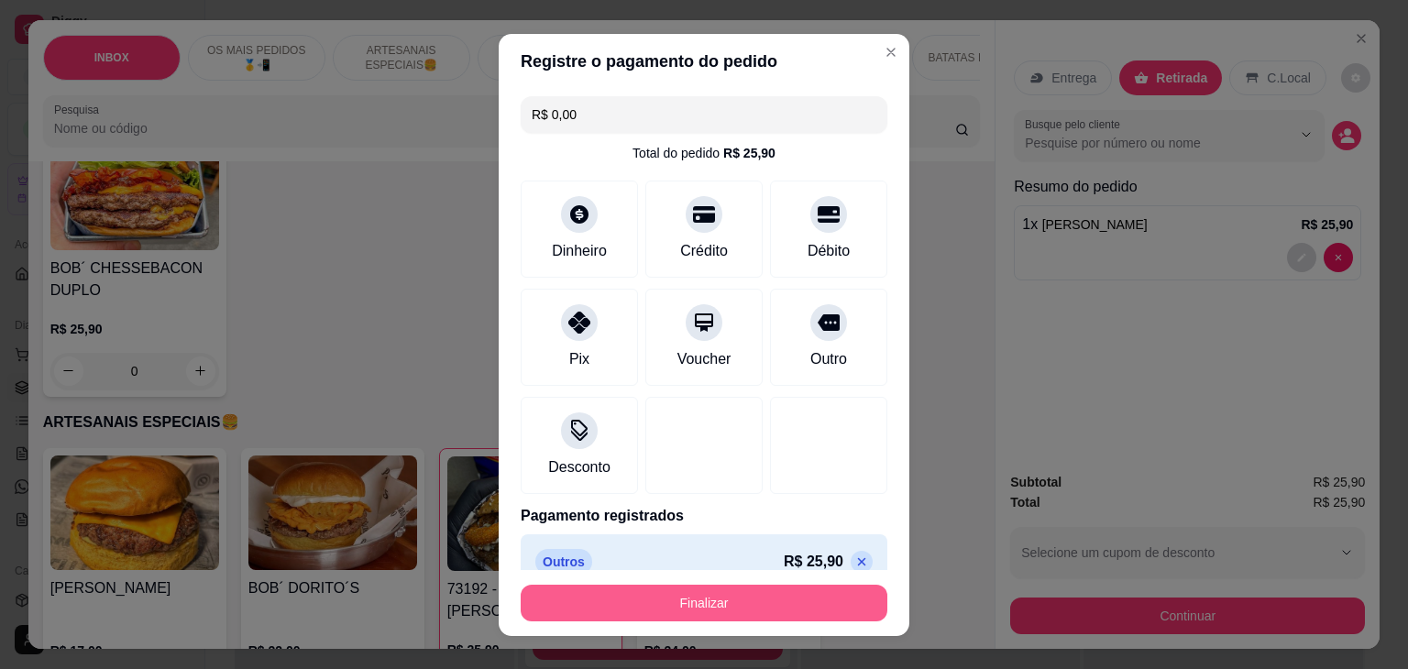
click at [801, 610] on button "Finalizar" at bounding box center [704, 603] width 367 height 37
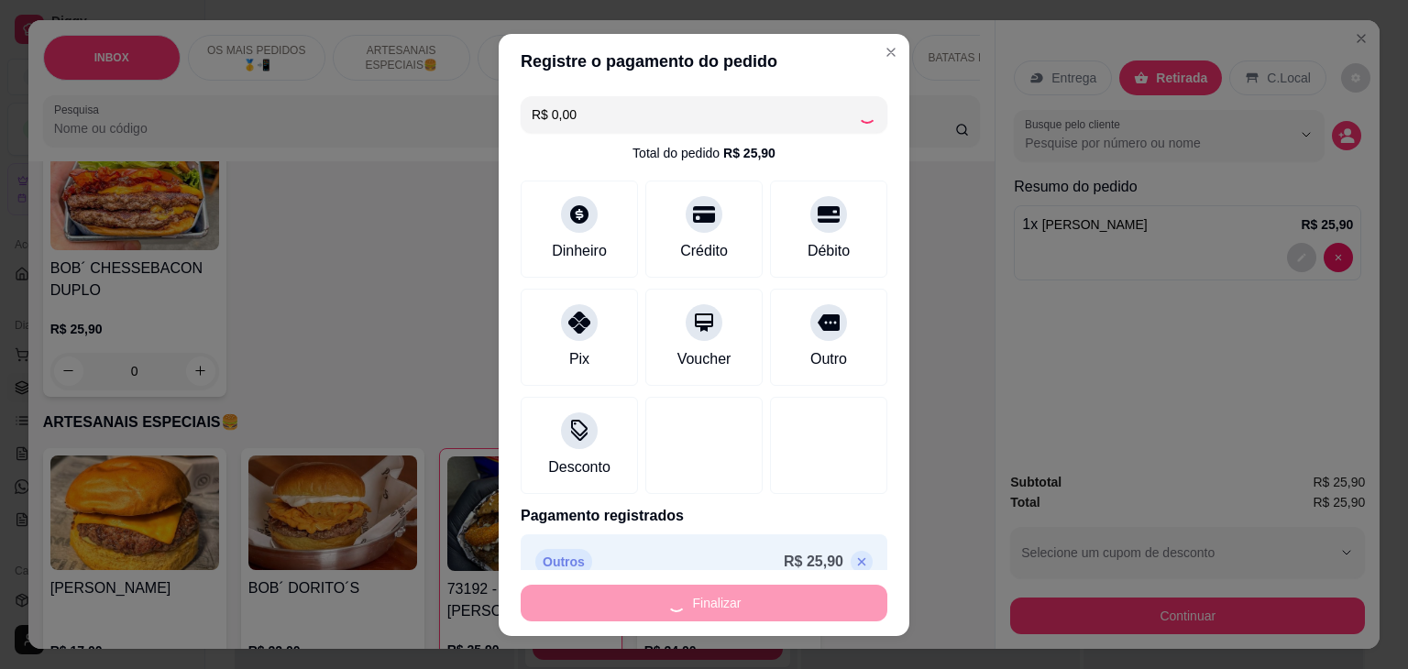
type input "0"
type input "-R$ 25,90"
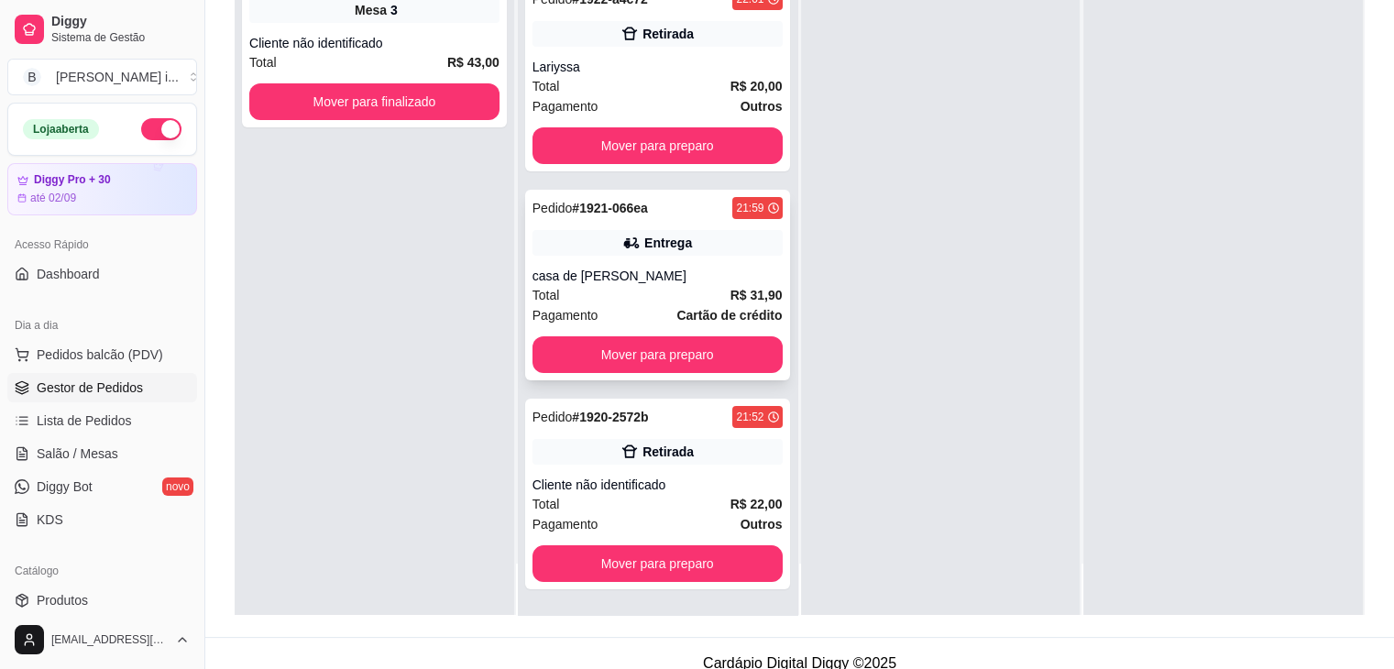
scroll to position [279, 0]
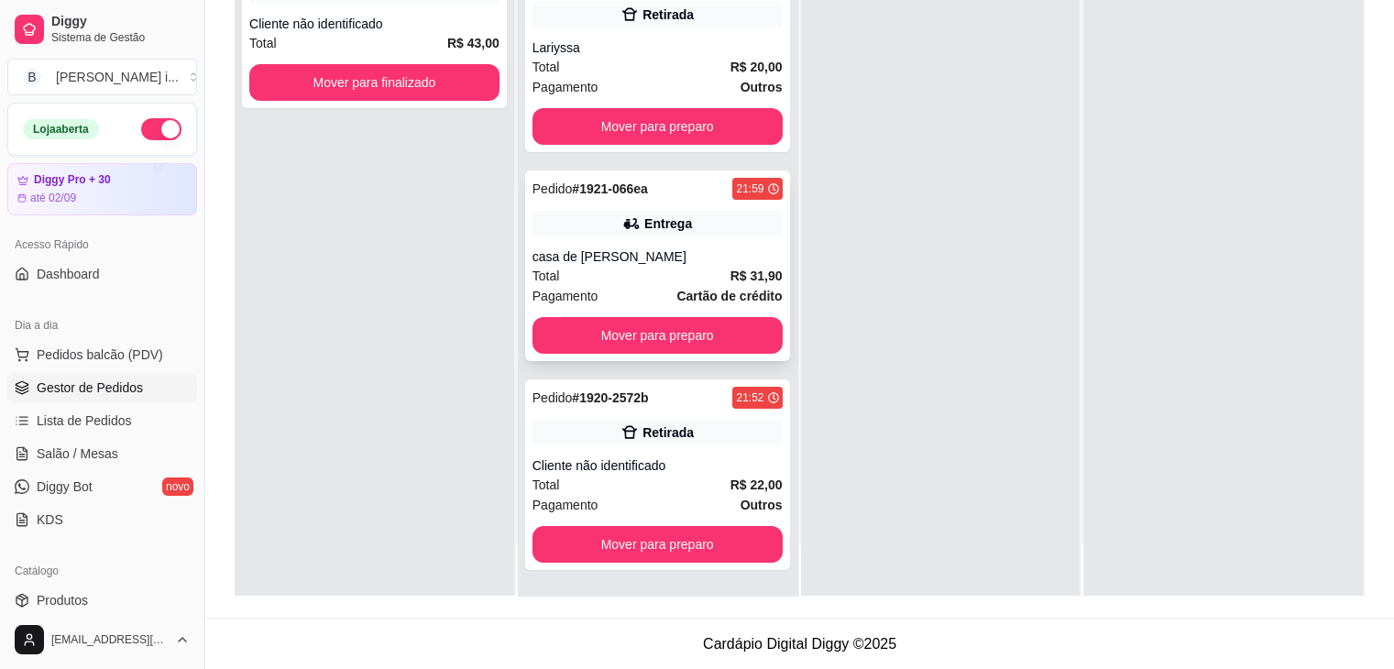
click at [711, 501] on div "Pagamento Outros" at bounding box center [658, 505] width 250 height 20
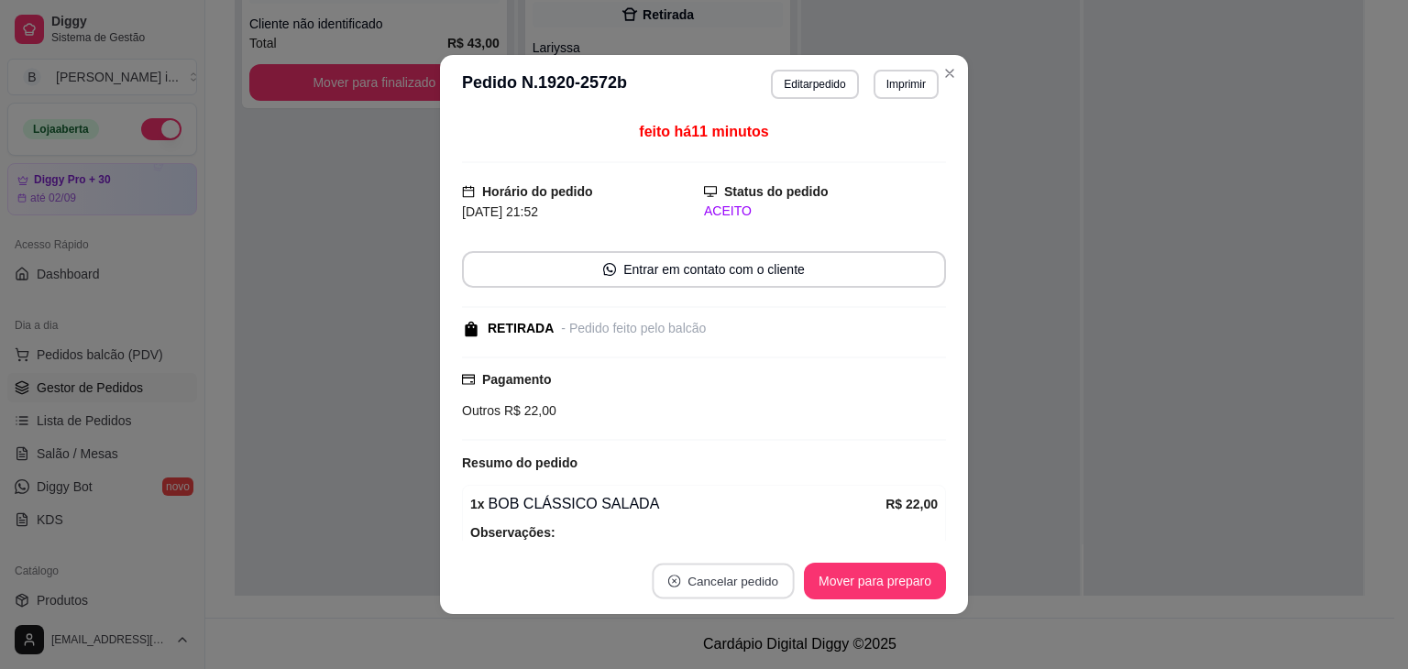
click at [737, 574] on button "Cancelar pedido" at bounding box center [723, 582] width 142 height 36
click at [755, 540] on button "Sim" at bounding box center [768, 536] width 72 height 36
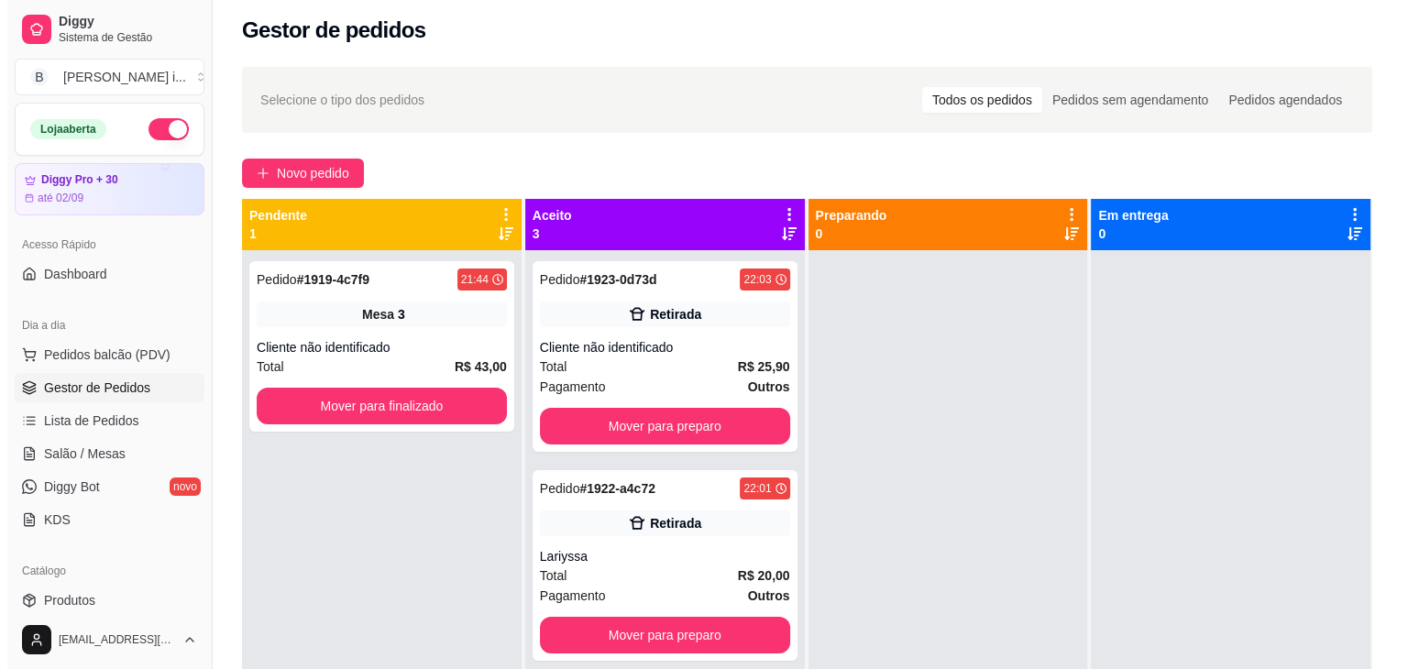
scroll to position [4, 0]
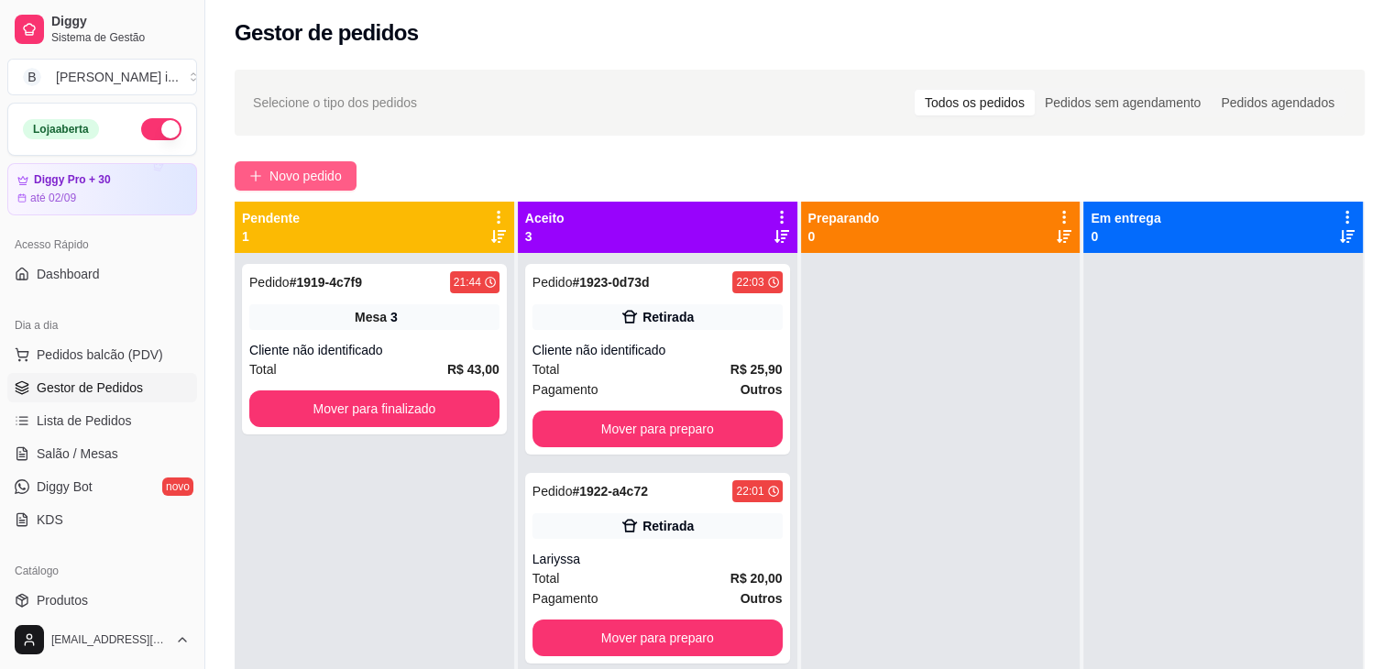
click at [327, 172] on span "Novo pedido" at bounding box center [306, 176] width 72 height 20
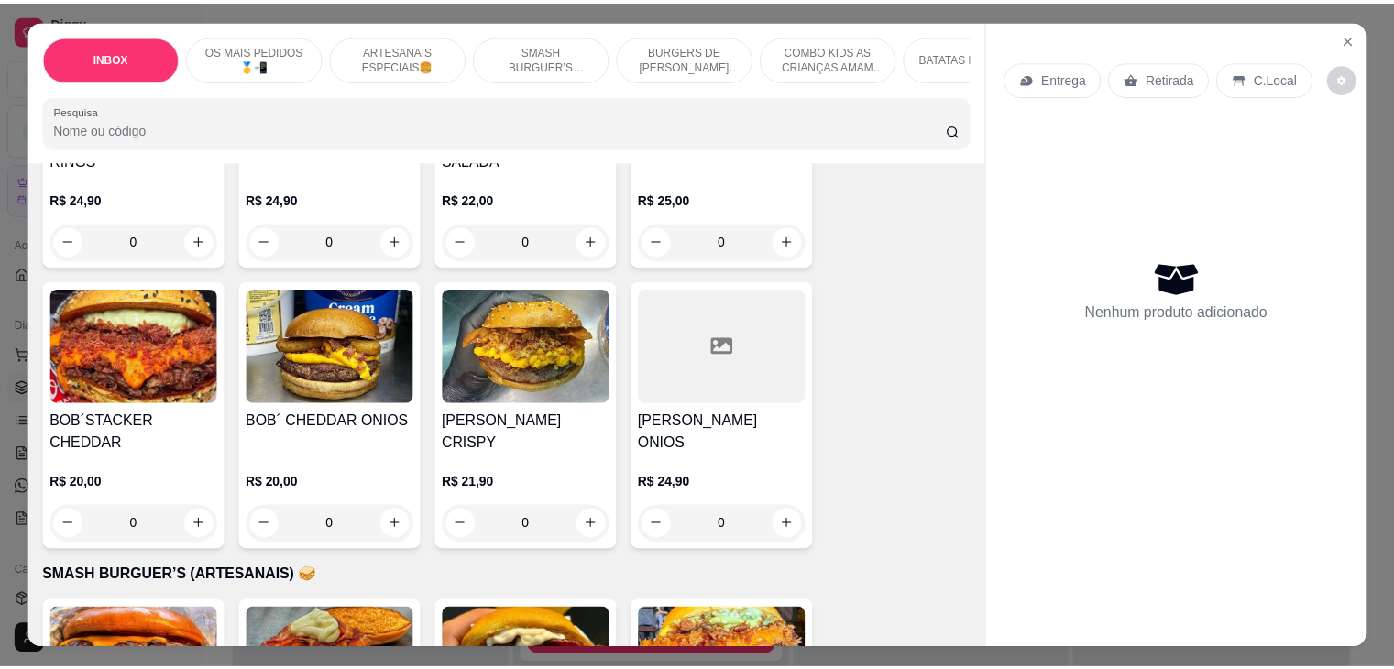
scroll to position [1742, 0]
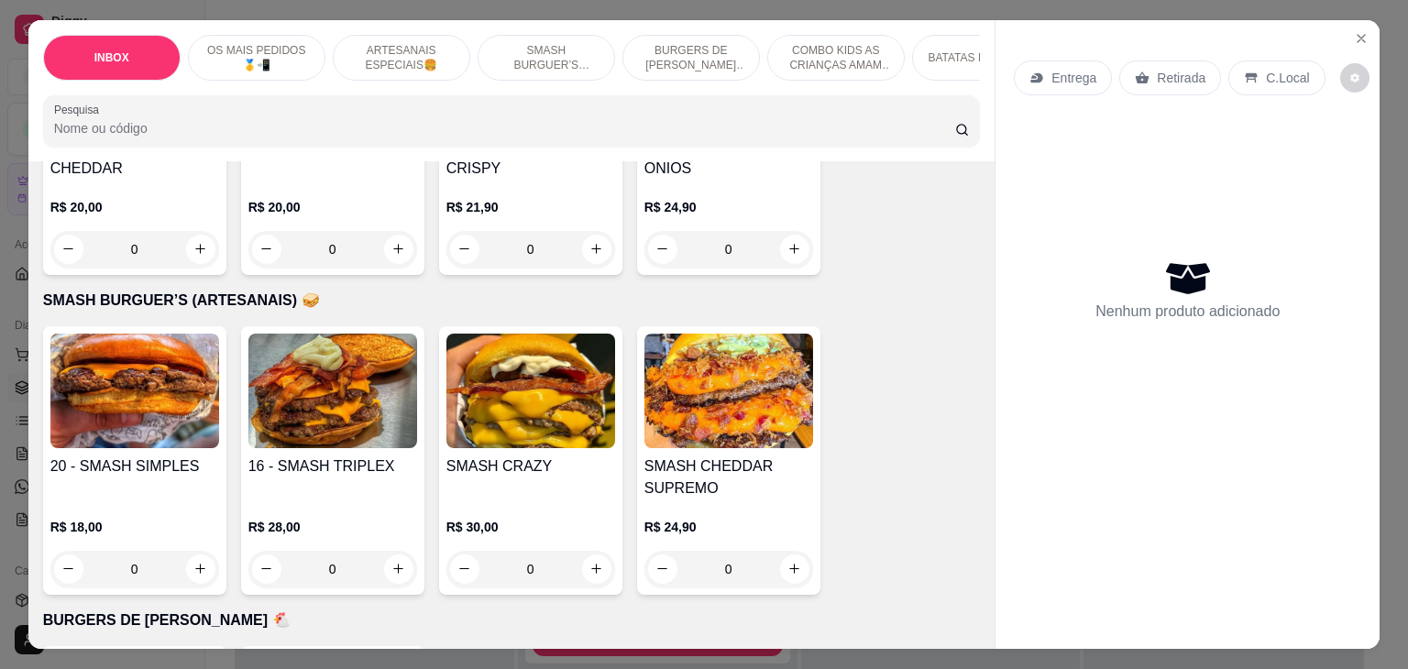
click at [473, 456] on div "SMASH CRAZY" at bounding box center [530, 478] width 169 height 44
click at [312, 456] on div "16 - SMASH TRIPLEX" at bounding box center [332, 478] width 169 height 44
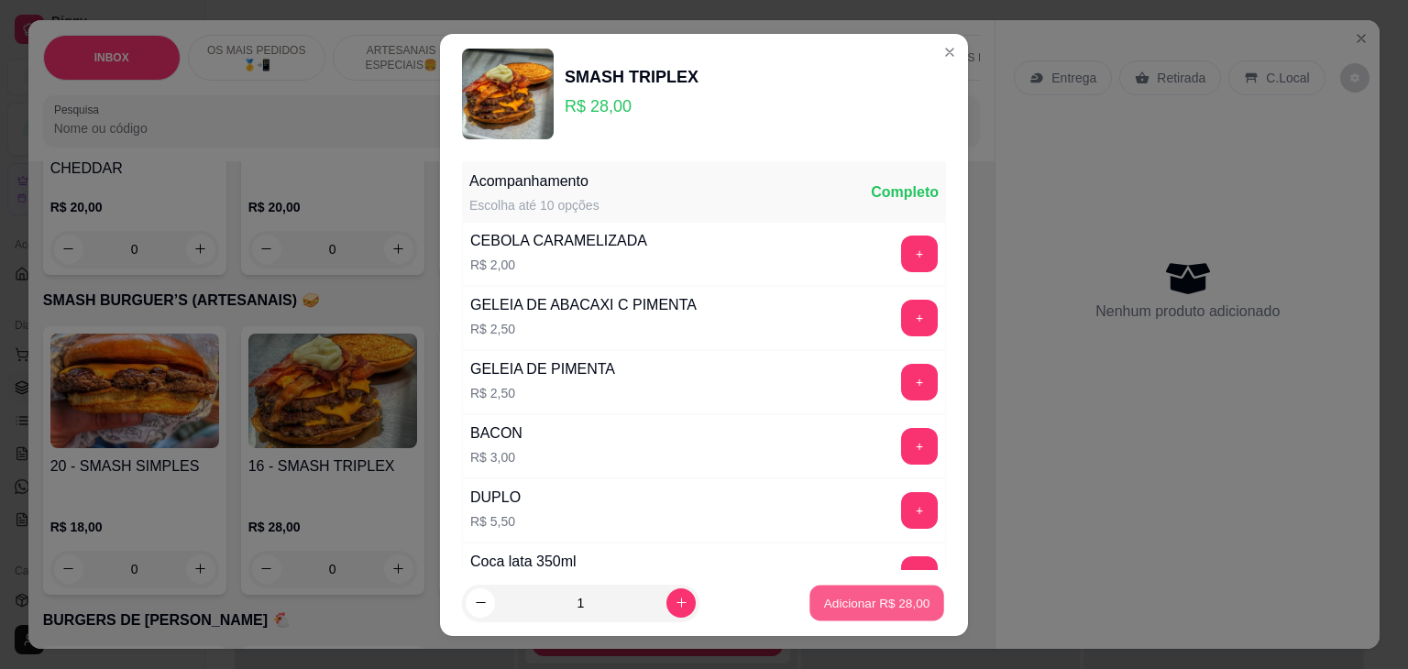
click at [836, 606] on p "Adicionar R$ 28,00" at bounding box center [877, 602] width 106 height 17
type input "1"
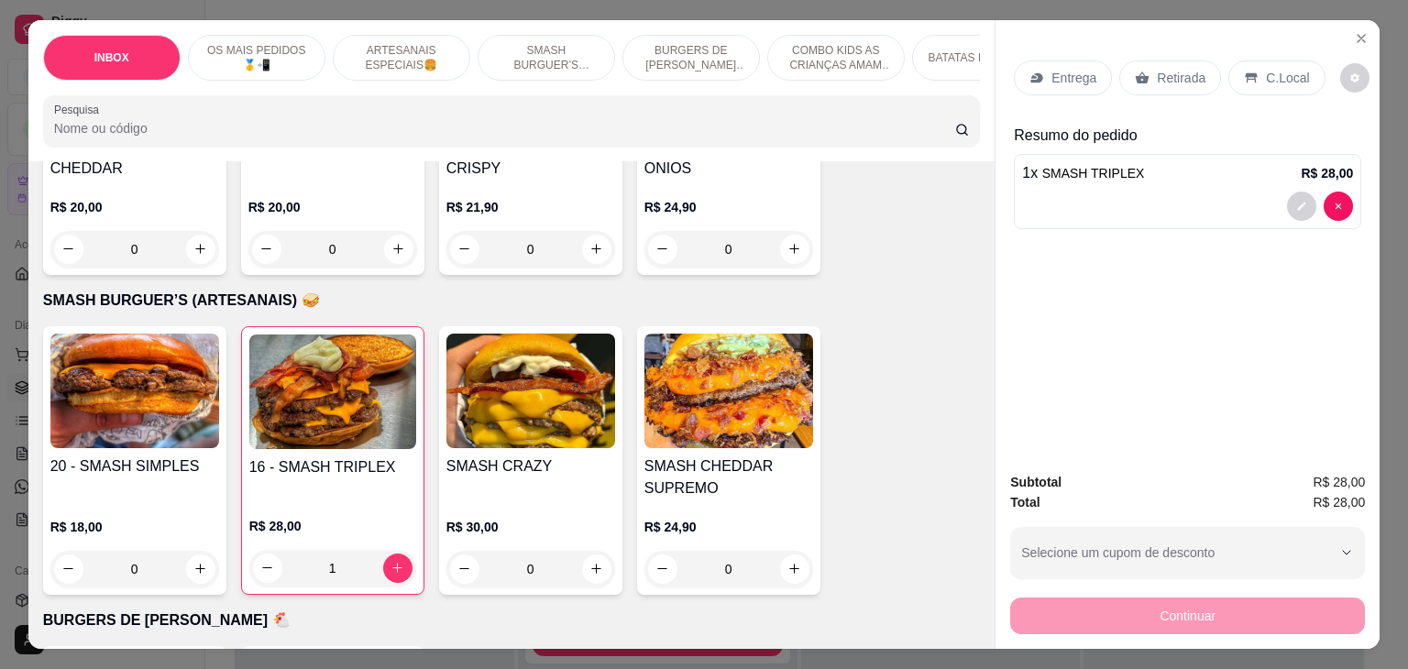
click at [1163, 74] on p "Retirada" at bounding box center [1181, 78] width 49 height 18
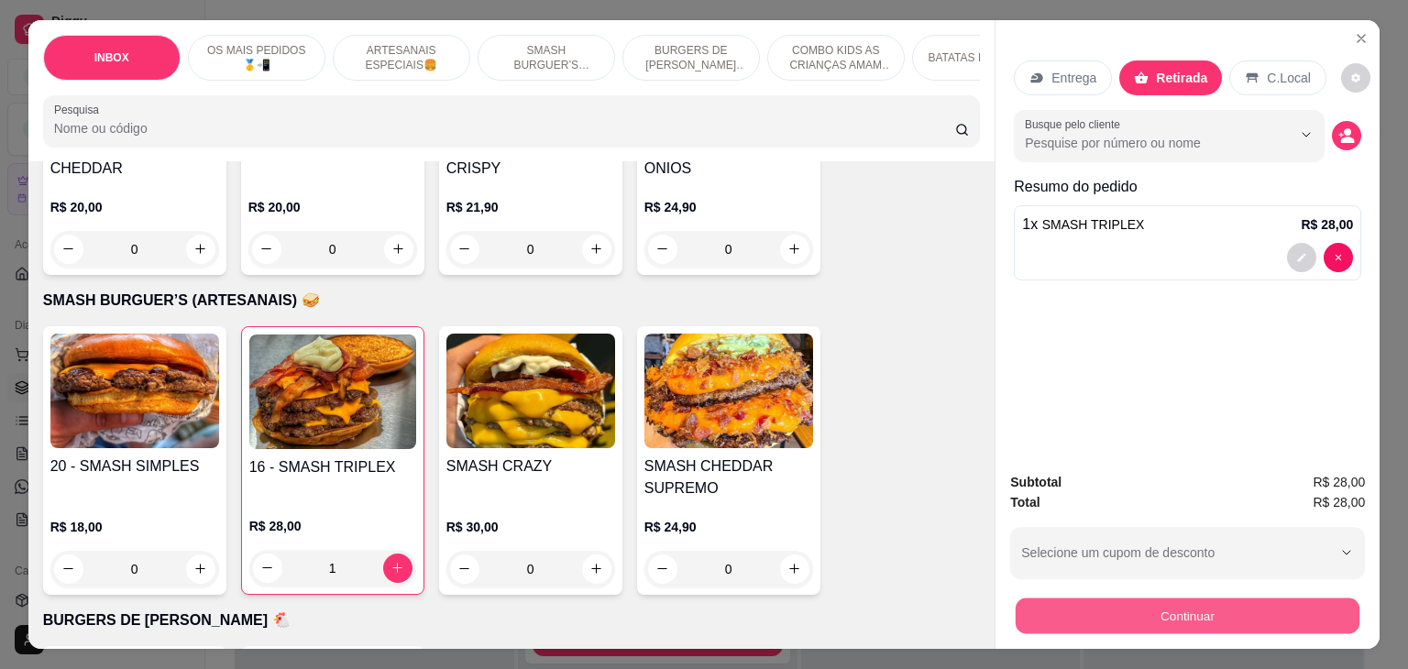
click at [1150, 606] on button "Continuar" at bounding box center [1188, 617] width 344 height 36
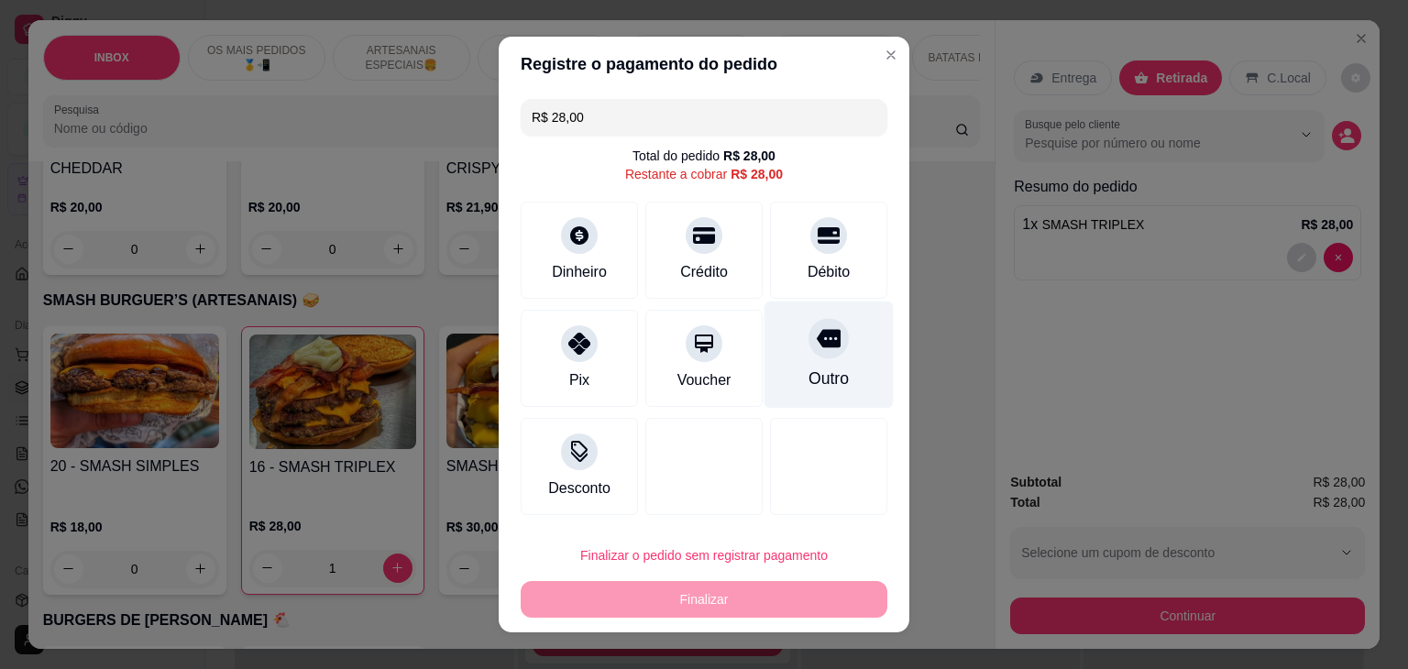
click at [824, 347] on div at bounding box center [829, 338] width 40 height 40
type input "R$ 0,00"
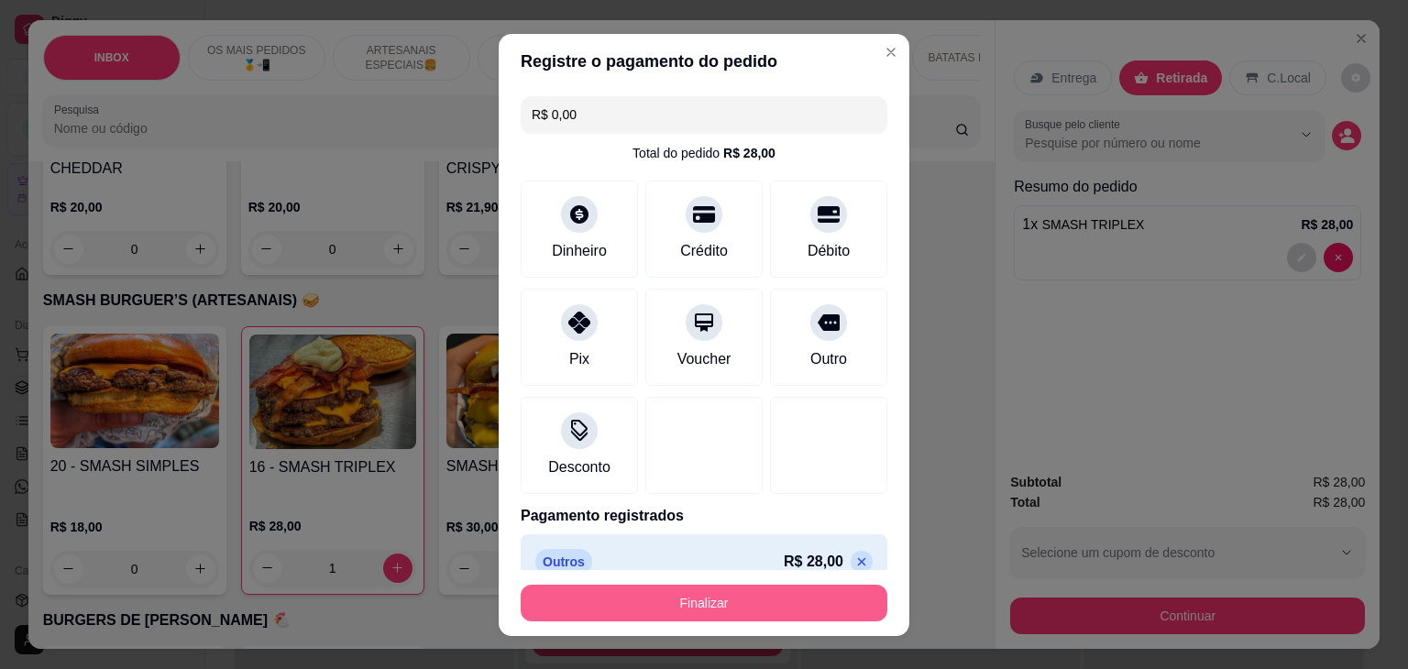
click at [730, 617] on button "Finalizar" at bounding box center [704, 603] width 367 height 37
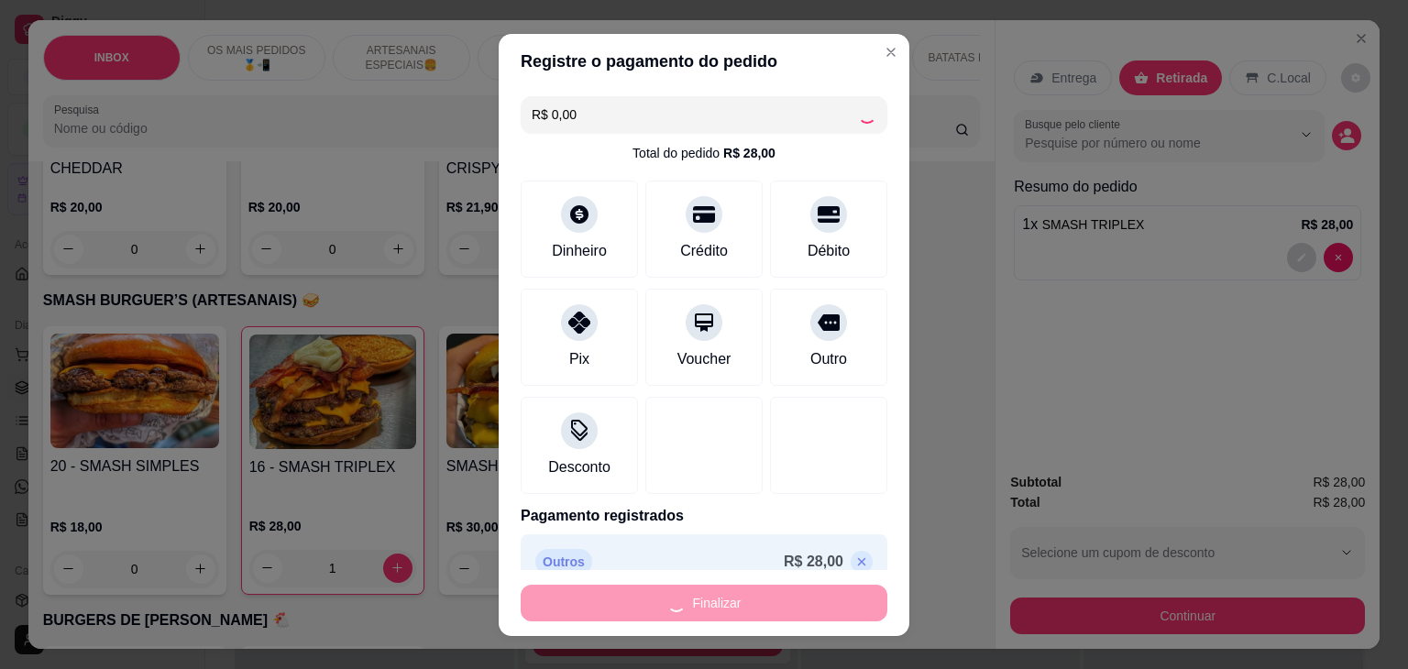
type input "0"
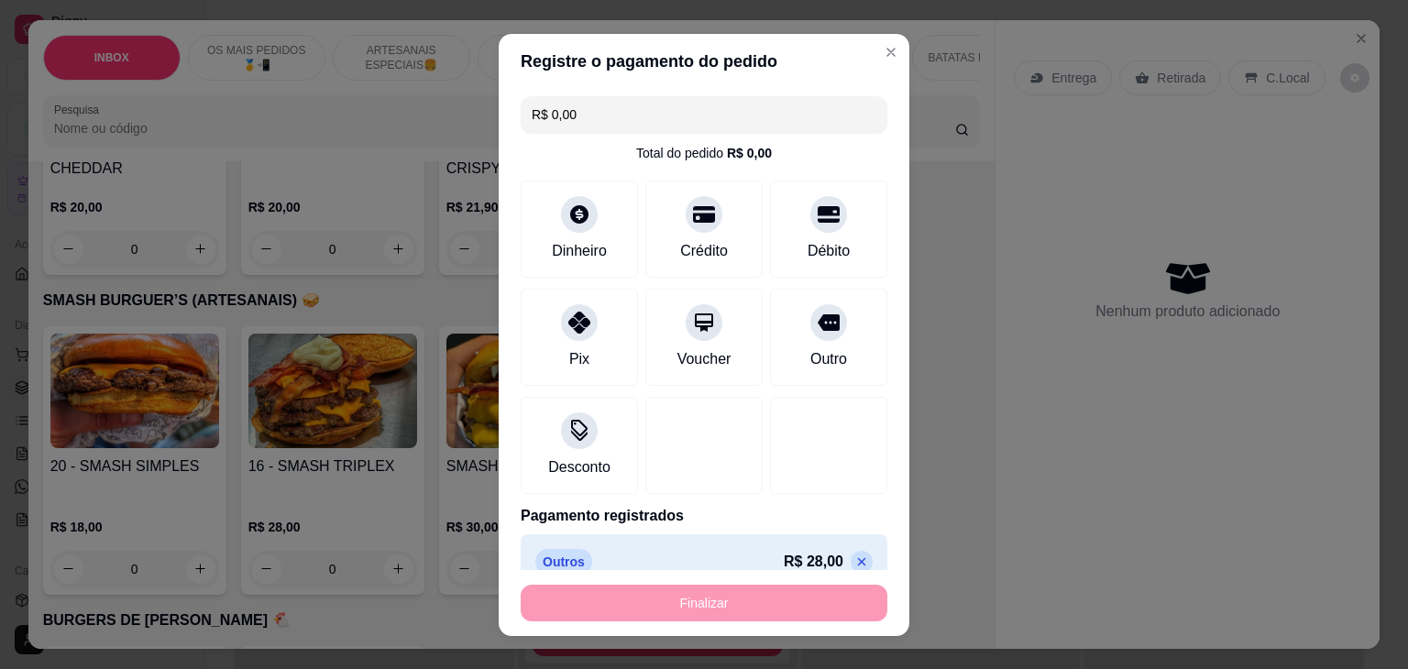
type input "-R$ 28,00"
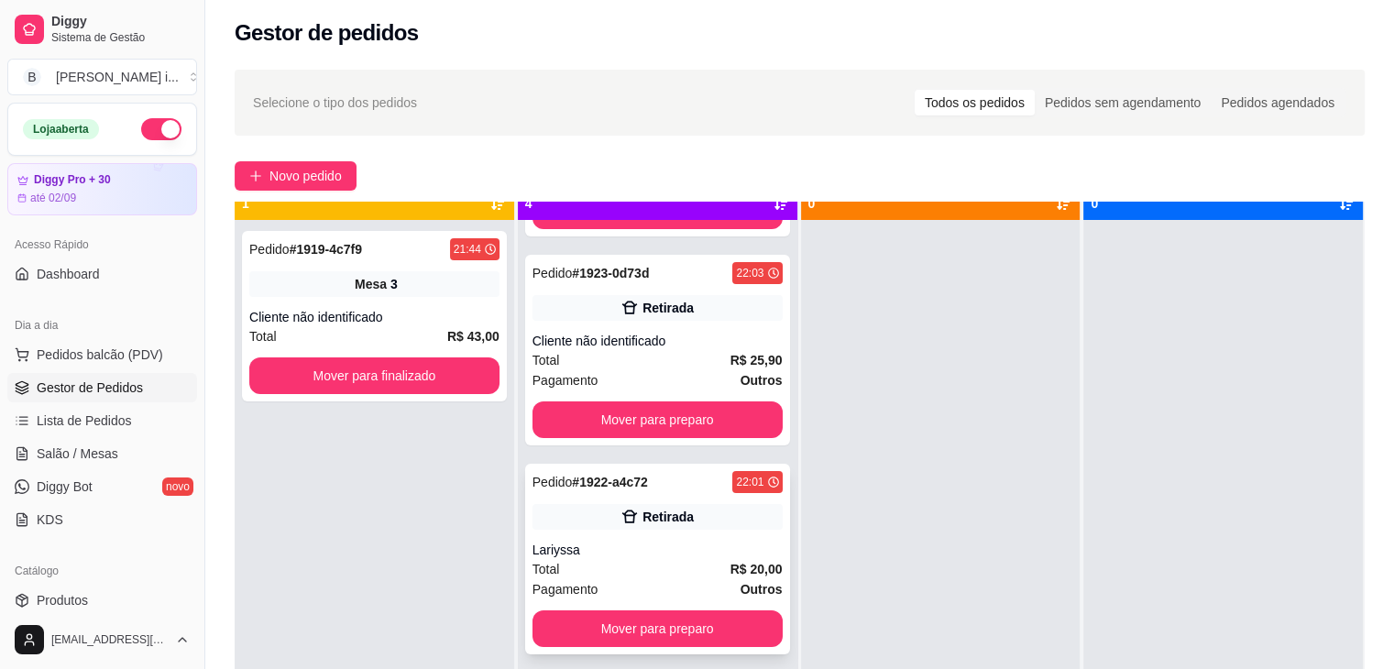
scroll to position [51, 0]
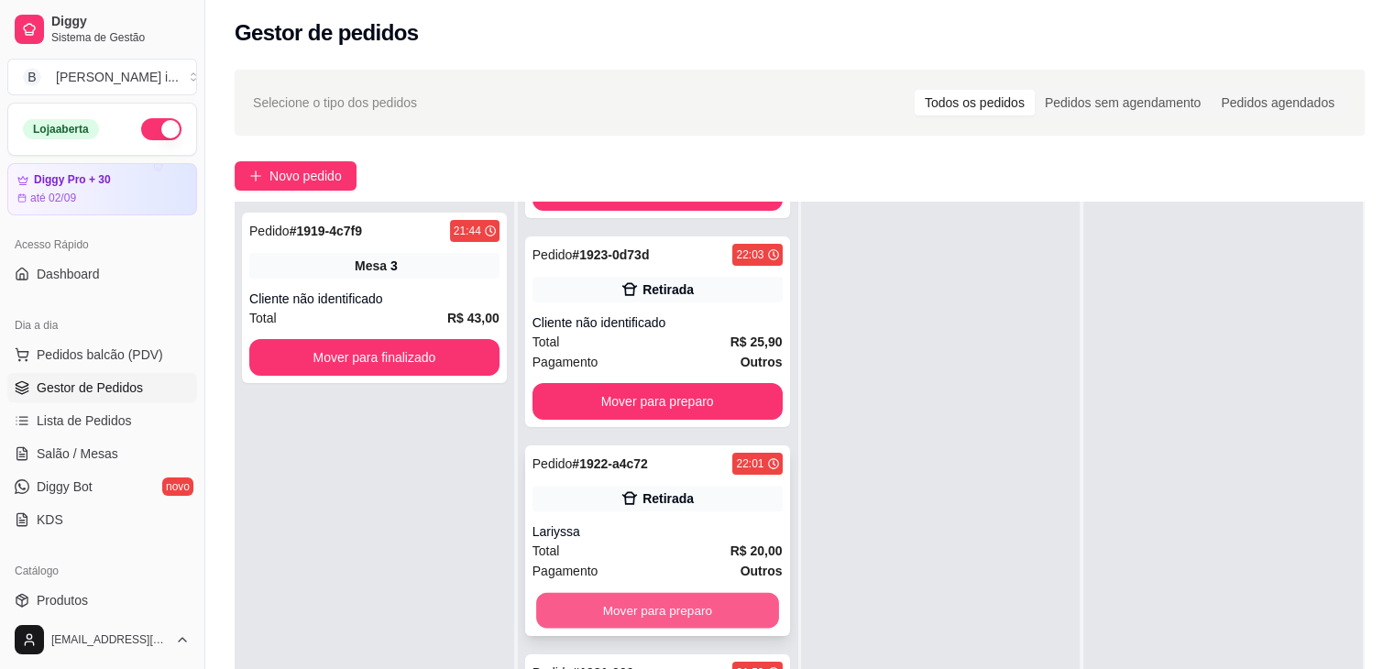
click at [700, 600] on button "Mover para preparo" at bounding box center [657, 611] width 243 height 36
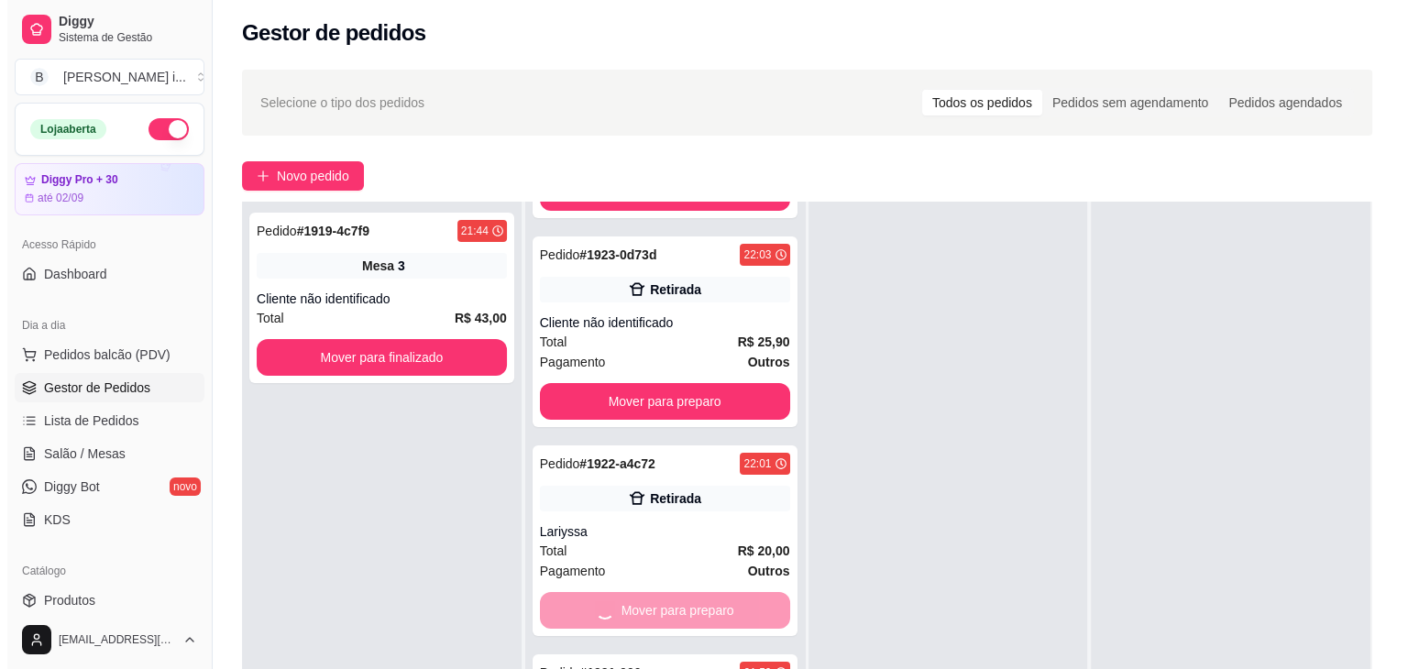
scroll to position [0, 0]
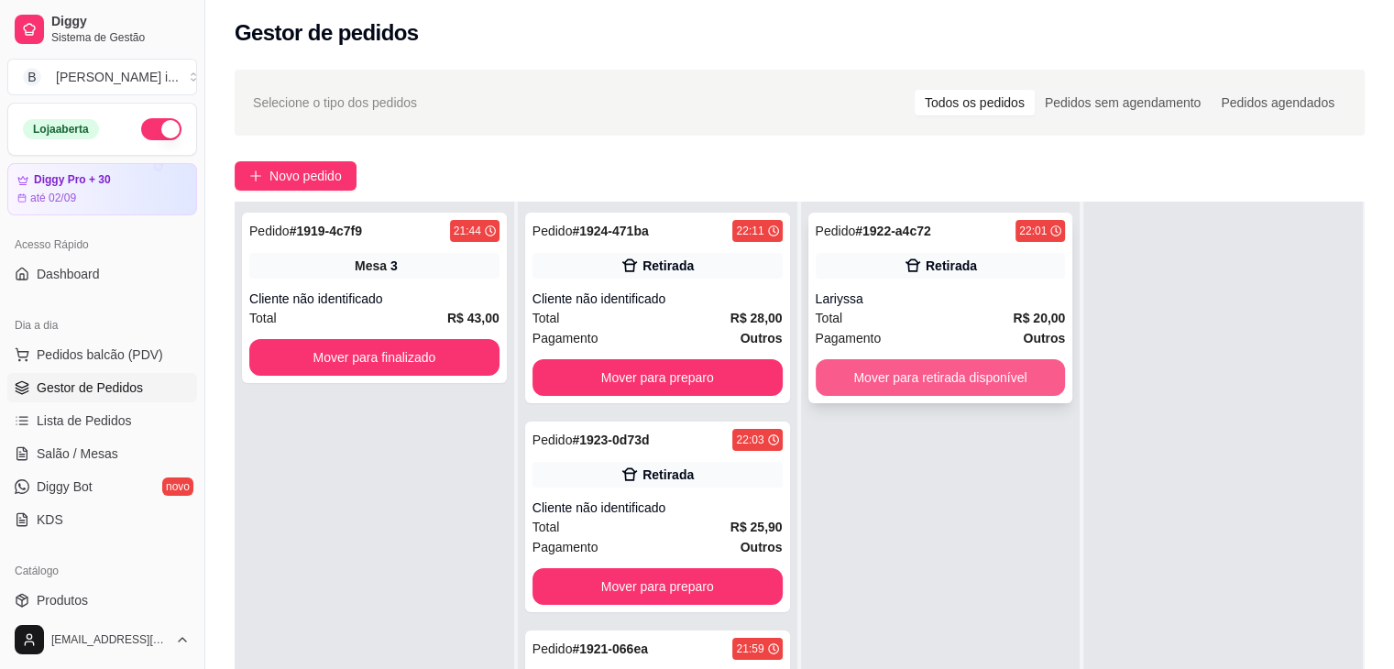
click at [899, 381] on button "Mover para retirada disponível" at bounding box center [941, 377] width 250 height 37
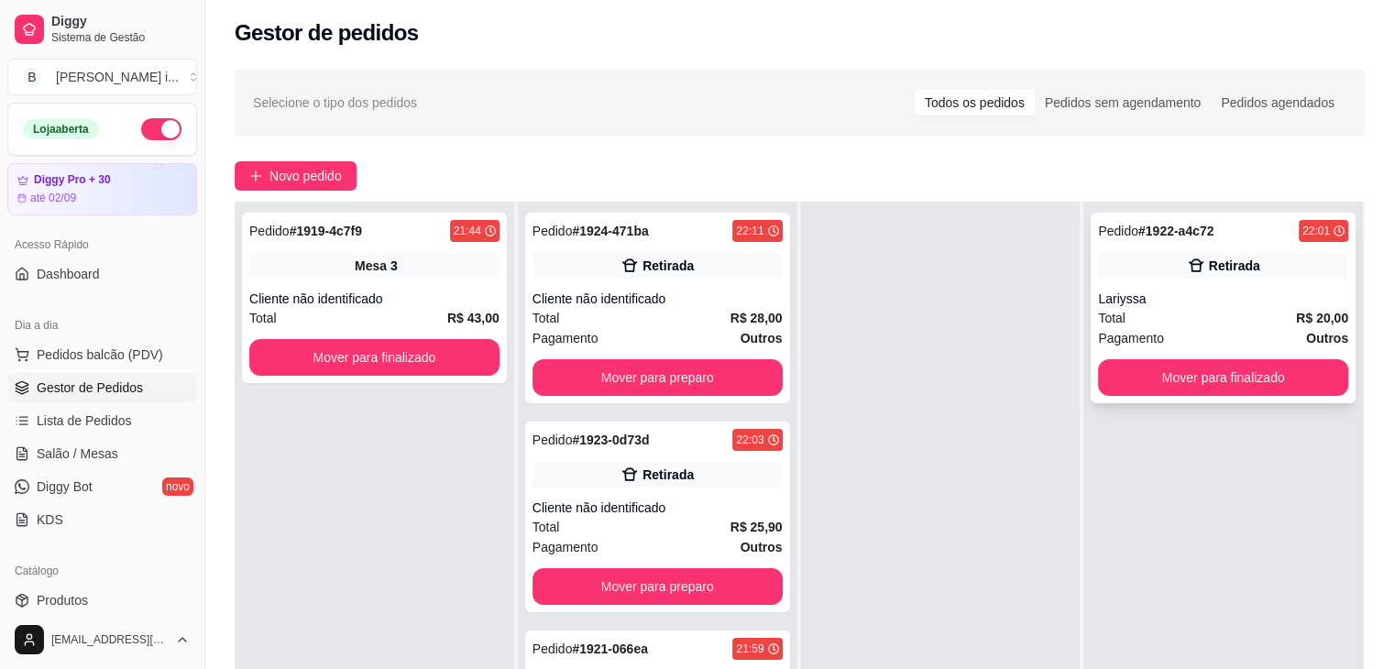
click at [1162, 400] on div "Pedido # 1922-a4c72 22:01 Retirada Lariyssa Total R$ 20,00 Pagamento Outros Mov…" at bounding box center [1223, 308] width 265 height 191
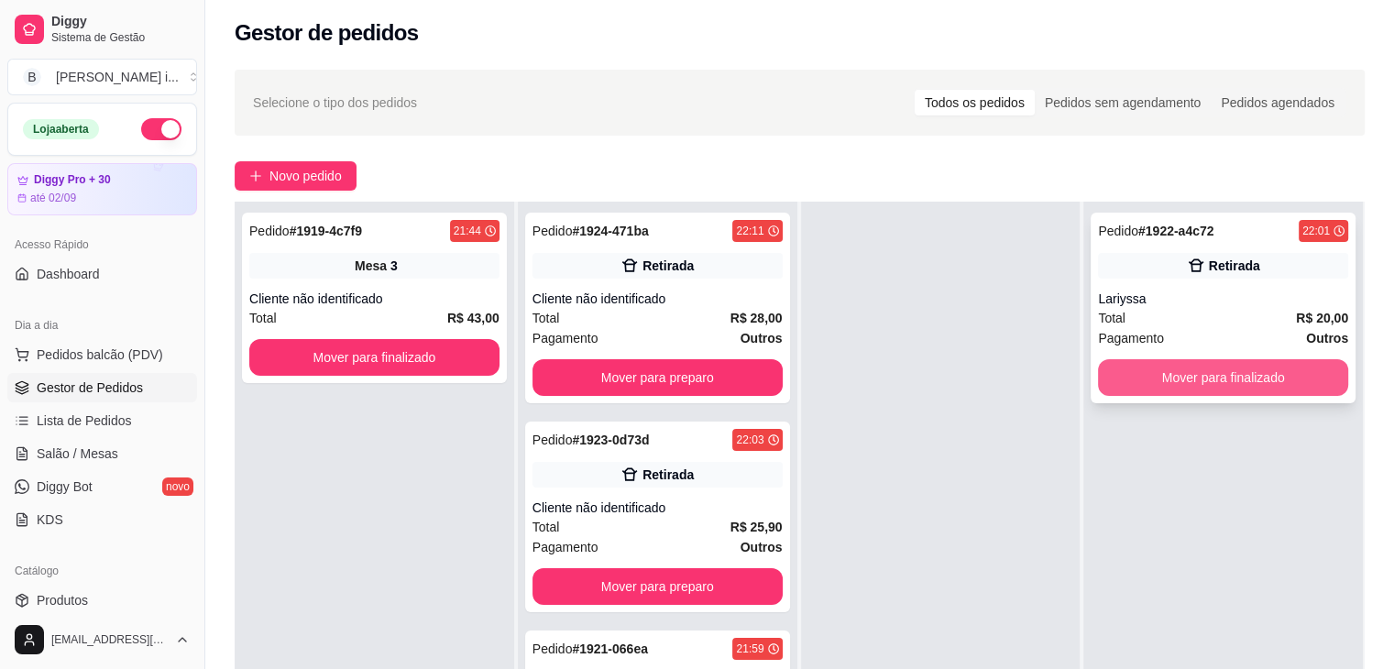
click at [1162, 382] on button "Mover para finalizado" at bounding box center [1223, 377] width 250 height 37
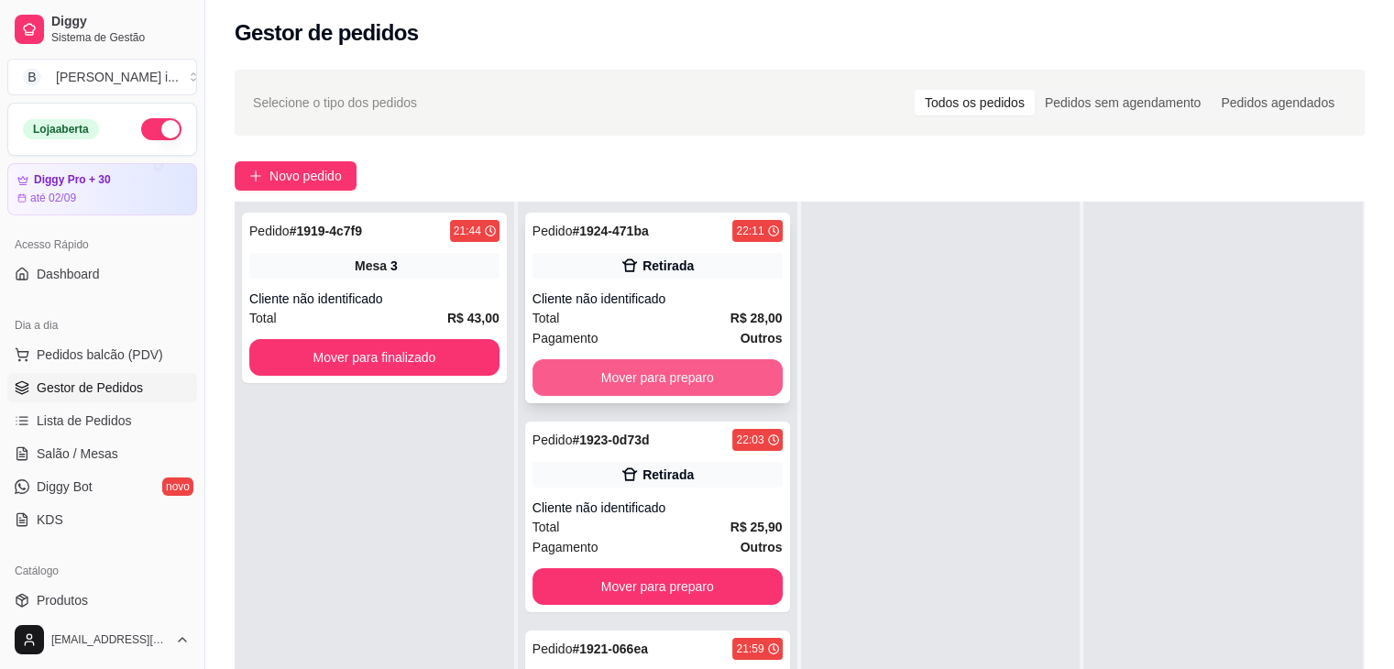
click at [672, 266] on div "Retirada" at bounding box center [668, 266] width 51 height 18
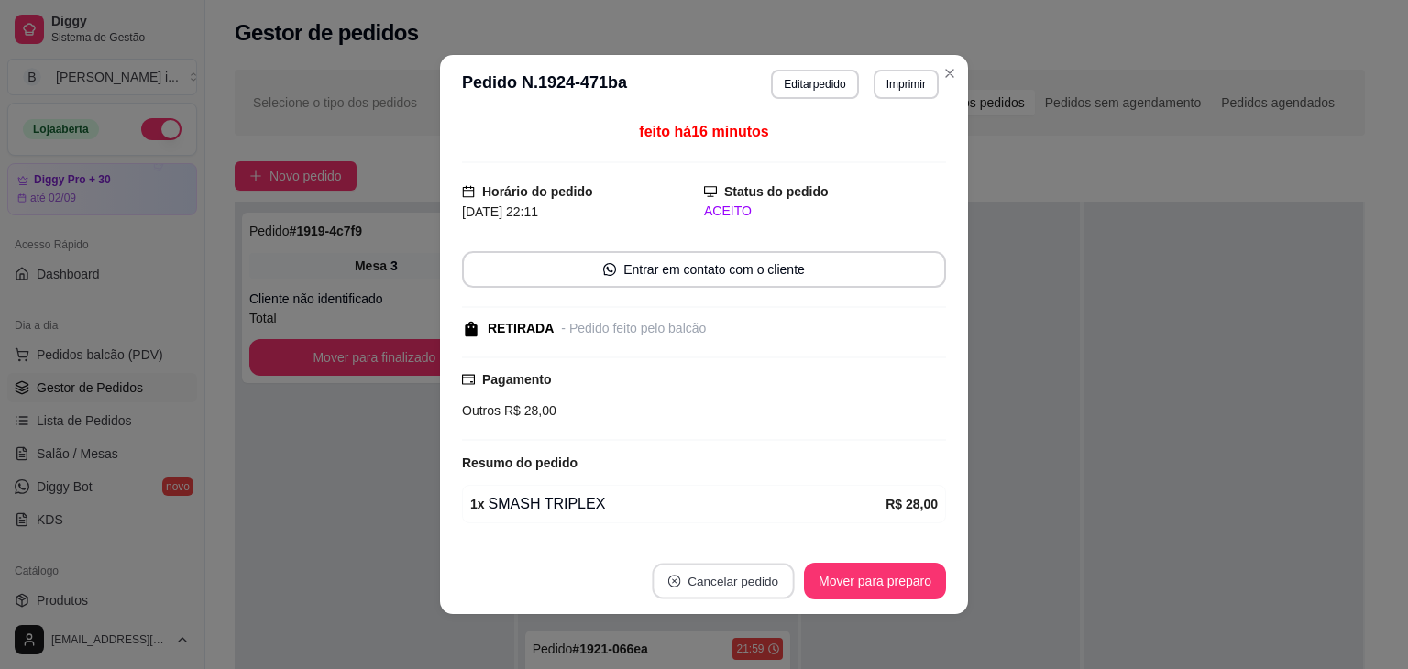
click at [726, 587] on button "Cancelar pedido" at bounding box center [723, 582] width 142 height 36
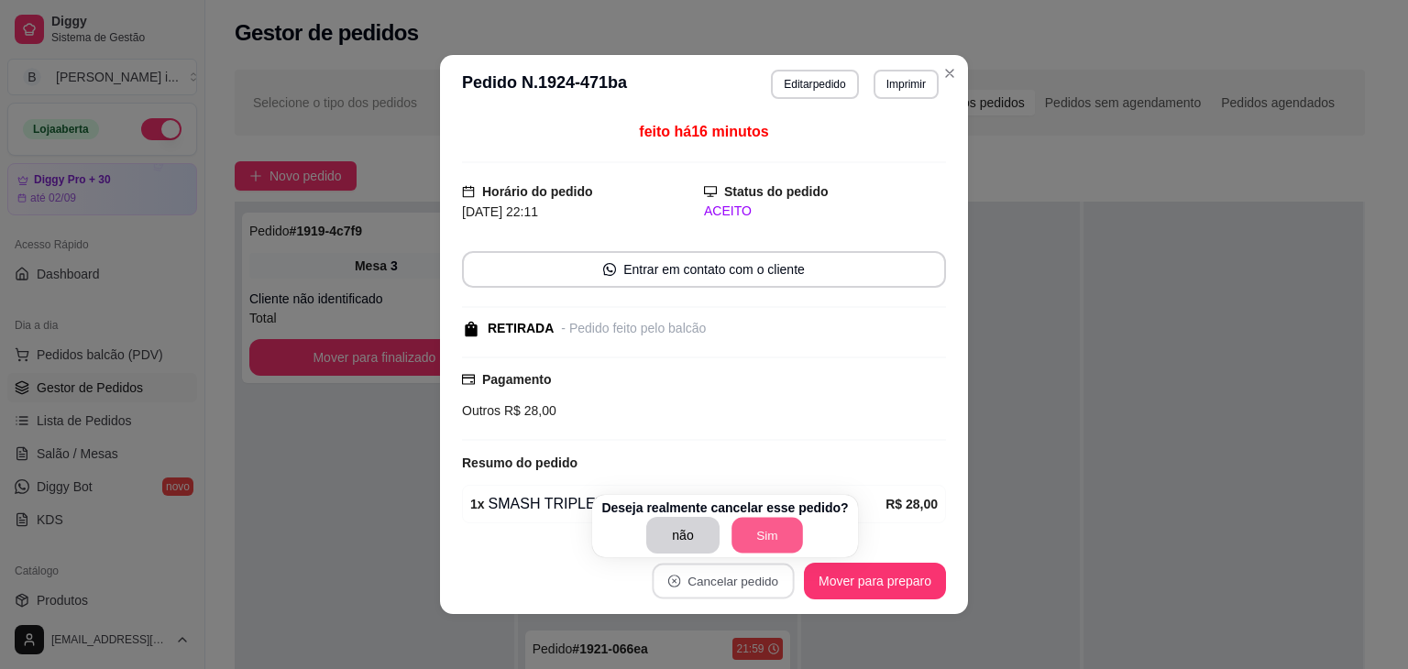
click at [770, 538] on button "Sim" at bounding box center [768, 536] width 72 height 36
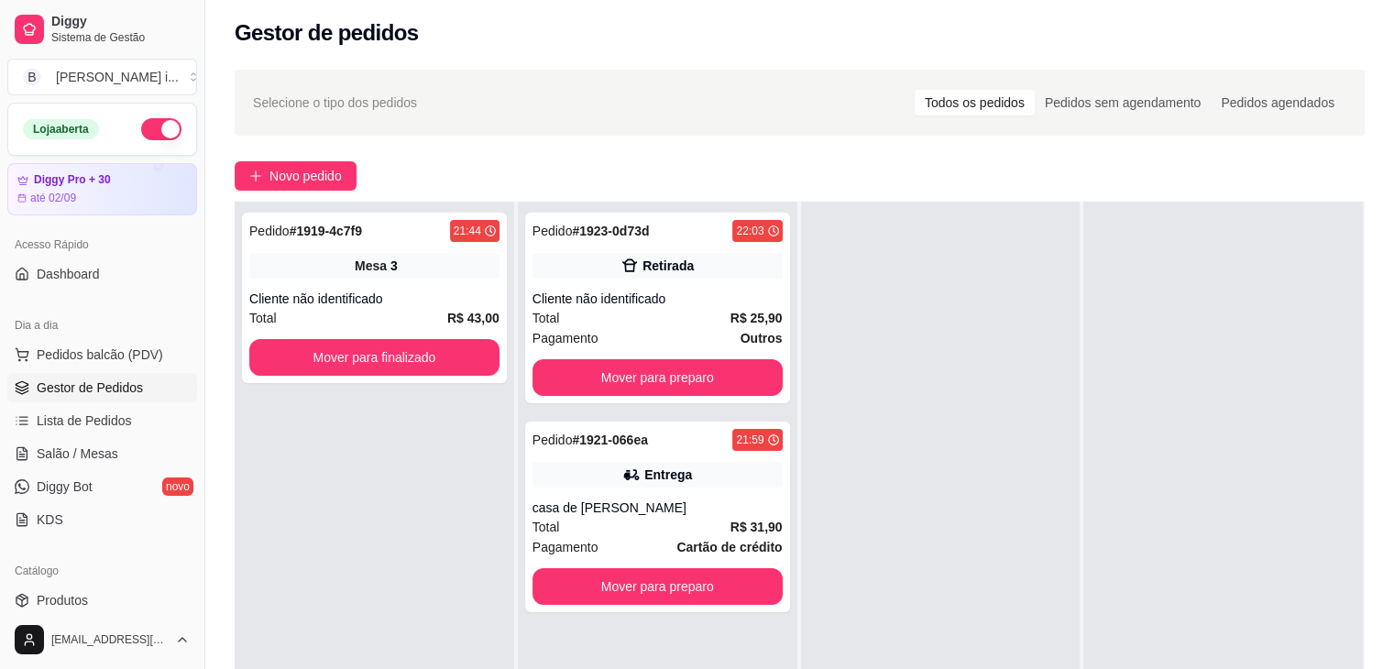
click at [1084, 441] on div at bounding box center [1224, 536] width 280 height 669
click at [671, 599] on button "Mover para preparo" at bounding box center [658, 586] width 250 height 37
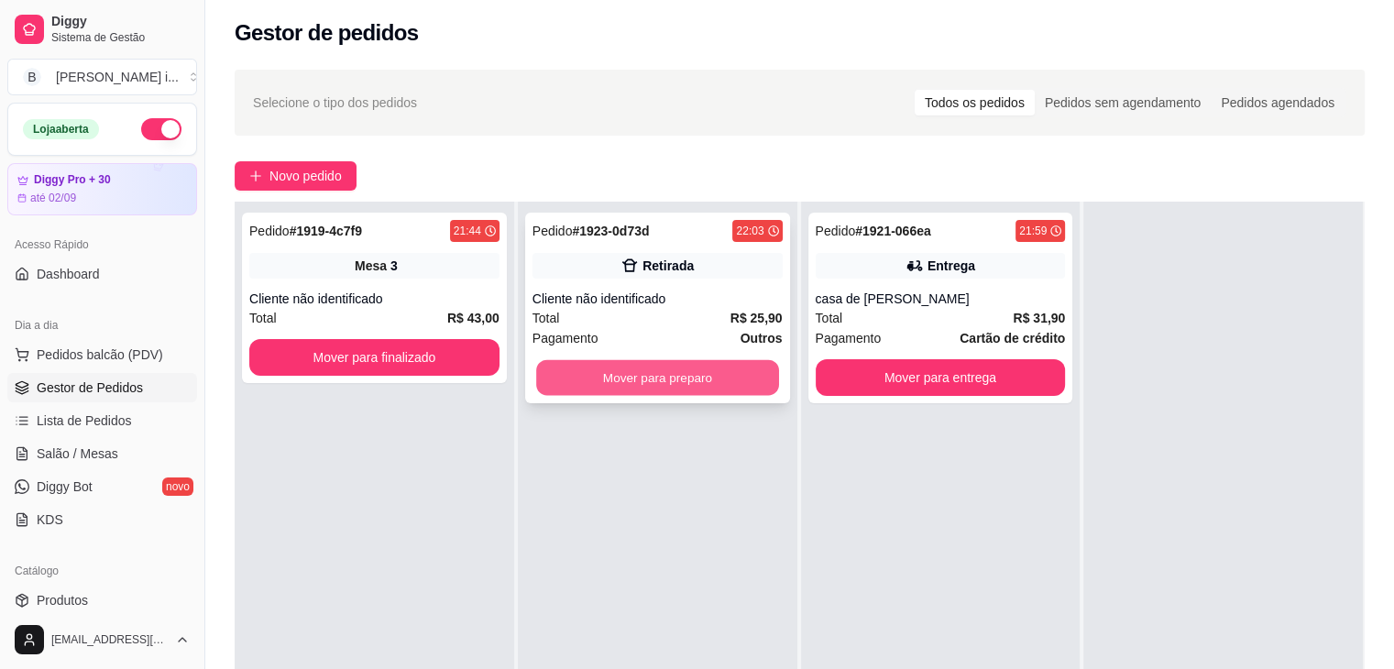
click at [698, 359] on div "Mover para preparo" at bounding box center [658, 377] width 250 height 37
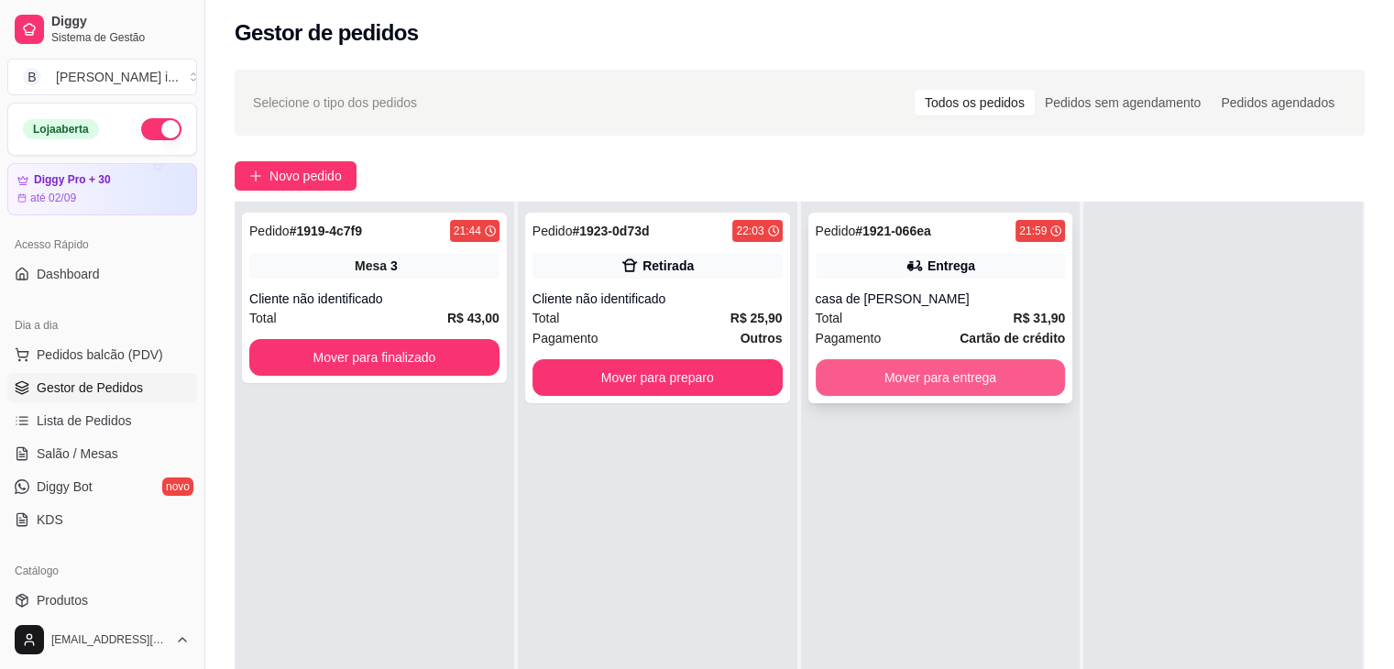
click at [980, 387] on button "Mover para entrega" at bounding box center [941, 377] width 250 height 37
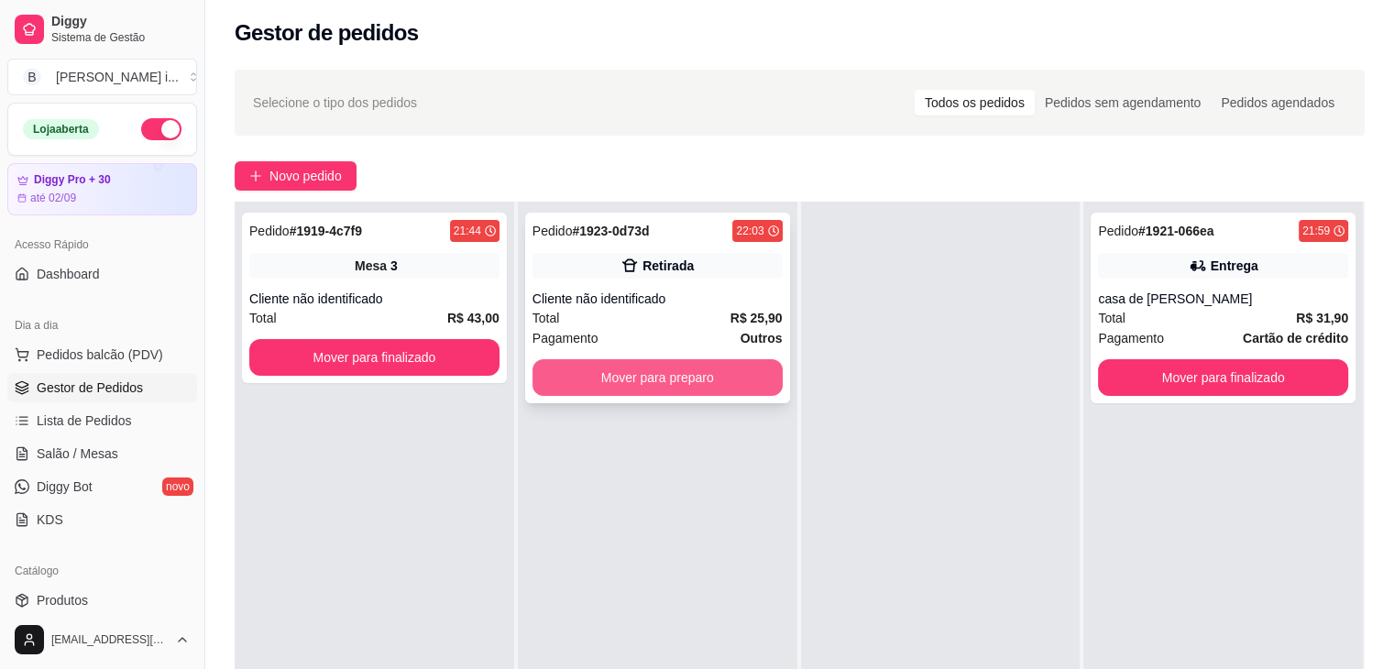
click at [718, 383] on button "Mover para preparo" at bounding box center [658, 377] width 250 height 37
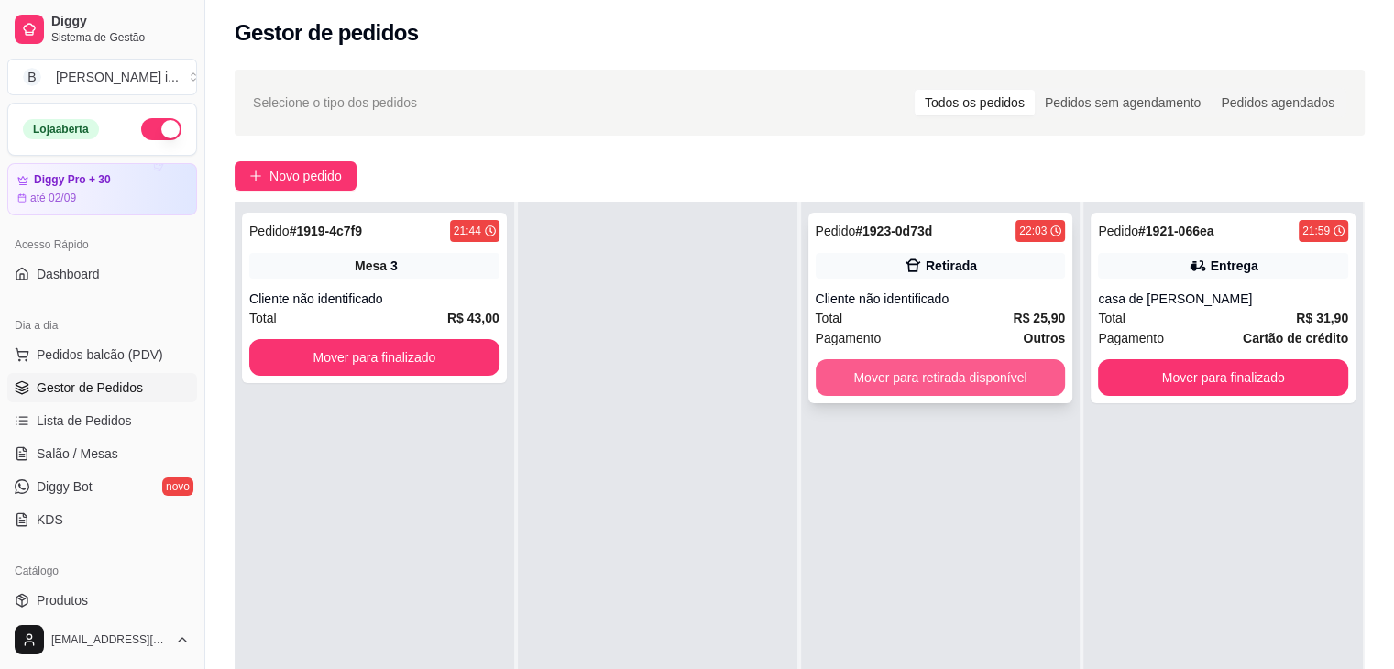
click at [983, 378] on button "Mover para retirada disponível" at bounding box center [941, 377] width 250 height 37
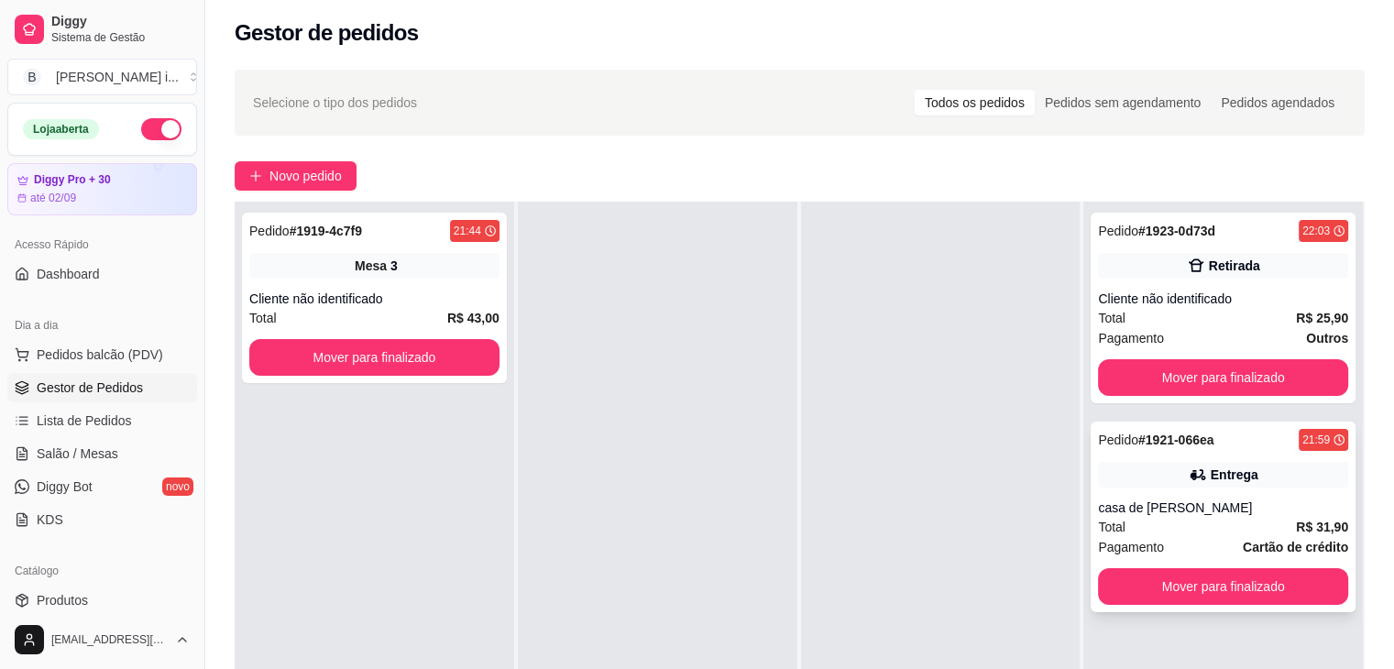
click at [1299, 500] on div "casa de [PERSON_NAME]" at bounding box center [1223, 508] width 250 height 18
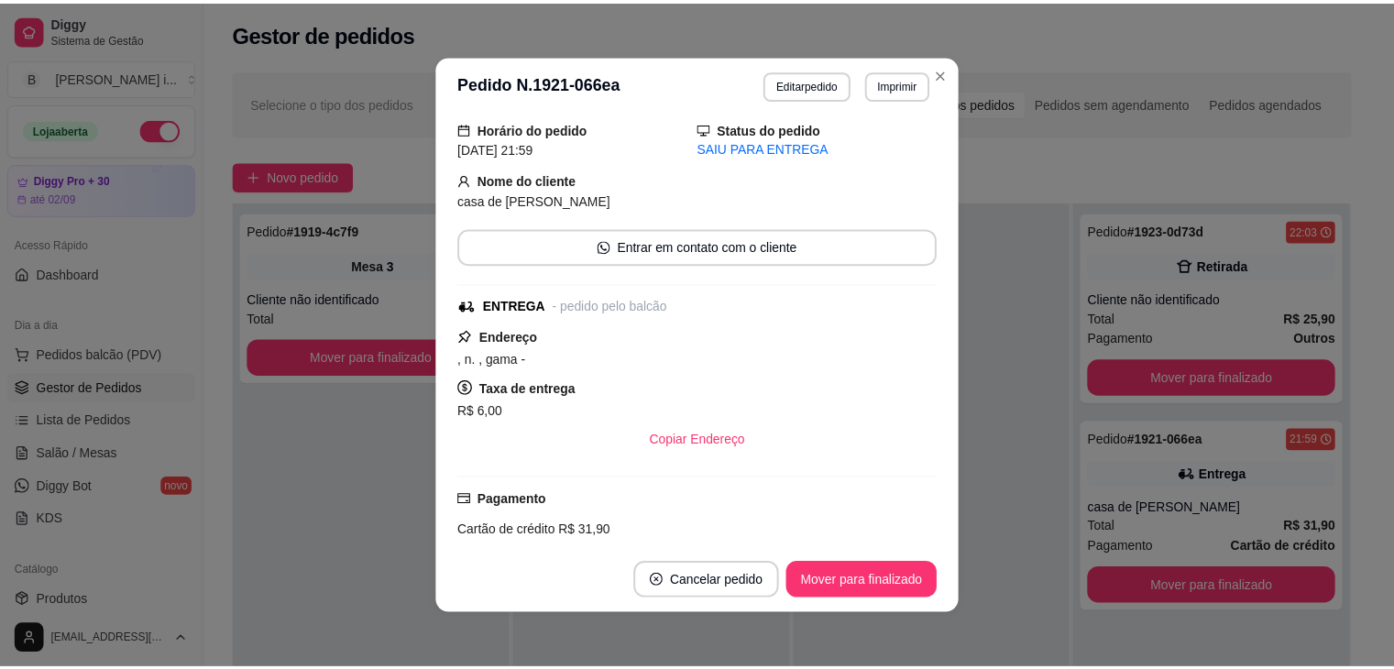
scroll to position [51, 0]
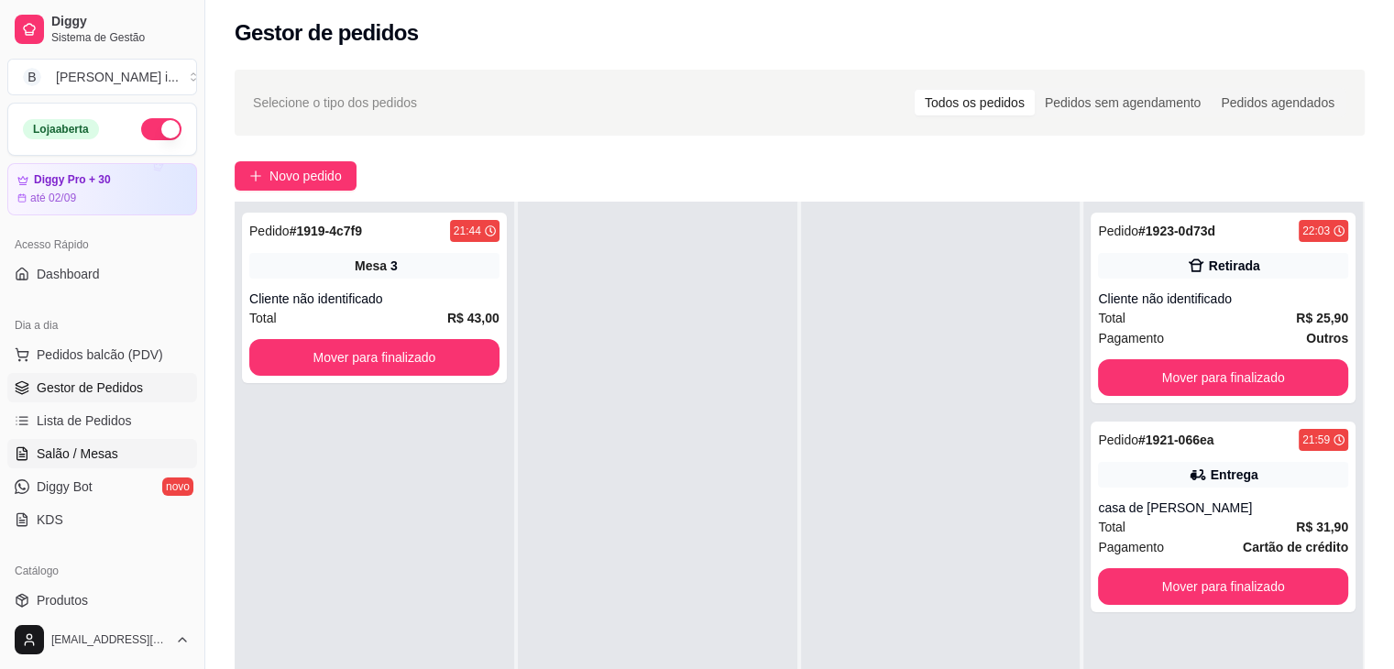
click at [124, 457] on link "Salão / Mesas" at bounding box center [102, 453] width 190 height 29
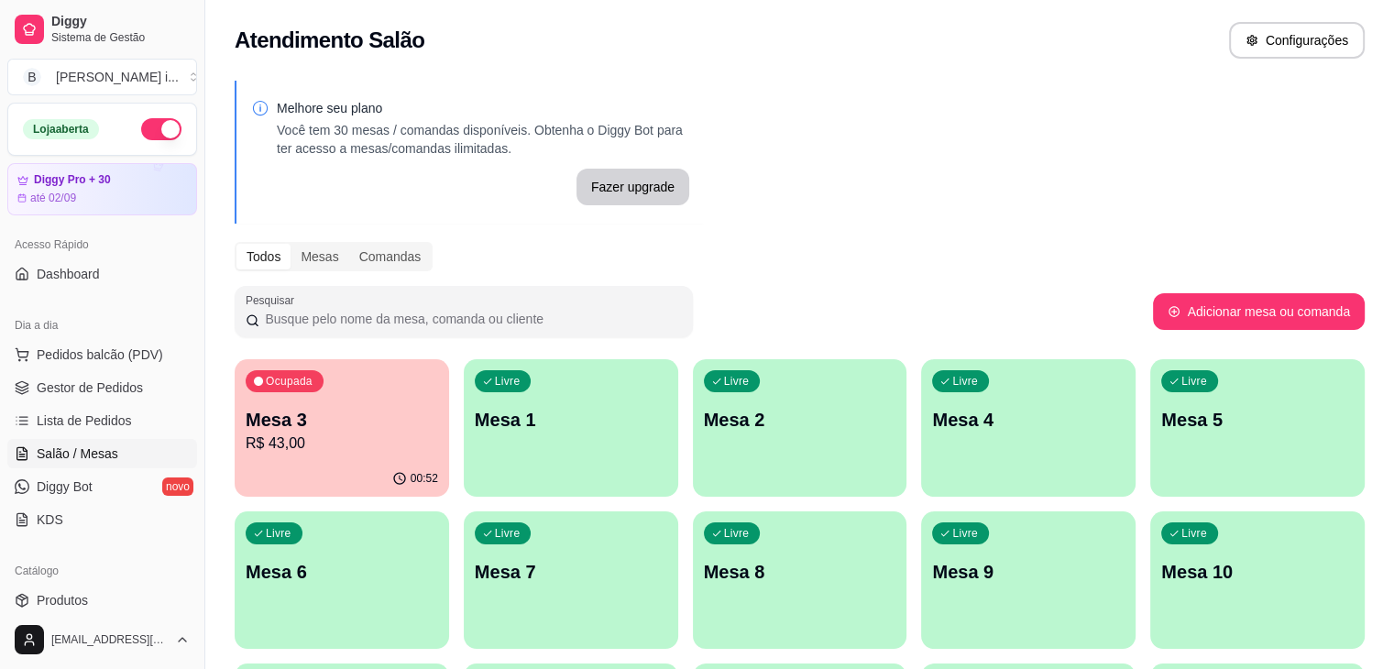
click at [398, 416] on p "Mesa 3" at bounding box center [342, 420] width 193 height 26
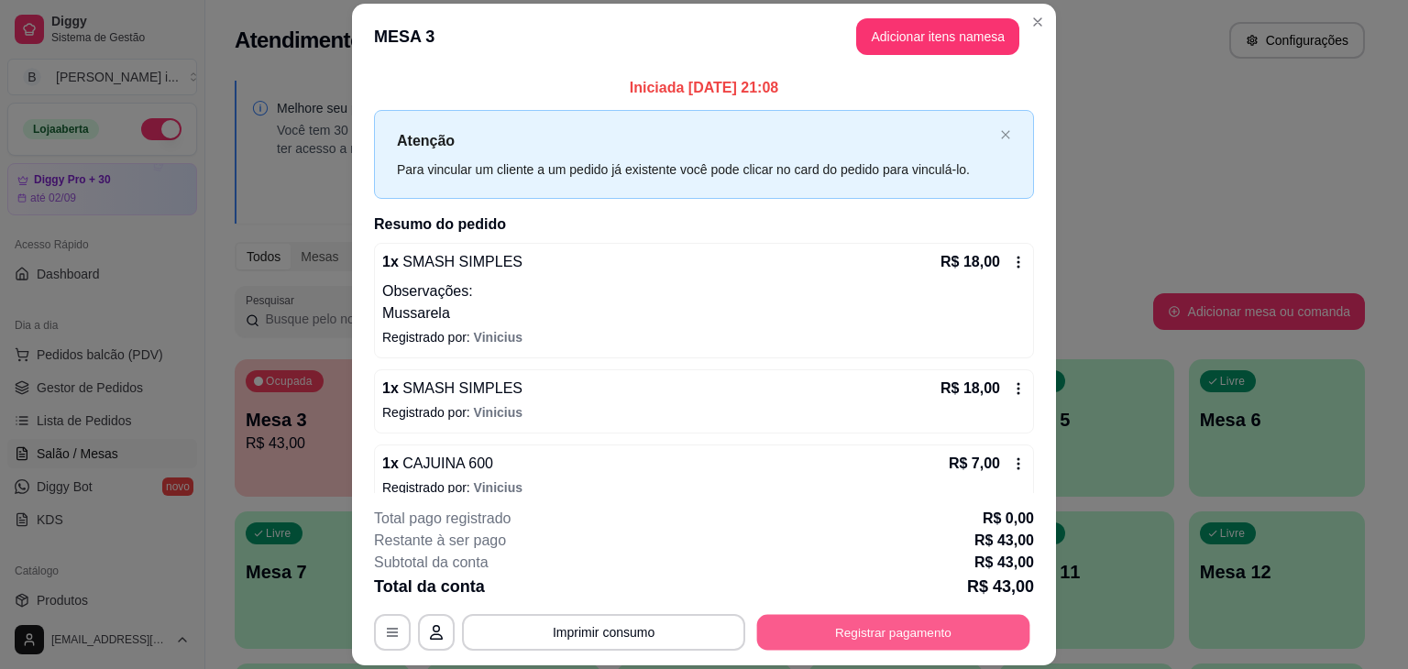
click at [904, 639] on button "Registrar pagamento" at bounding box center [893, 633] width 273 height 36
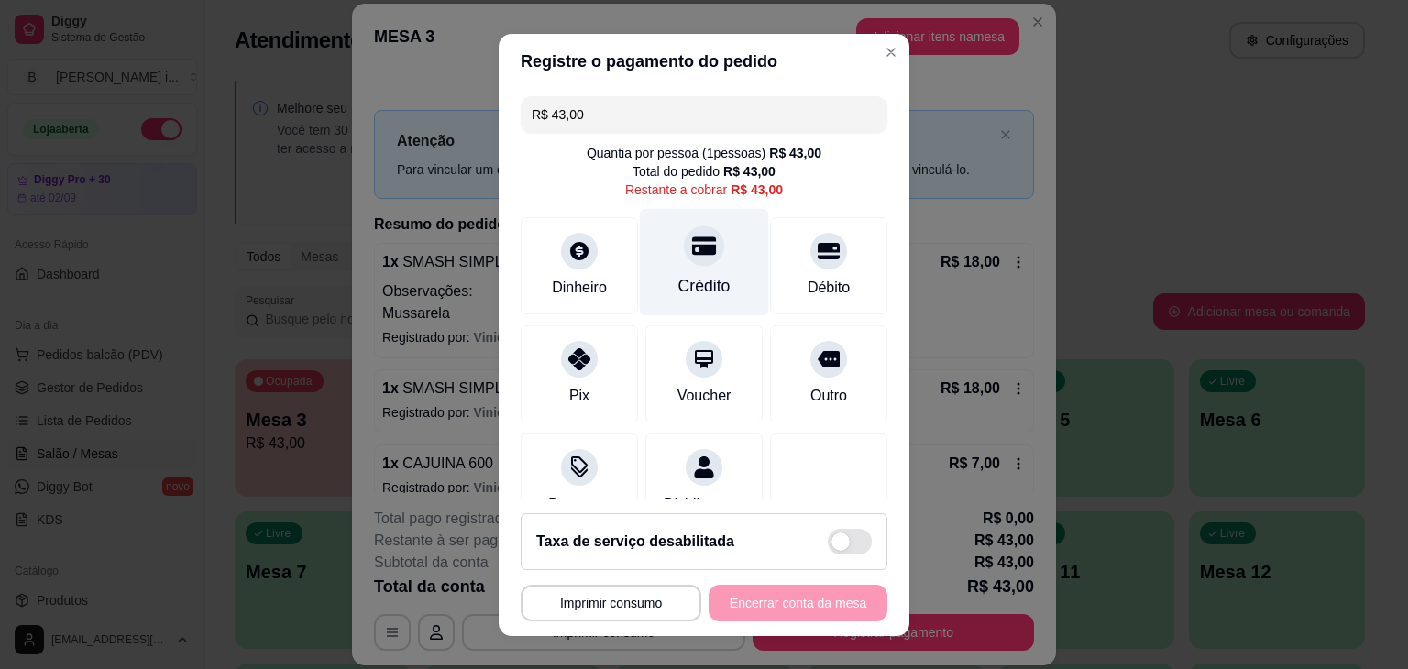
click at [732, 254] on div "Crédito" at bounding box center [704, 261] width 129 height 107
type input "R$ 0,00"
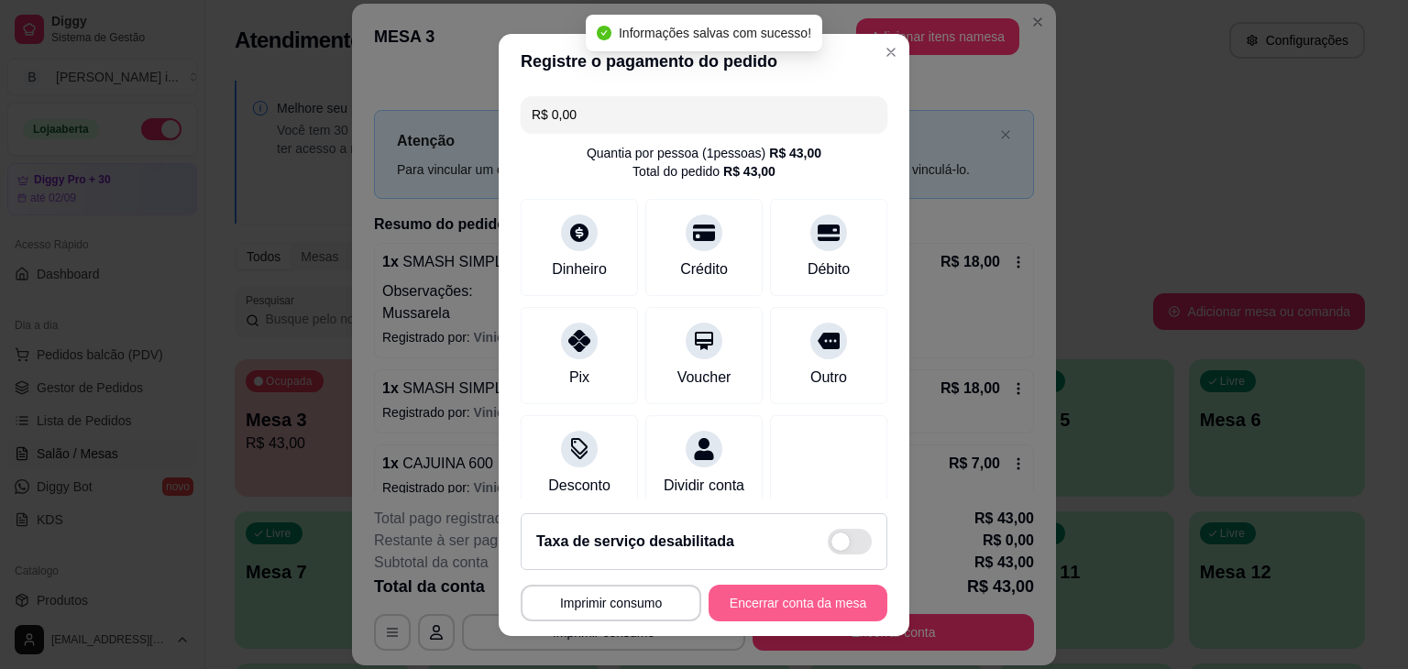
click at [807, 592] on button "Encerrar conta da mesa" at bounding box center [798, 603] width 179 height 37
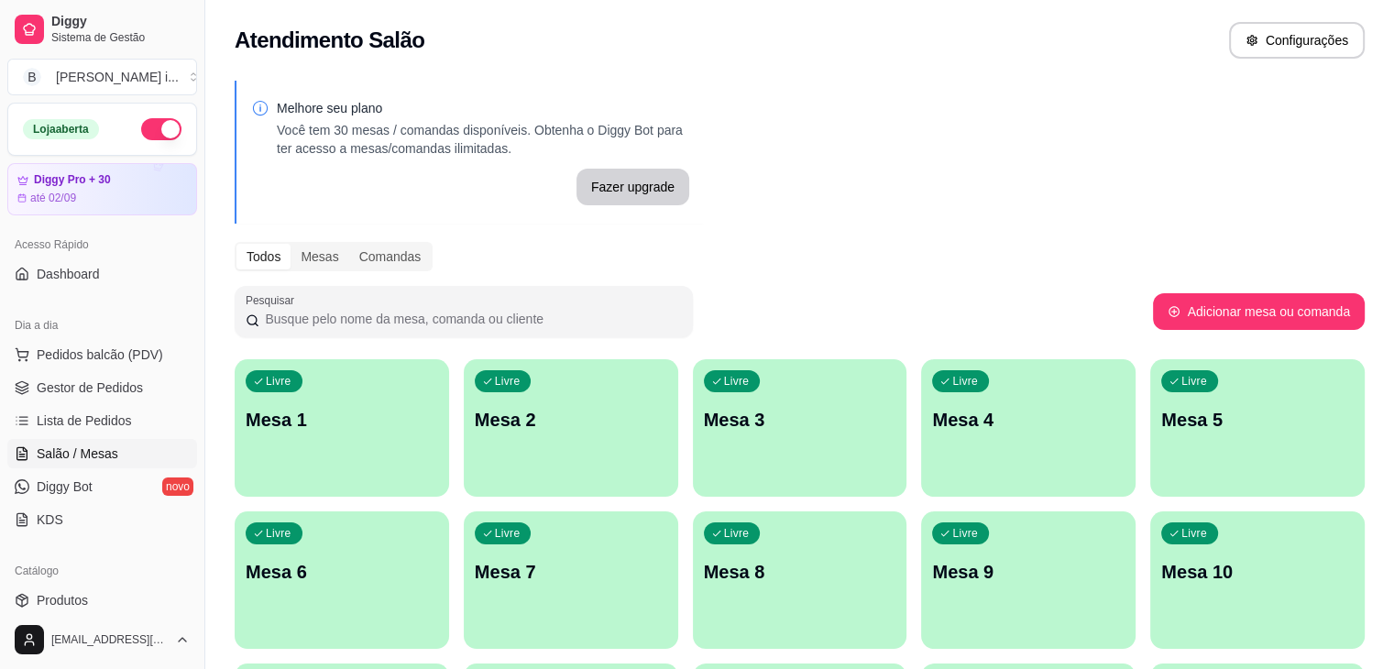
click at [160, 129] on button "button" at bounding box center [161, 129] width 40 height 22
click at [74, 404] on ul "Pedidos balcão (PDV) Gestor de Pedidos Lista de Pedidos Salão / Mesas Diggy Bot…" at bounding box center [102, 437] width 190 height 194
click at [73, 389] on span "Gestor de Pedidos" at bounding box center [90, 388] width 106 height 18
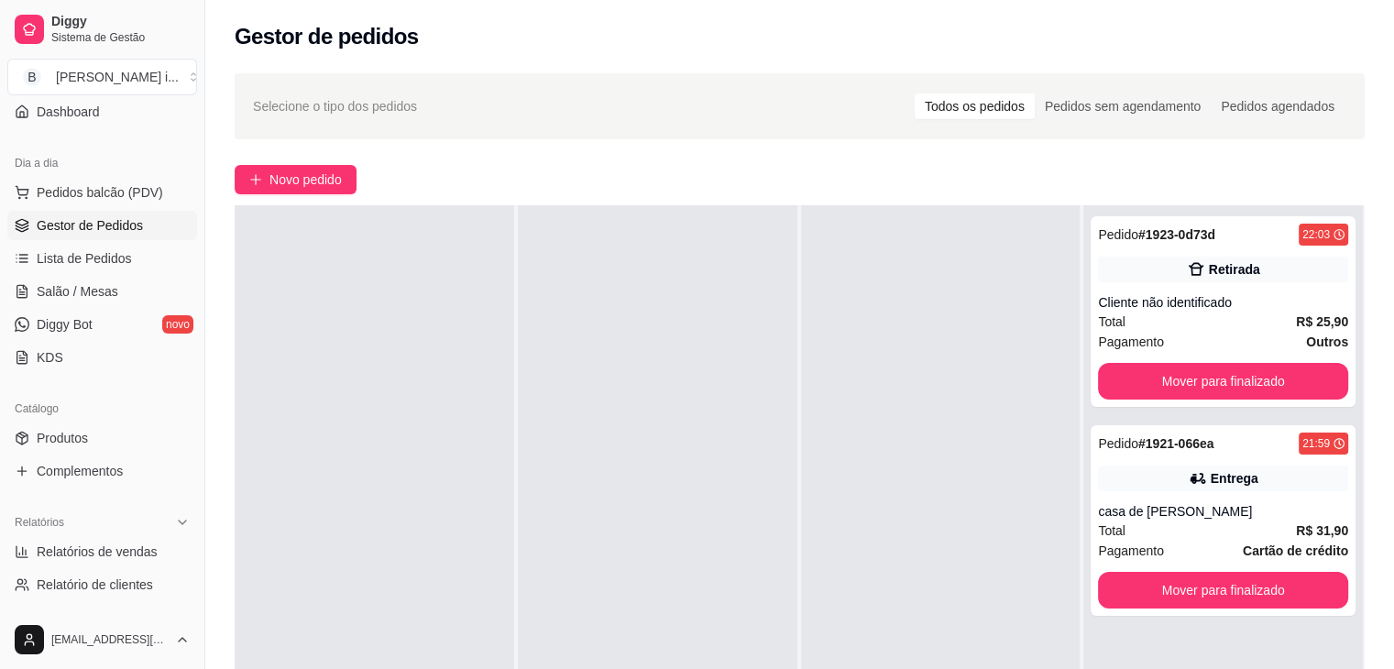
scroll to position [183, 0]
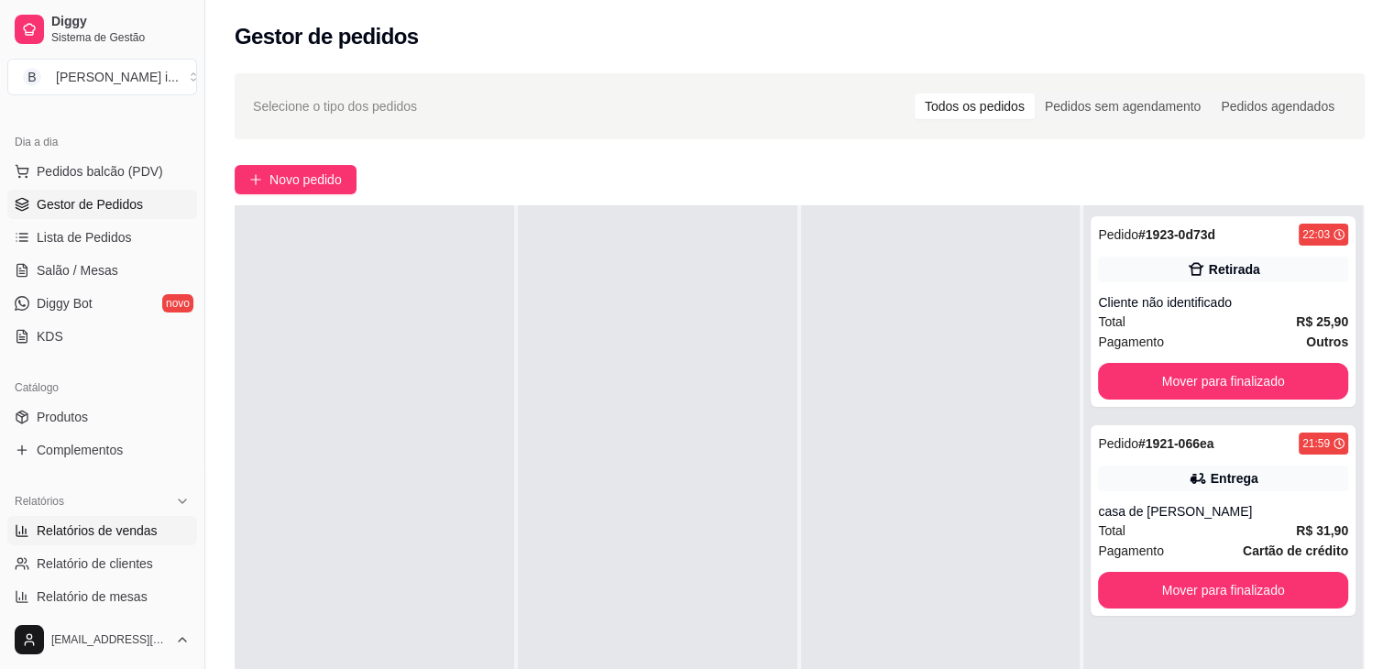
click at [116, 533] on span "Relatórios de vendas" at bounding box center [97, 531] width 121 height 18
select select "ALL"
select select "0"
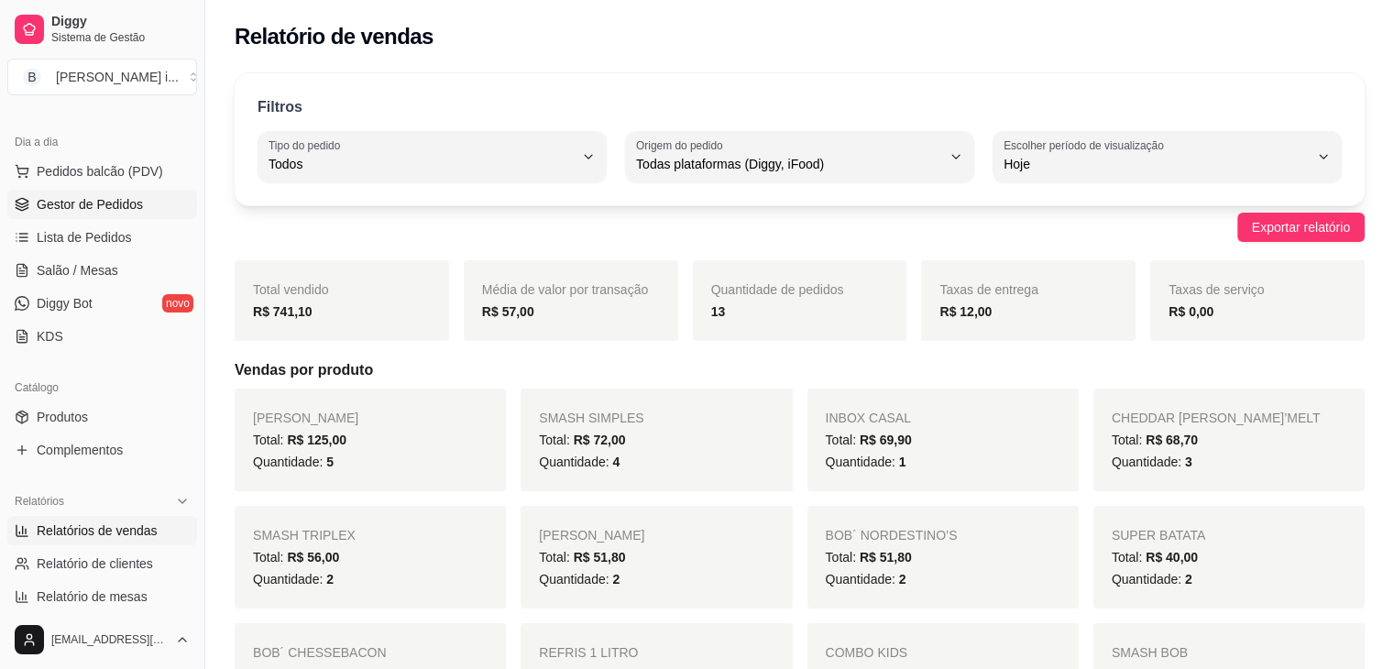
click at [71, 211] on span "Gestor de Pedidos" at bounding box center [90, 204] width 106 height 18
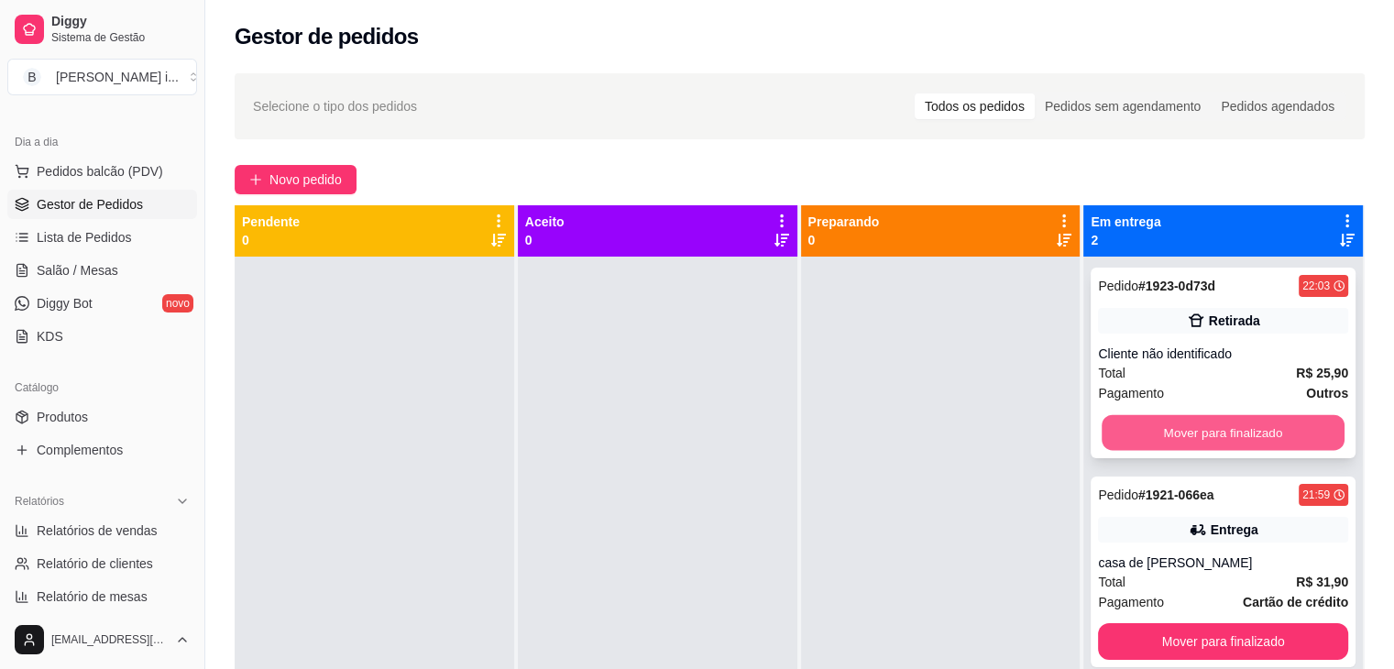
click at [1239, 426] on button "Mover para finalizado" at bounding box center [1223, 433] width 243 height 36
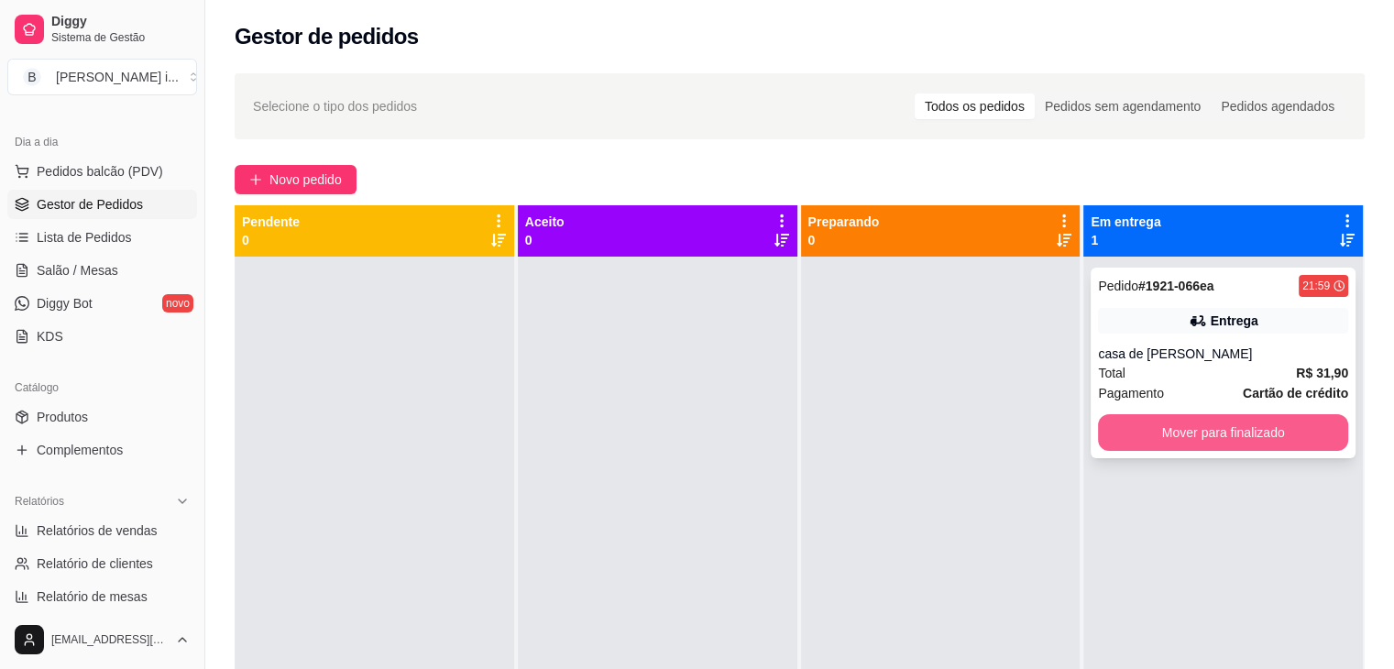
click at [1248, 432] on button "Mover para finalizado" at bounding box center [1223, 432] width 250 height 37
